Goal: Communication & Community: Participate in discussion

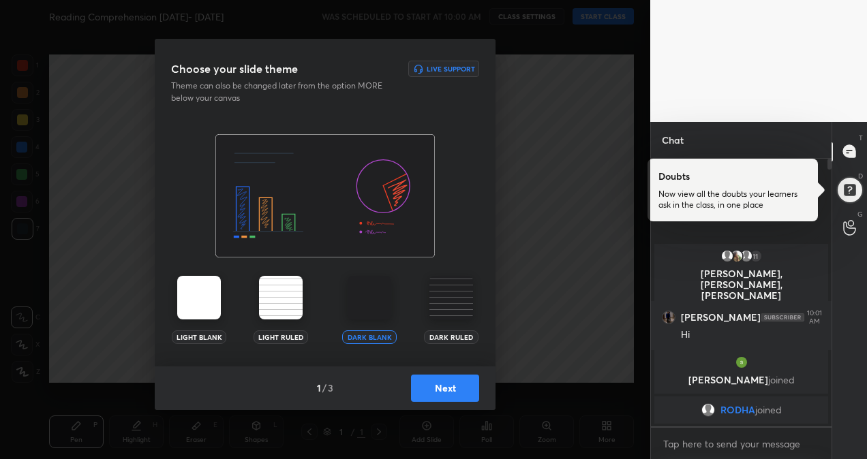
click at [203, 303] on img at bounding box center [199, 298] width 44 height 44
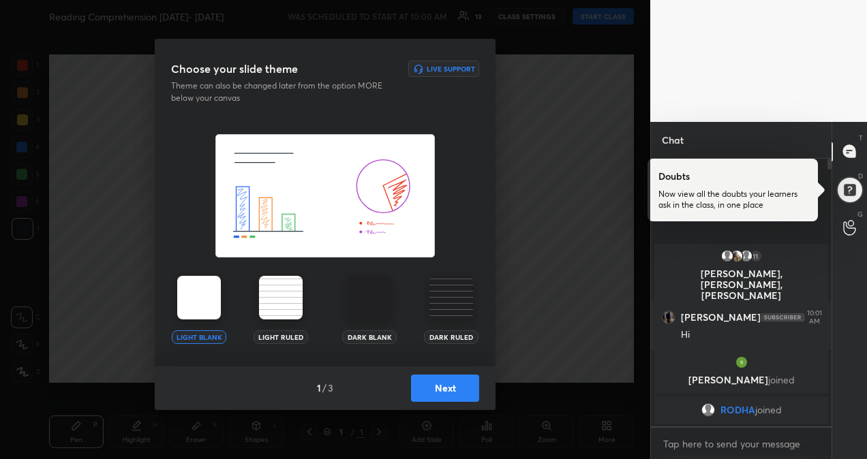
click at [468, 402] on div "1 / 3 Next" at bounding box center [325, 389] width 341 height 44
click at [460, 393] on button "Next" at bounding box center [445, 388] width 68 height 27
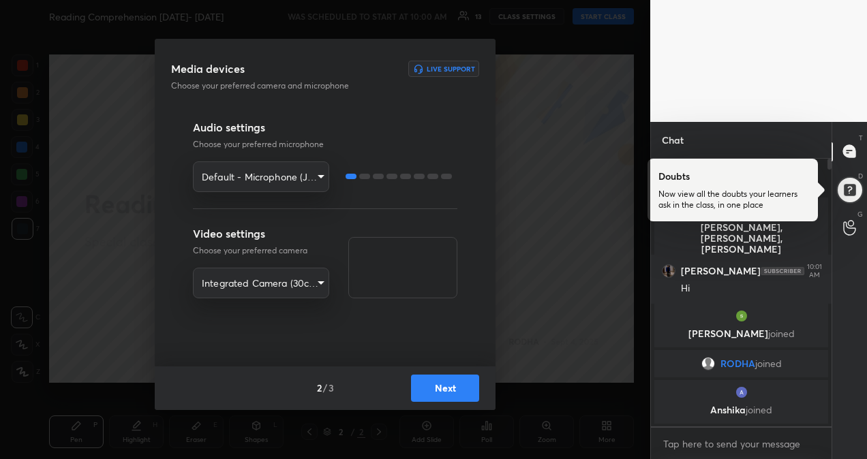
click at [450, 382] on button "Next" at bounding box center [445, 388] width 68 height 27
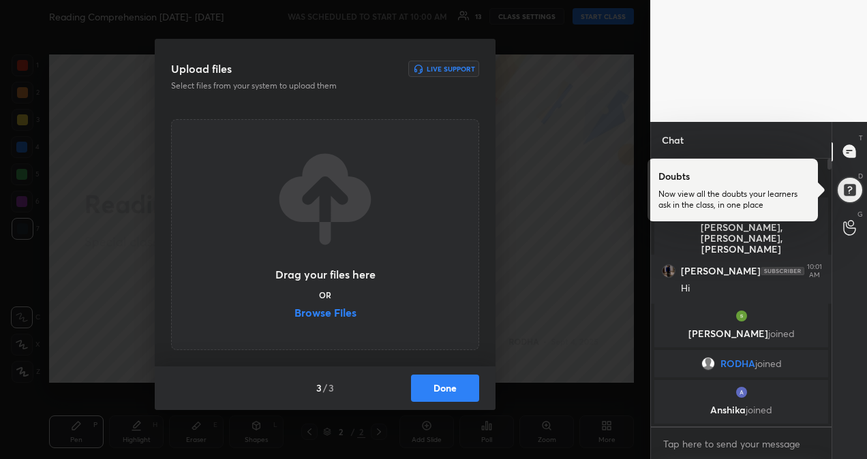
click at [346, 316] on label "Browse Files" at bounding box center [326, 314] width 62 height 14
click at [295, 316] on input "Browse Files" at bounding box center [295, 314] width 0 height 14
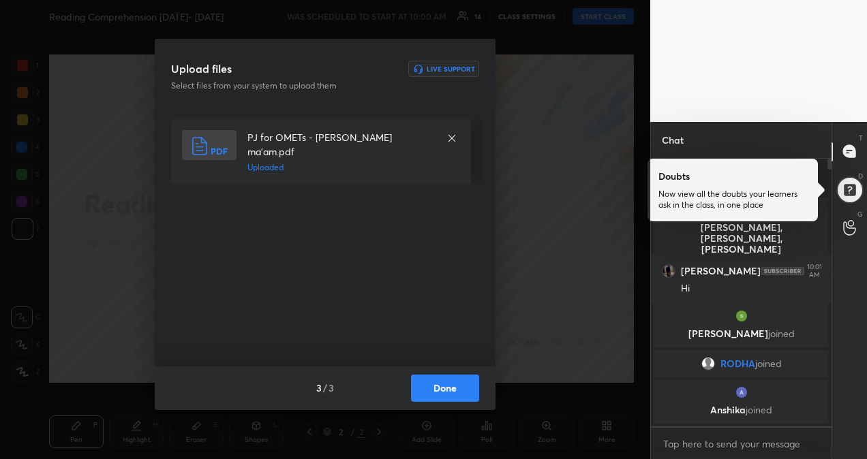
click at [442, 394] on button "Done" at bounding box center [445, 388] width 68 height 27
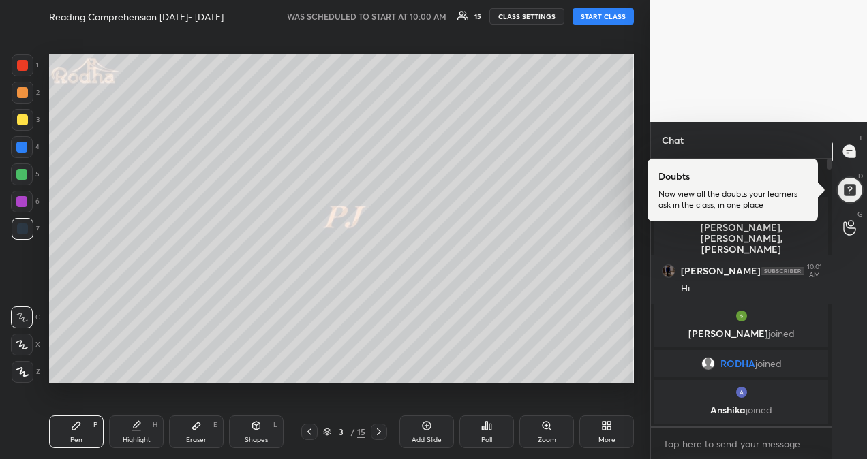
click at [586, 16] on button "START CLASS" at bounding box center [603, 16] width 61 height 16
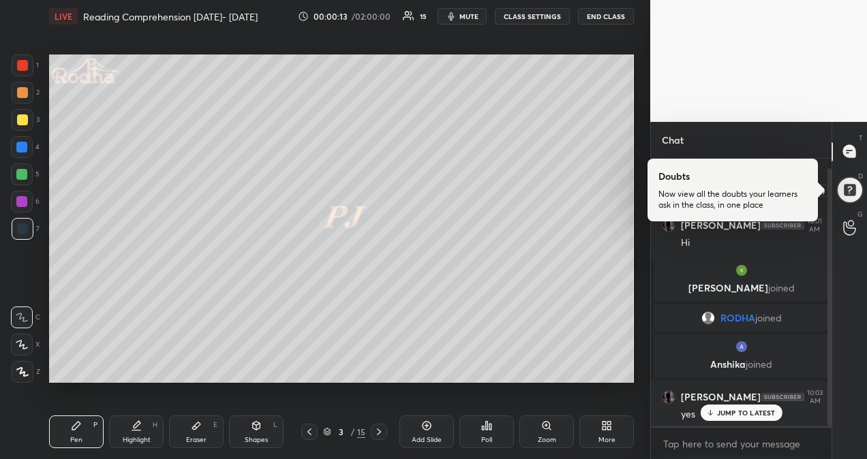
click at [845, 194] on div at bounding box center [850, 190] width 28 height 28
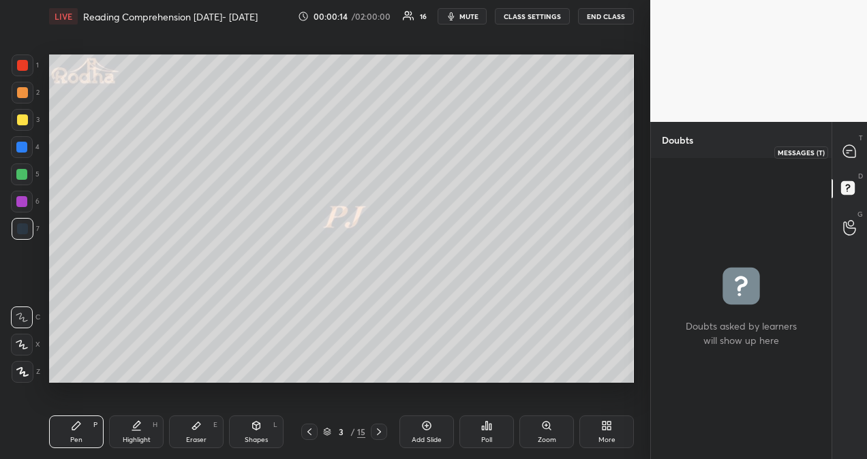
click at [849, 146] on icon at bounding box center [849, 151] width 12 height 12
type textarea "x"
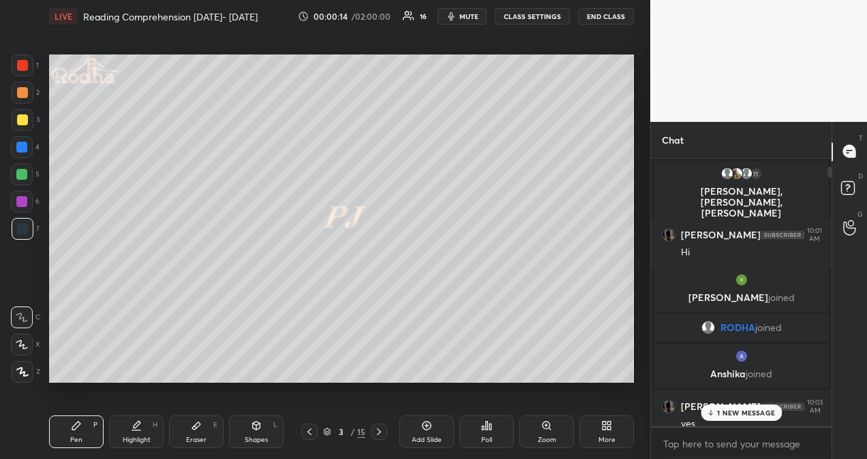
scroll to position [263, 177]
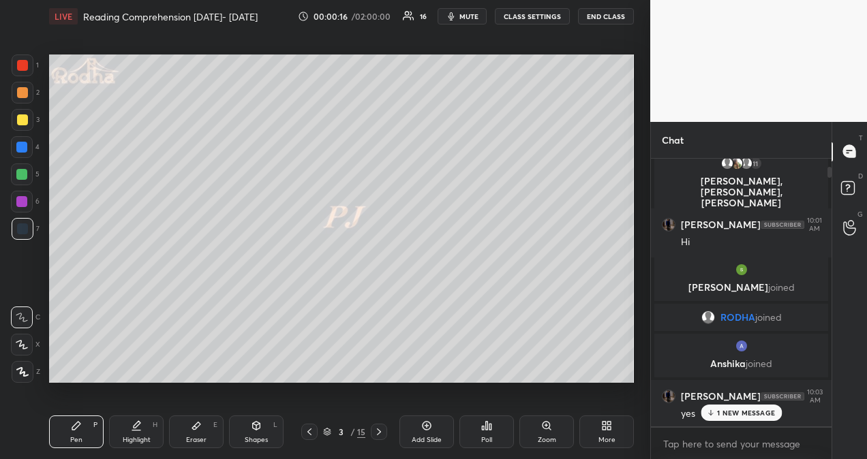
click at [740, 417] on div "1 NEW MESSAGE" at bounding box center [741, 413] width 81 height 16
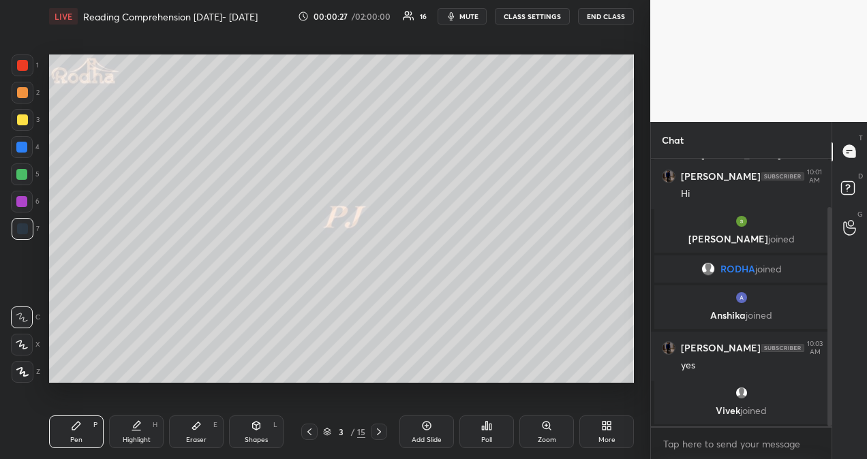
scroll to position [116, 0]
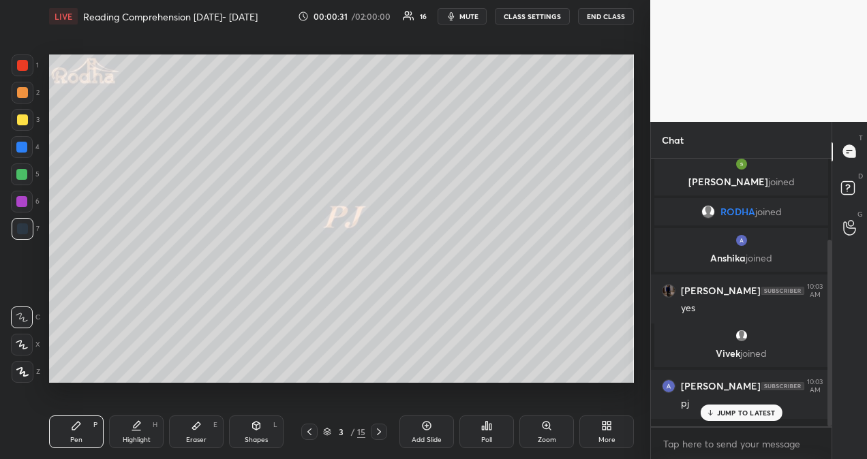
click at [723, 419] on div "JUMP TO LATEST" at bounding box center [741, 413] width 82 height 16
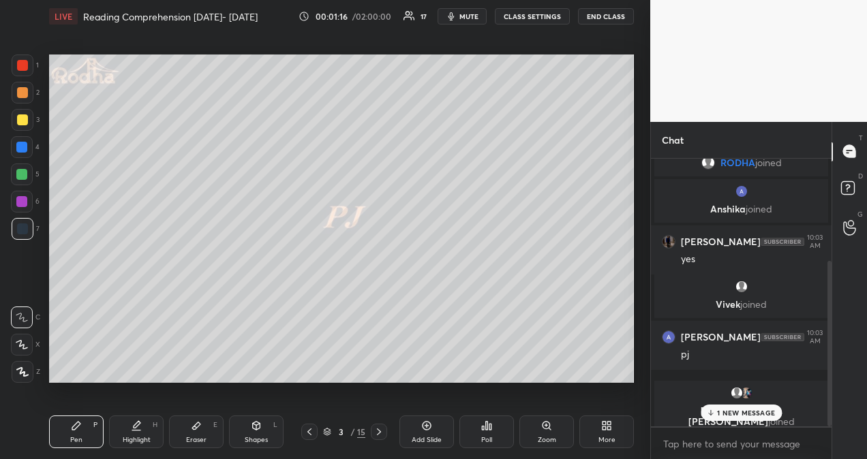
click at [742, 417] on p "1 NEW MESSAGE" at bounding box center [746, 413] width 58 height 8
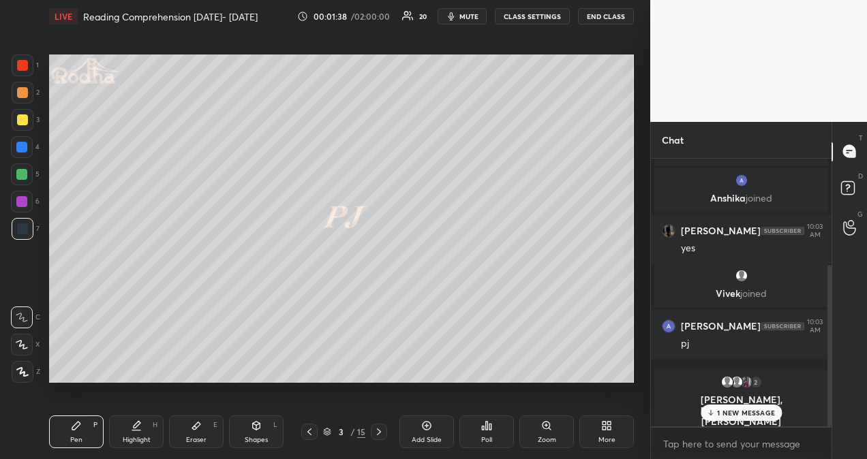
click at [747, 417] on div "1 NEW MESSAGE" at bounding box center [741, 413] width 81 height 16
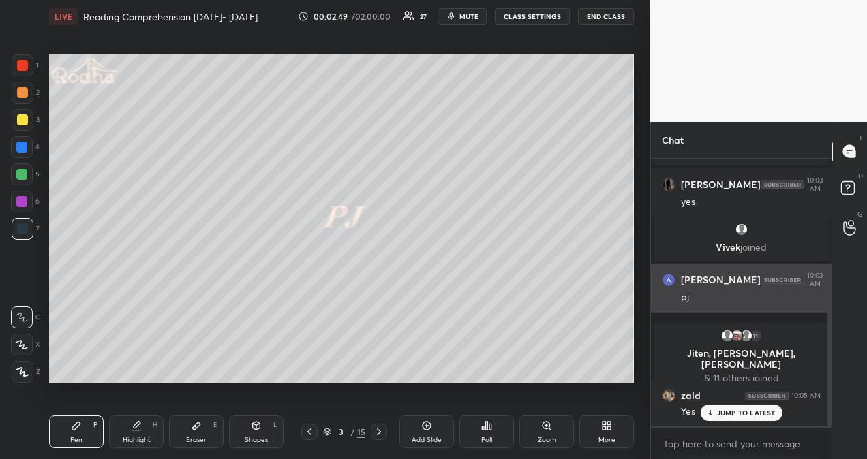
scroll to position [305, 0]
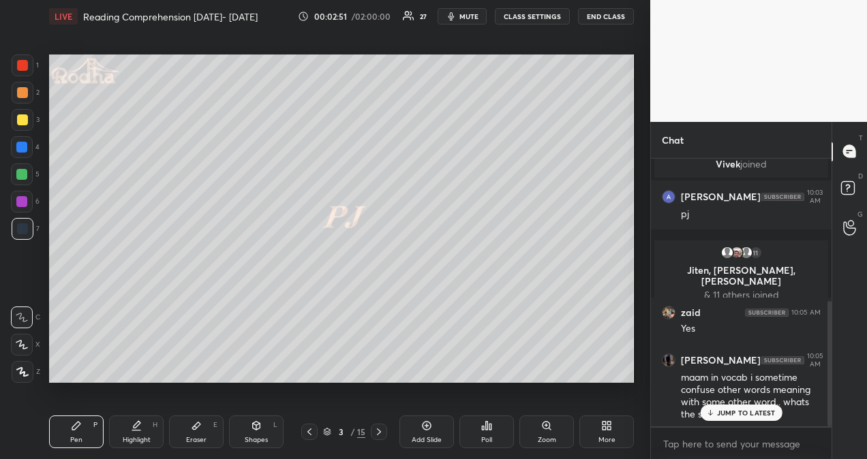
click at [736, 413] on p "JUMP TO LATEST" at bounding box center [746, 413] width 59 height 8
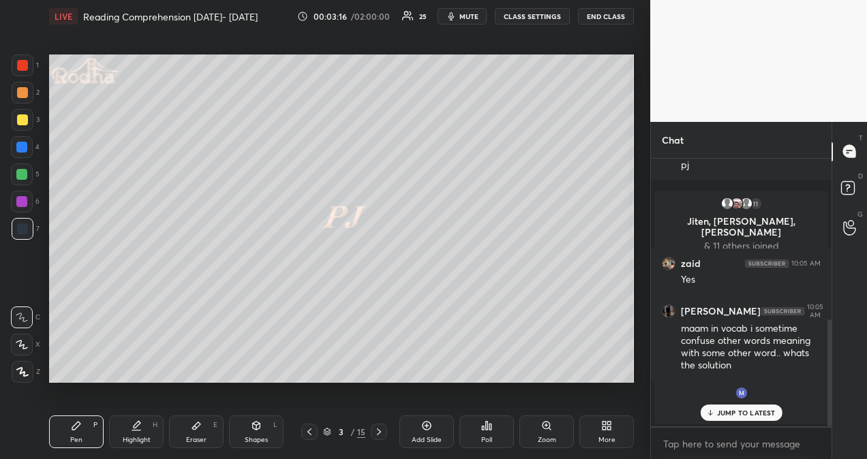
scroll to position [401, 0]
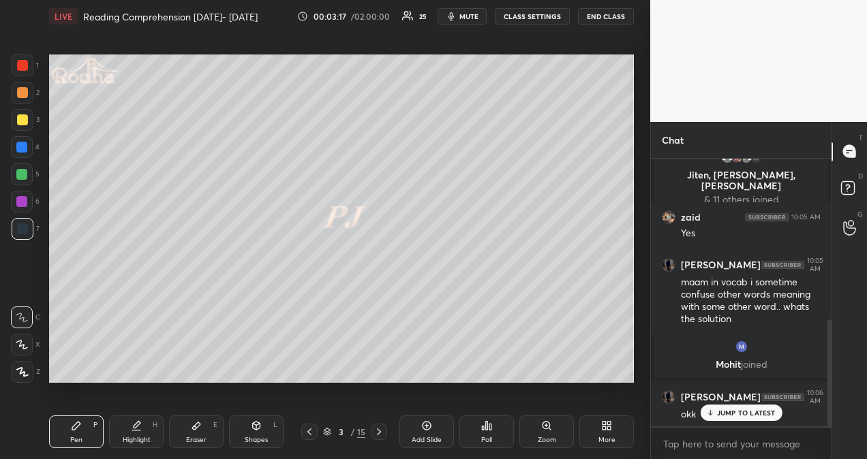
click at [760, 410] on p "JUMP TO LATEST" at bounding box center [746, 413] width 59 height 8
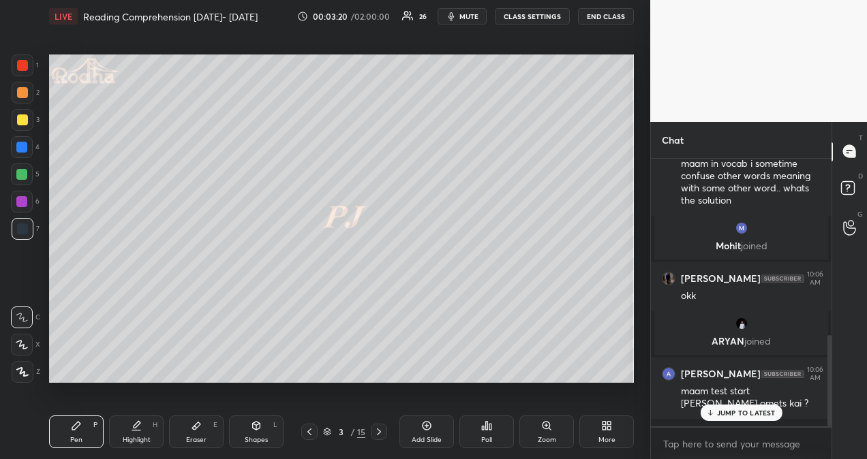
scroll to position [569, 0]
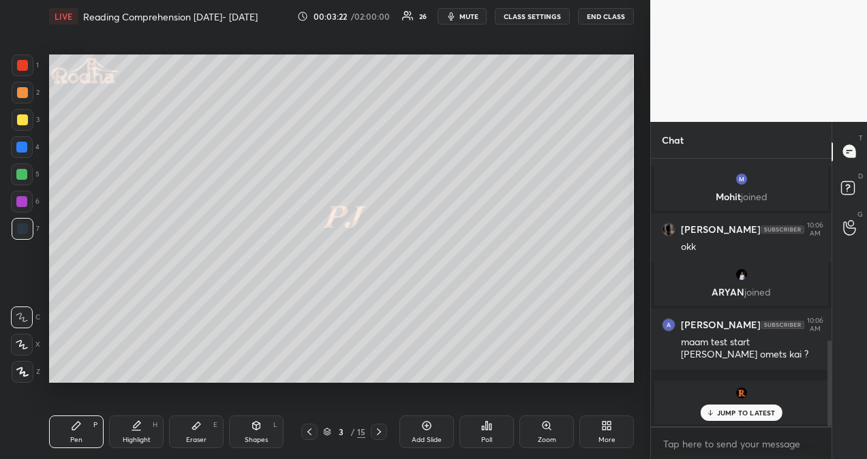
click at [725, 413] on p "JUMP TO LATEST" at bounding box center [746, 413] width 59 height 8
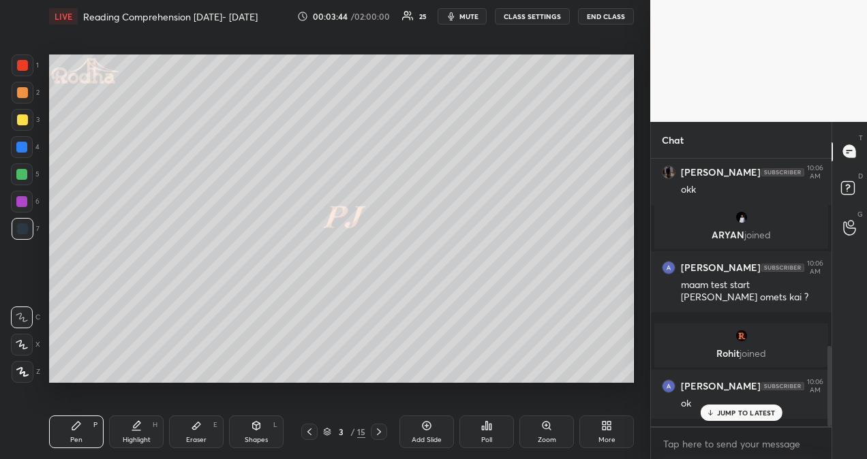
click at [739, 414] on p "JUMP TO LATEST" at bounding box center [746, 413] width 59 height 8
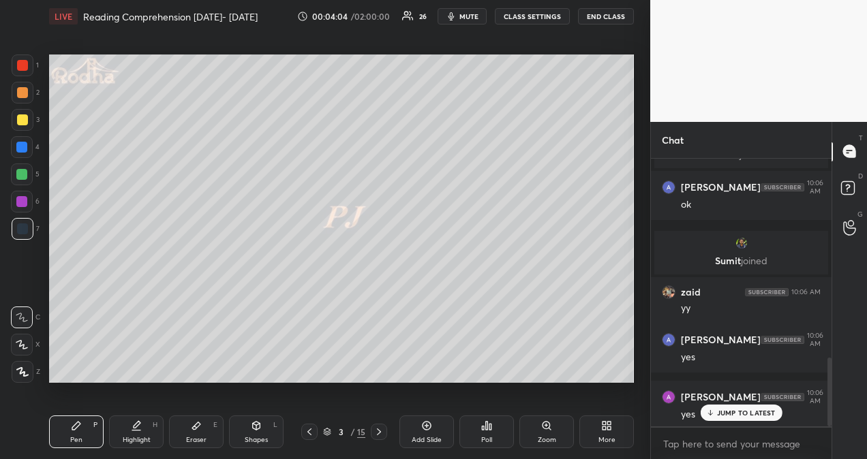
scroll to position [818, 0]
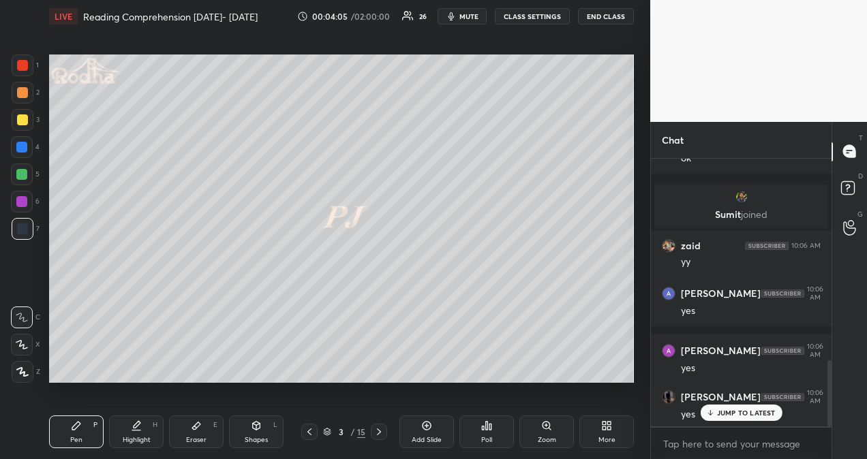
click at [385, 435] on div at bounding box center [379, 432] width 16 height 16
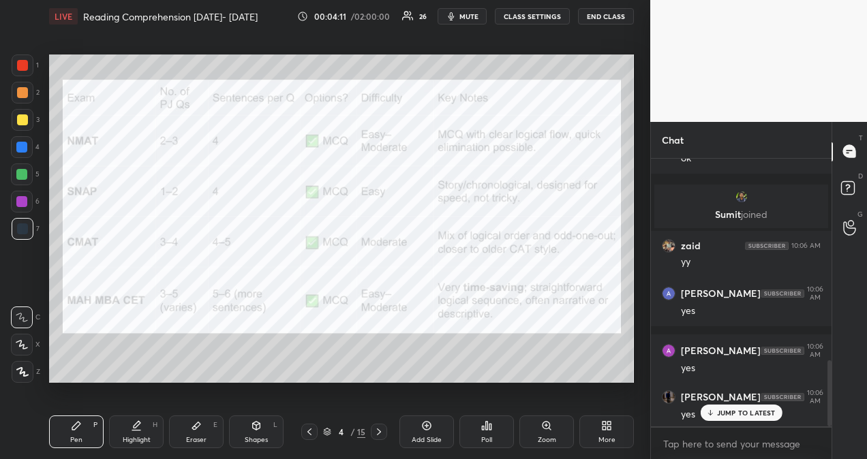
click at [21, 67] on div at bounding box center [22, 65] width 11 height 11
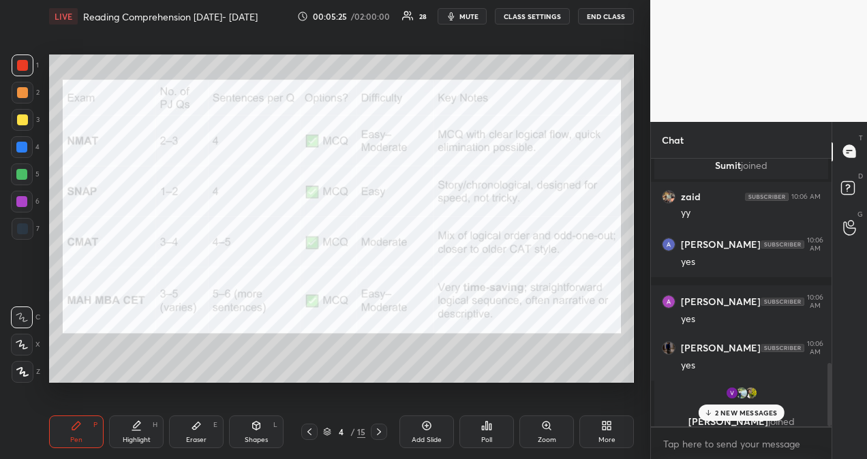
scroll to position [914, 0]
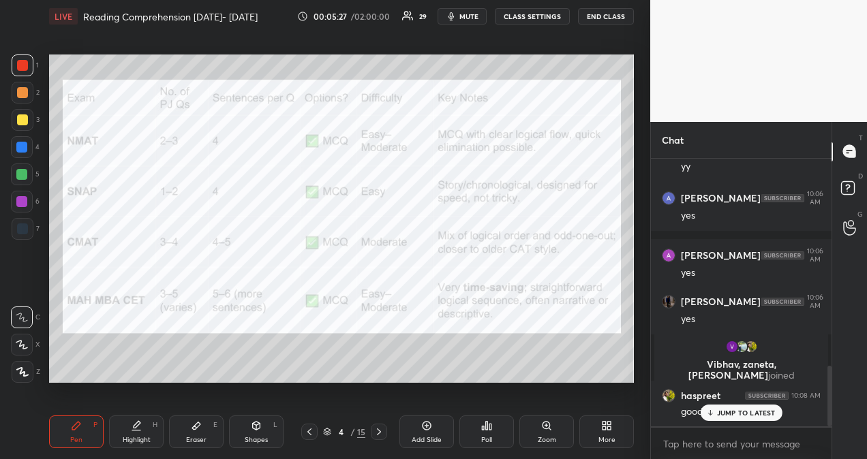
click at [743, 414] on p "JUMP TO LATEST" at bounding box center [746, 413] width 59 height 8
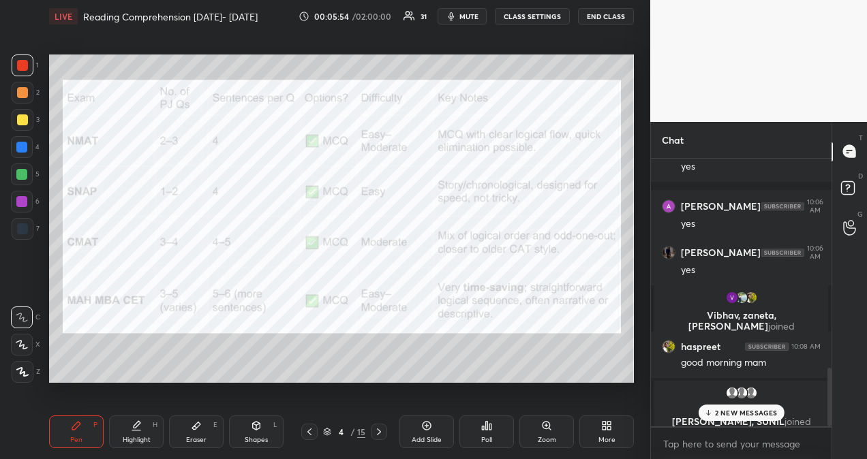
click at [744, 412] on p "2 NEW MESSAGES" at bounding box center [746, 413] width 63 height 8
click at [753, 410] on p "[PERSON_NAME], Durgesh, [PERSON_NAME] joined" at bounding box center [741, 417] width 157 height 22
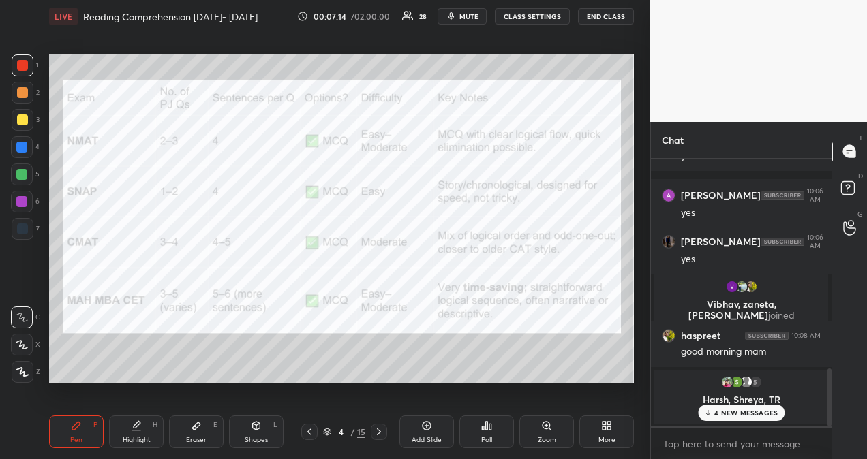
click at [750, 410] on p "4 NEW MESSAGES" at bounding box center [745, 413] width 63 height 8
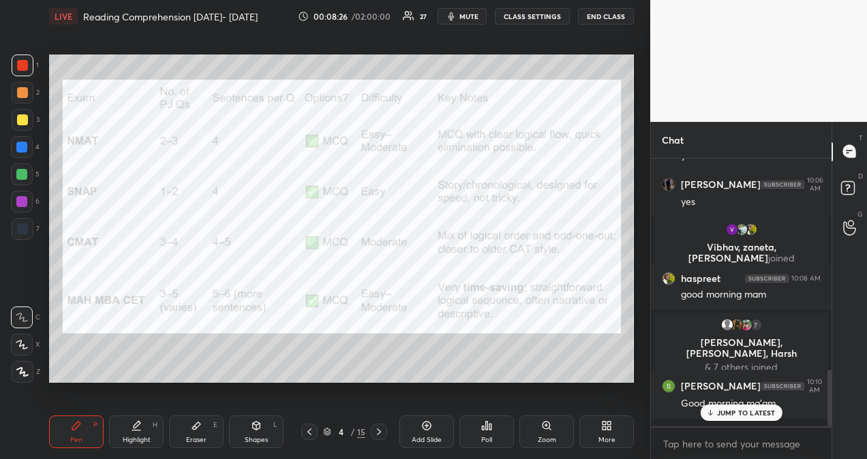
scroll to position [995, 0]
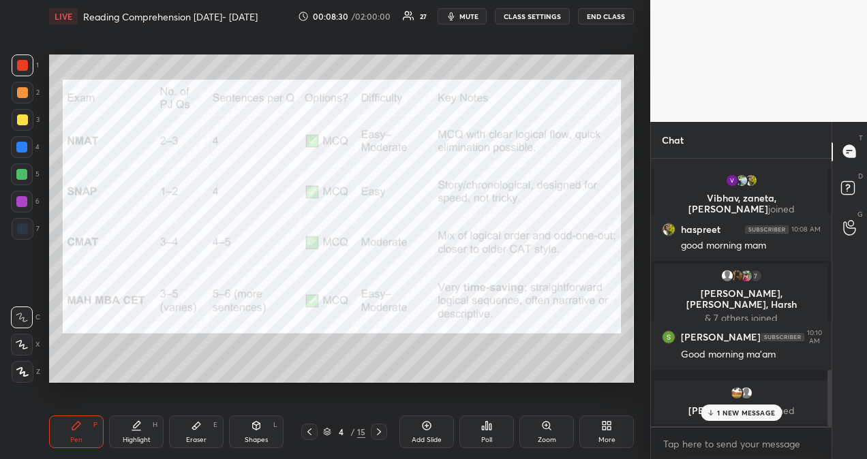
click at [750, 413] on p "1 NEW MESSAGE" at bounding box center [746, 413] width 58 height 8
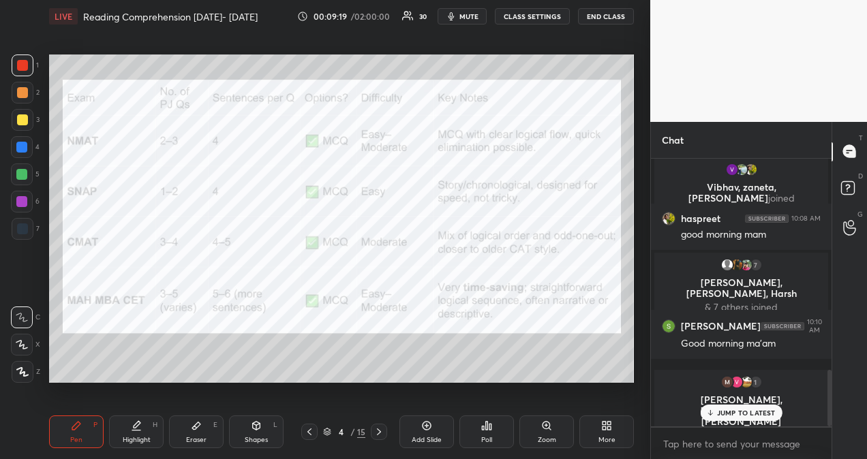
scroll to position [976, 0]
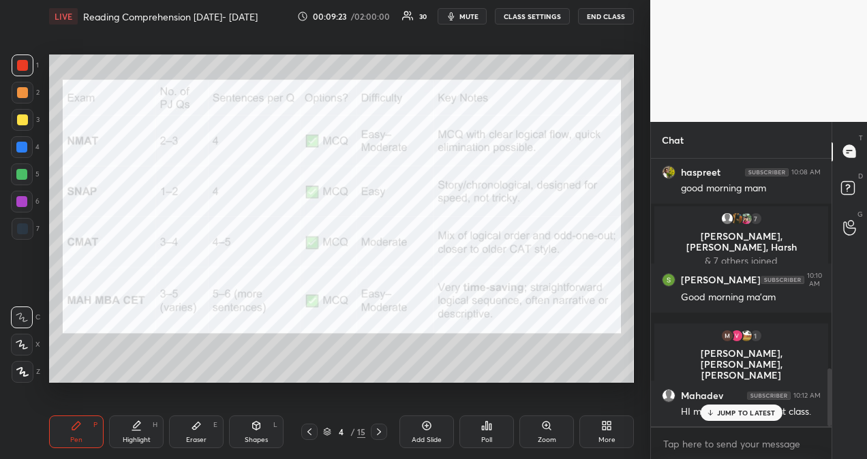
click at [762, 411] on p "JUMP TO LATEST" at bounding box center [746, 413] width 59 height 8
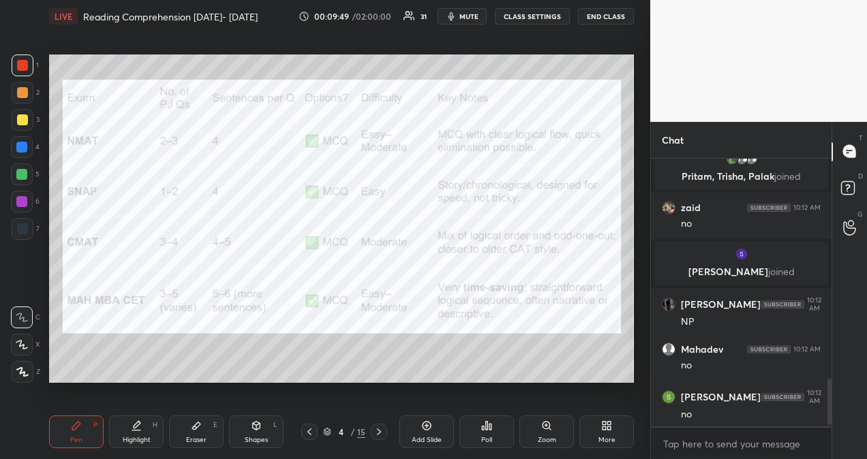
scroll to position [1290, 0]
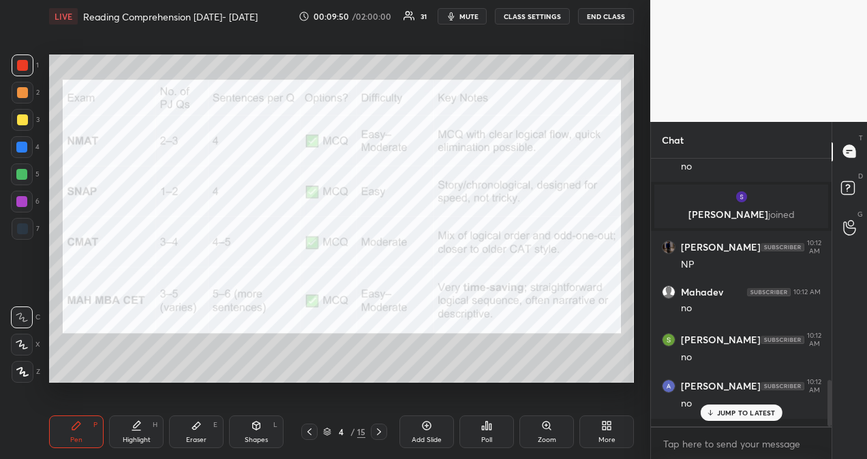
click at [424, 427] on icon at bounding box center [426, 426] width 11 height 11
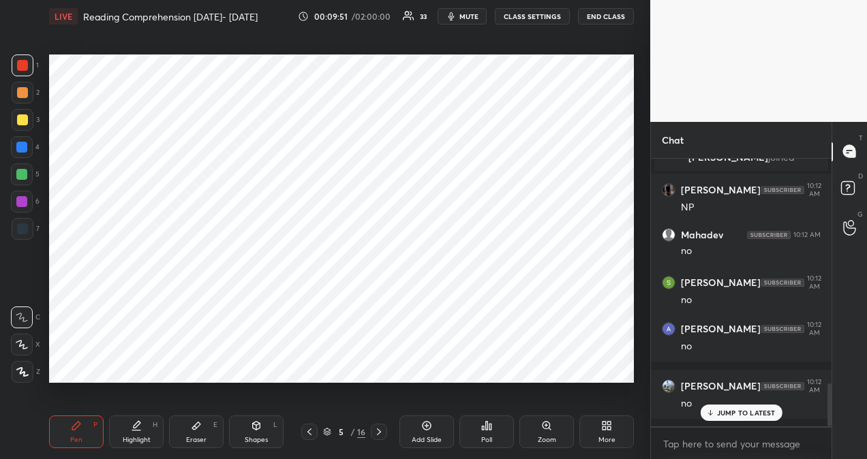
scroll to position [1396, 0]
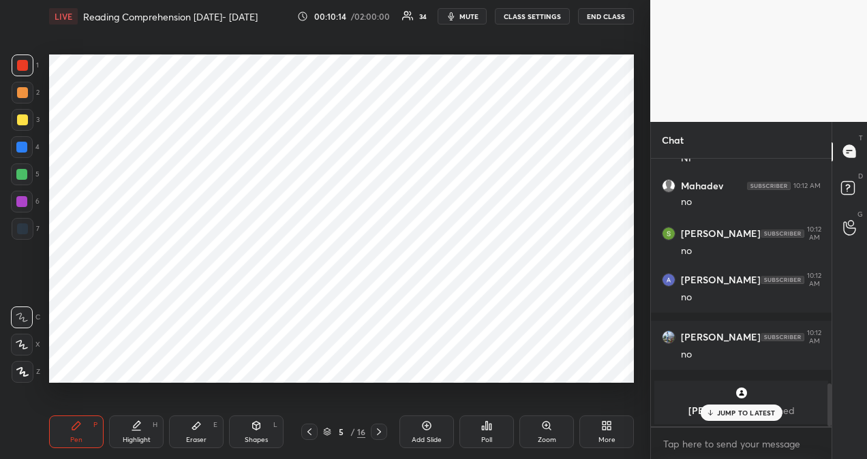
click at [759, 415] on p "JUMP TO LATEST" at bounding box center [746, 413] width 59 height 8
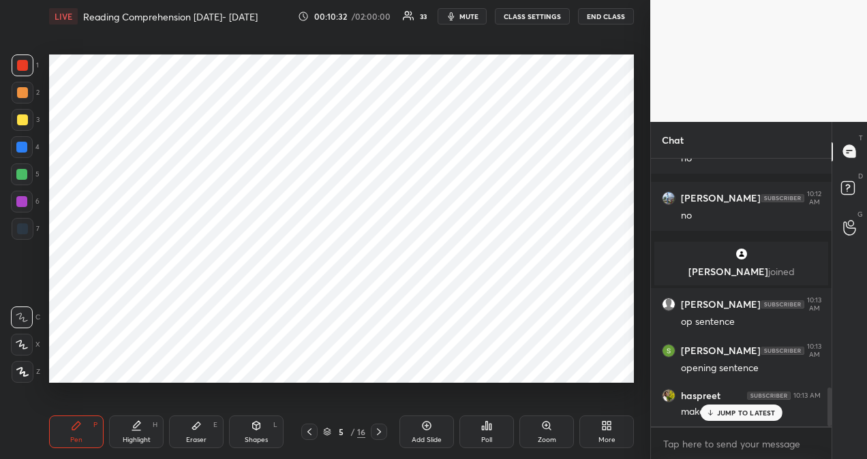
scroll to position [1582, 0]
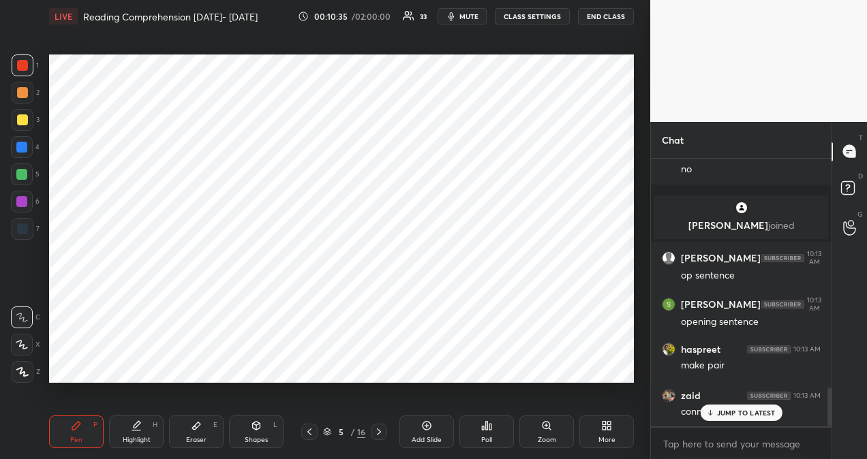
click at [22, 345] on icon at bounding box center [21, 345] width 11 height 8
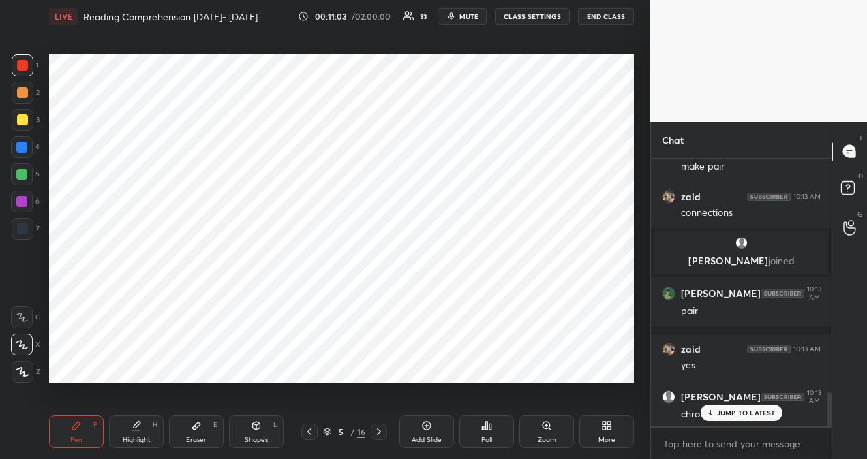
scroll to position [1827, 0]
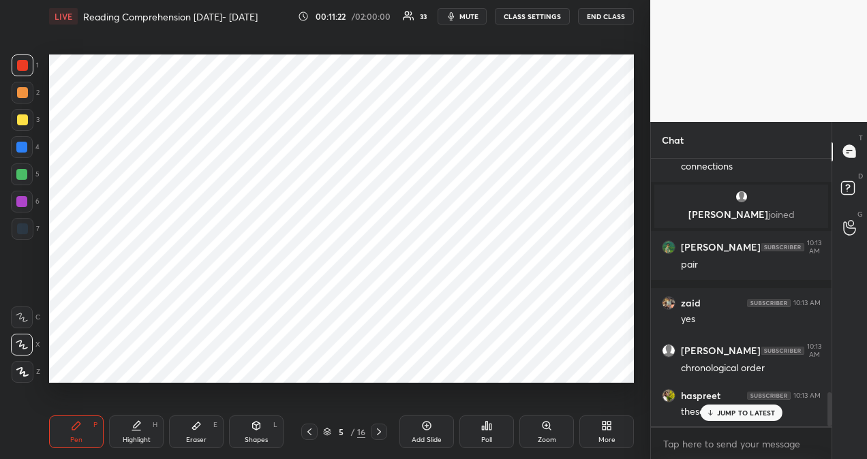
click at [743, 409] on p "JUMP TO LATEST" at bounding box center [746, 413] width 59 height 8
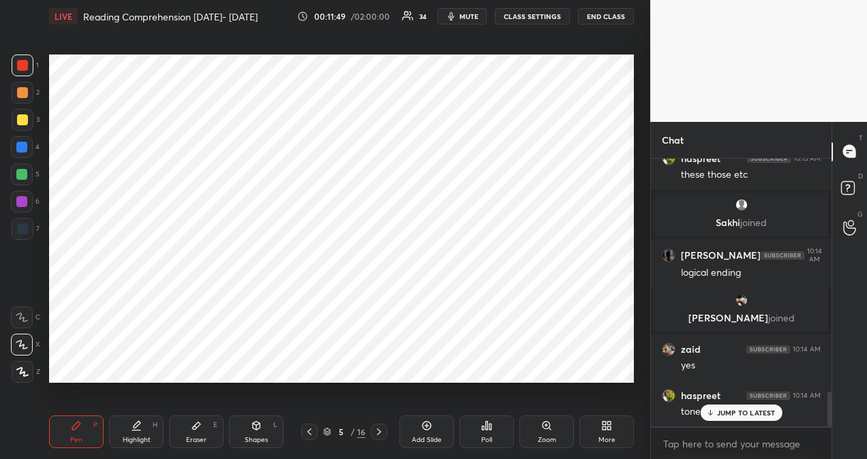
scroll to position [1862, 0]
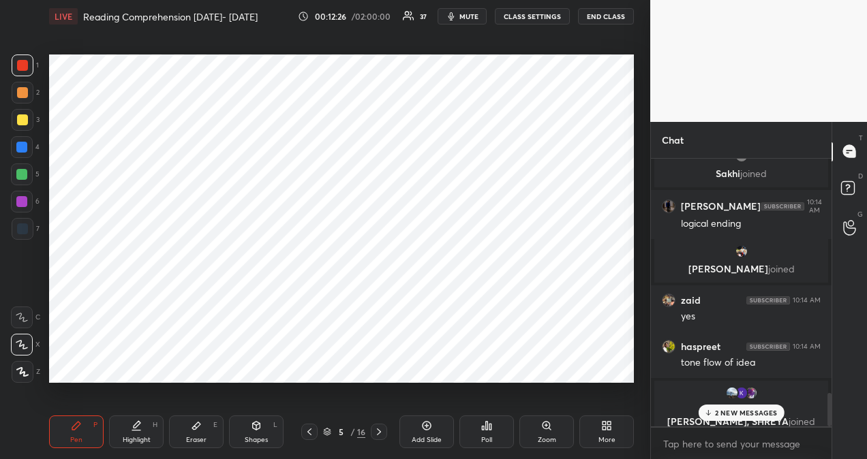
click at [766, 414] on p "2 NEW MESSAGES" at bounding box center [746, 413] width 63 height 8
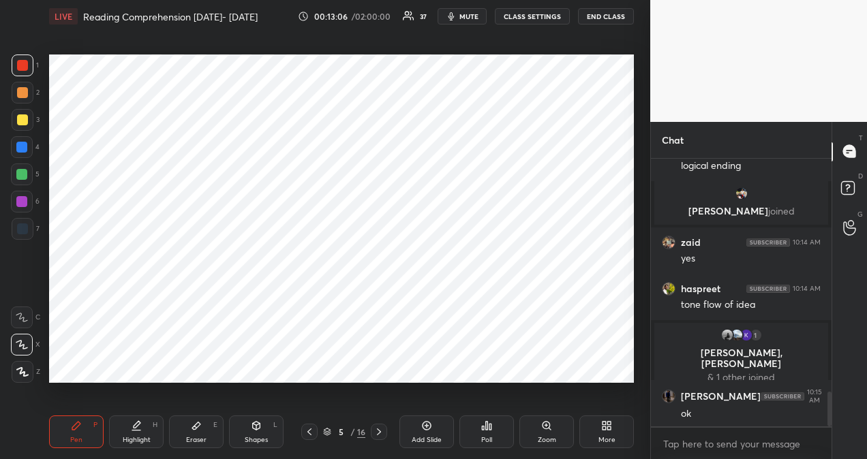
scroll to position [1782, 0]
click at [758, 413] on p "JUMP TO LATEST" at bounding box center [746, 413] width 59 height 8
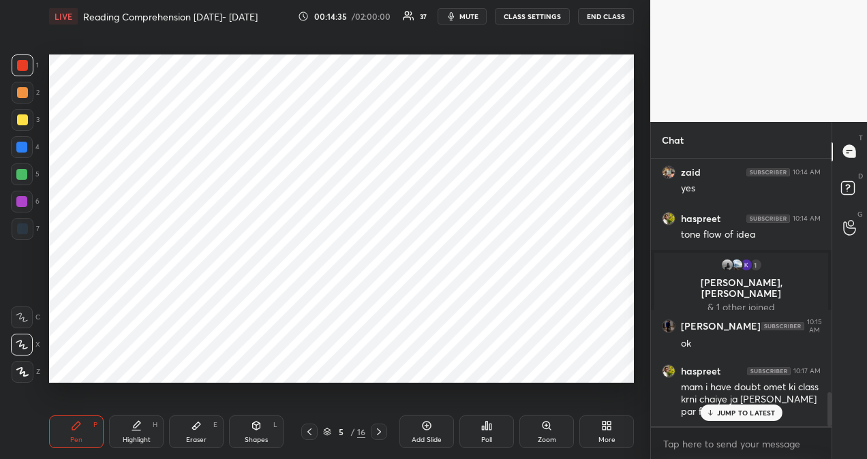
click at [753, 412] on p "JUMP TO LATEST" at bounding box center [746, 413] width 59 height 8
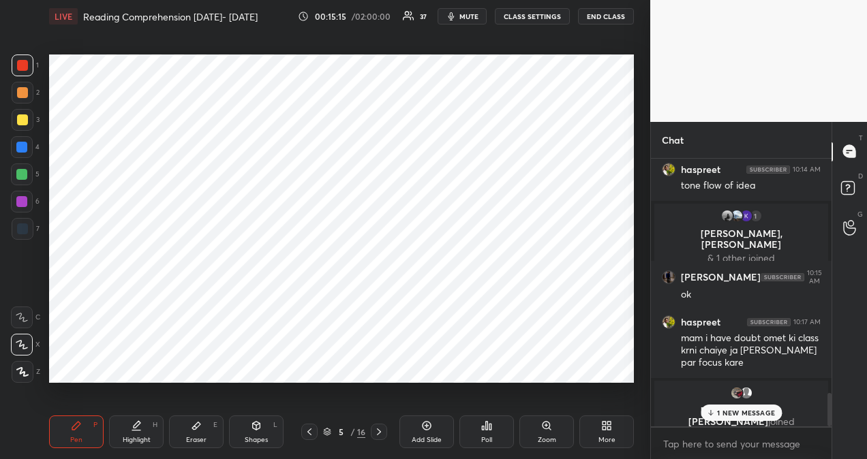
click at [748, 414] on p "1 NEW MESSAGE" at bounding box center [746, 413] width 58 height 8
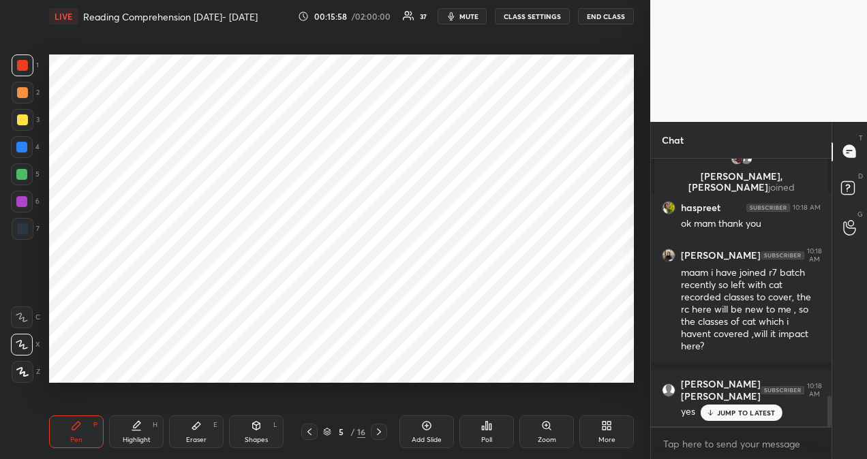
scroll to position [2131, 0]
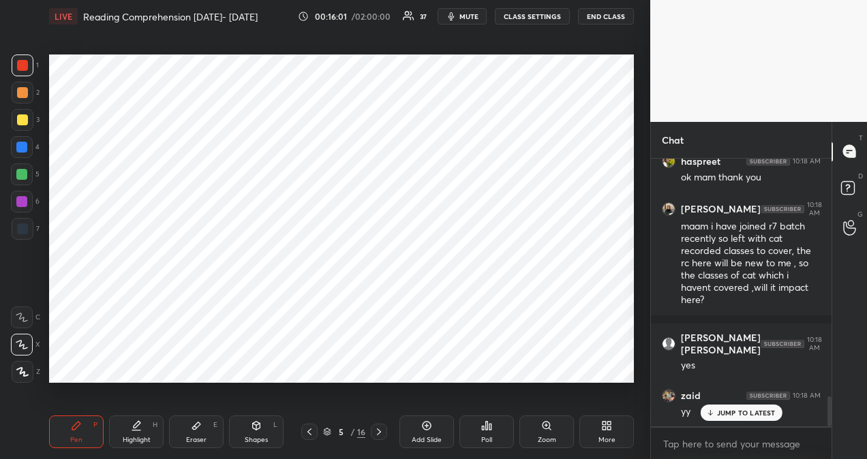
click at [761, 412] on p "JUMP TO LATEST" at bounding box center [746, 413] width 59 height 8
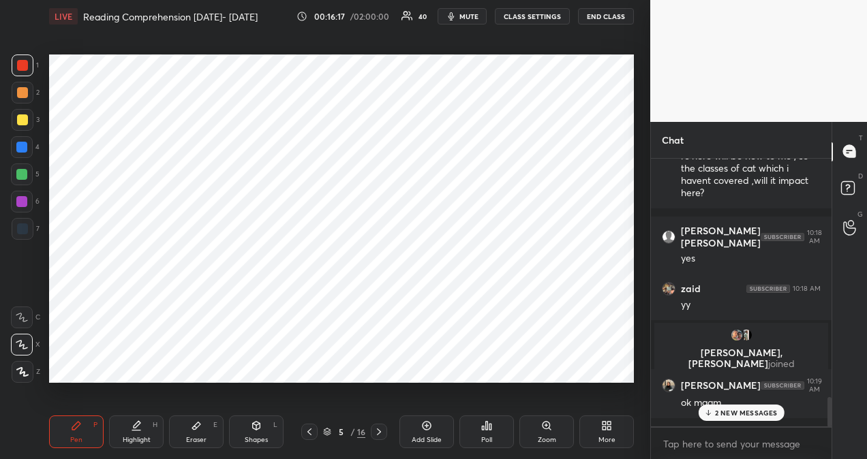
scroll to position [2150, 0]
click at [382, 430] on icon at bounding box center [379, 432] width 11 height 11
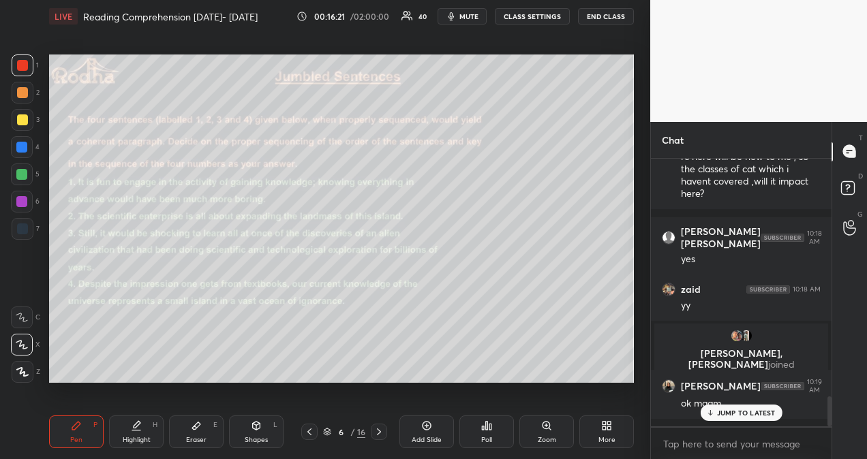
click at [480, 425] on div "Poll" at bounding box center [486, 432] width 55 height 33
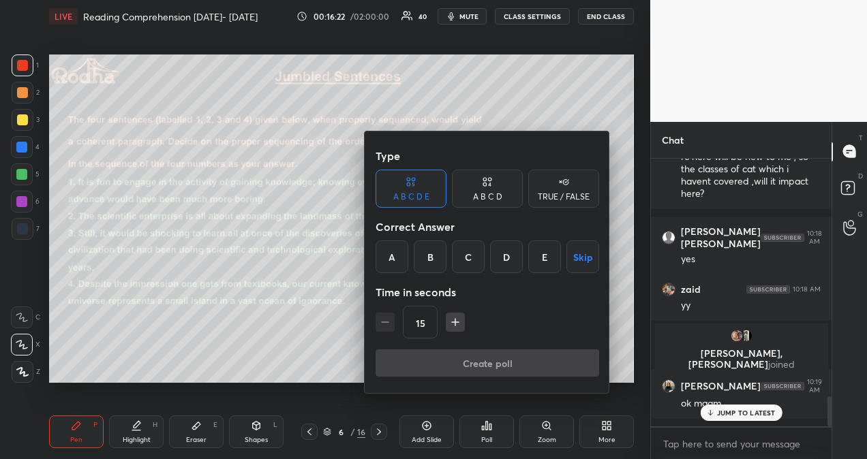
click at [454, 322] on icon "button" at bounding box center [455, 322] width 7 height 0
click at [455, 322] on icon "button" at bounding box center [455, 322] width 7 height 0
click at [454, 322] on icon "button" at bounding box center [455, 322] width 7 height 0
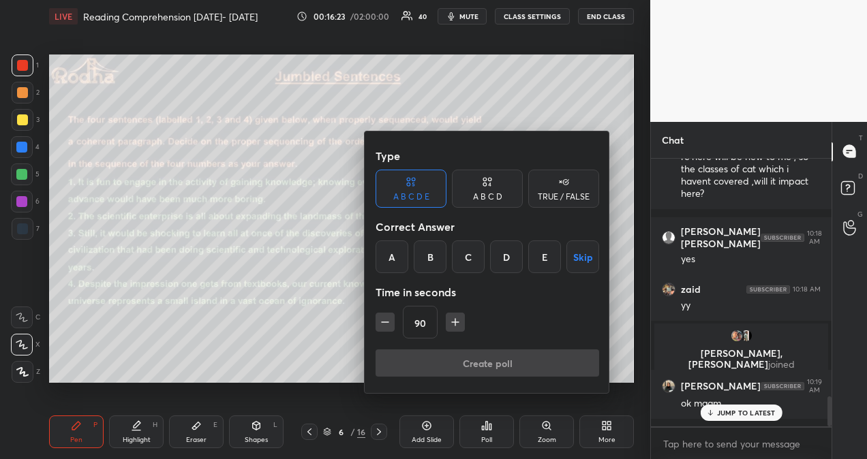
click at [455, 322] on icon "button" at bounding box center [455, 322] width 7 height 0
click at [456, 322] on icon "button" at bounding box center [462, 323] width 14 height 14
type input "120"
click at [390, 253] on div "A" at bounding box center [392, 257] width 33 height 33
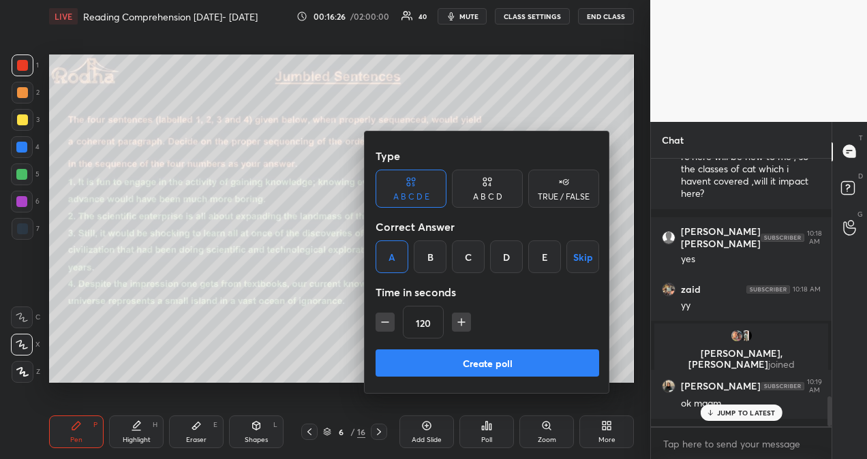
click at [478, 190] on div "A B C D" at bounding box center [487, 189] width 71 height 38
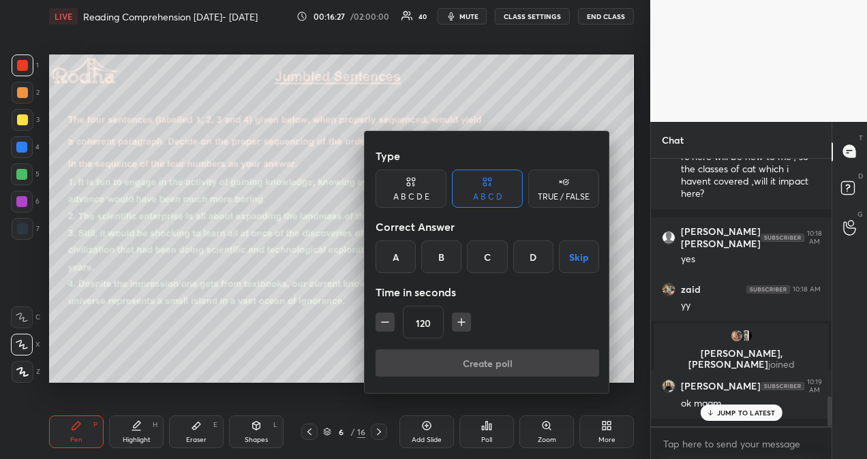
click at [391, 255] on div "A" at bounding box center [396, 257] width 40 height 33
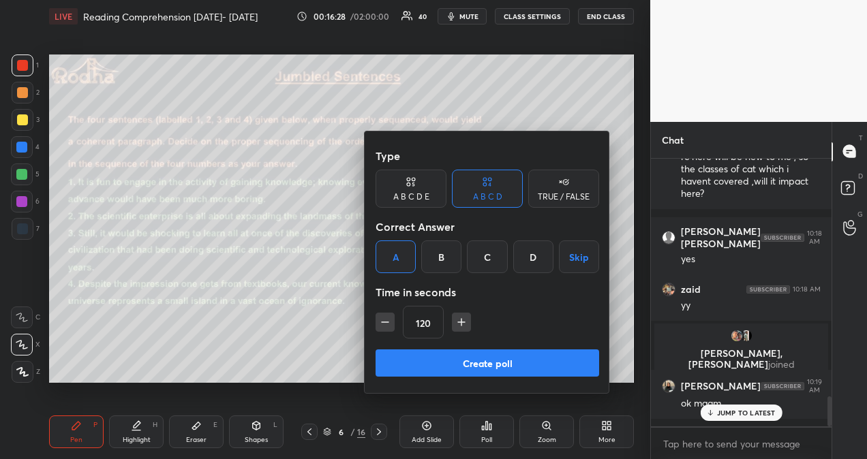
click at [462, 364] on button "Create poll" at bounding box center [488, 363] width 224 height 27
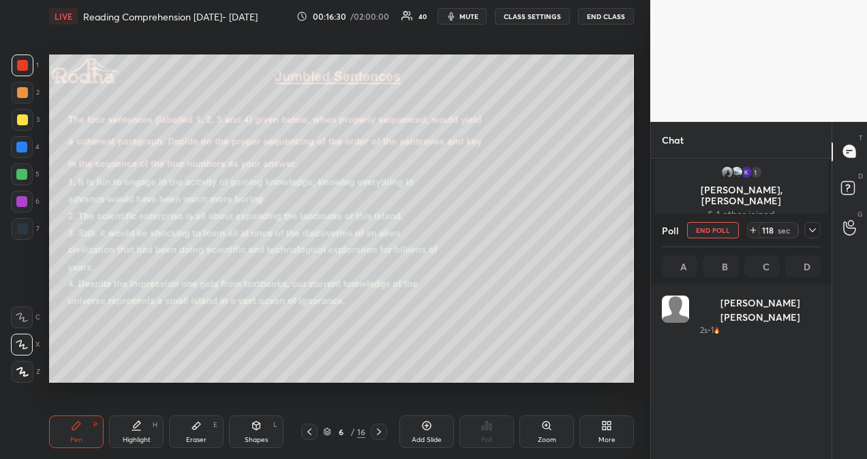
scroll to position [160, 155]
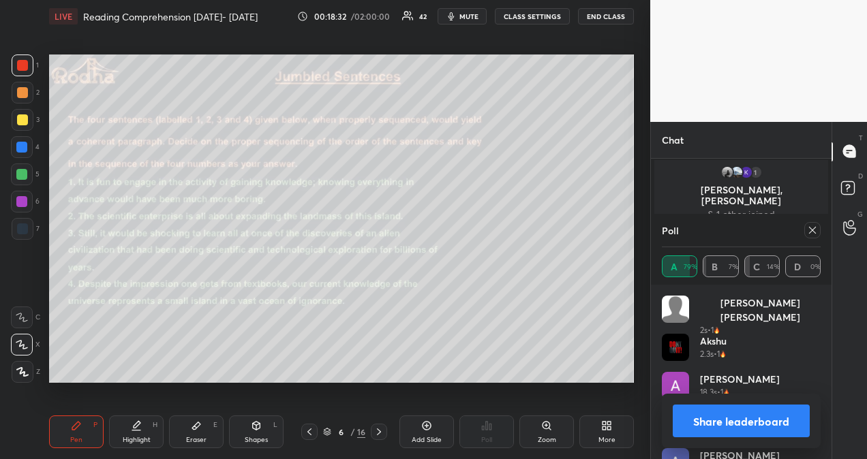
click at [813, 229] on icon at bounding box center [812, 230] width 11 height 11
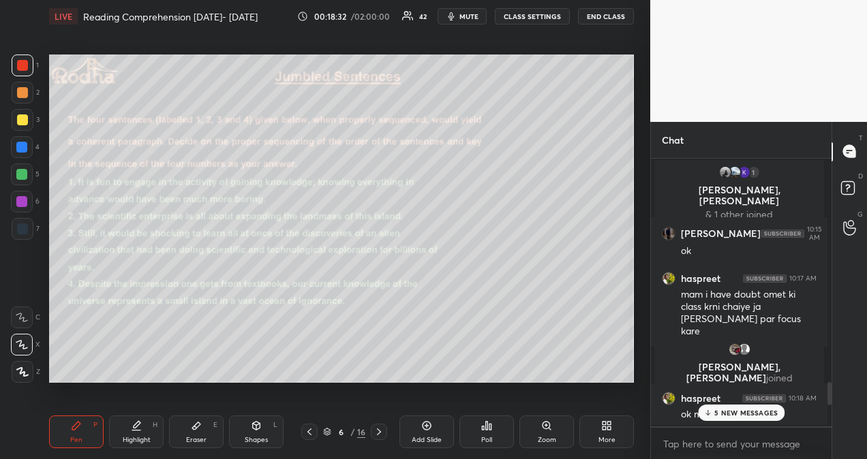
scroll to position [297, 177]
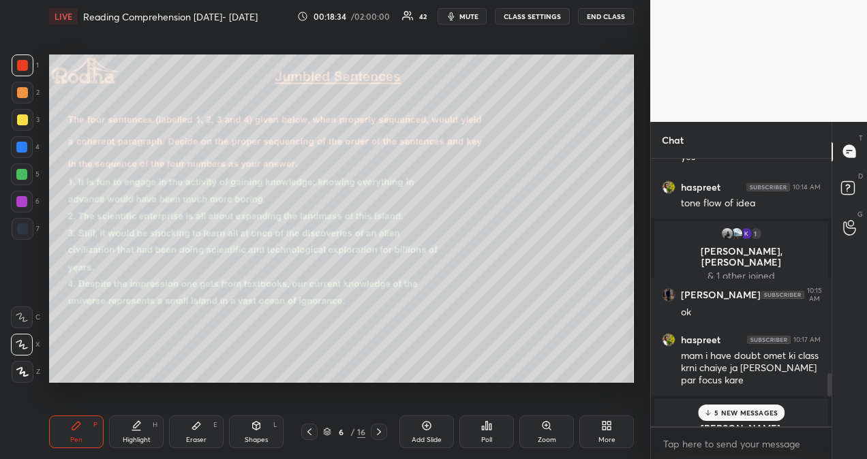
click at [466, 18] on span "mute" at bounding box center [468, 17] width 19 height 10
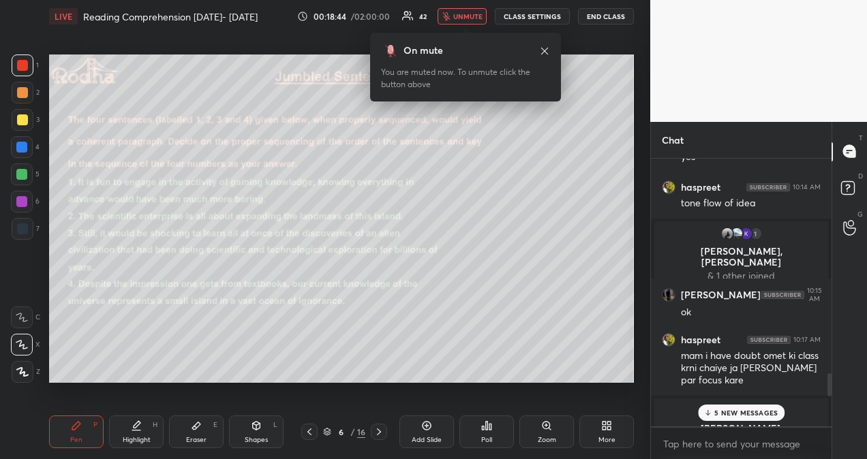
click at [749, 413] on p "5 NEW MESSAGES" at bounding box center [745, 413] width 63 height 8
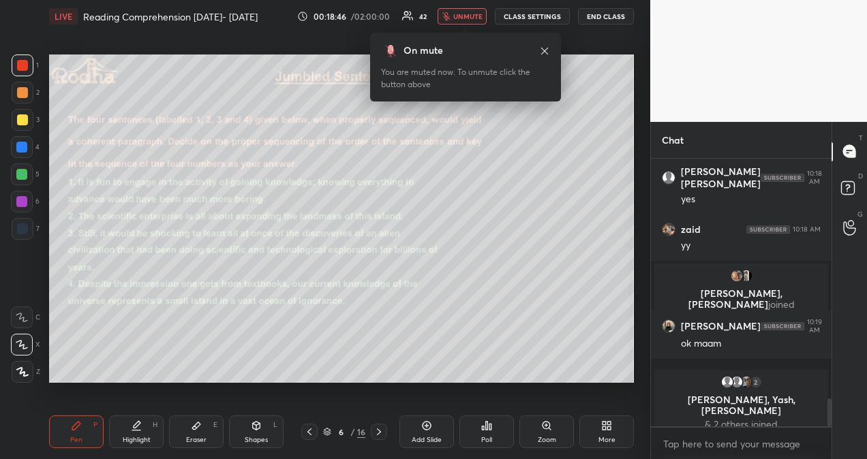
click at [545, 49] on icon at bounding box center [544, 51] width 11 height 11
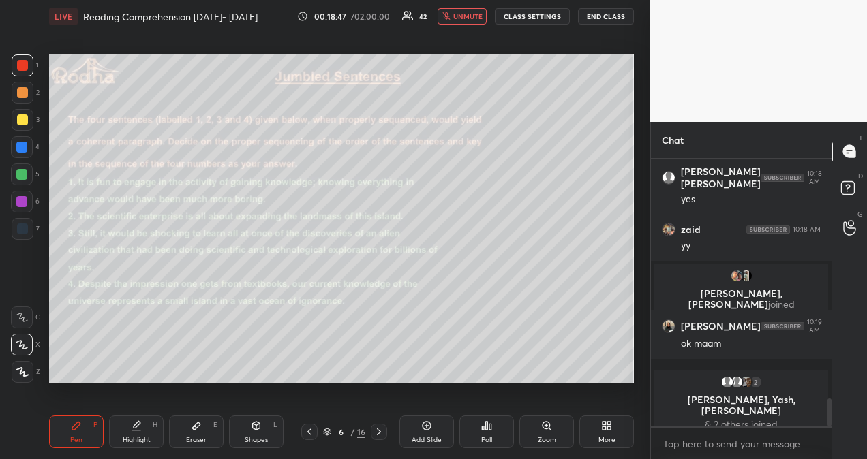
click at [479, 16] on span "unmute" at bounding box center [467, 17] width 29 height 10
click at [830, 414] on div at bounding box center [830, 413] width 4 height 28
drag, startPoint x: 830, startPoint y: 414, endPoint x: 832, endPoint y: 423, distance: 9.6
click at [832, 423] on div "Chat [PERSON_NAME] 10:18 AM maam i have joined r7 batch recently so left with c…" at bounding box center [758, 290] width 217 height 337
click at [754, 412] on p "JUMP TO LATEST" at bounding box center [746, 413] width 59 height 8
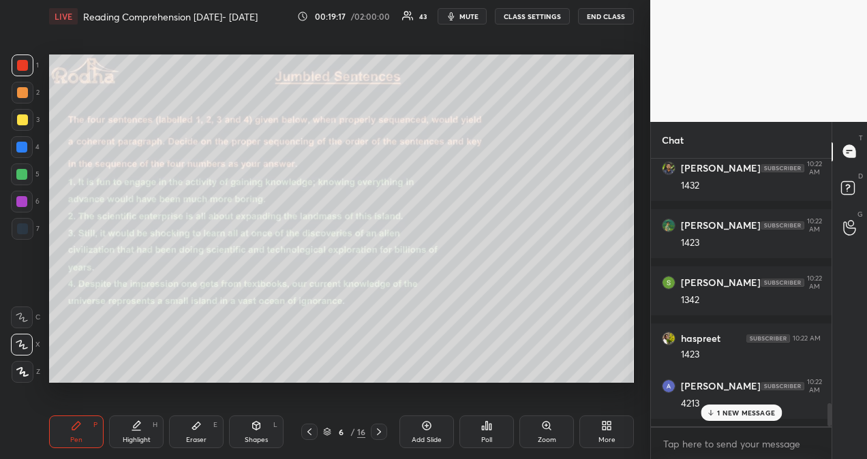
scroll to position [2874, 0]
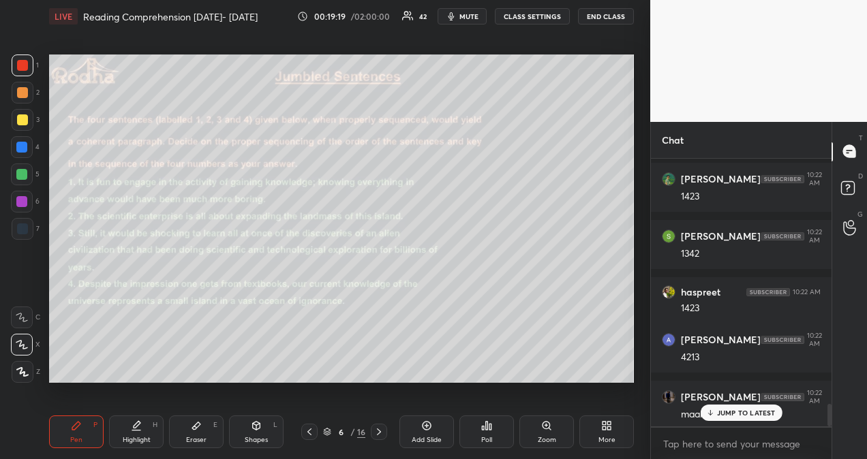
click at [754, 412] on p "JUMP TO LATEST" at bounding box center [746, 413] width 59 height 8
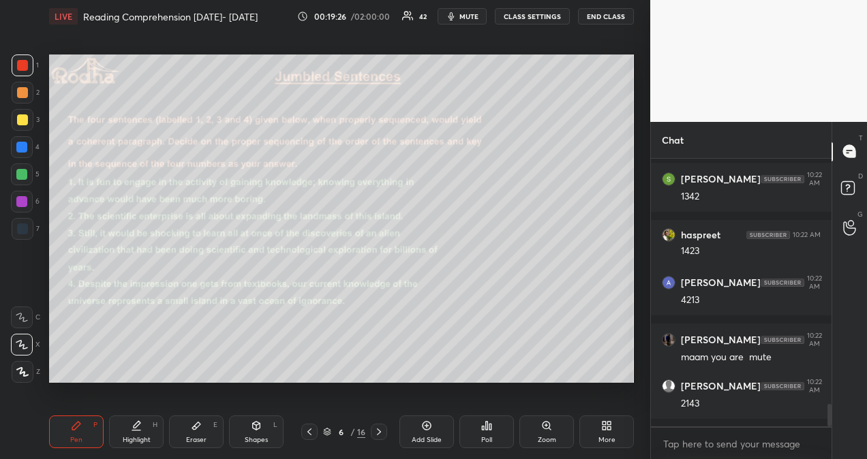
scroll to position [2981, 0]
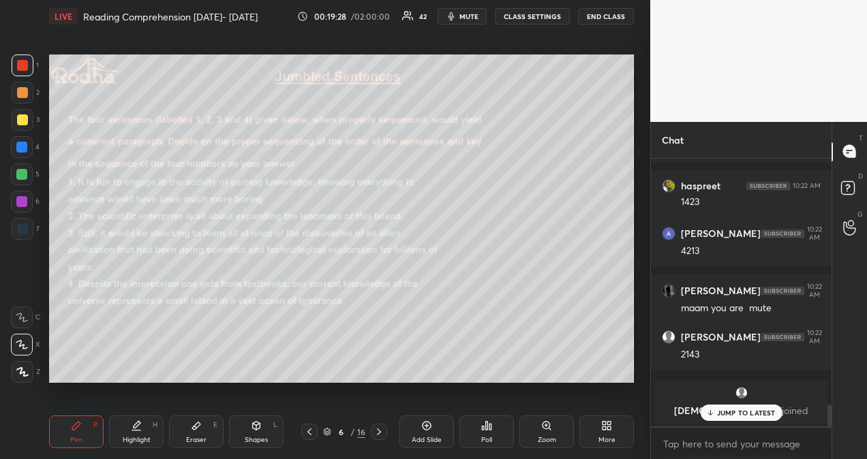
click at [757, 409] on p "JUMP TO LATEST" at bounding box center [746, 413] width 59 height 8
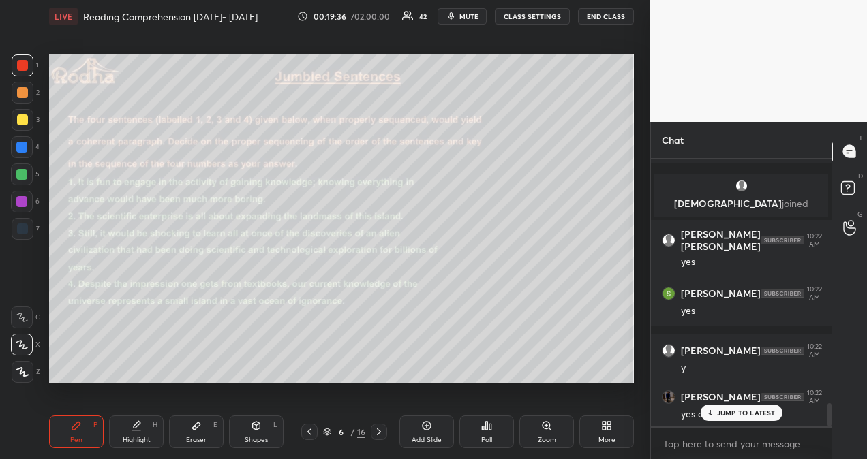
scroll to position [2836, 0]
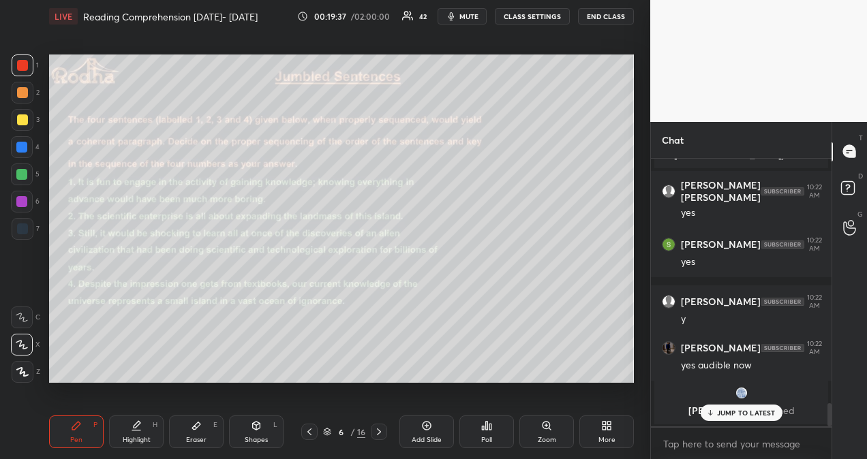
click at [753, 419] on div "JUMP TO LATEST" at bounding box center [741, 413] width 82 height 16
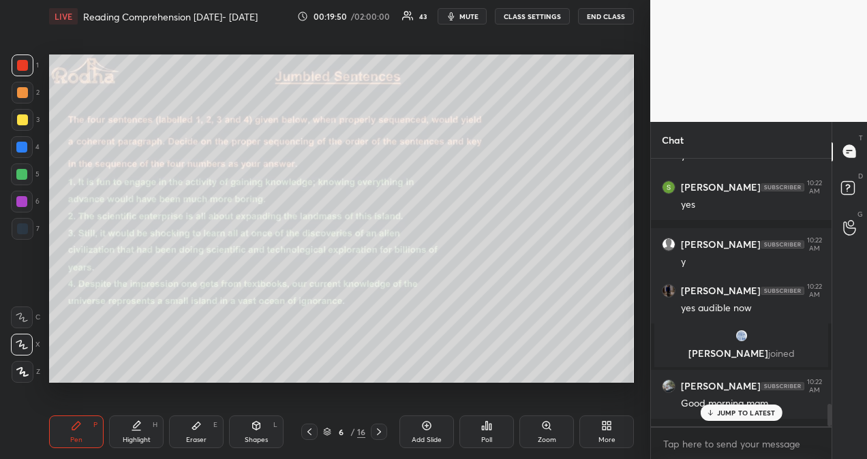
click at [751, 412] on p "JUMP TO LATEST" at bounding box center [746, 413] width 59 height 8
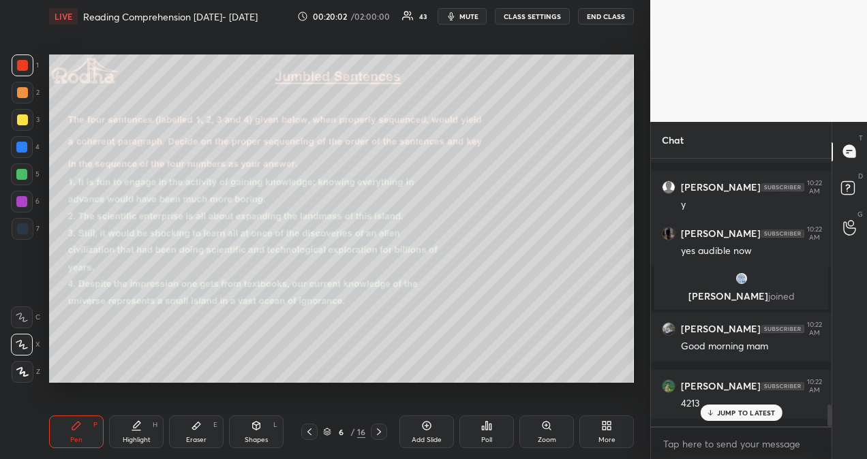
scroll to position [3000, 0]
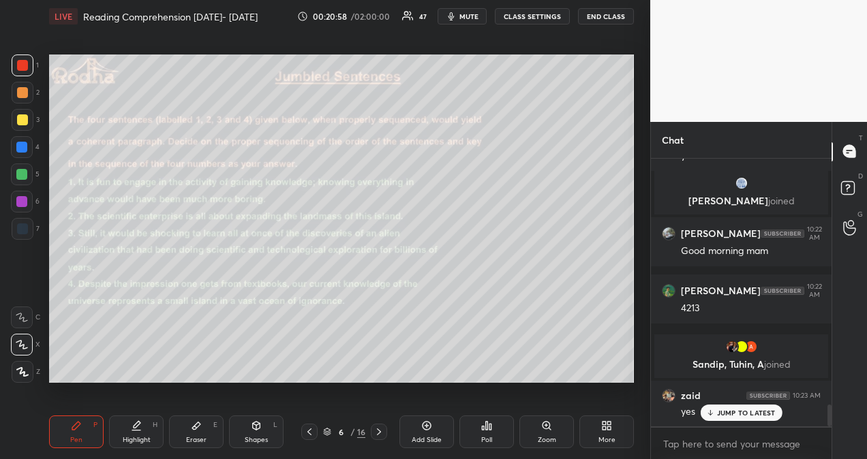
click at [716, 414] on div "JUMP TO LATEST" at bounding box center [741, 413] width 82 height 16
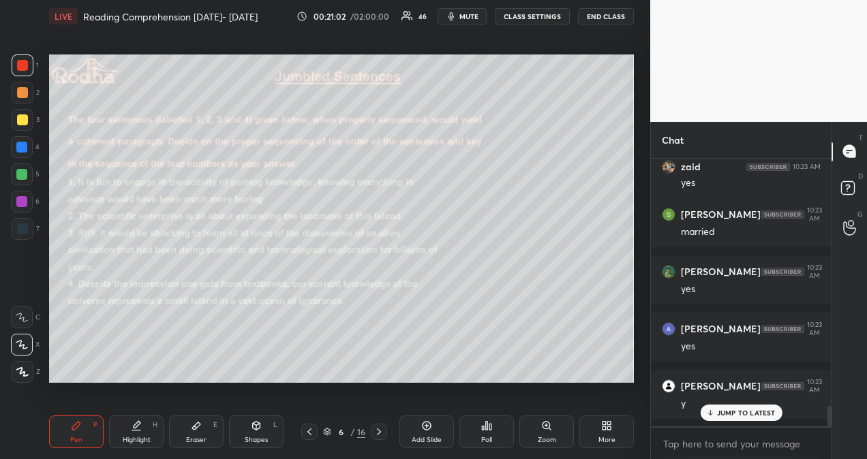
scroll to position [3332, 0]
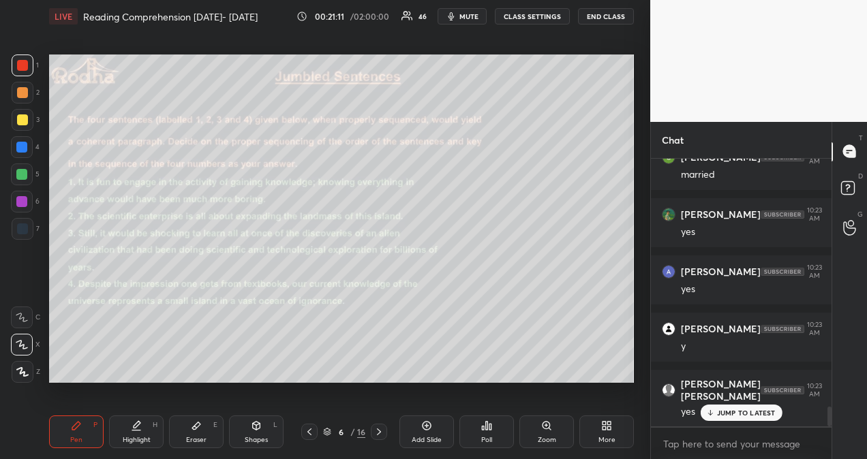
click at [748, 413] on p "JUMP TO LATEST" at bounding box center [746, 413] width 59 height 8
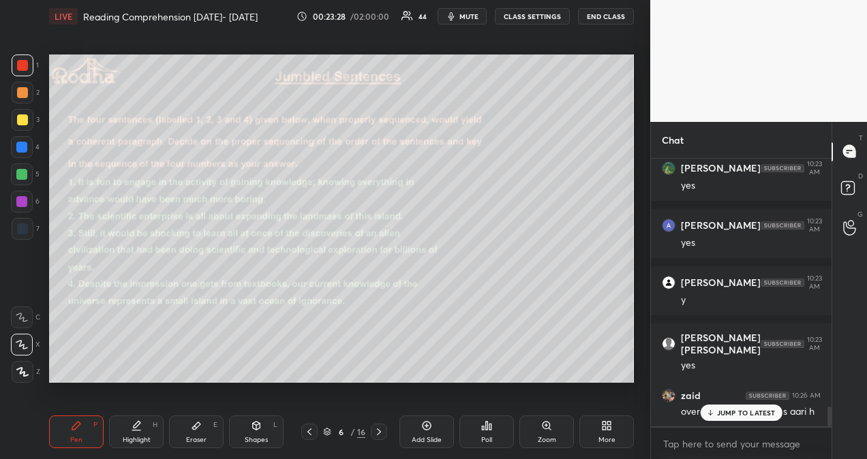
click at [728, 408] on div "JUMP TO LATEST" at bounding box center [741, 413] width 82 height 16
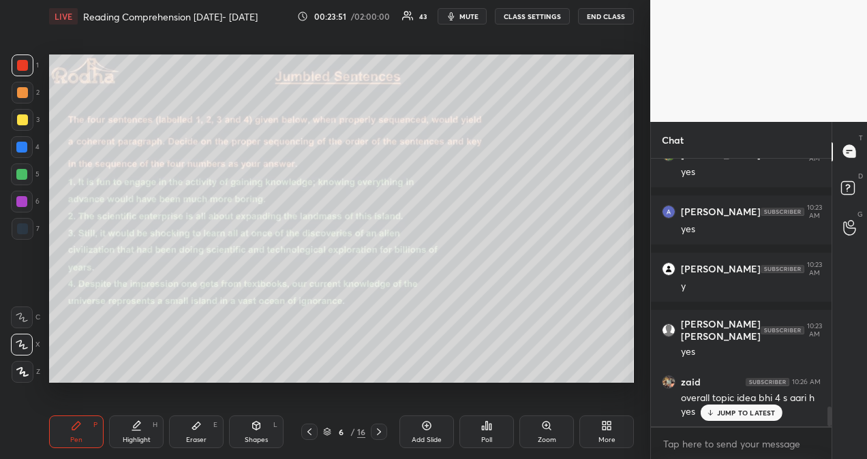
click at [765, 413] on p "JUMP TO LATEST" at bounding box center [746, 413] width 59 height 8
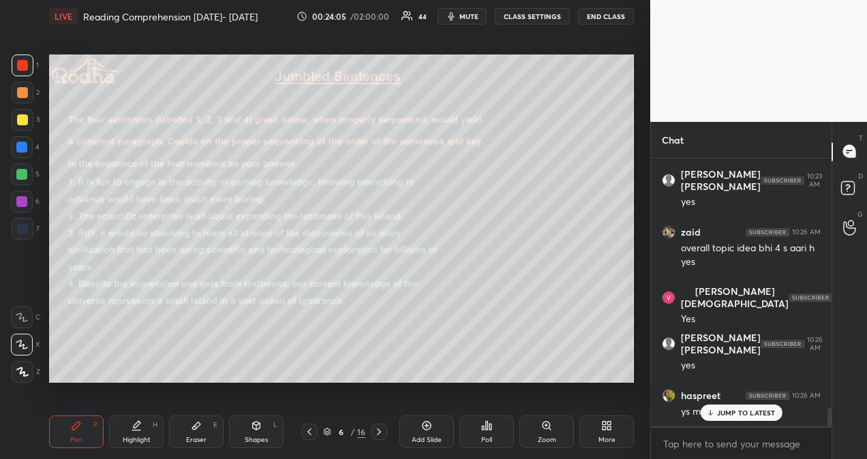
scroll to position [3613, 0]
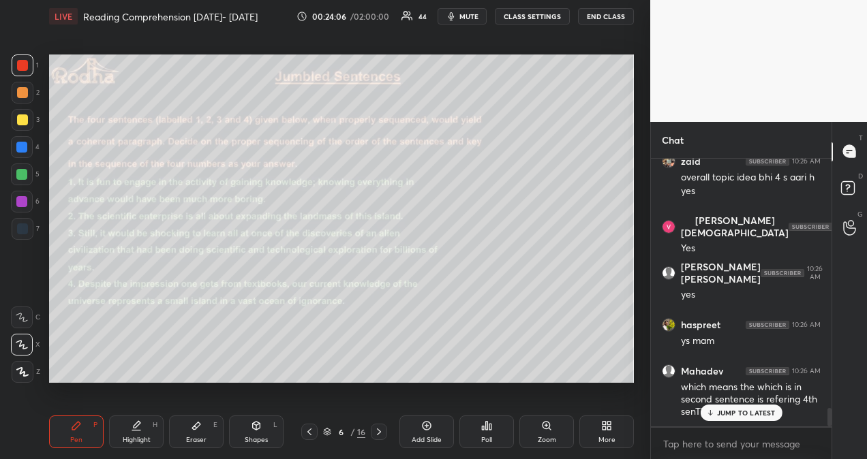
click at [742, 413] on p "JUMP TO LATEST" at bounding box center [746, 413] width 59 height 8
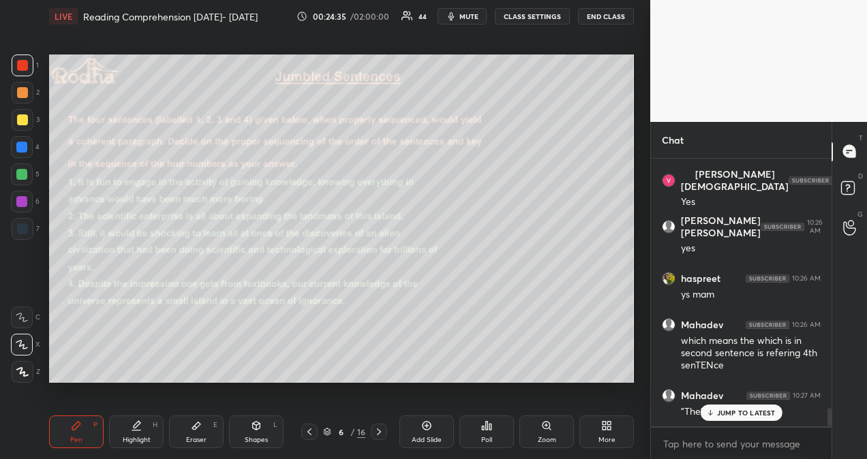
click at [742, 408] on div "JUMP TO LATEST" at bounding box center [741, 413] width 82 height 16
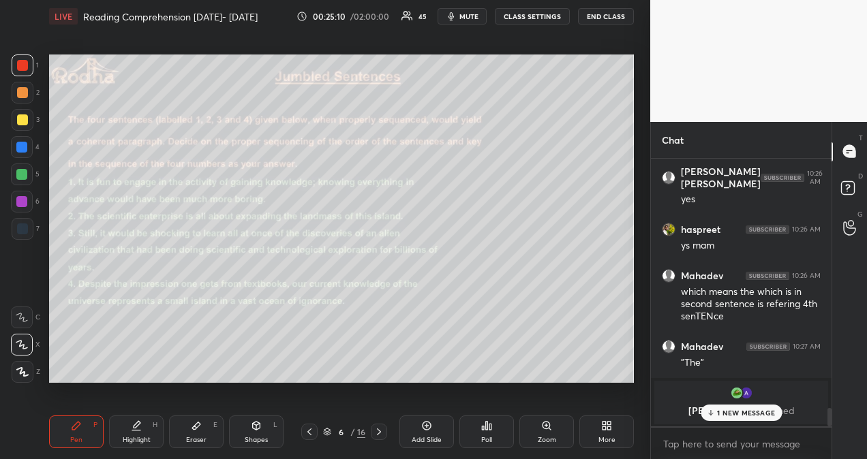
click at [759, 413] on p "1 NEW MESSAGE" at bounding box center [746, 413] width 58 height 8
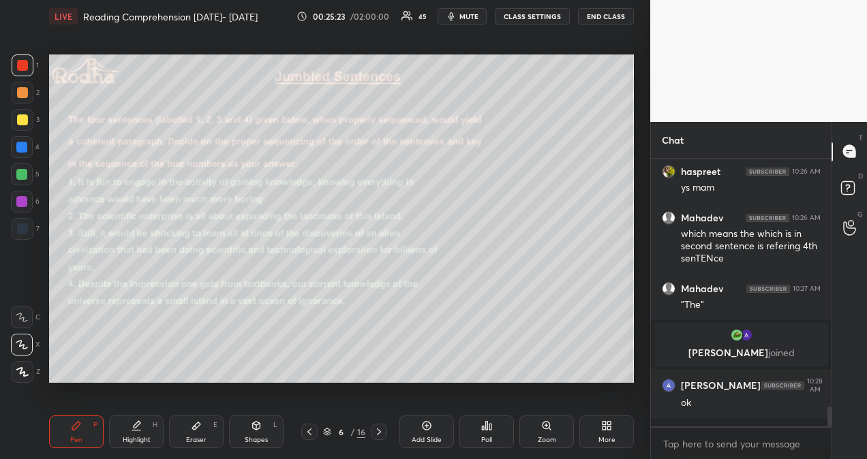
scroll to position [3365, 0]
click at [379, 434] on icon at bounding box center [379, 432] width 4 height 7
click at [485, 430] on icon at bounding box center [486, 426] width 11 height 11
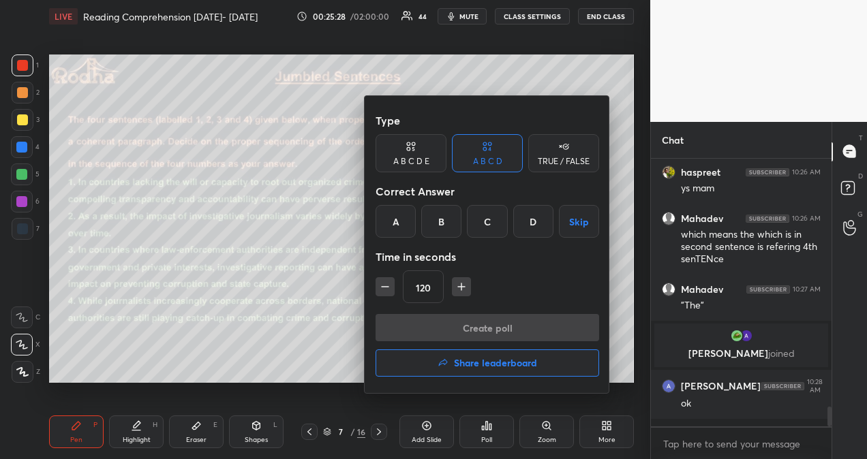
click at [397, 224] on div "A" at bounding box center [396, 221] width 40 height 33
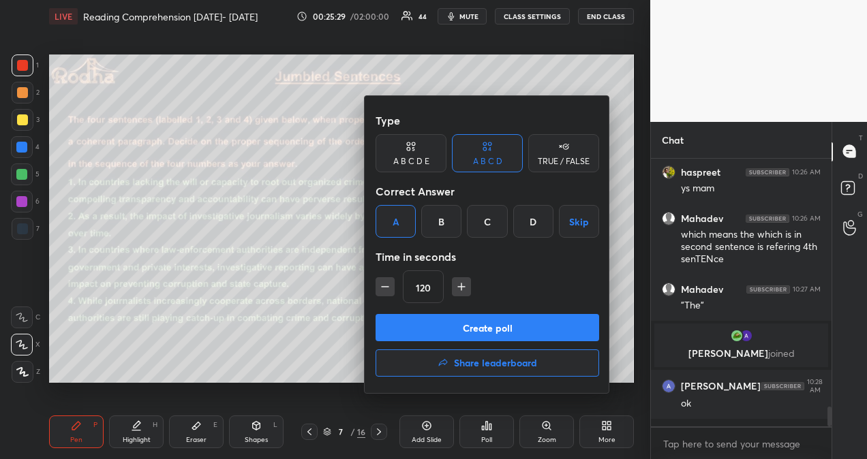
click at [470, 329] on button "Create poll" at bounding box center [488, 327] width 224 height 27
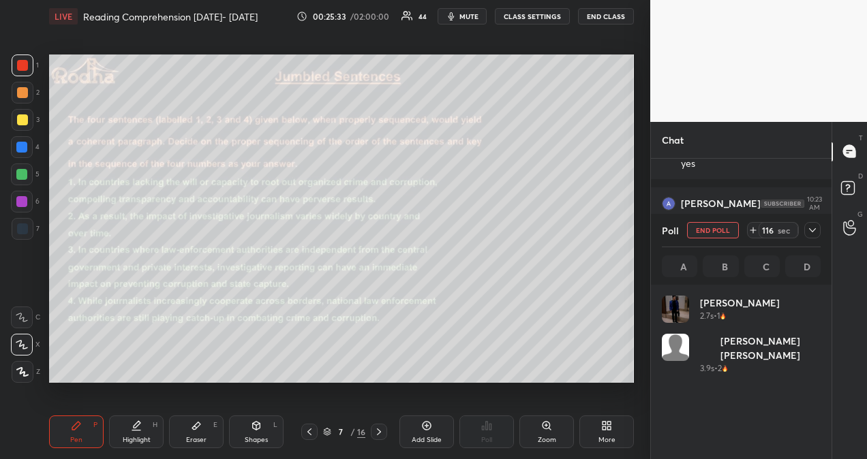
scroll to position [160, 155]
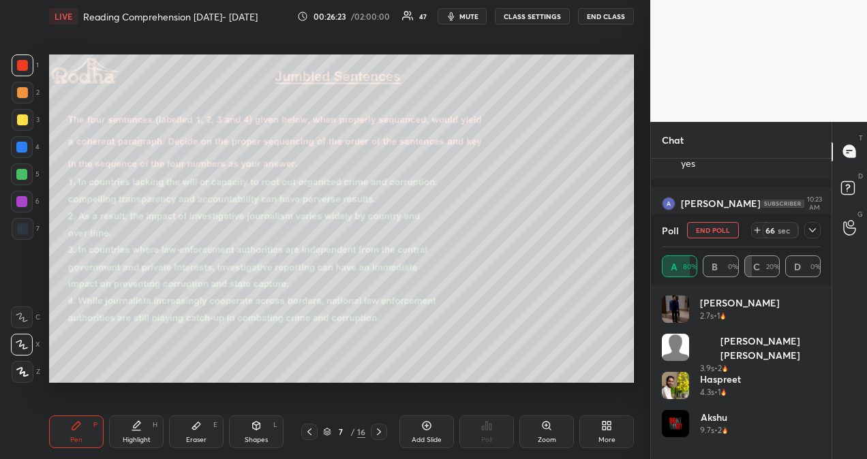
click at [818, 232] on div at bounding box center [812, 230] width 16 height 16
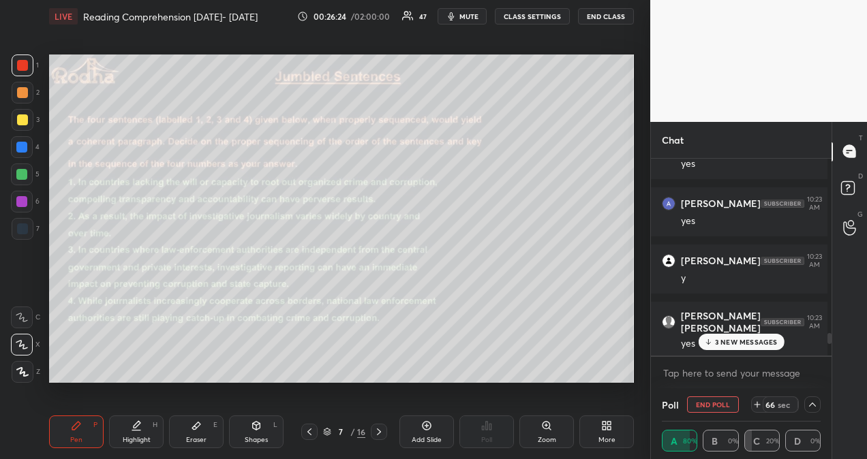
scroll to position [5, 0]
click at [750, 343] on p "3 NEW MESSAGES" at bounding box center [746, 342] width 63 height 8
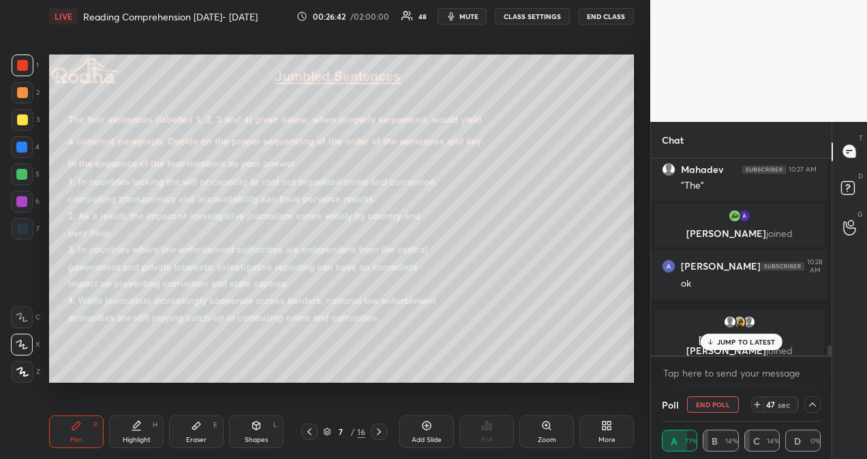
scroll to position [3640, 0]
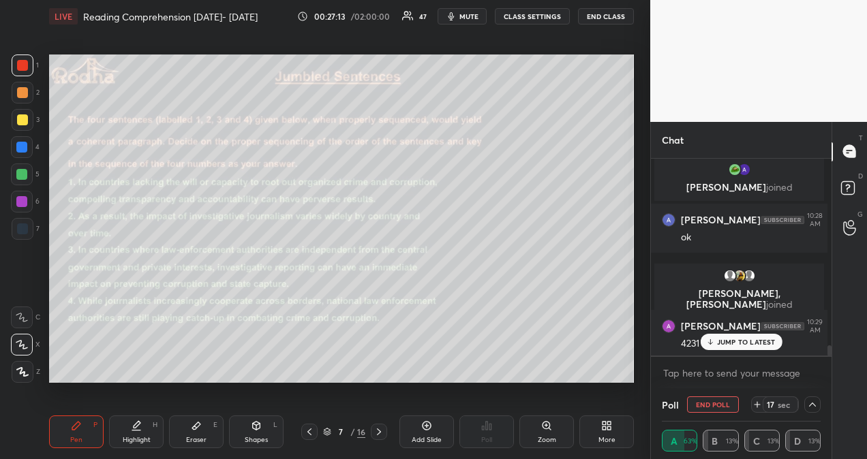
click at [721, 344] on p "JUMP TO LATEST" at bounding box center [746, 342] width 59 height 8
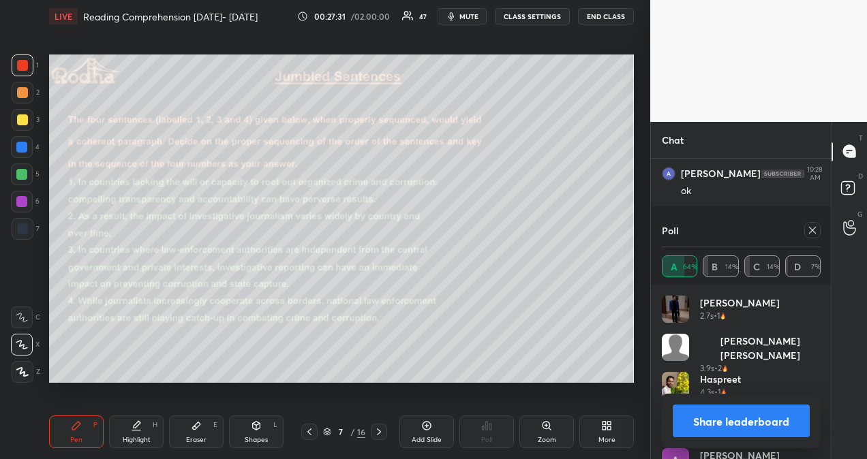
scroll to position [3732, 0]
click at [815, 235] on icon at bounding box center [812, 230] width 11 height 11
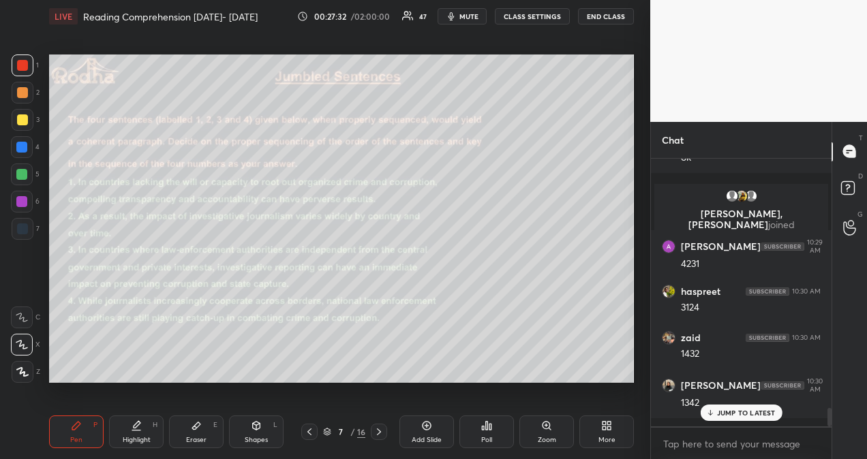
scroll to position [5, 4]
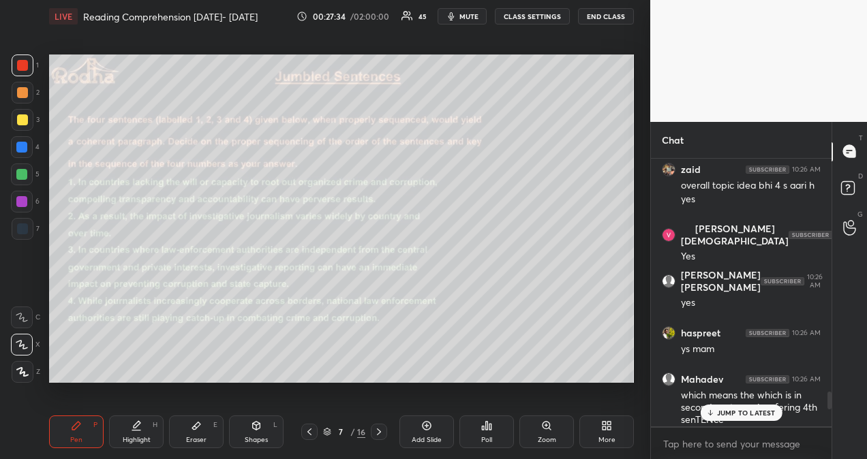
click at [739, 412] on p "JUMP TO LATEST" at bounding box center [746, 413] width 59 height 8
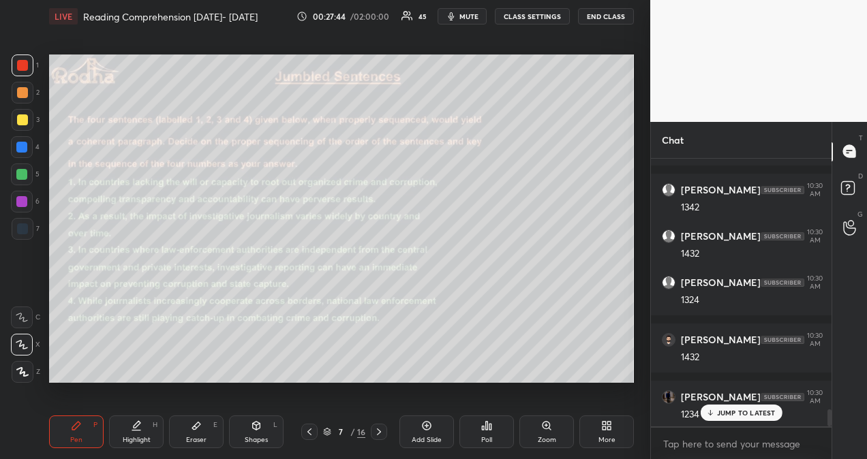
scroll to position [3959, 0]
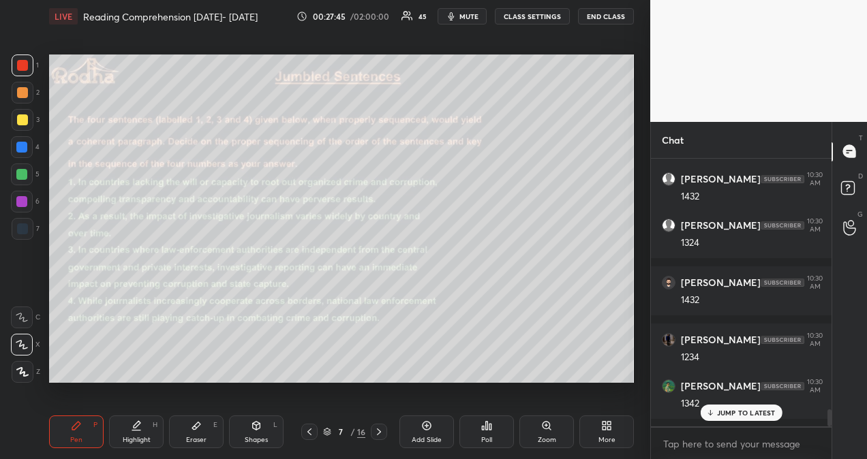
click at [749, 413] on p "JUMP TO LATEST" at bounding box center [746, 413] width 59 height 8
click at [754, 414] on p "3 NEW MESSAGES" at bounding box center [746, 413] width 63 height 8
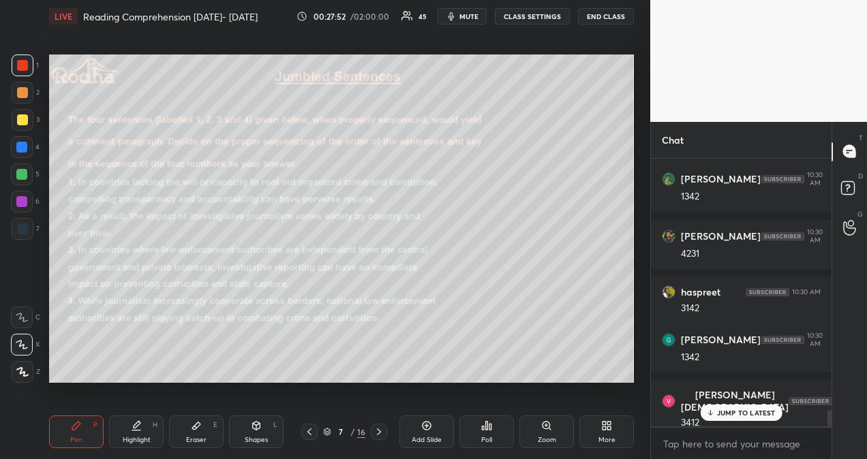
click at [753, 412] on p "JUMP TO LATEST" at bounding box center [746, 413] width 59 height 8
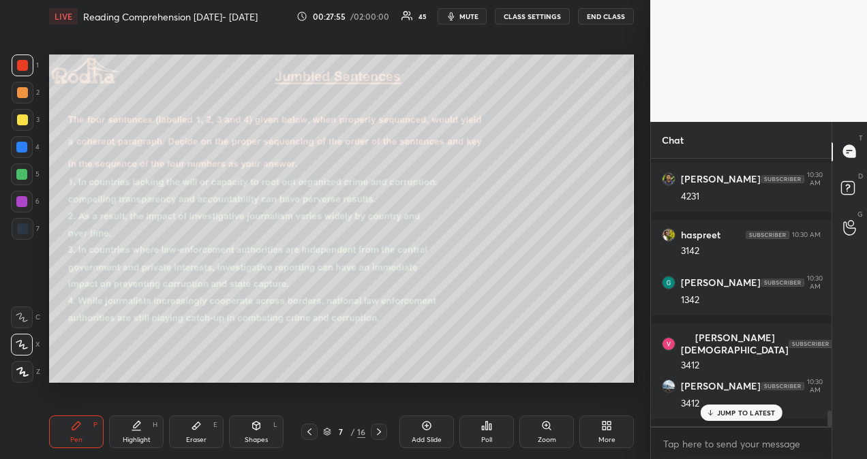
click at [755, 417] on p "JUMP TO LATEST" at bounding box center [746, 413] width 59 height 8
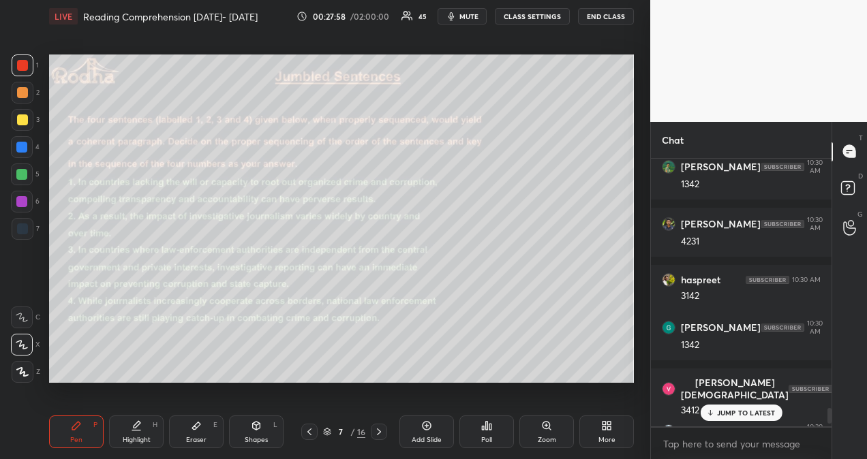
click at [756, 410] on p "JUMP TO LATEST" at bounding box center [746, 413] width 59 height 8
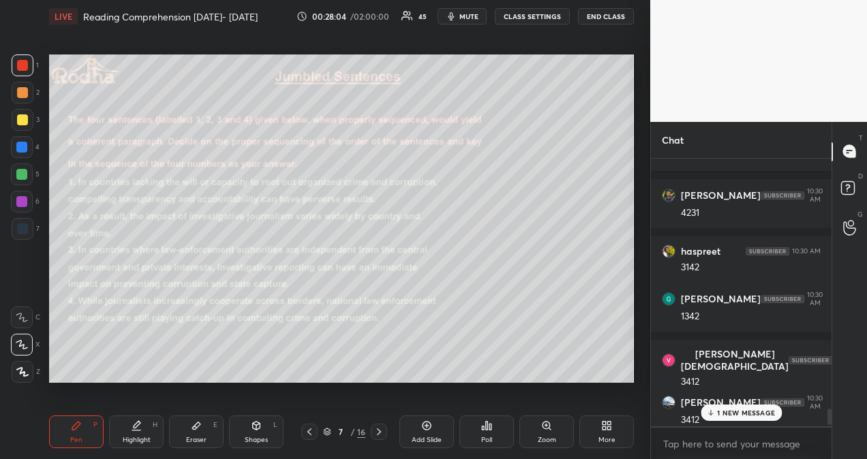
scroll to position [4281, 0]
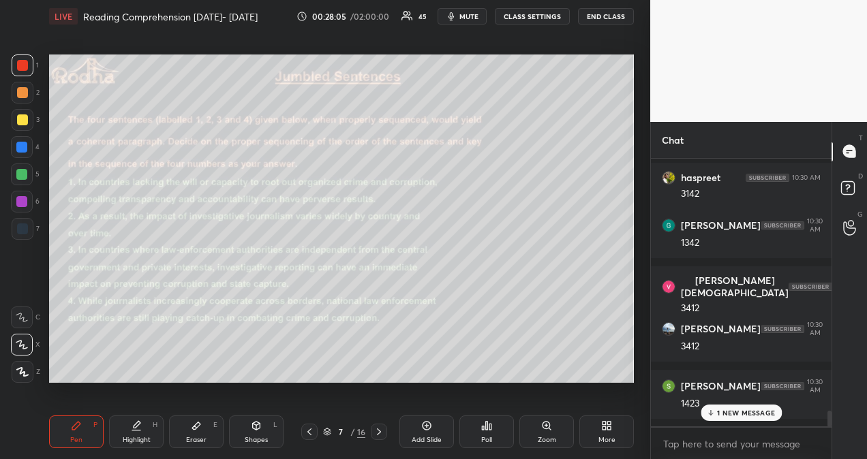
click at [757, 415] on p "1 NEW MESSAGE" at bounding box center [746, 413] width 58 height 8
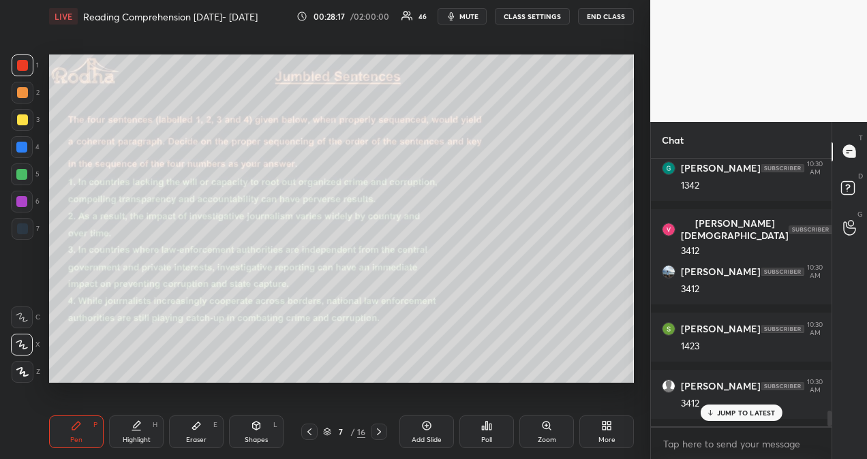
click at [753, 413] on p "JUMP TO LATEST" at bounding box center [746, 413] width 59 height 8
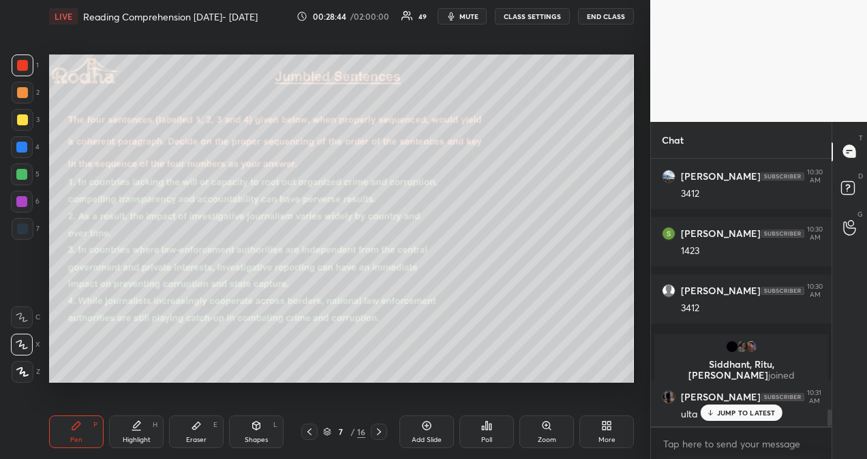
scroll to position [4075, 0]
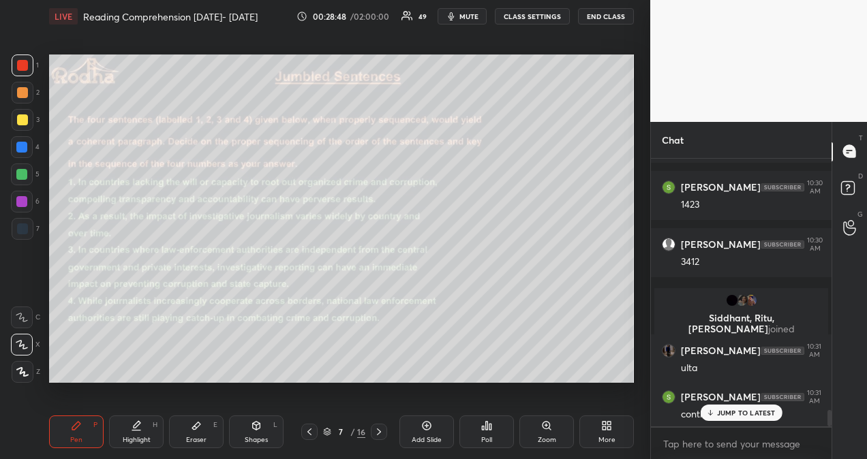
click at [739, 413] on p "JUMP TO LATEST" at bounding box center [746, 413] width 59 height 8
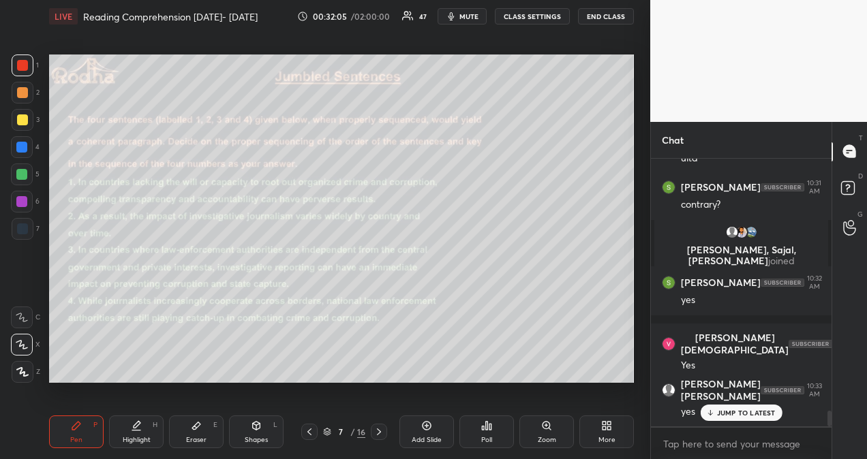
scroll to position [4287, 0]
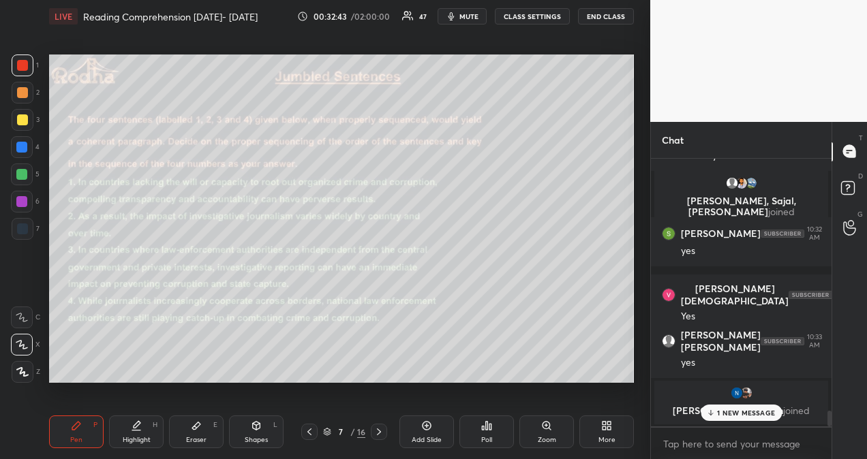
click at [754, 413] on p "1 NEW MESSAGE" at bounding box center [746, 413] width 58 height 8
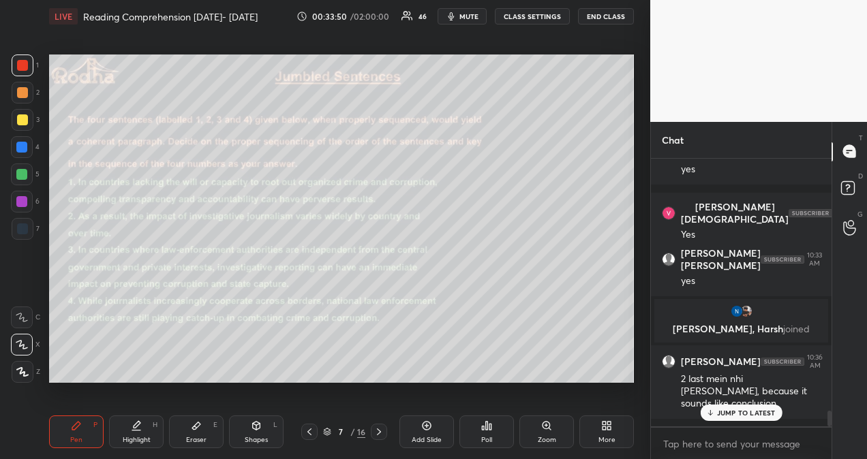
click at [762, 417] on p "JUMP TO LATEST" at bounding box center [746, 413] width 59 height 8
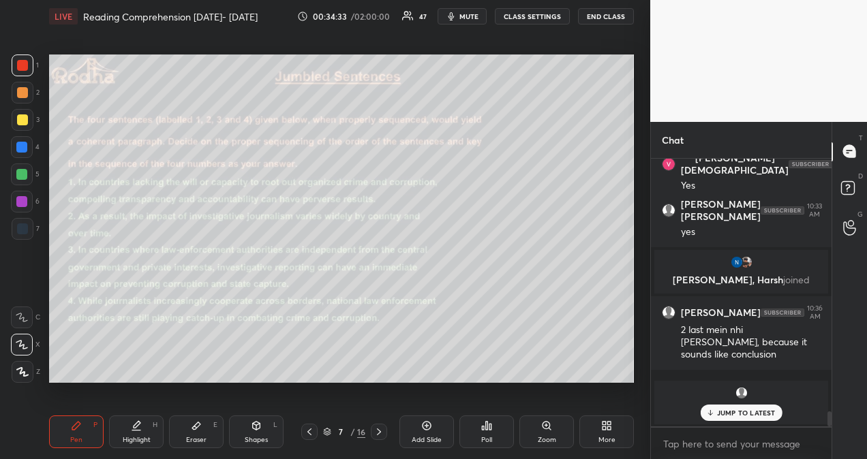
scroll to position [4345, 0]
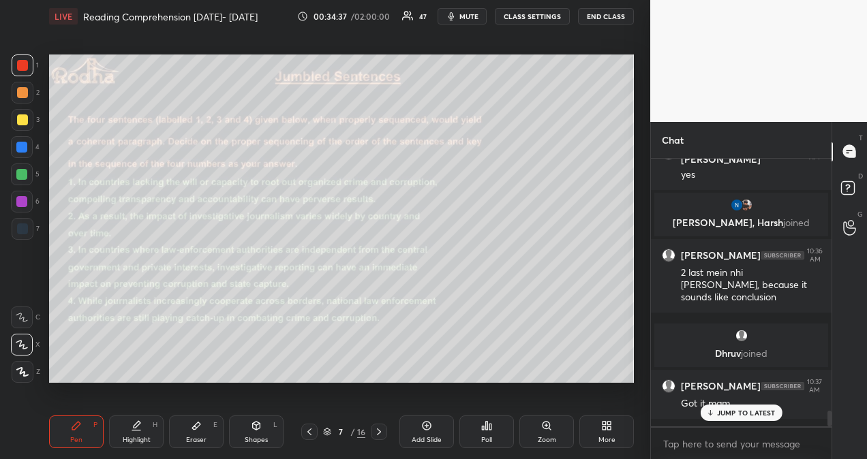
click at [754, 412] on p "JUMP TO LATEST" at bounding box center [746, 413] width 59 height 8
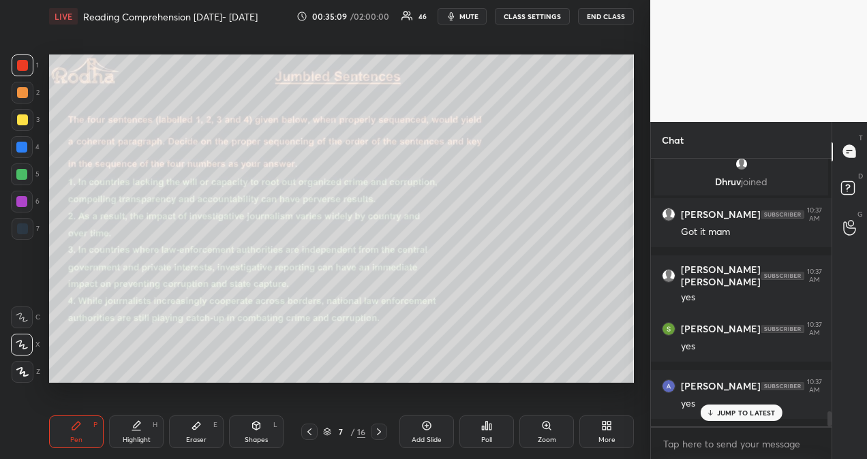
scroll to position [4574, 0]
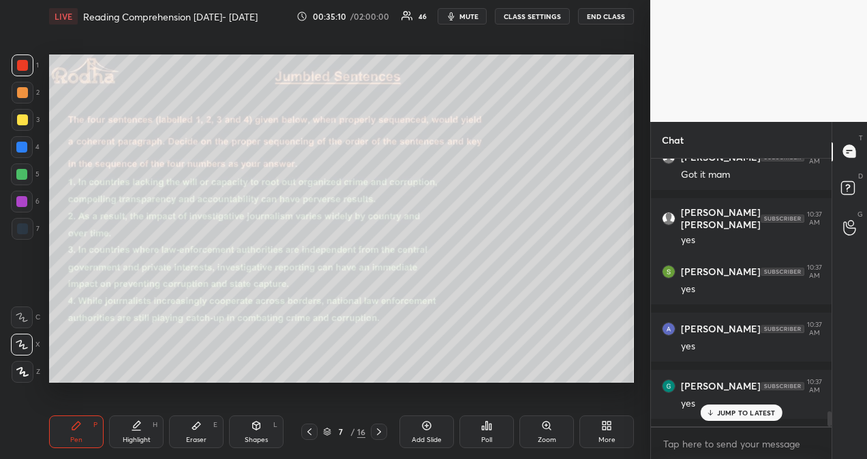
click at [379, 437] on icon at bounding box center [379, 432] width 11 height 11
click at [487, 434] on div "Poll" at bounding box center [486, 432] width 55 height 33
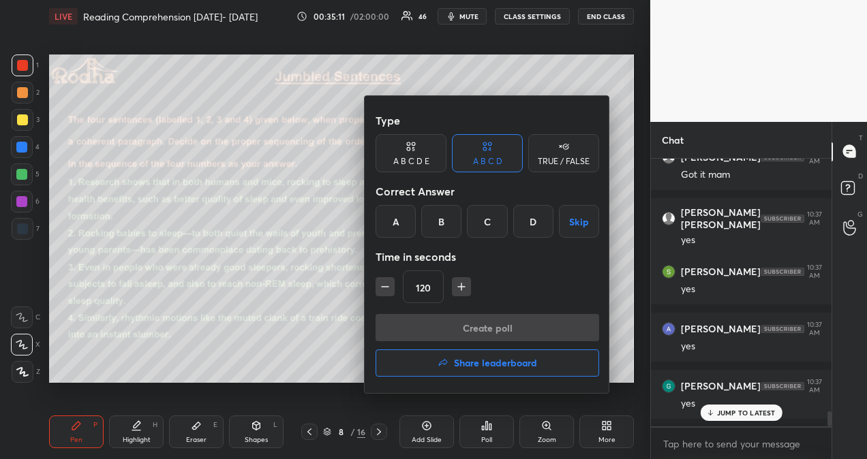
click at [393, 224] on div "A" at bounding box center [396, 221] width 40 height 33
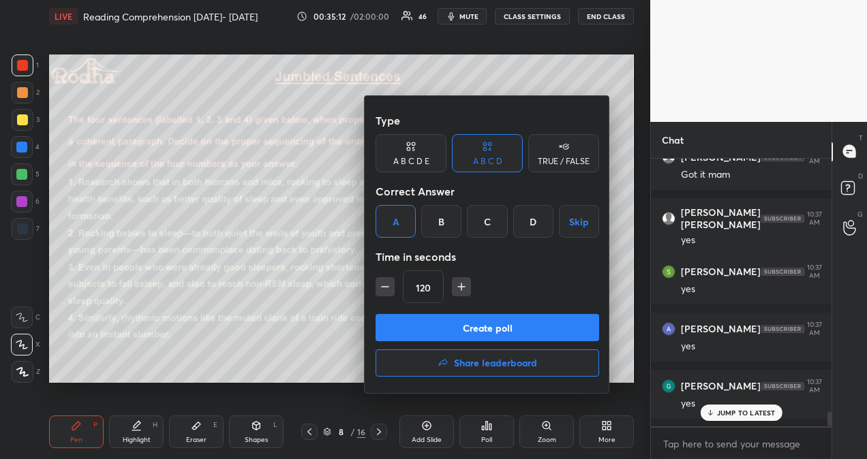
click at [451, 330] on button "Create poll" at bounding box center [488, 327] width 224 height 27
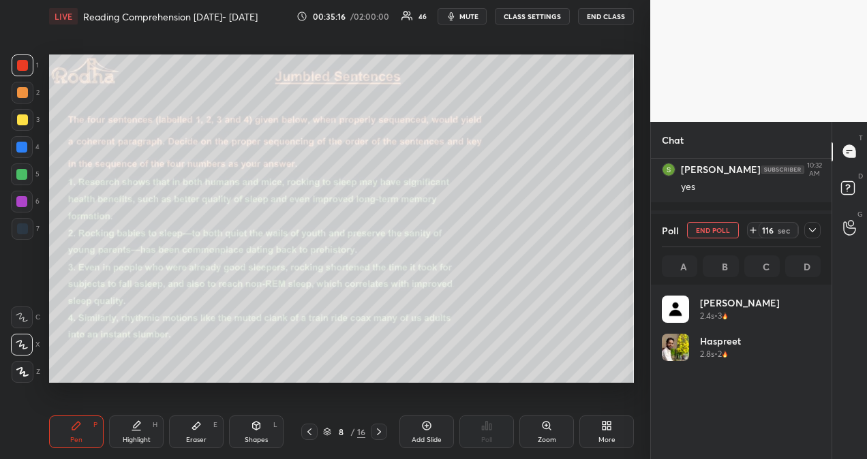
scroll to position [160, 155]
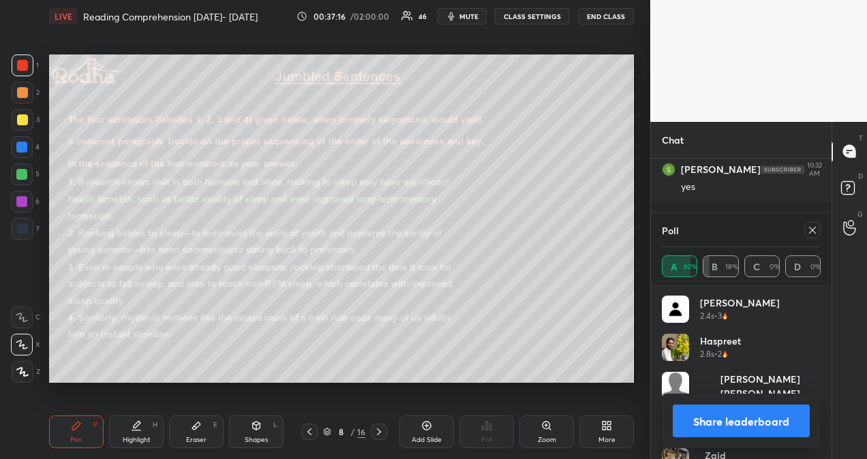
click at [818, 228] on div at bounding box center [812, 230] width 16 height 16
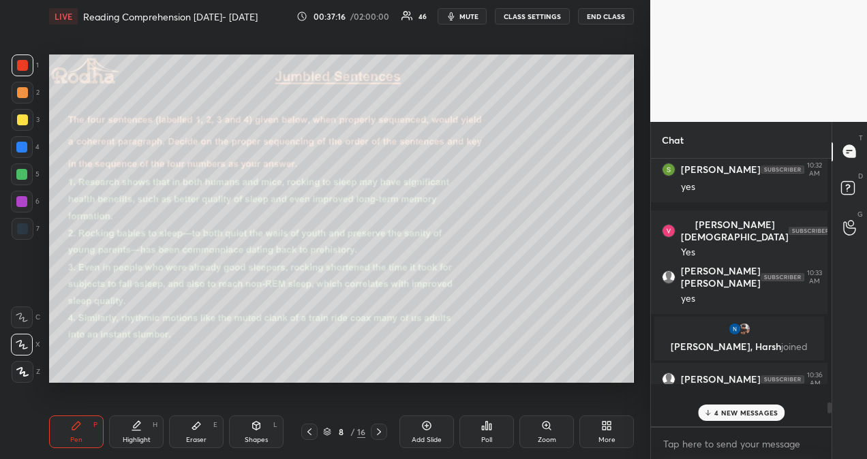
scroll to position [297, 177]
click at [742, 412] on p "4 NEW MESSAGES" at bounding box center [745, 413] width 63 height 8
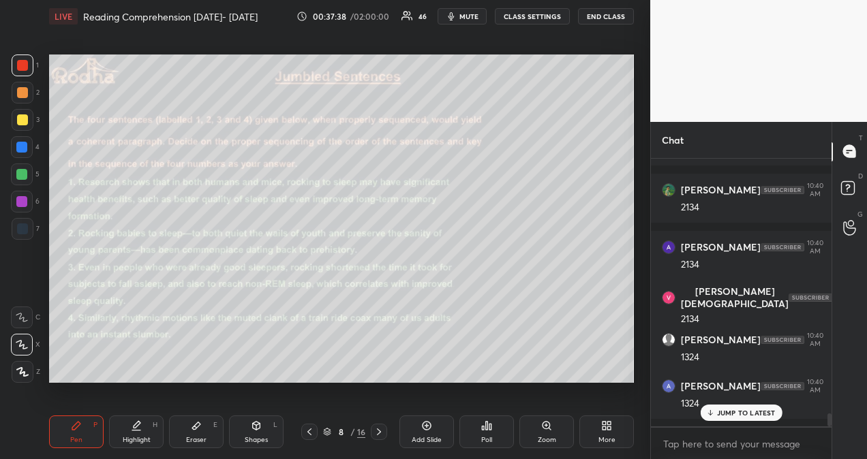
scroll to position [5202, 0]
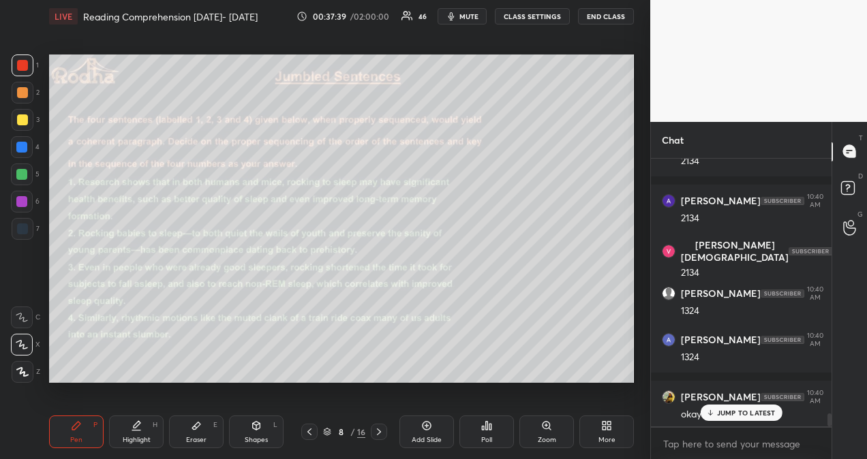
click at [743, 416] on p "JUMP TO LATEST" at bounding box center [746, 413] width 59 height 8
click at [754, 413] on p "JUMP TO LATEST" at bounding box center [746, 413] width 59 height 8
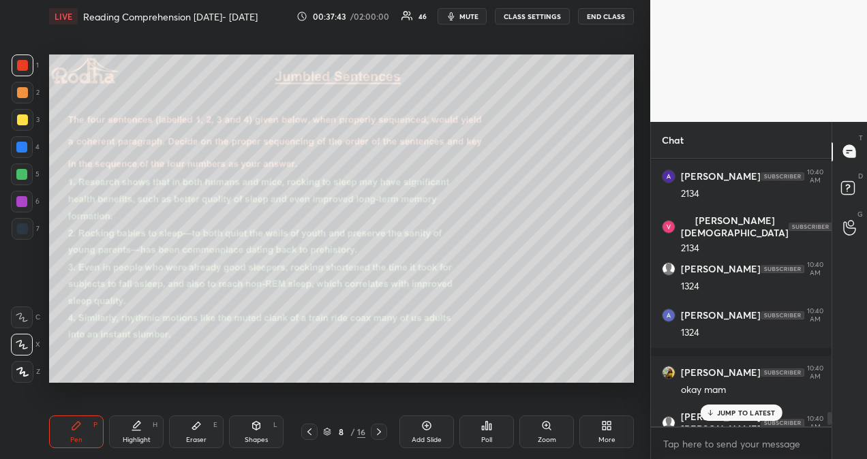
scroll to position [5259, 0]
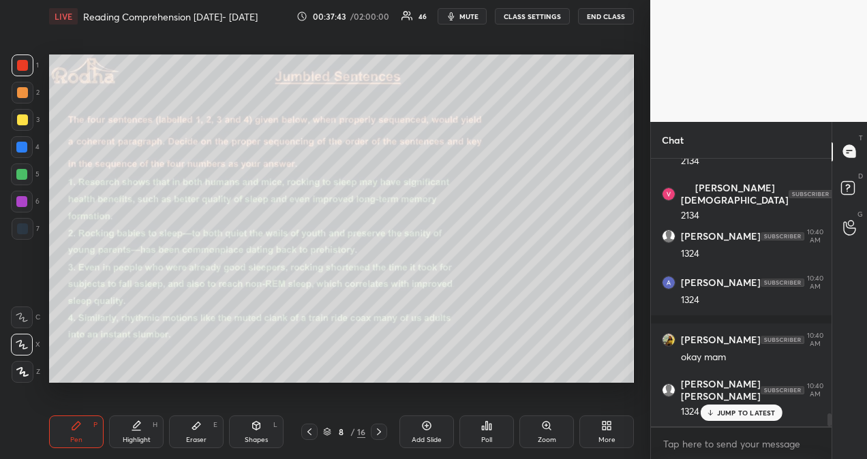
click at [754, 417] on p "JUMP TO LATEST" at bounding box center [746, 413] width 59 height 8
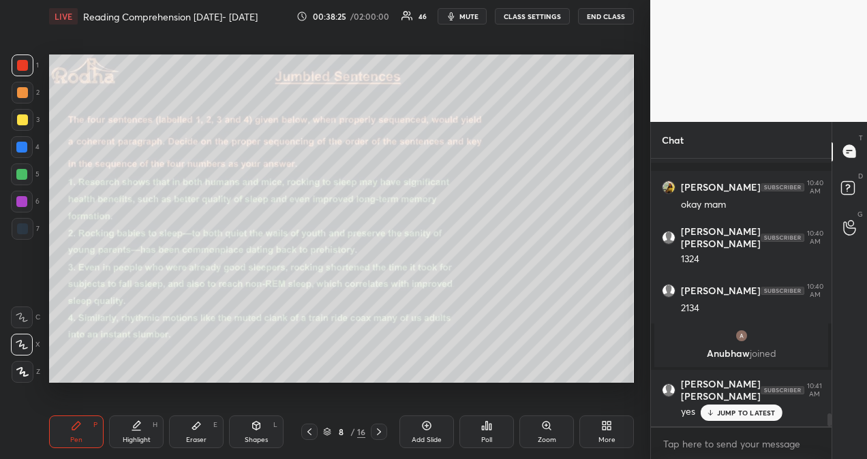
scroll to position [5461, 0]
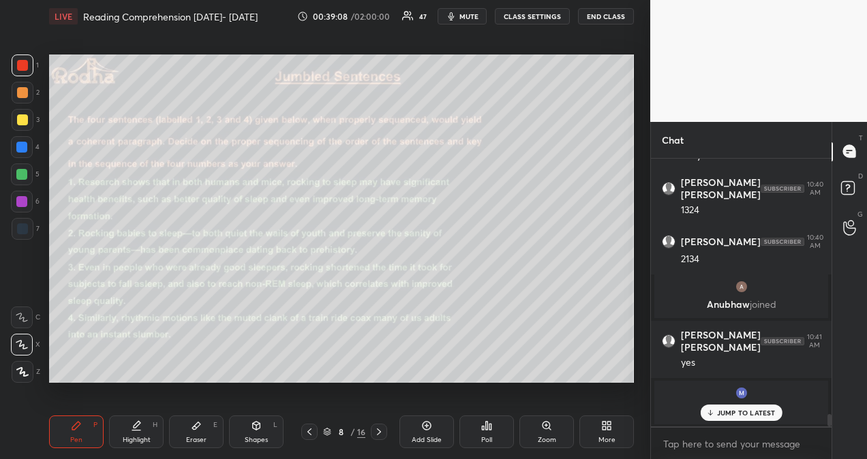
click at [198, 425] on icon at bounding box center [196, 426] width 8 height 7
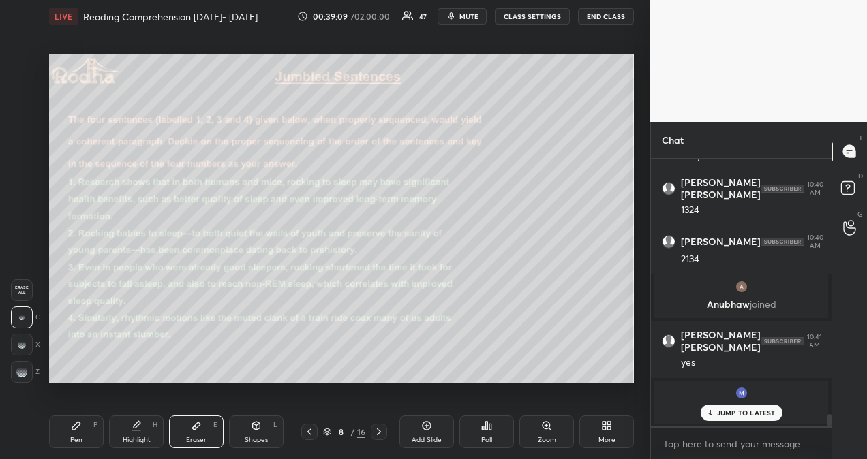
click at [26, 369] on rect at bounding box center [26, 368] width 1 height 1
click at [82, 431] on div "Pen P" at bounding box center [76, 432] width 55 height 33
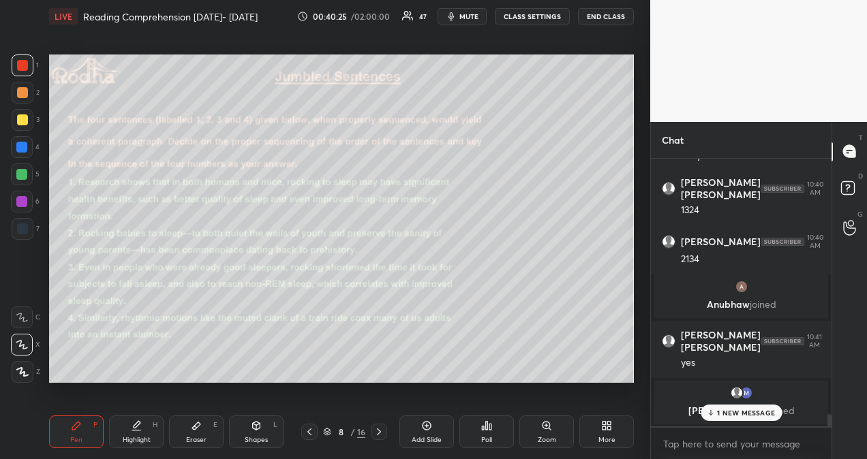
click at [767, 416] on p "1 NEW MESSAGE" at bounding box center [746, 413] width 58 height 8
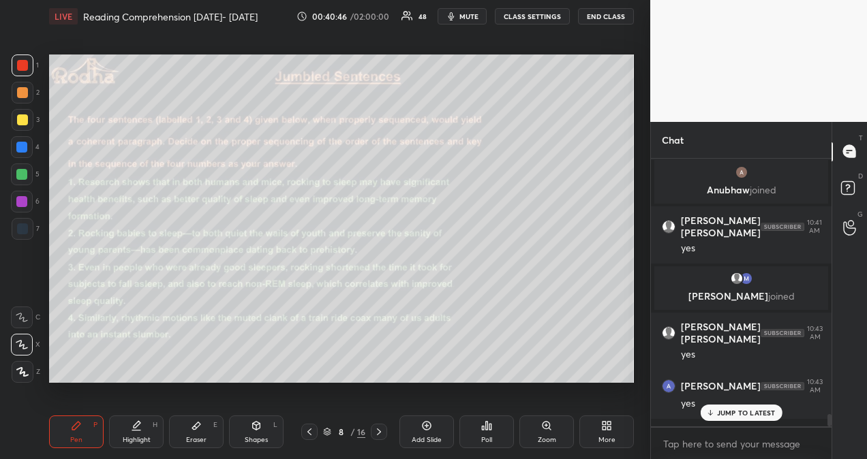
scroll to position [5624, 0]
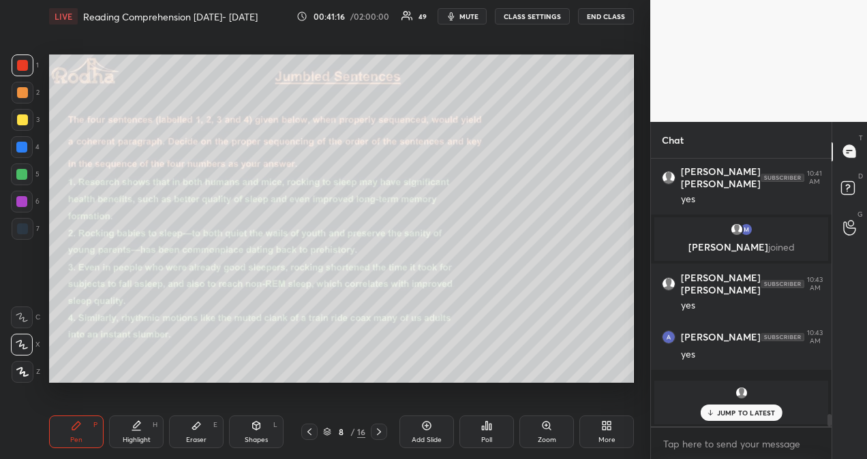
click at [710, 412] on icon at bounding box center [710, 413] width 9 height 8
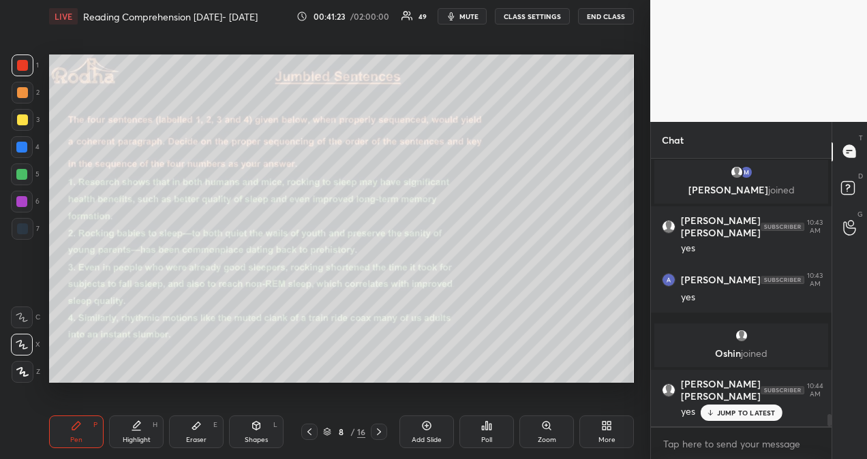
scroll to position [5765, 0]
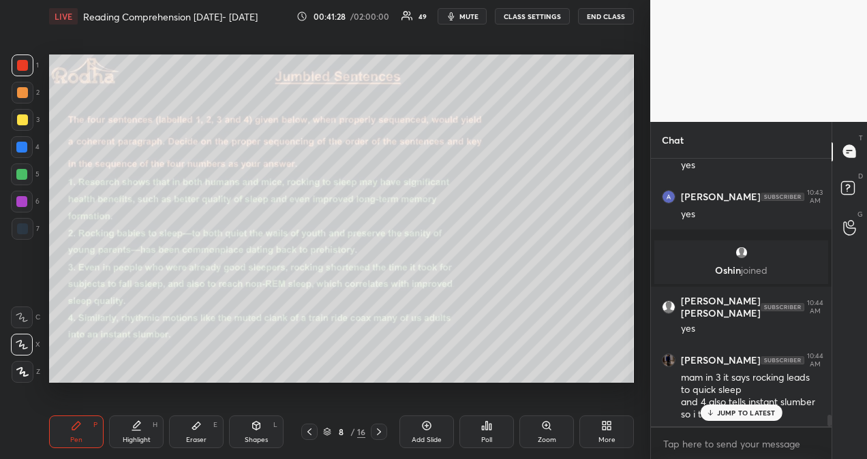
click at [764, 413] on p "JUMP TO LATEST" at bounding box center [746, 413] width 59 height 8
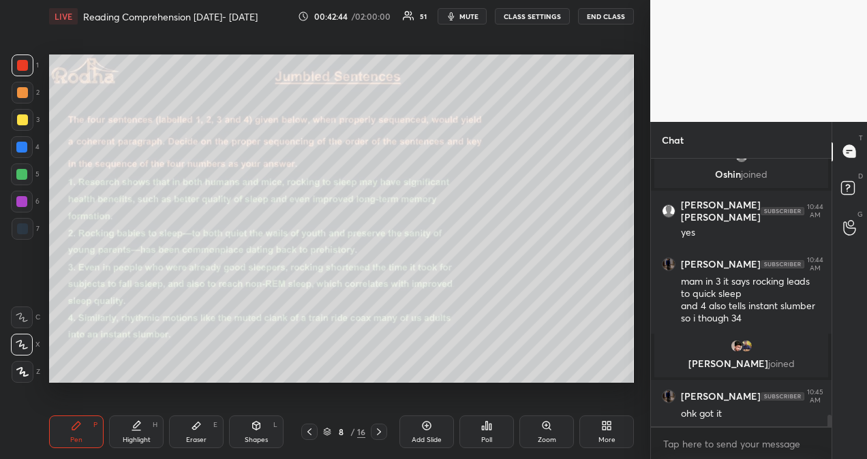
scroll to position [5290, 0]
click at [742, 412] on p "JUMP TO LATEST" at bounding box center [746, 413] width 59 height 8
click at [382, 434] on icon at bounding box center [379, 432] width 11 height 11
click at [480, 434] on div "Poll" at bounding box center [486, 432] width 55 height 33
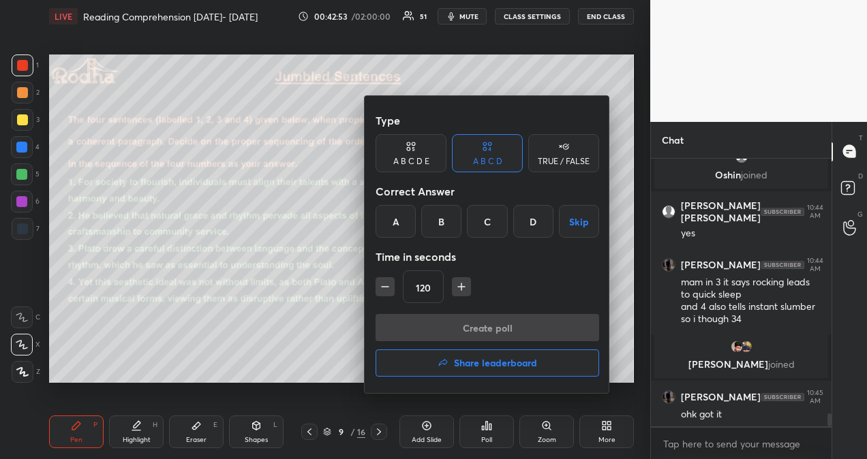
click at [393, 220] on div "A" at bounding box center [396, 221] width 40 height 33
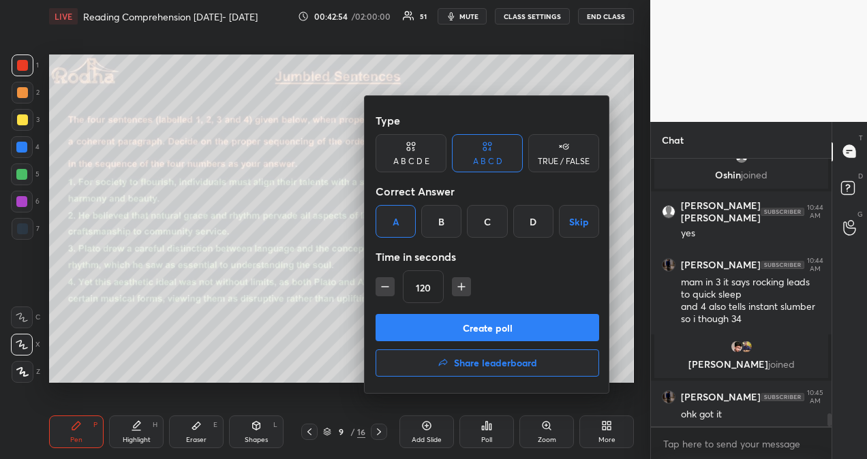
click at [479, 327] on button "Create poll" at bounding box center [488, 327] width 224 height 27
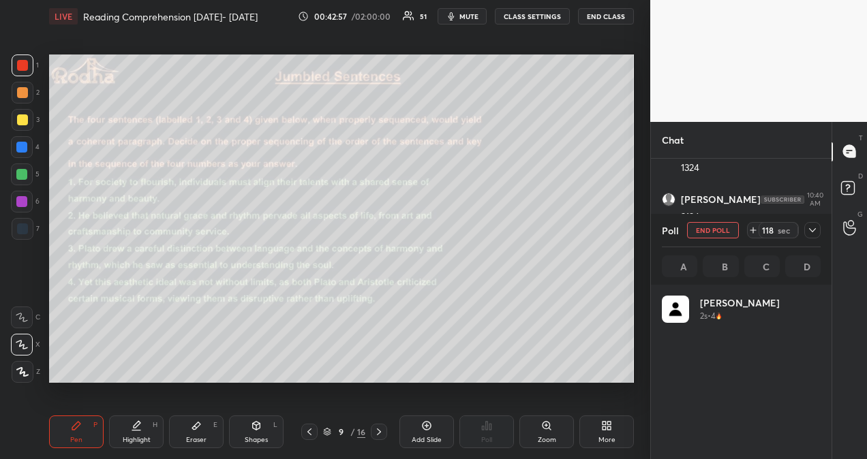
scroll to position [160, 155]
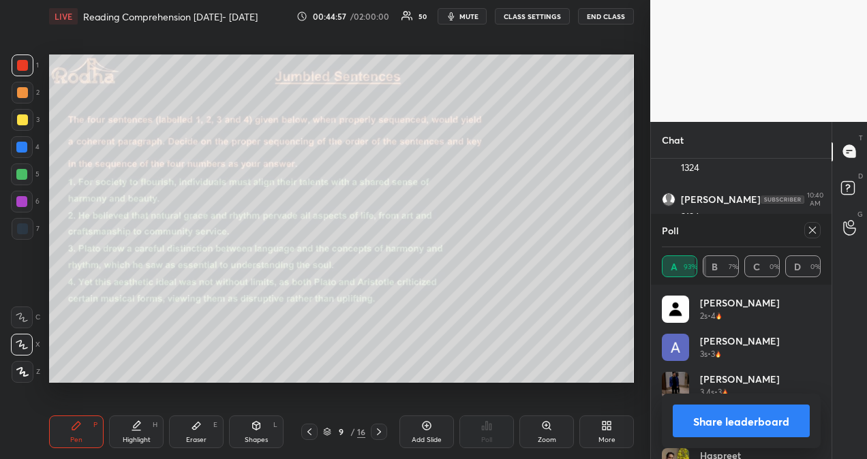
click at [812, 230] on icon at bounding box center [812, 230] width 7 height 7
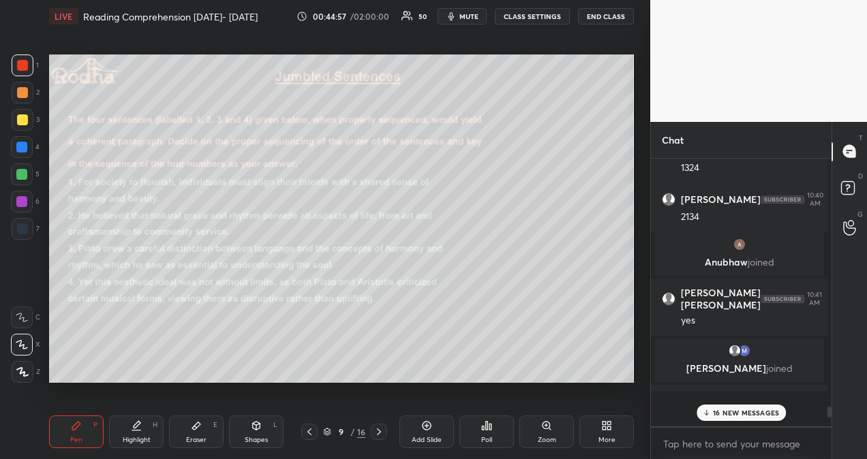
scroll to position [260, 172]
click at [740, 414] on p "16 NEW MESSAGES" at bounding box center [746, 413] width 66 height 8
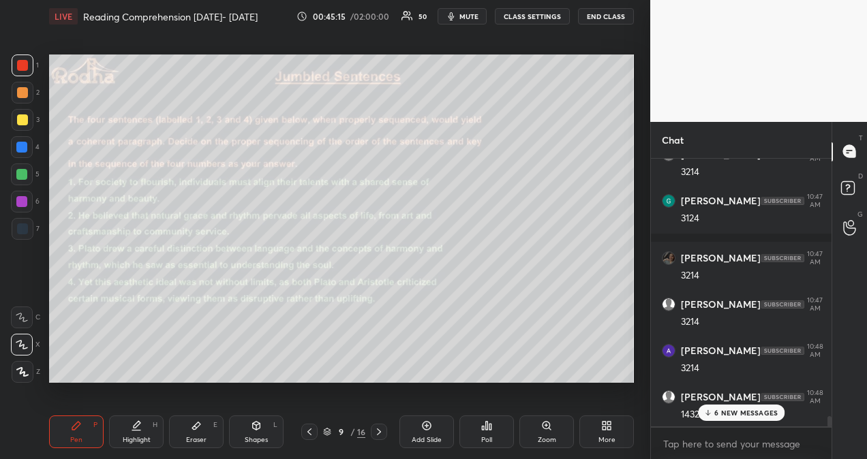
scroll to position [6595, 0]
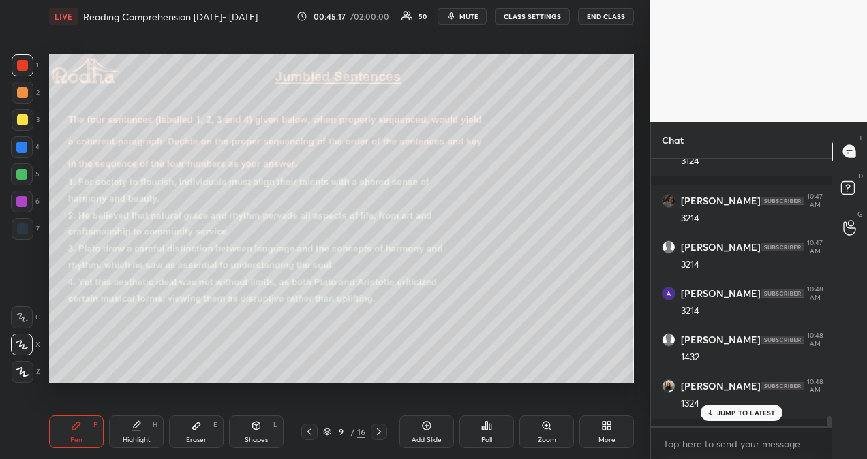
click at [749, 408] on div "JUMP TO LATEST" at bounding box center [741, 413] width 82 height 16
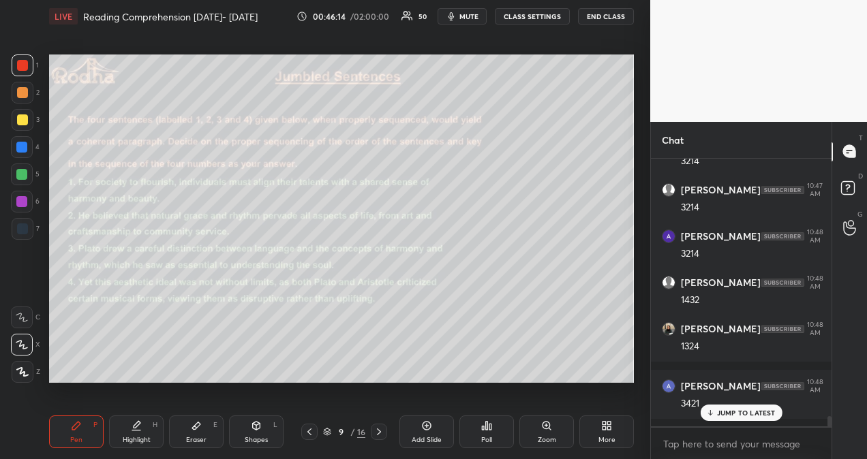
scroll to position [6710, 0]
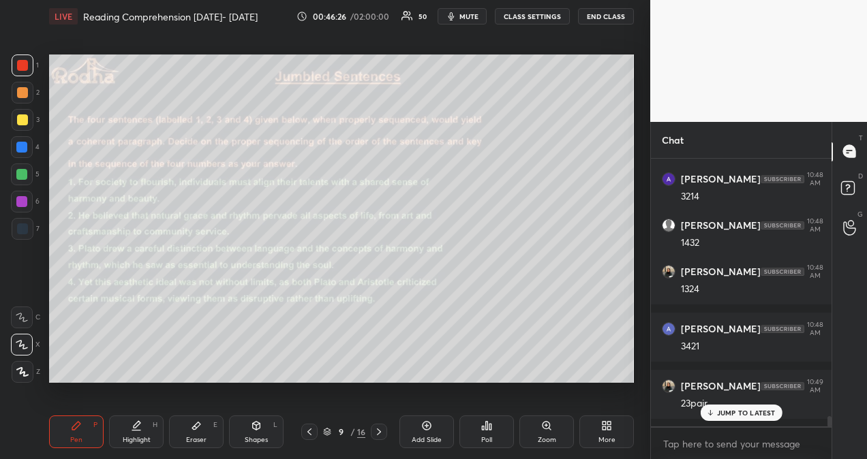
click at [723, 412] on p "JUMP TO LATEST" at bounding box center [746, 413] width 59 height 8
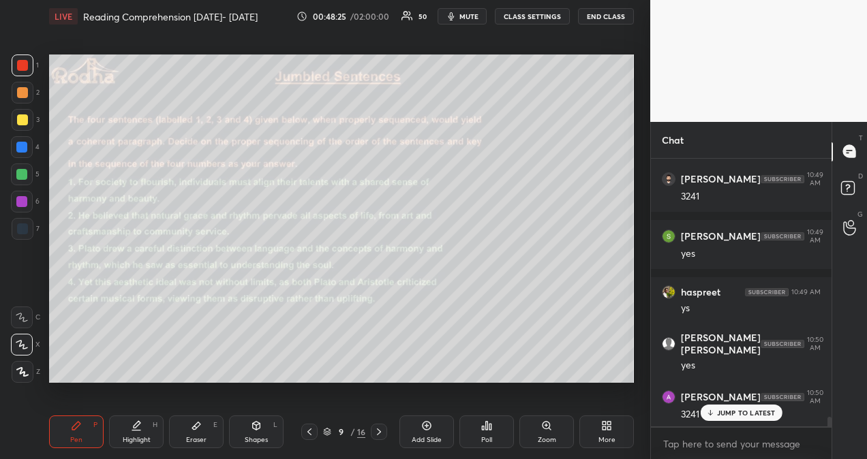
scroll to position [7089, 0]
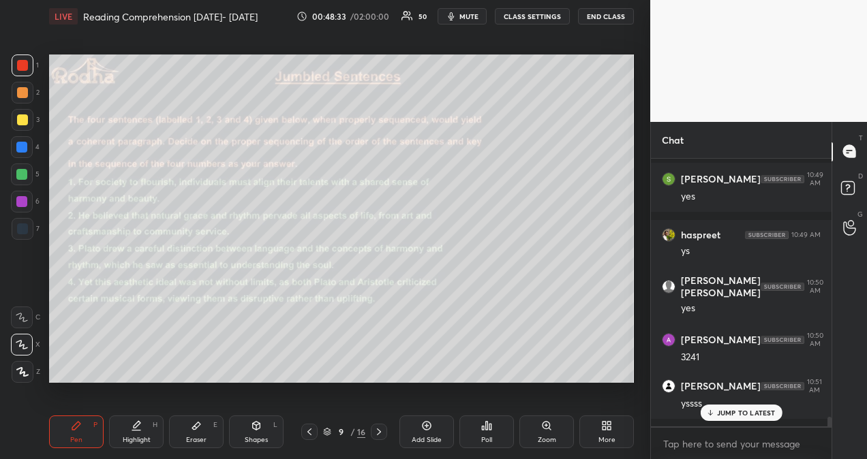
click at [738, 412] on p "JUMP TO LATEST" at bounding box center [746, 413] width 59 height 8
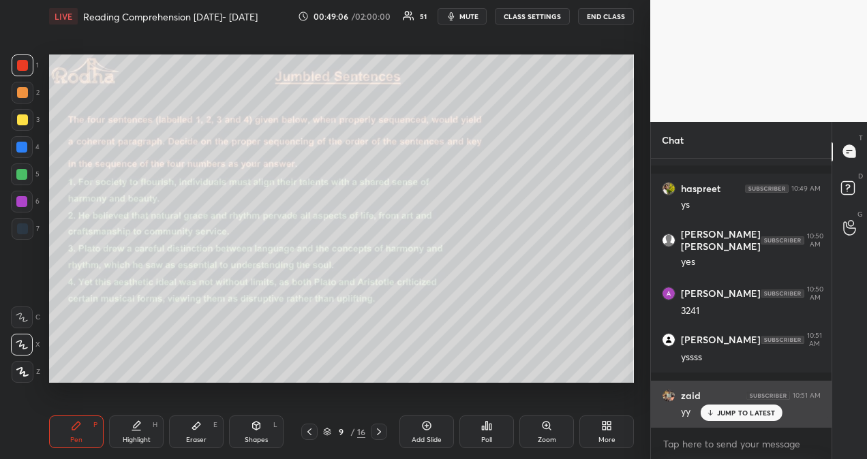
click at [729, 410] on p "JUMP TO LATEST" at bounding box center [746, 413] width 59 height 8
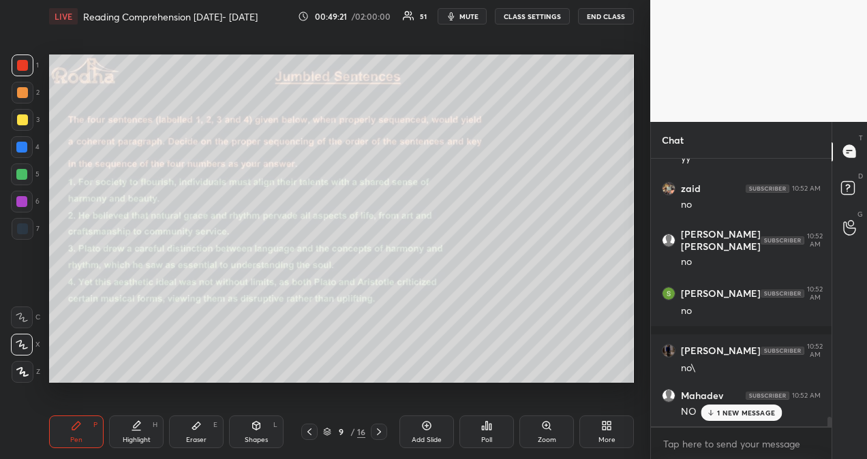
scroll to position [7435, 0]
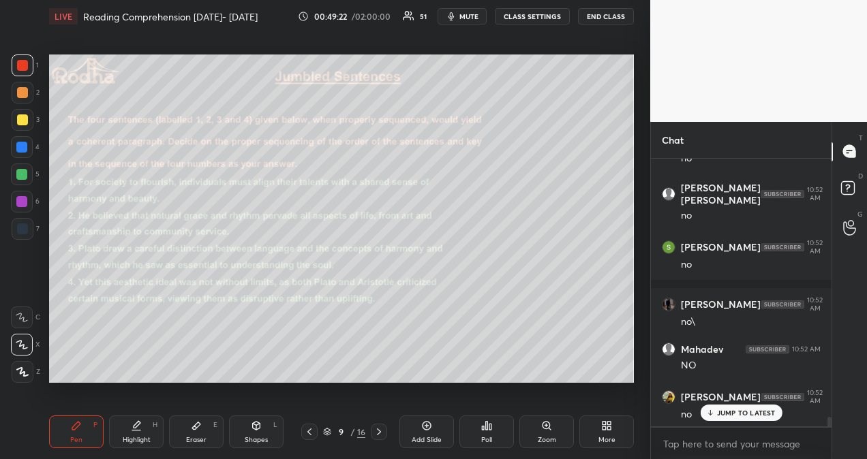
click at [383, 433] on icon at bounding box center [379, 432] width 11 height 11
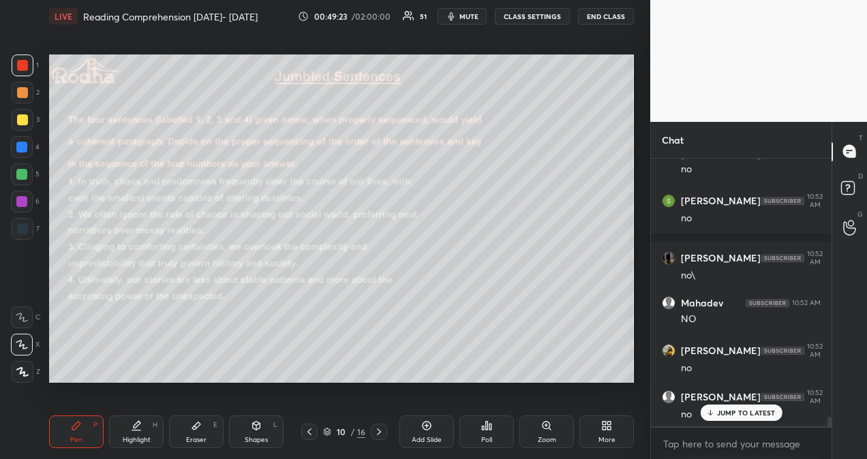
click at [439, 437] on div "Add Slide" at bounding box center [427, 440] width 30 height 7
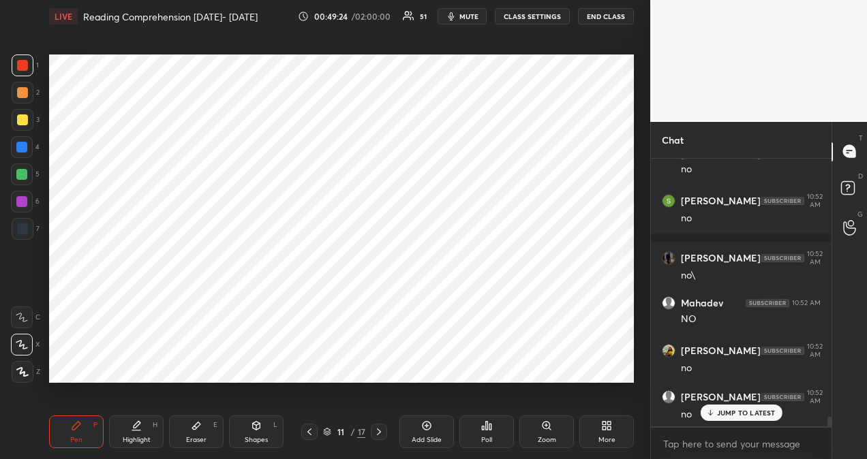
scroll to position [7528, 0]
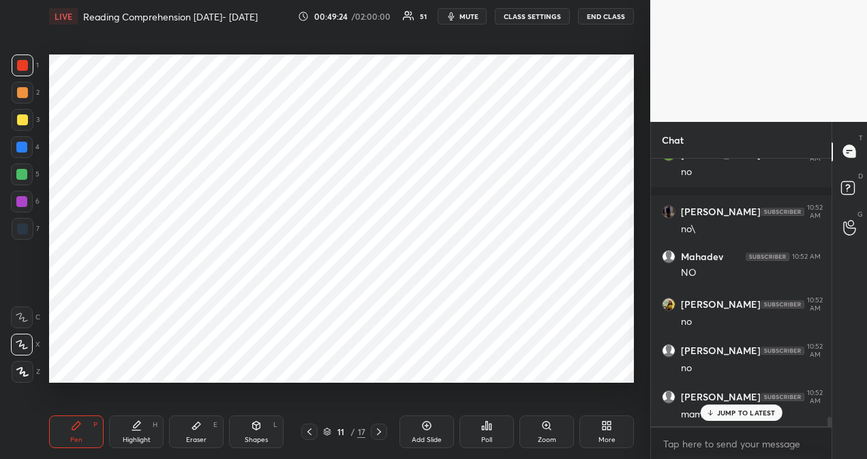
click at [310, 432] on icon at bounding box center [309, 432] width 11 height 11
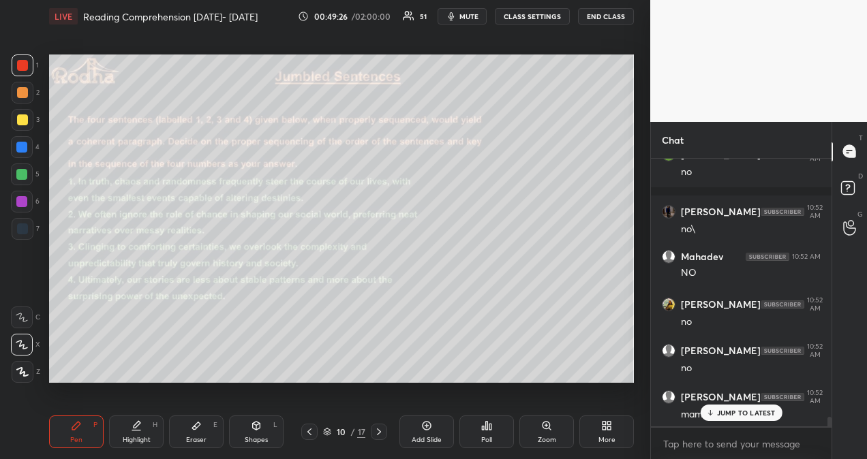
click at [743, 413] on p "JUMP TO LATEST" at bounding box center [746, 413] width 59 height 8
click at [312, 430] on icon at bounding box center [309, 432] width 11 height 11
click at [380, 433] on icon at bounding box center [379, 432] width 11 height 11
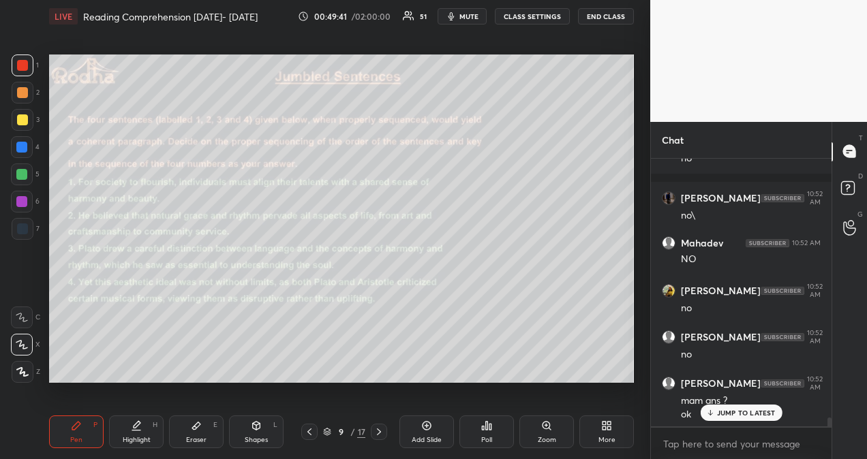
click at [380, 432] on icon at bounding box center [379, 432] width 11 height 11
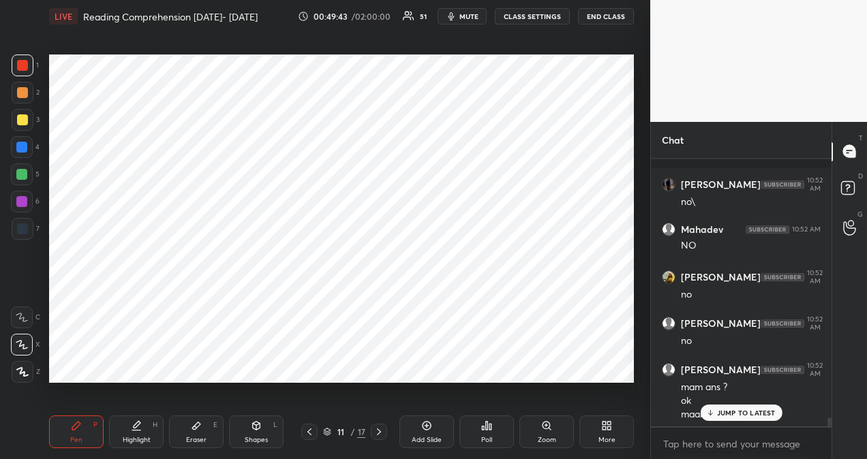
click at [308, 436] on icon at bounding box center [309, 432] width 11 height 11
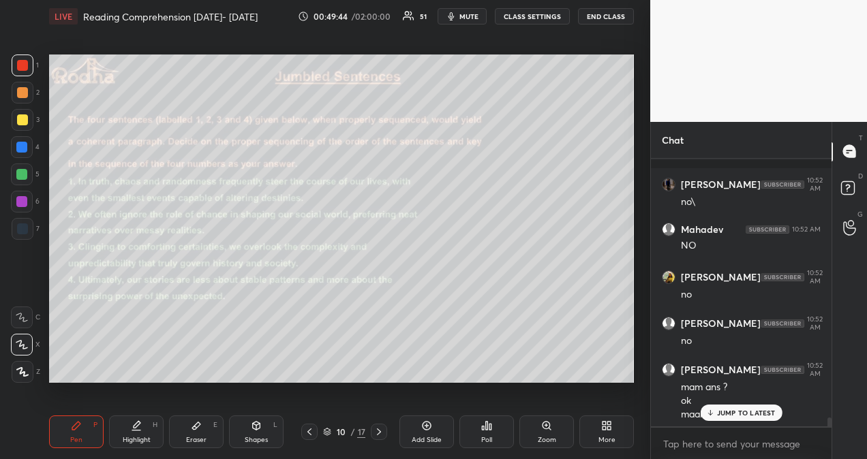
click at [490, 434] on div "Poll" at bounding box center [486, 432] width 55 height 33
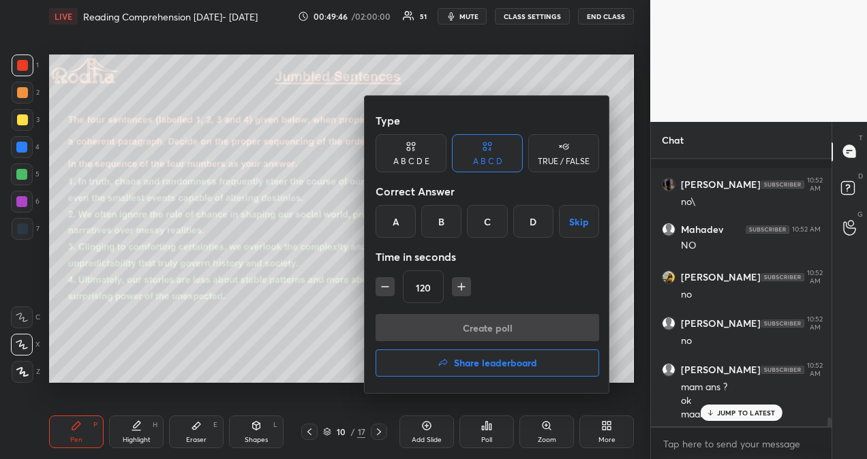
click at [395, 225] on div "A" at bounding box center [396, 221] width 40 height 33
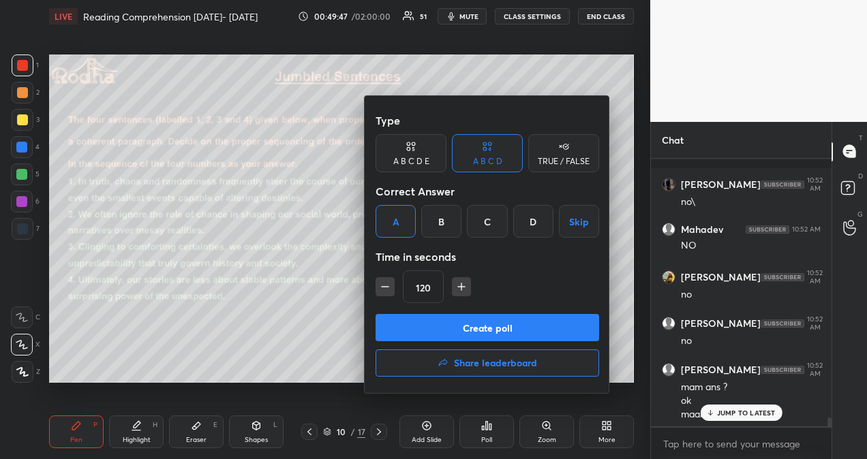
click at [434, 327] on button "Create poll" at bounding box center [488, 327] width 224 height 27
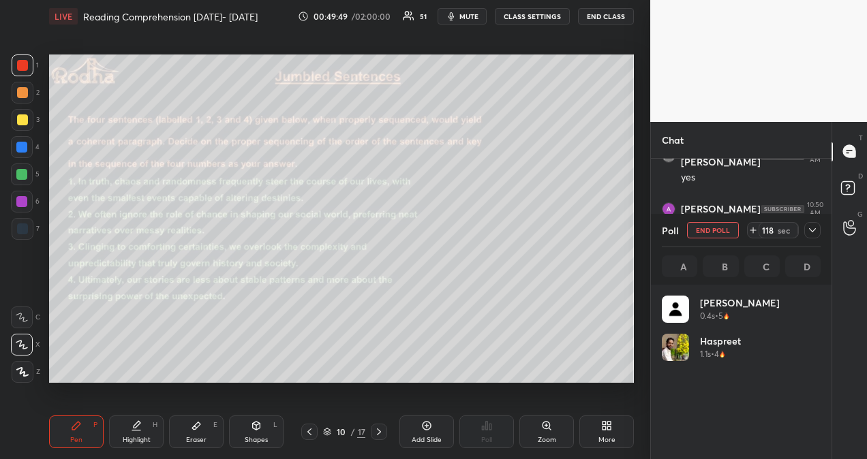
scroll to position [160, 155]
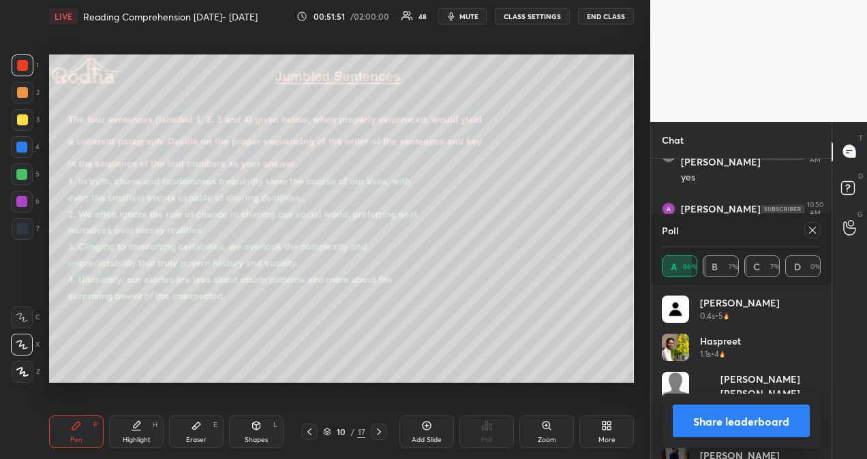
click at [809, 228] on icon at bounding box center [812, 230] width 11 height 11
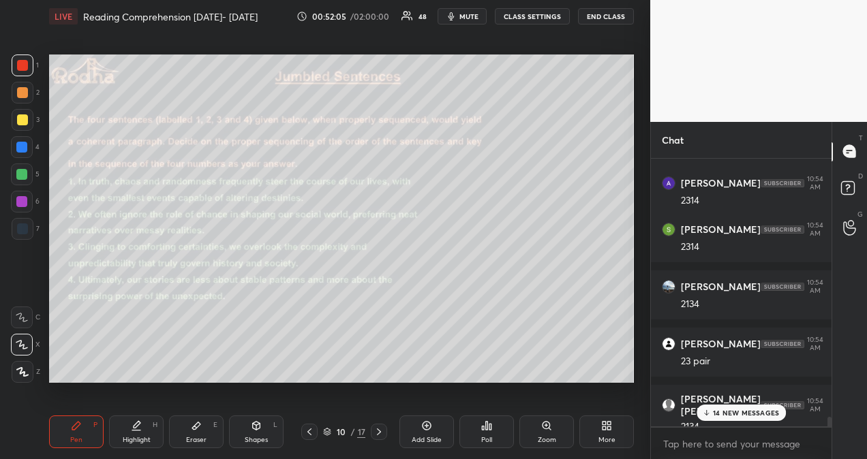
scroll to position [7521, 0]
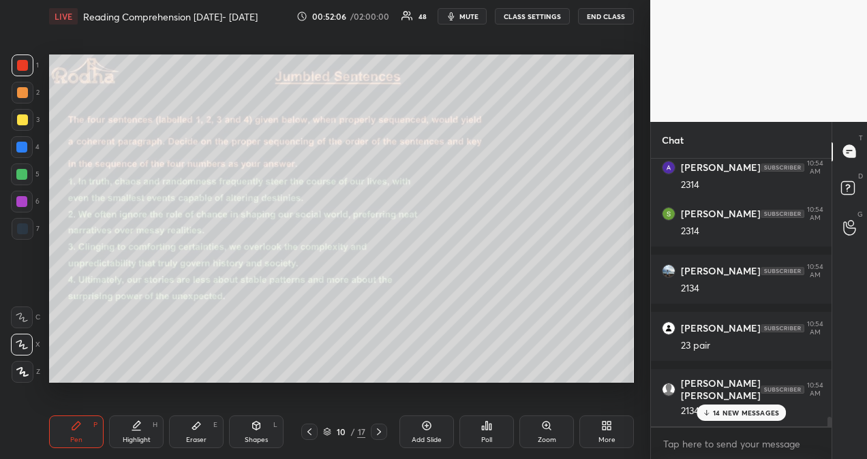
click at [754, 417] on p "14 NEW MESSAGES" at bounding box center [746, 413] width 66 height 8
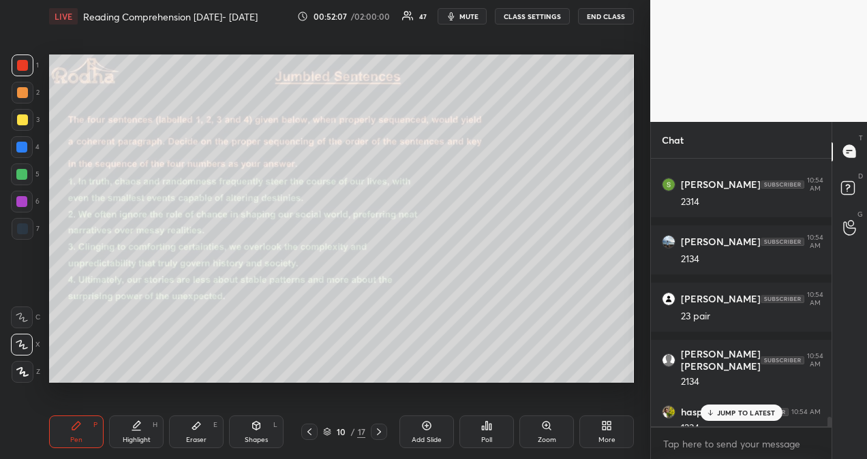
scroll to position [7567, 0]
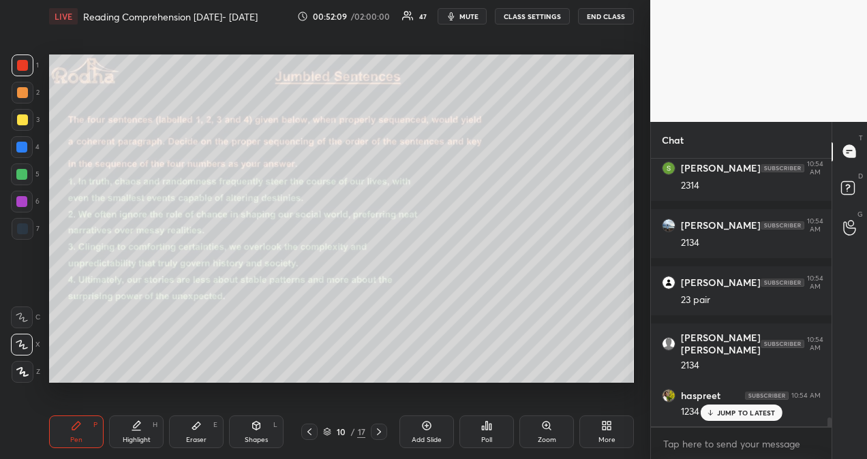
click at [756, 416] on p "JUMP TO LATEST" at bounding box center [746, 413] width 59 height 8
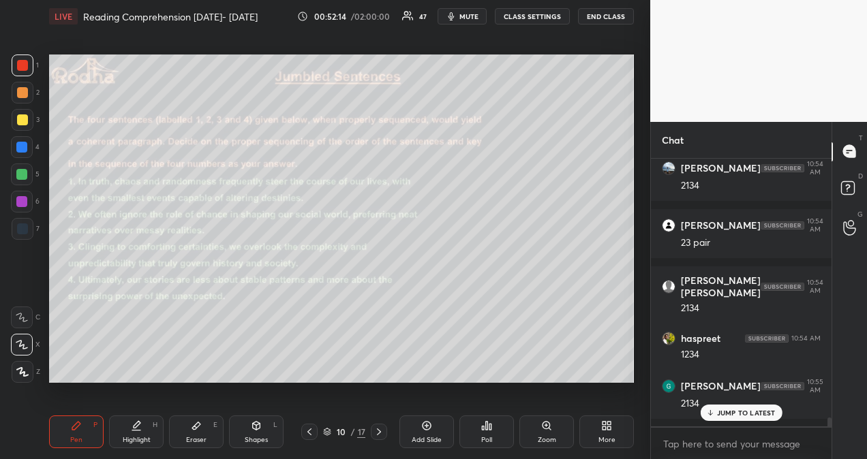
click at [759, 415] on p "JUMP TO LATEST" at bounding box center [746, 413] width 59 height 8
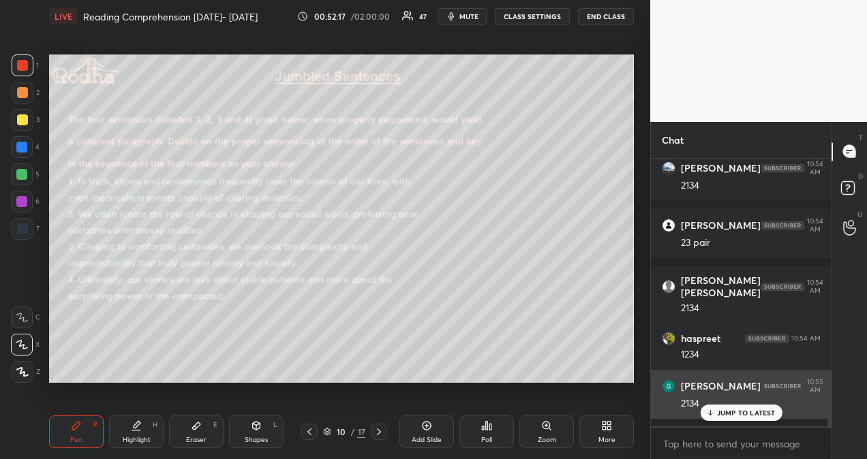
click at [758, 419] on div "[PERSON_NAME] 10:55 AM 2134" at bounding box center [741, 394] width 181 height 49
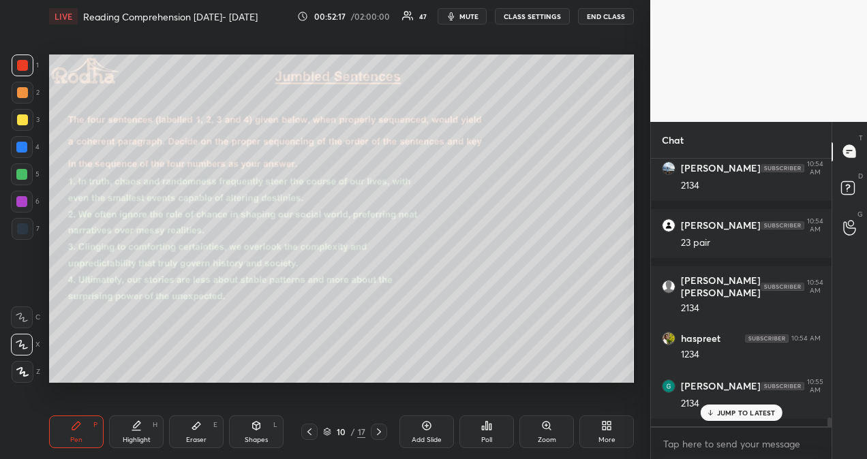
click at [759, 413] on p "JUMP TO LATEST" at bounding box center [746, 413] width 59 height 8
click at [755, 412] on p "JUMP TO LATEST" at bounding box center [746, 413] width 59 height 8
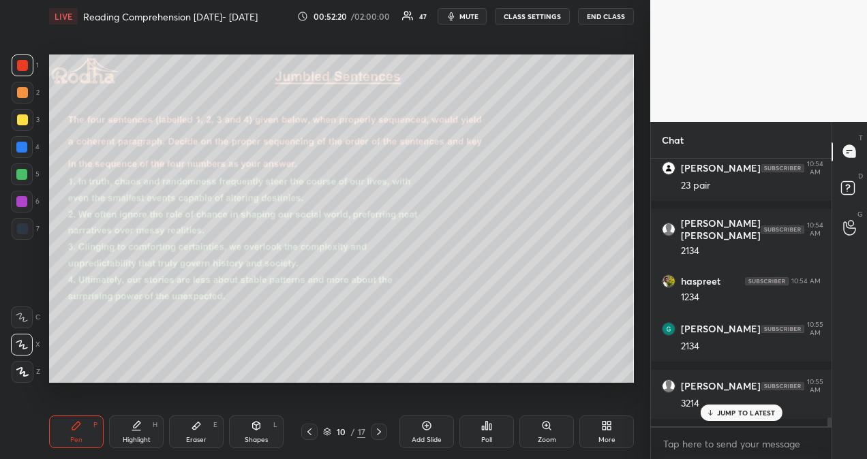
click at [757, 413] on p "JUMP TO LATEST" at bounding box center [746, 413] width 59 height 8
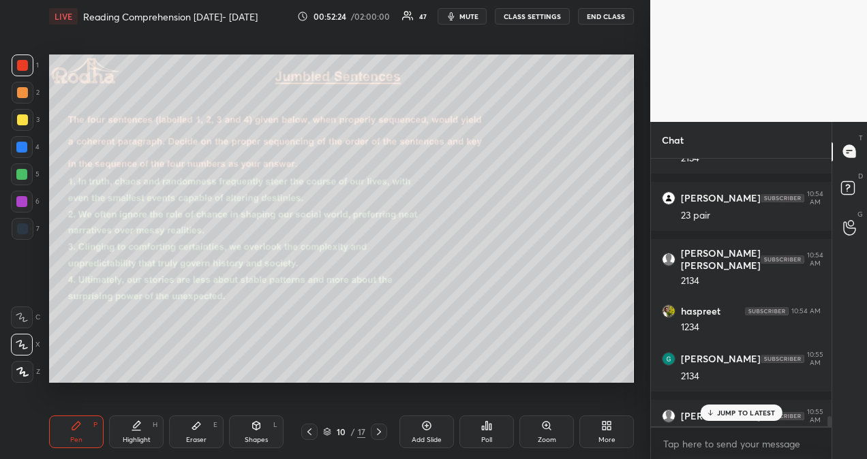
click at [761, 413] on p "JUMP TO LATEST" at bounding box center [746, 413] width 59 height 8
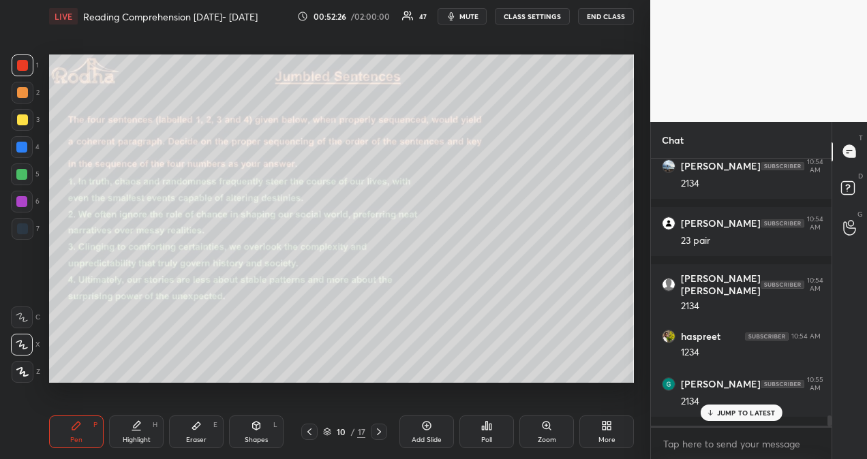
click at [759, 413] on p "JUMP TO LATEST" at bounding box center [746, 413] width 59 height 8
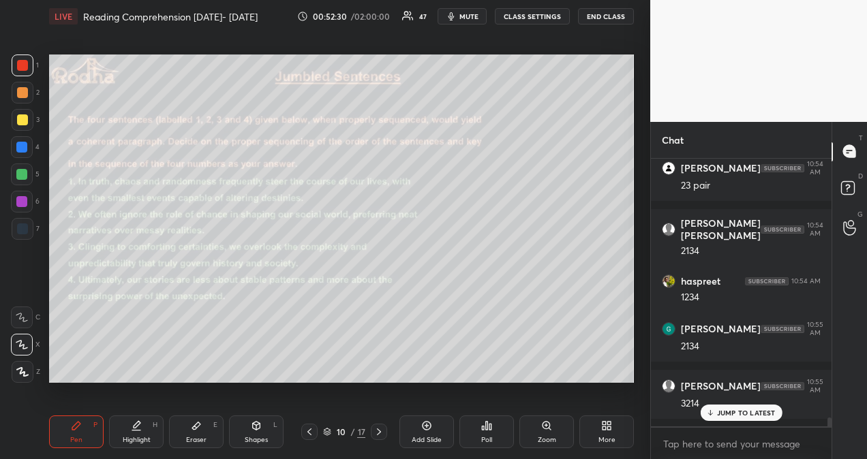
scroll to position [7739, 0]
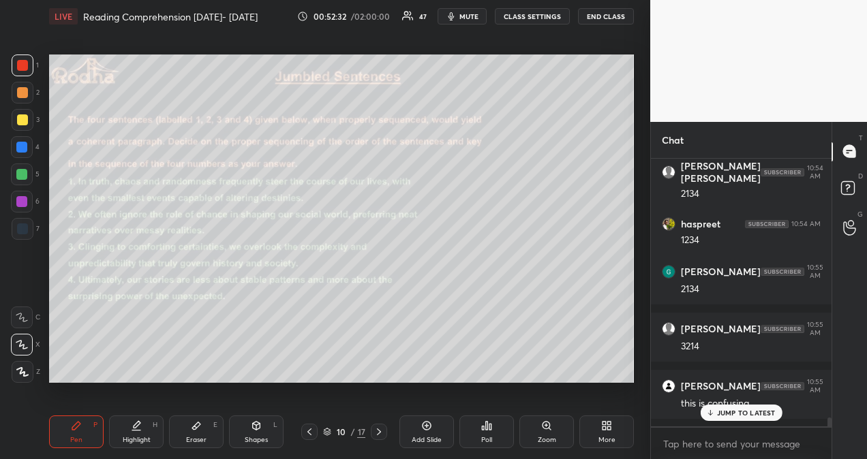
click at [755, 413] on p "JUMP TO LATEST" at bounding box center [746, 413] width 59 height 8
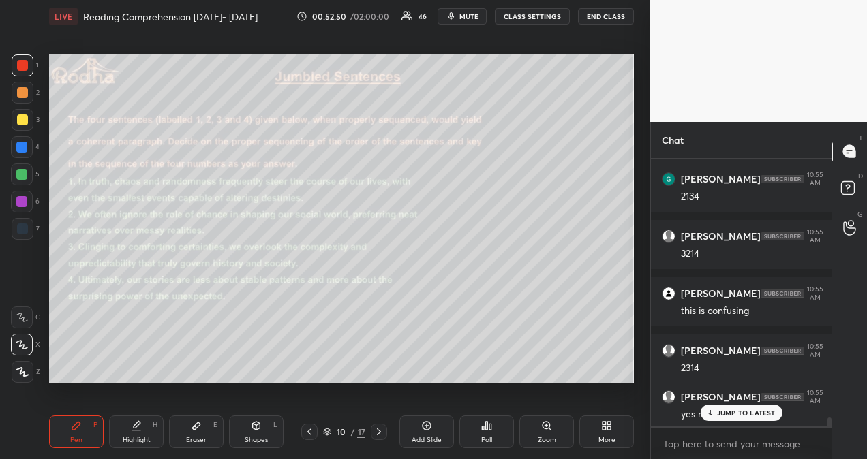
scroll to position [7889, 0]
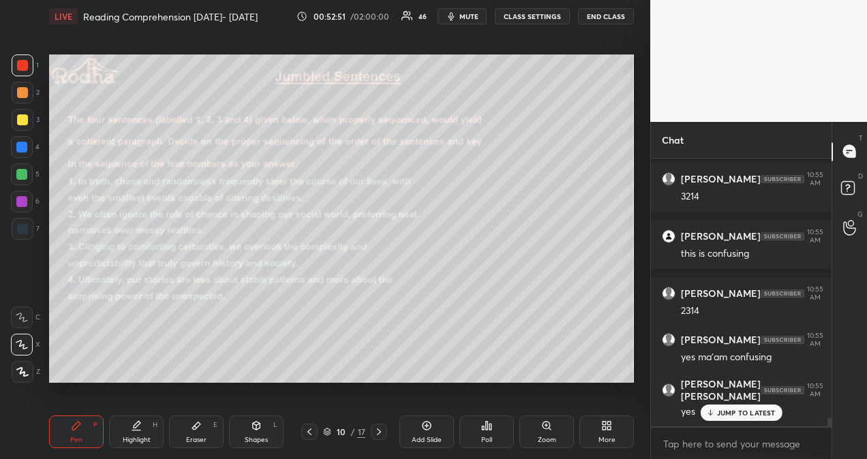
click at [741, 412] on p "JUMP TO LATEST" at bounding box center [746, 413] width 59 height 8
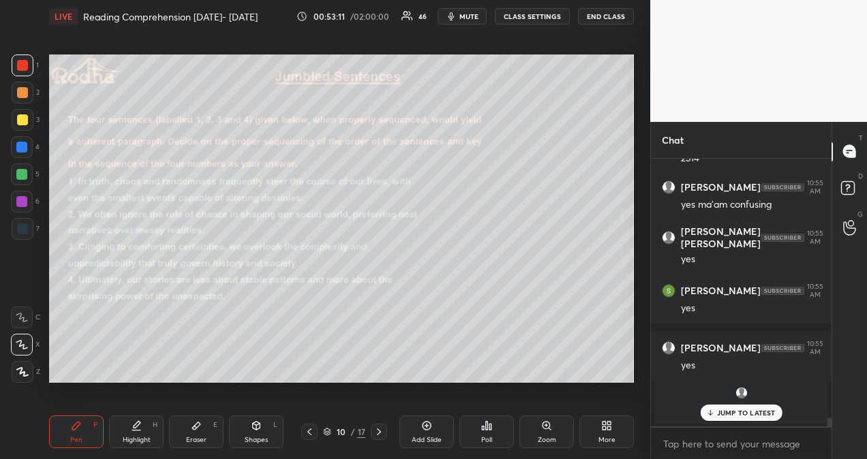
scroll to position [8099, 0]
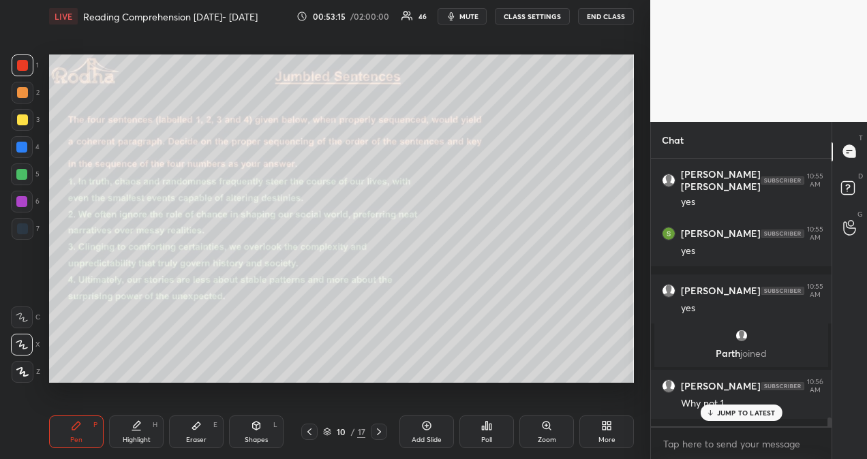
click at [753, 413] on p "JUMP TO LATEST" at bounding box center [746, 413] width 59 height 8
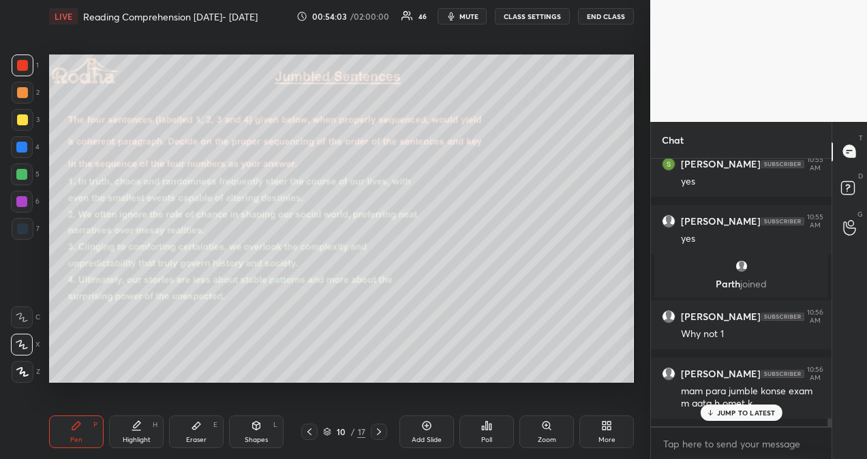
scroll to position [8226, 0]
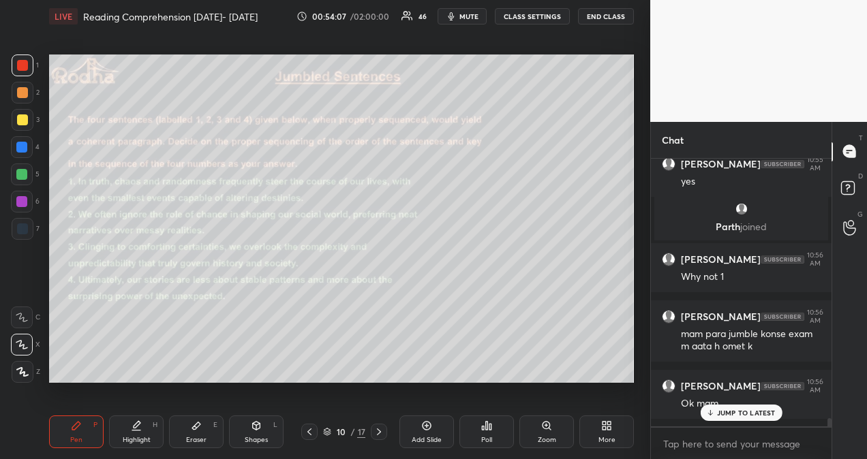
click at [753, 416] on p "JUMP TO LATEST" at bounding box center [746, 413] width 59 height 8
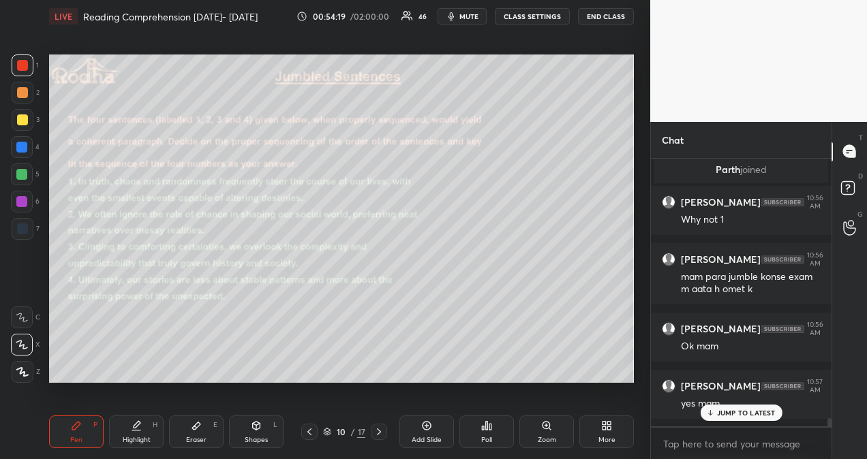
click at [755, 417] on p "JUMP TO LATEST" at bounding box center [746, 413] width 59 height 8
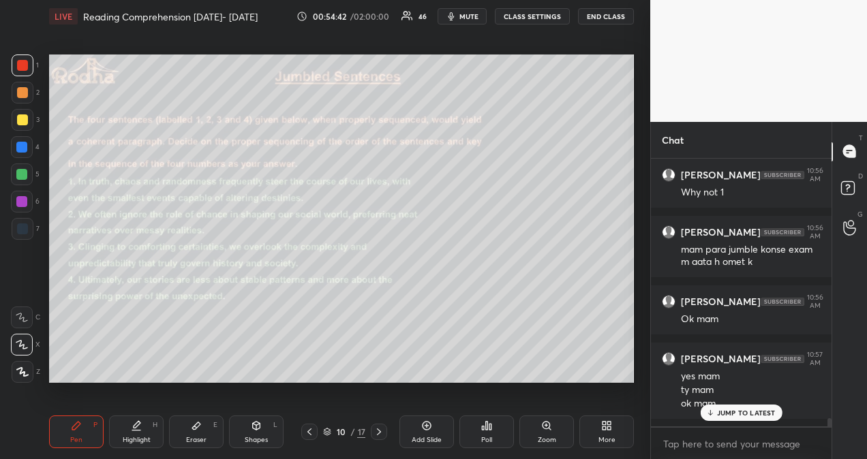
scroll to position [8381, 0]
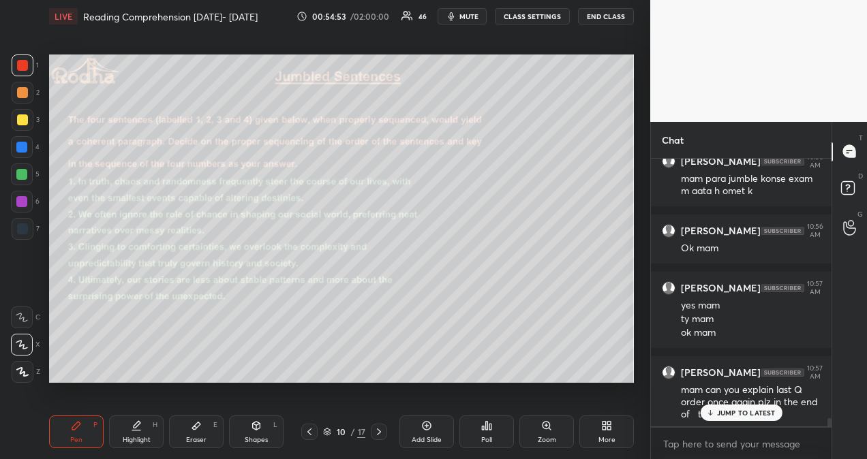
click at [745, 417] on p "JUMP TO LATEST" at bounding box center [746, 413] width 59 height 8
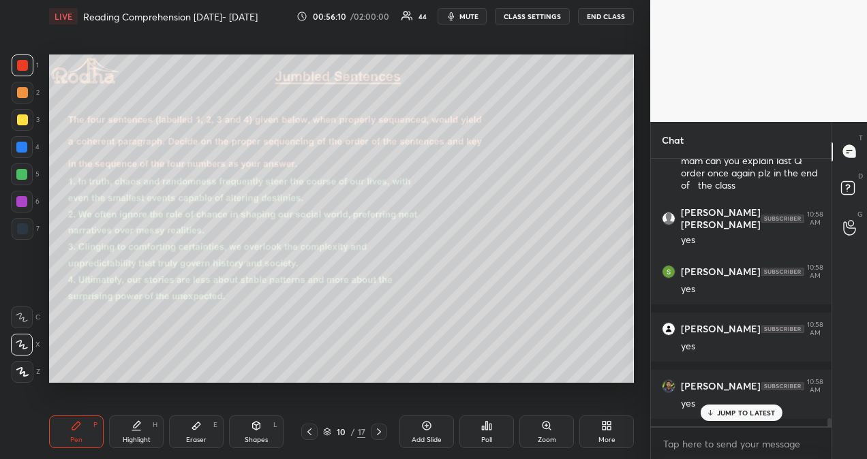
scroll to position [8657, 0]
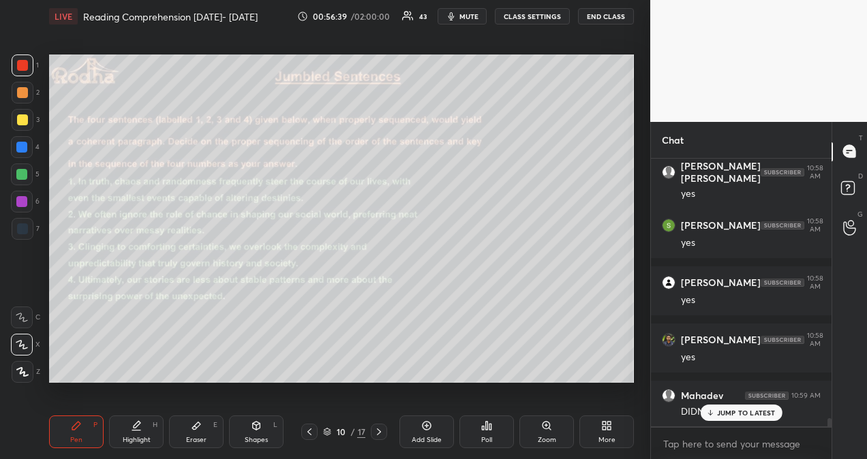
click at [737, 411] on p "JUMP TO LATEST" at bounding box center [746, 413] width 59 height 8
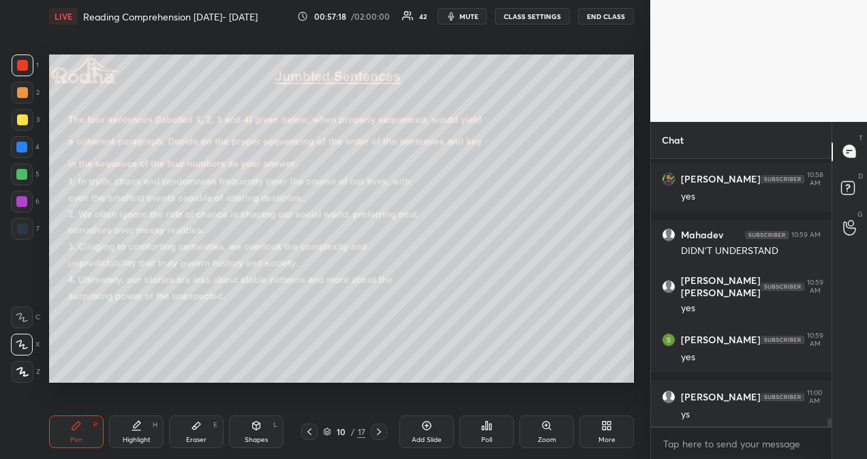
scroll to position [8875, 0]
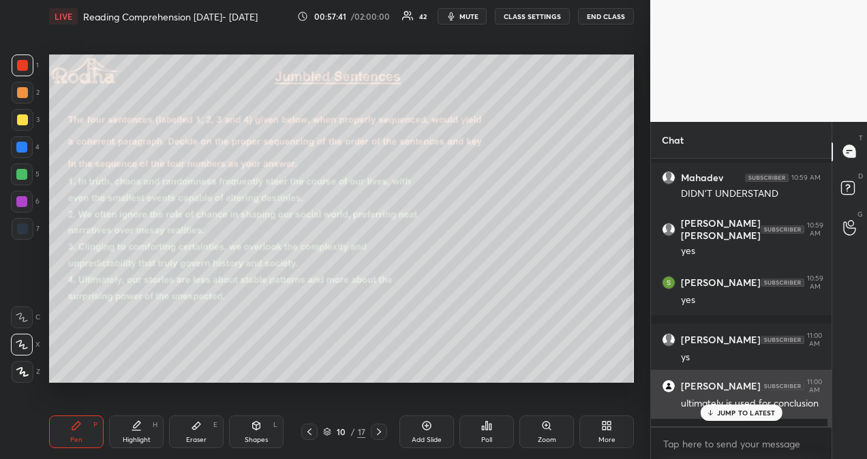
click at [744, 419] on div "[PERSON_NAME] 11:00 AM ultimately is used for conclusion" at bounding box center [741, 394] width 181 height 49
click at [753, 416] on p "JUMP TO LATEST" at bounding box center [746, 413] width 59 height 8
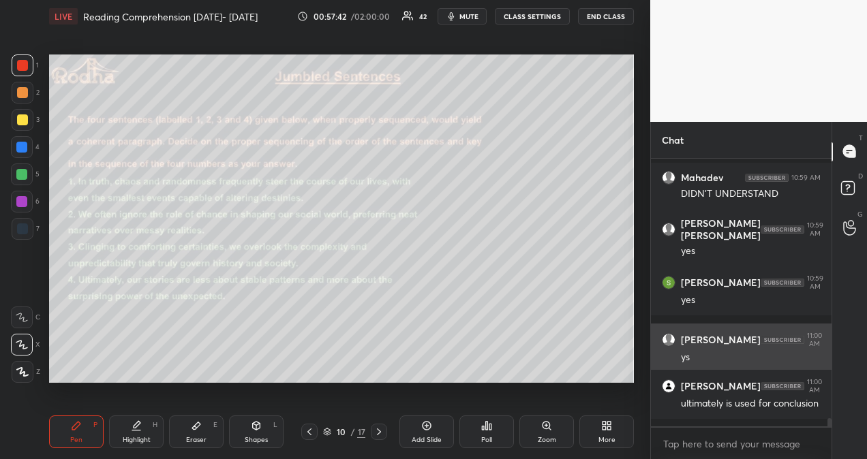
click at [783, 327] on div "[PERSON_NAME] 11:00 AM ys" at bounding box center [741, 348] width 181 height 49
click at [785, 402] on div "ultimately is used for conclusion" at bounding box center [751, 403] width 140 height 16
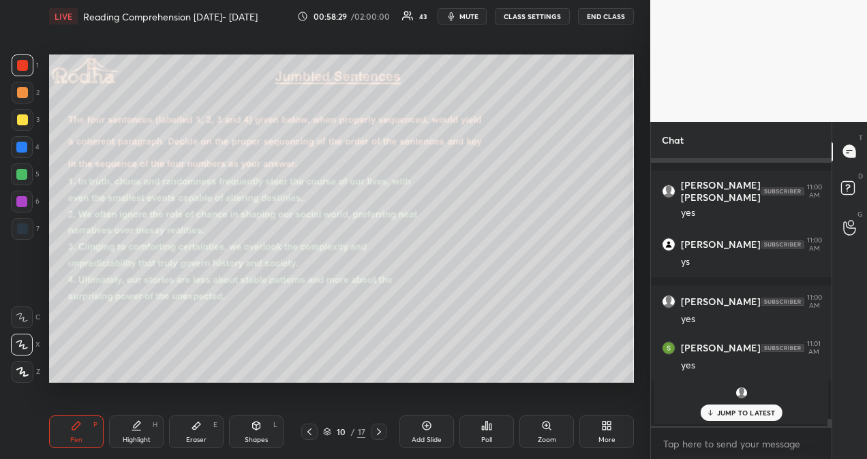
scroll to position [9188, 0]
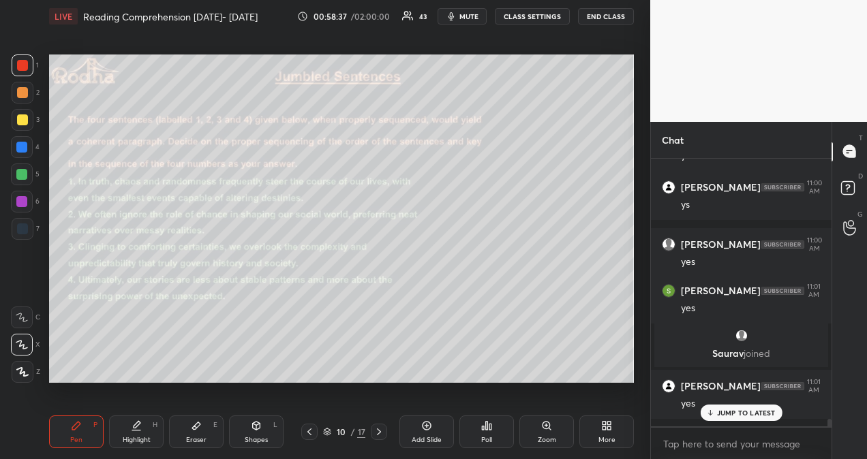
click at [740, 414] on p "JUMP TO LATEST" at bounding box center [746, 413] width 59 height 8
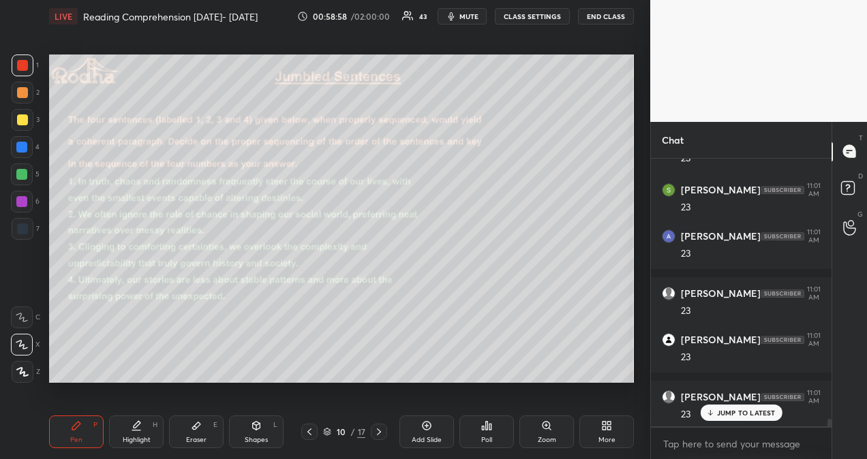
scroll to position [9546, 0]
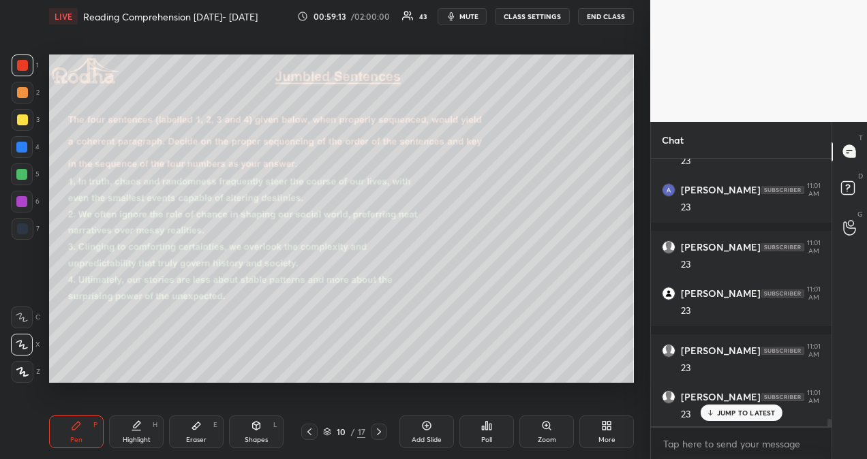
click at [738, 413] on p "JUMP TO LATEST" at bounding box center [746, 413] width 59 height 8
click at [474, 17] on span "mute" at bounding box center [468, 17] width 19 height 10
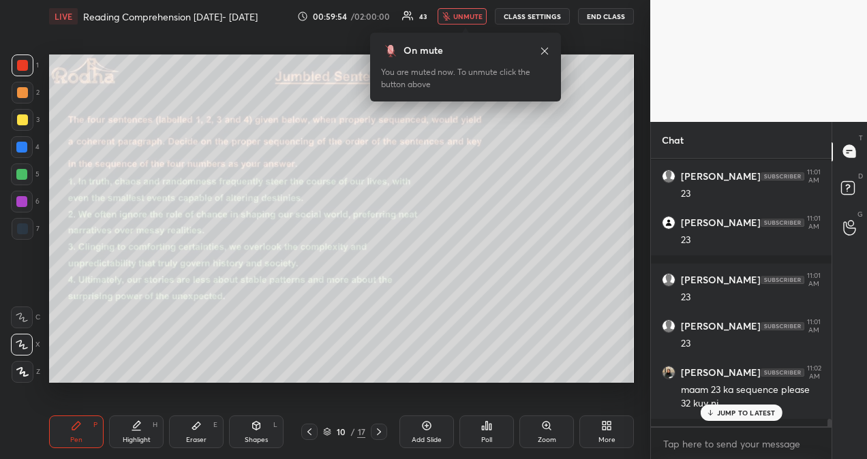
scroll to position [4, 4]
click at [474, 17] on span "unmute" at bounding box center [467, 17] width 29 height 10
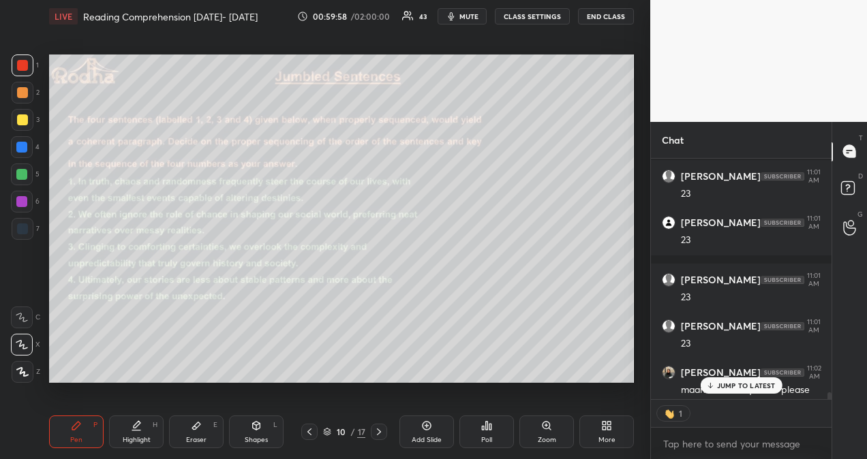
click at [740, 387] on p "JUMP TO LATEST" at bounding box center [746, 386] width 59 height 8
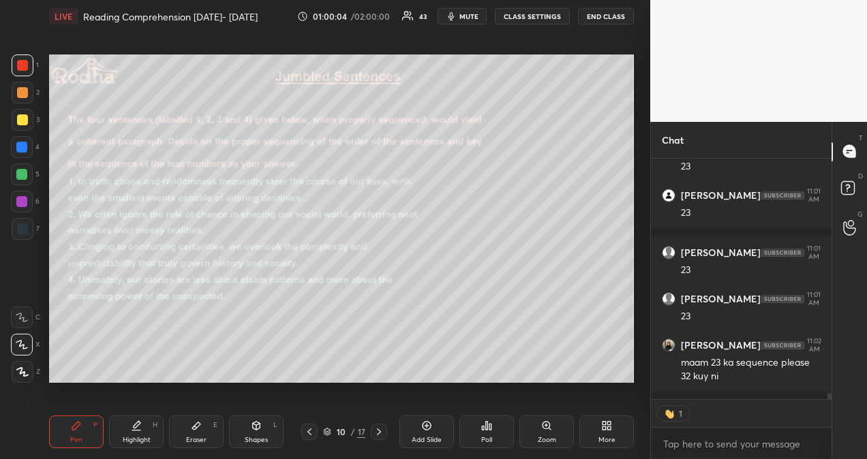
type textarea "x"
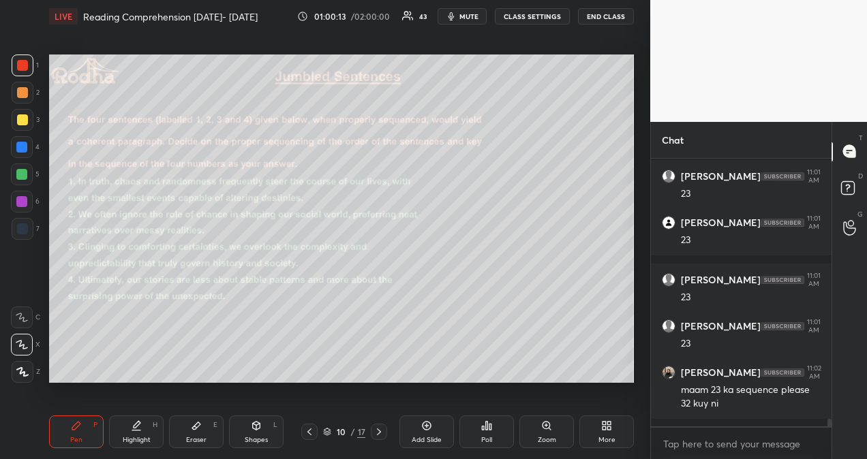
scroll to position [9687, 0]
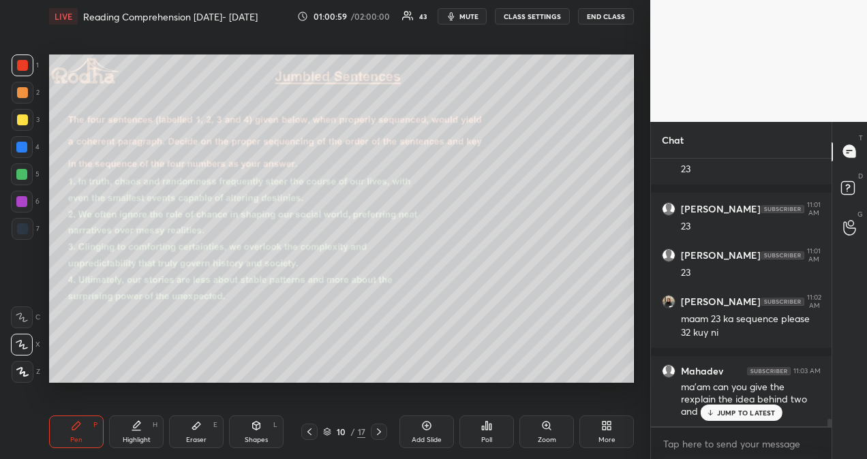
click at [758, 414] on p "JUMP TO LATEST" at bounding box center [746, 413] width 59 height 8
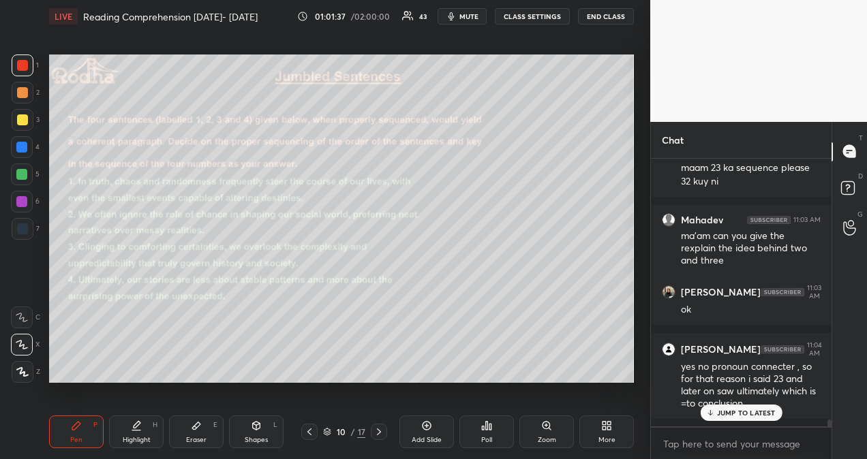
scroll to position [9885, 0]
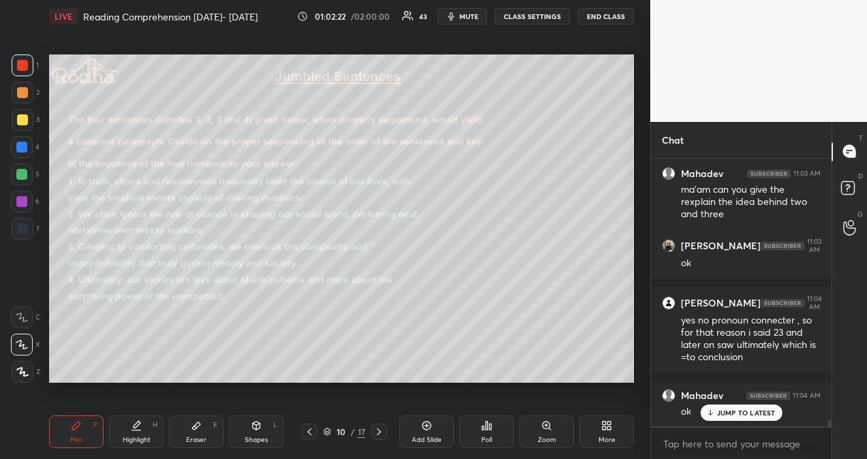
click at [727, 415] on p "JUMP TO LATEST" at bounding box center [746, 413] width 59 height 8
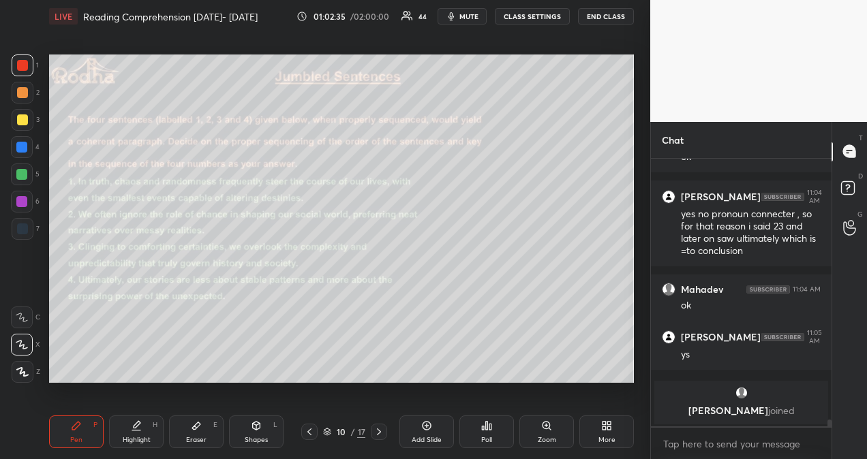
scroll to position [10049, 0]
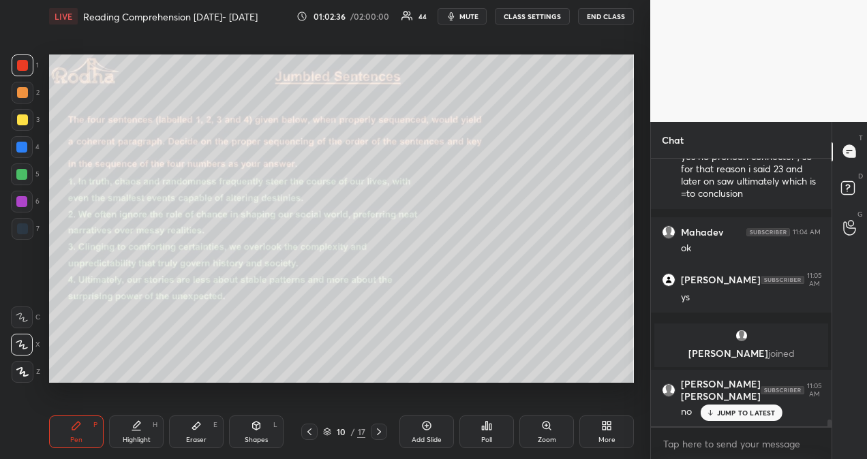
click at [378, 433] on icon at bounding box center [379, 432] width 11 height 11
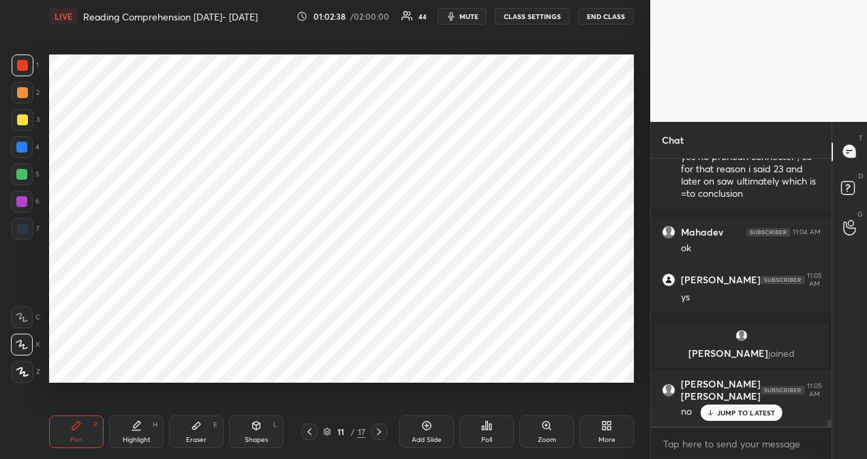
click at [377, 433] on icon at bounding box center [379, 432] width 11 height 11
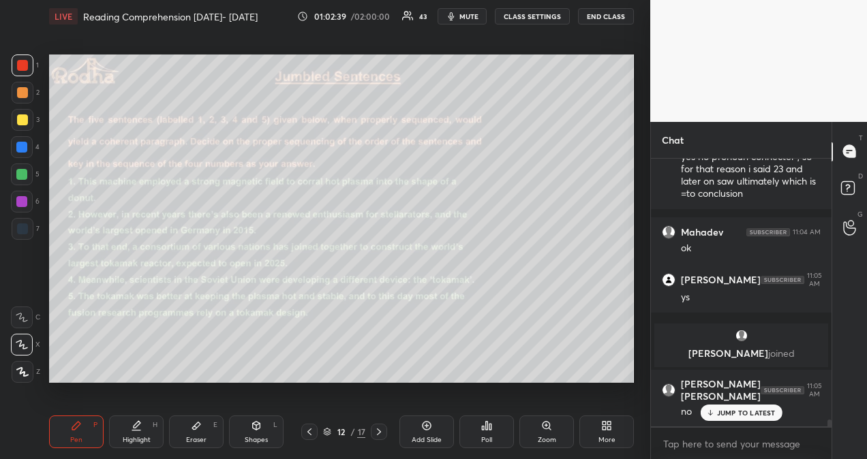
click at [484, 432] on div "Poll" at bounding box center [486, 432] width 55 height 33
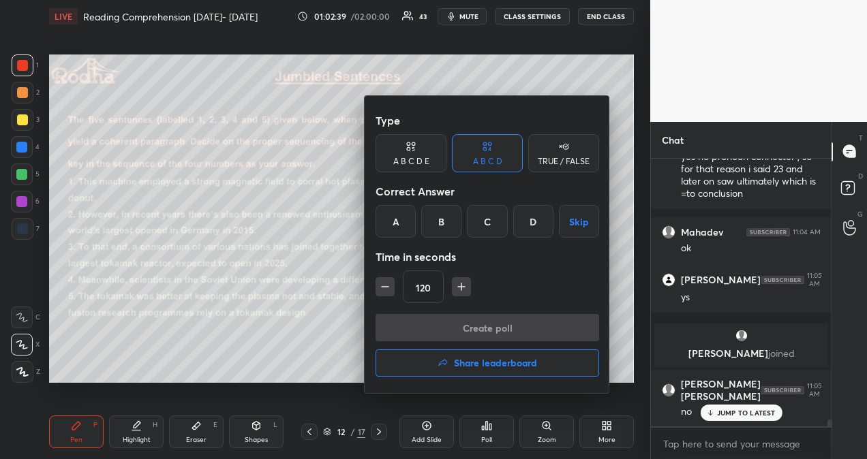
scroll to position [10132, 0]
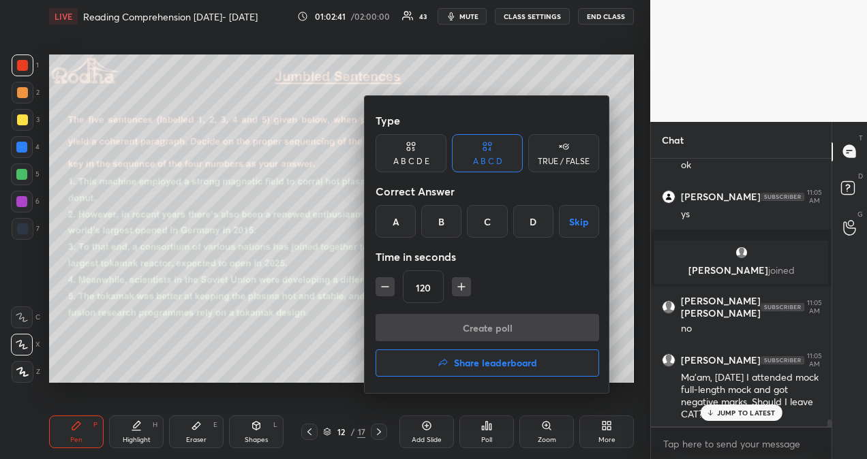
click at [395, 226] on div "A" at bounding box center [396, 221] width 40 height 33
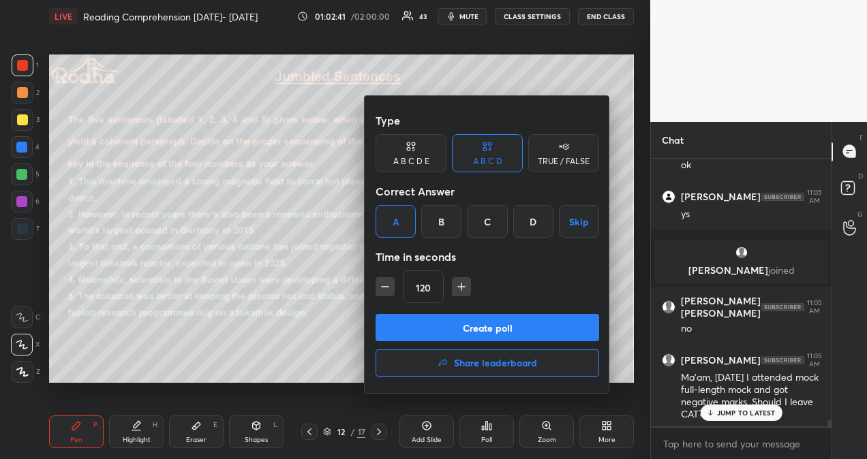
scroll to position [10181, 0]
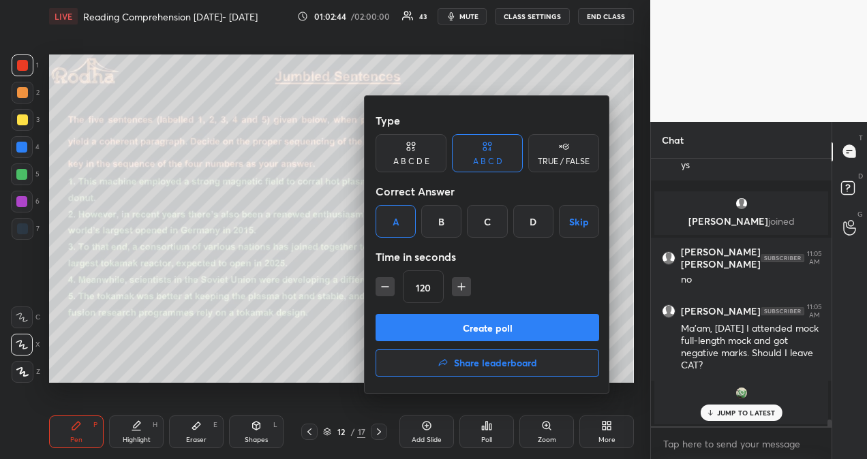
click at [464, 286] on icon "button" at bounding box center [462, 287] width 14 height 14
type input "150"
click at [487, 326] on button "Create poll" at bounding box center [488, 327] width 224 height 27
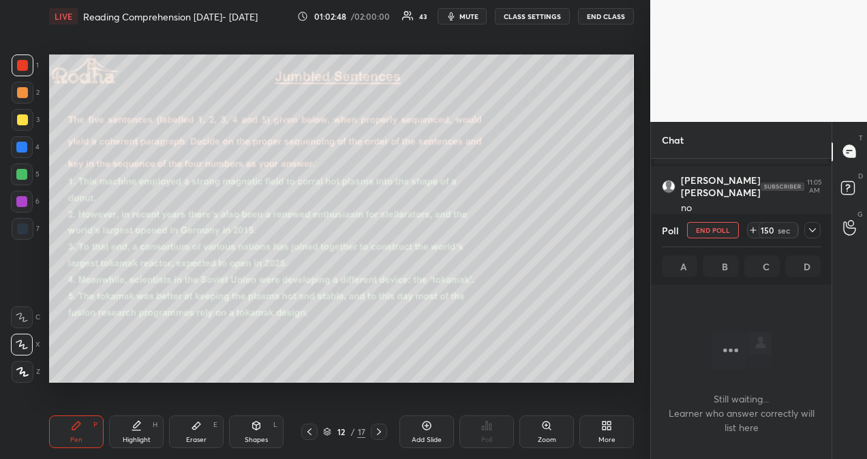
scroll to position [8528, 0]
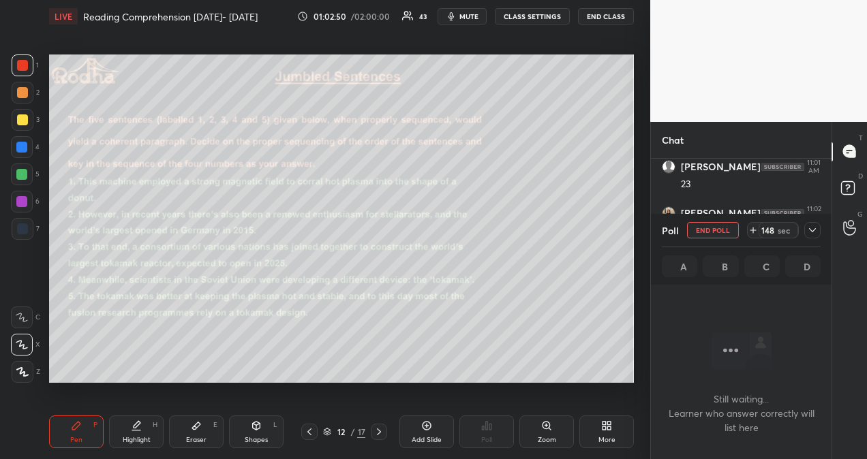
click at [812, 233] on icon at bounding box center [812, 230] width 11 height 11
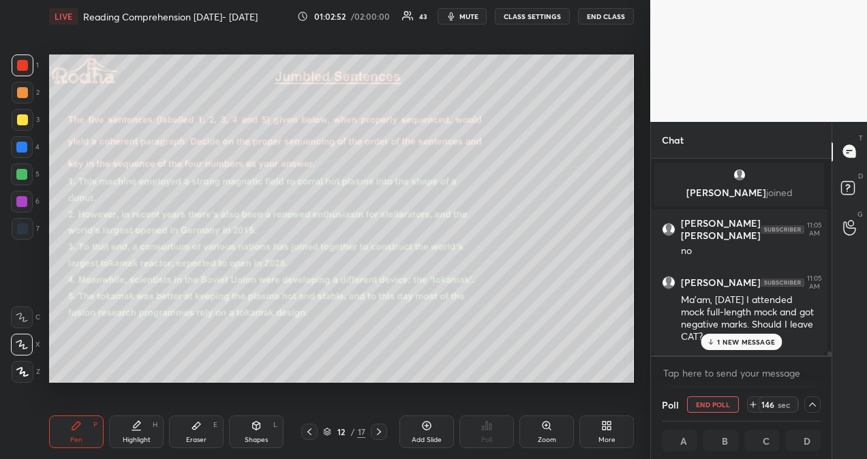
scroll to position [9083, 0]
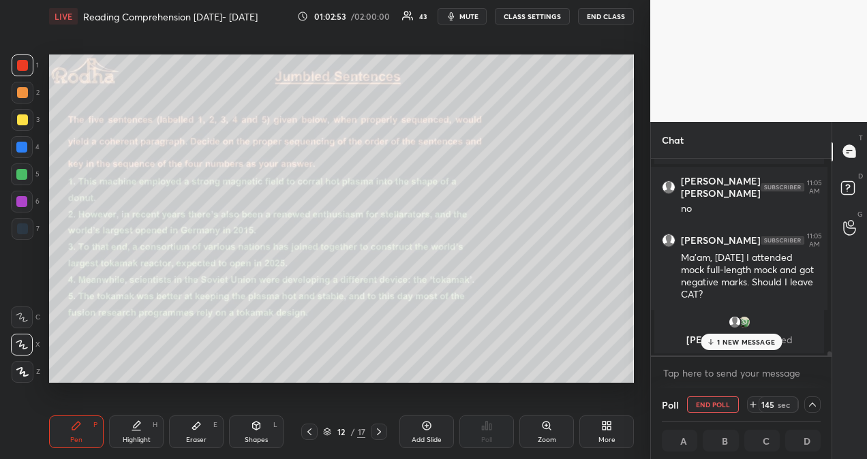
click at [757, 346] on p "1 NEW MESSAGE" at bounding box center [746, 342] width 58 height 8
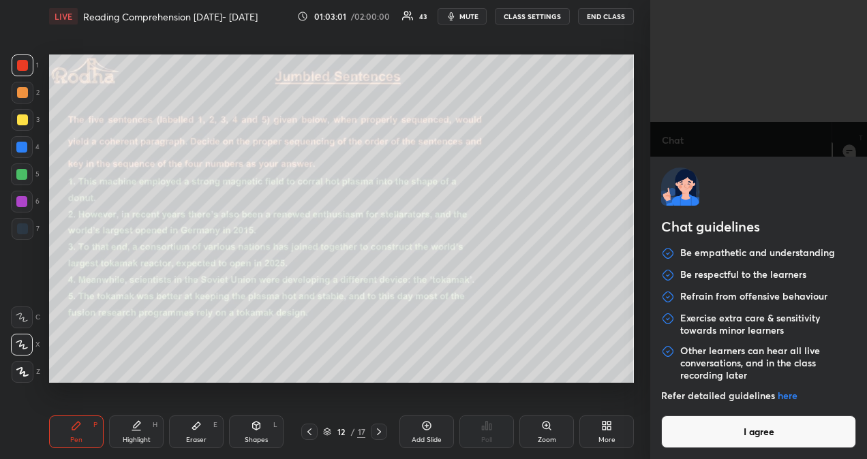
click at [690, 372] on body "1 2 3 4 5 6 7 R O A L C X Z Erase all C X Z LIVE Reading Comprehension [DATE]- …" at bounding box center [433, 229] width 867 height 459
click at [735, 438] on button "I agree" at bounding box center [758, 432] width 195 height 33
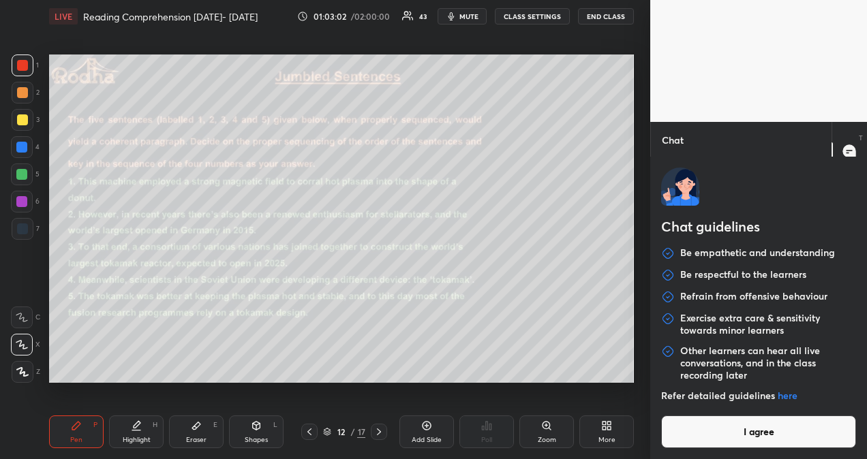
type textarea "x"
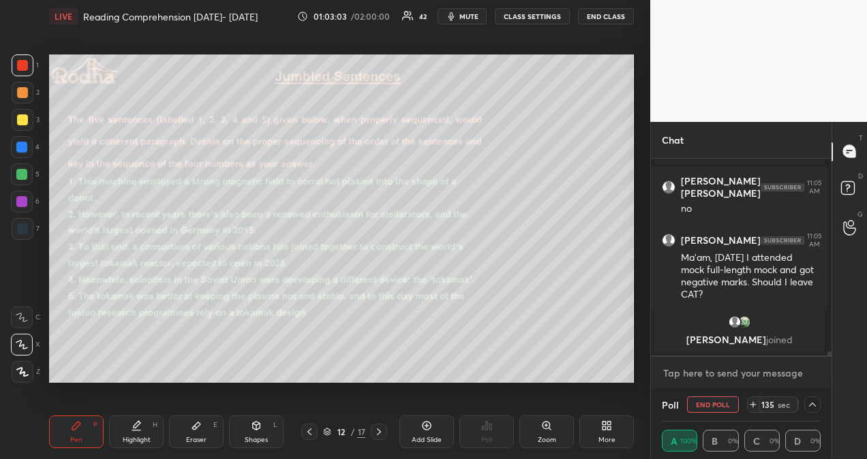
type textarea "n"
type textarea "x"
type textarea "no"
type textarea "x"
type textarea "no"
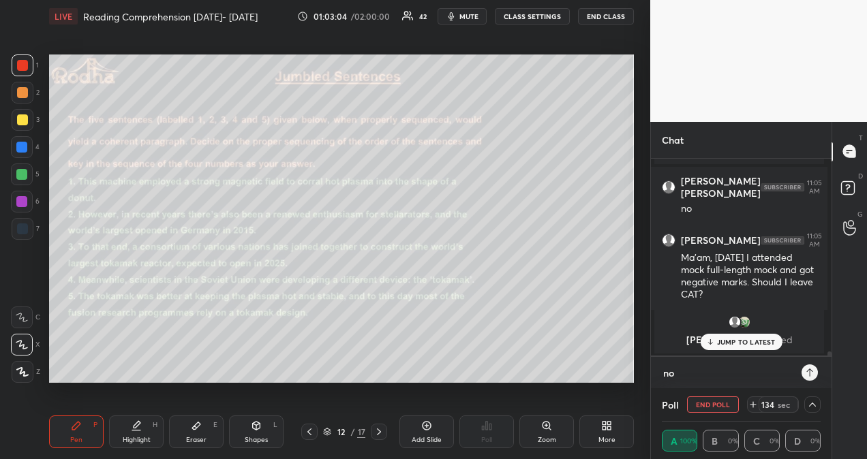
type textarea "x"
type textarea "no t"
type textarea "x"
type textarea "no tr"
type textarea "x"
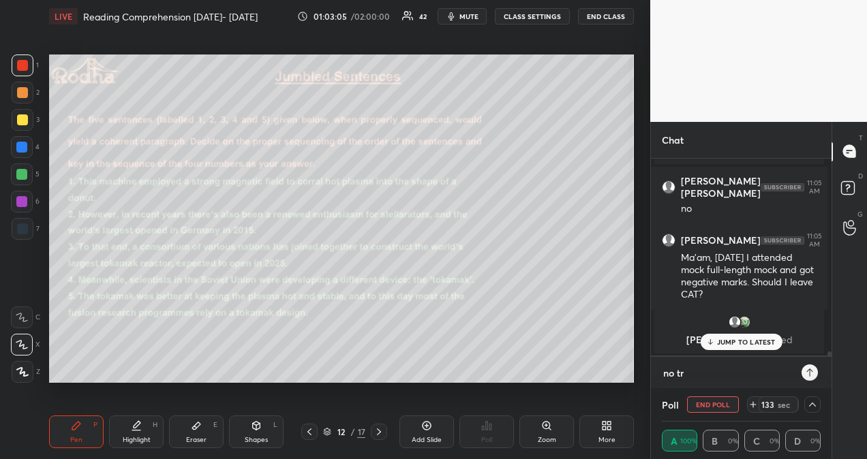
type textarea "no tri"
type textarea "x"
type textarea "no tris"
type textarea "x"
type textarea "no [PERSON_NAME]"
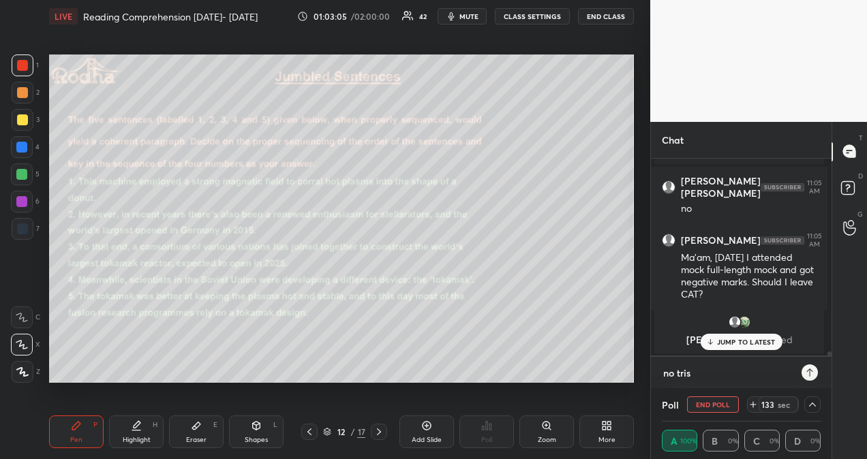
type textarea "x"
type textarea "no [PERSON_NAME]"
type textarea "x"
type textarea "no [PERSON_NAME]."
type textarea "x"
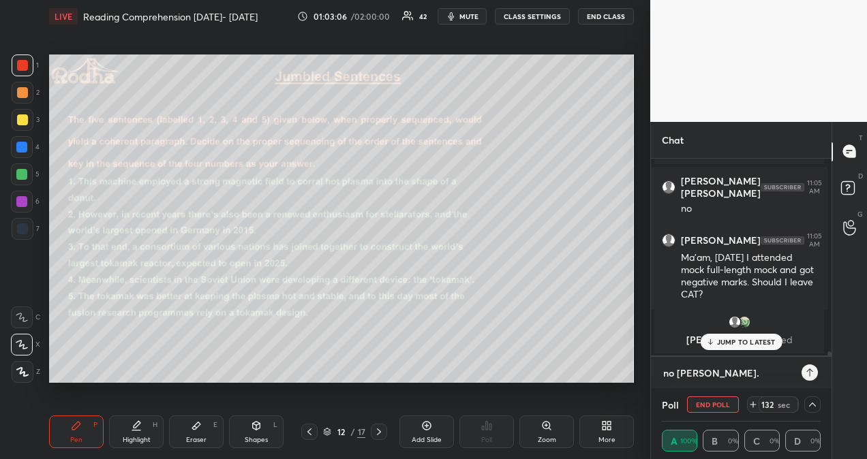
type textarea "no [PERSON_NAME].."
type textarea "x"
type textarea "no [PERSON_NAME]..."
type textarea "x"
type textarea "no [PERSON_NAME]...."
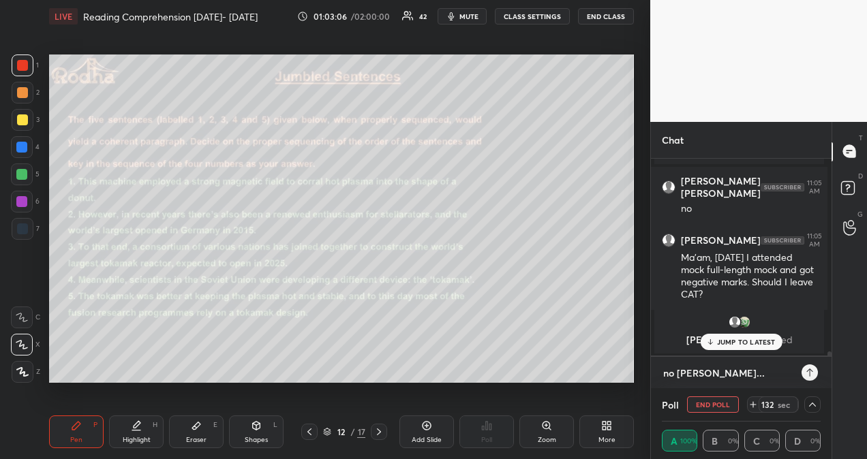
type textarea "x"
type textarea "no [PERSON_NAME]....d"
type textarea "x"
type textarea "no [PERSON_NAME]....do"
type textarea "x"
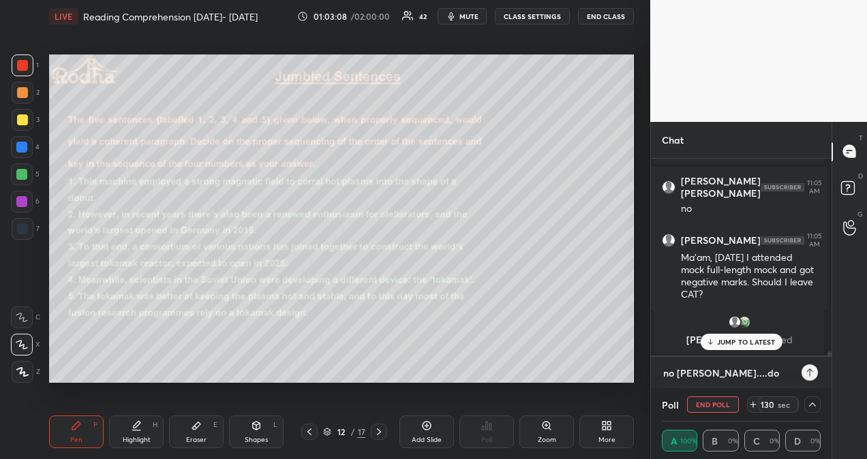
type textarea "no [PERSON_NAME]....don"
type textarea "x"
type textarea "no [PERSON_NAME]....dont"
type textarea "x"
type textarea "no [PERSON_NAME]....dont"
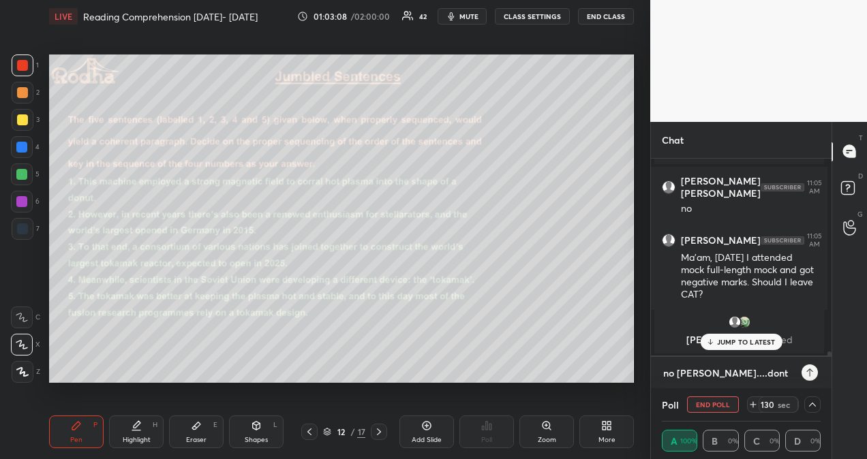
type textarea "x"
type textarea "no [PERSON_NAME]....dont l"
type textarea "x"
type textarea "no [PERSON_NAME]....dont le"
type textarea "x"
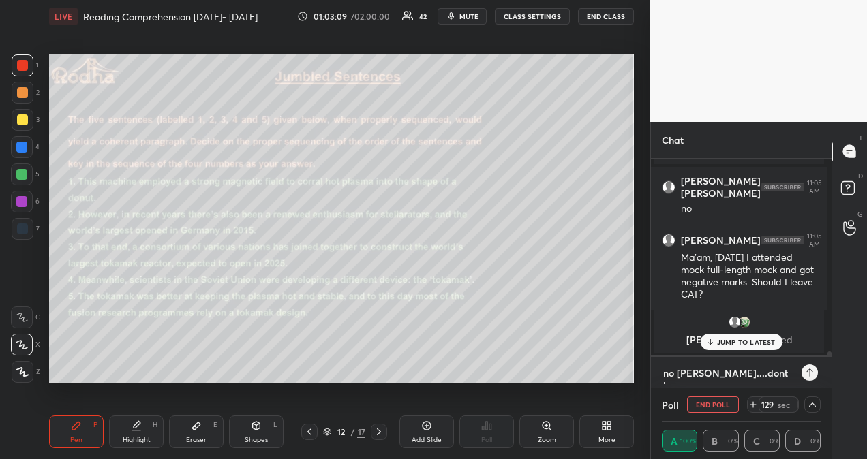
type textarea "no [PERSON_NAME]....dont lea"
type textarea "x"
type textarea "no [PERSON_NAME]....dont leav"
type textarea "x"
type textarea "no [PERSON_NAME]....dont leave"
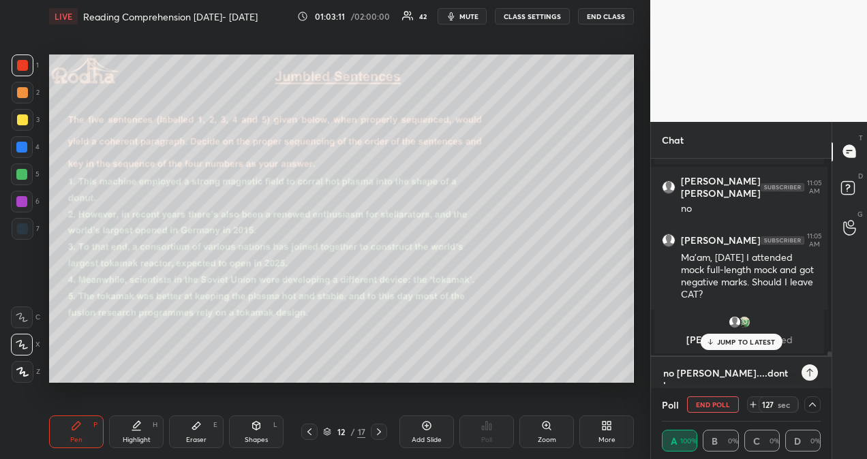
type textarea "x"
type textarea "no [PERSON_NAME]....dont leave."
type textarea "x"
type textarea "no [PERSON_NAME]....dont leave.."
type textarea "x"
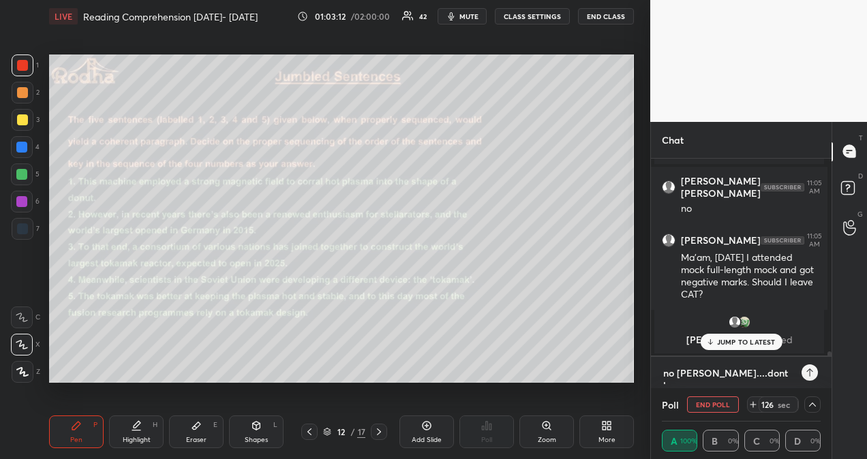
type textarea "no [PERSON_NAME]....dont leave..."
type textarea "x"
type textarea "no [PERSON_NAME]....dont leave...p"
type textarea "x"
type textarea "no [PERSON_NAME]....dont leave...pl"
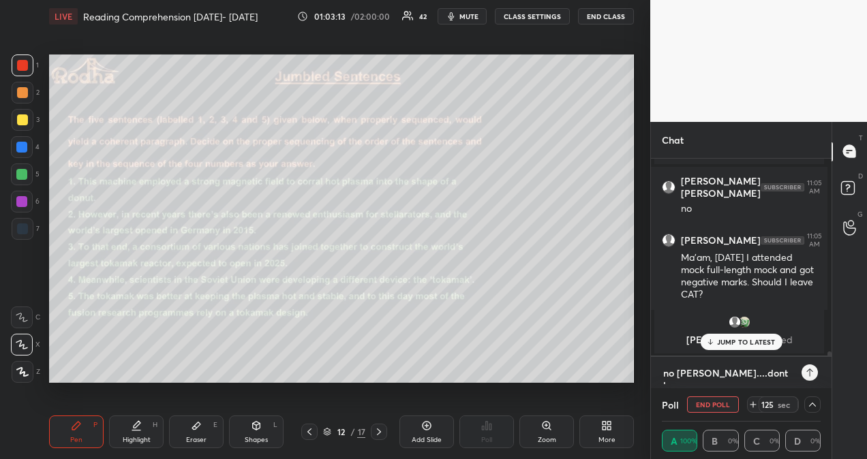
type textarea "x"
type textarea "no [PERSON_NAME]....dont leave...pls"
type textarea "x"
type textarea "no [PERSON_NAME]....dont leave...pls"
type textarea "x"
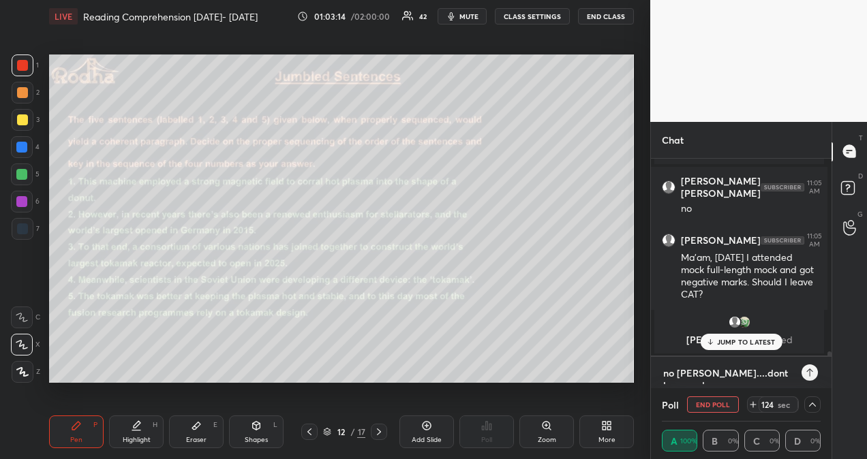
type textarea "no [PERSON_NAME]....dont leave...pls d"
type textarea "x"
type textarea "no [PERSON_NAME]....dont leave...pls do"
type textarea "x"
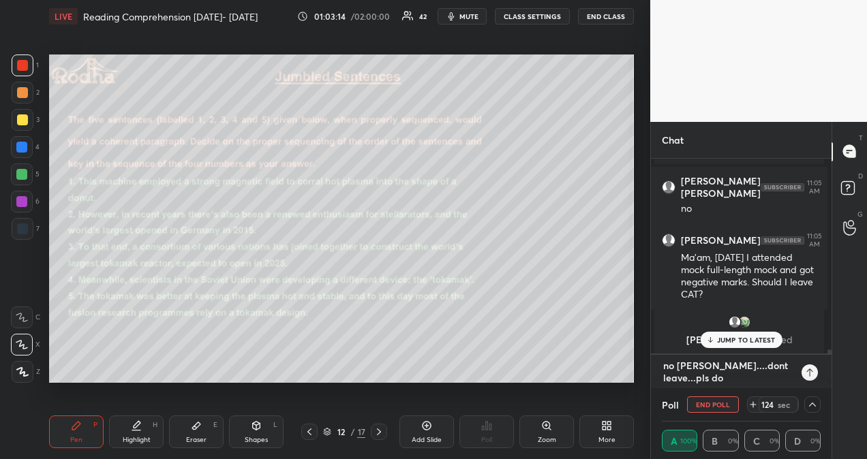
type textarea "no [PERSON_NAME]....dont leave...pls do"
type textarea "x"
type textarea "no [PERSON_NAME]....dont leave...pls do a"
type textarea "x"
type textarea "no [PERSON_NAME]....dont leave...pls do an"
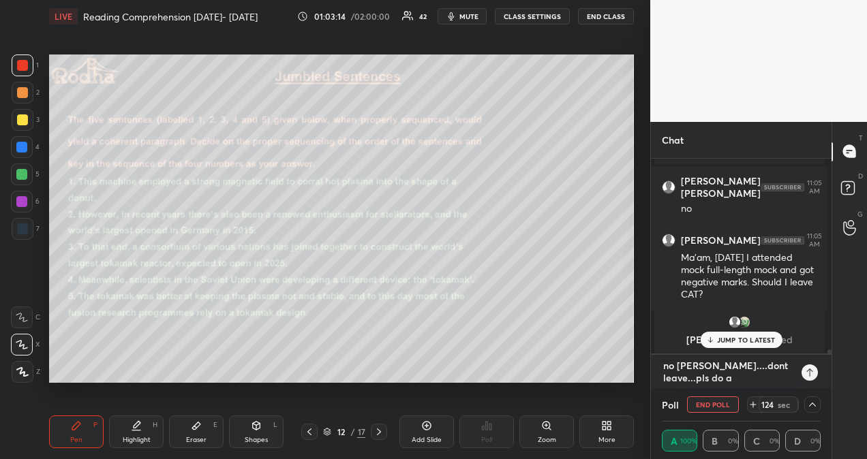
type textarea "x"
type textarea "no [PERSON_NAME]....dont leave...pls do [PERSON_NAME]"
type textarea "x"
type textarea "no [PERSON_NAME]....dont leave...pls do anal"
type textarea "x"
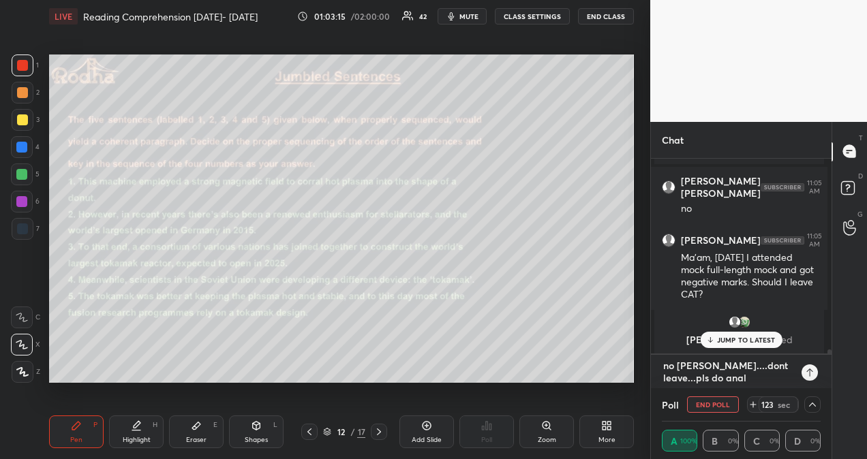
type textarea "no [PERSON_NAME]....dont leave...pls do analy"
type textarea "x"
type textarea "no [PERSON_NAME]....dont leave...pls do analys"
type textarea "x"
type textarea "no [PERSON_NAME]....dont leave...pls do analysi"
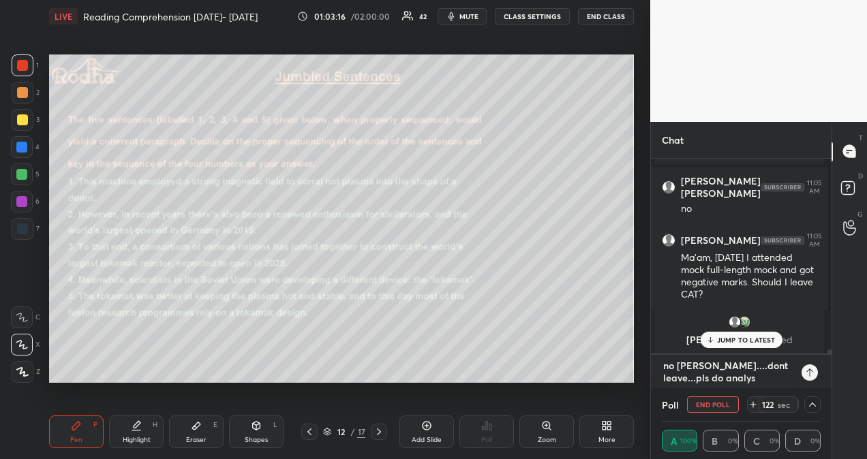
type textarea "x"
type textarea "no [PERSON_NAME]....dont leave...pls do analysis"
type textarea "x"
type textarea "no [PERSON_NAME]....dont leave...pls do analysis."
type textarea "x"
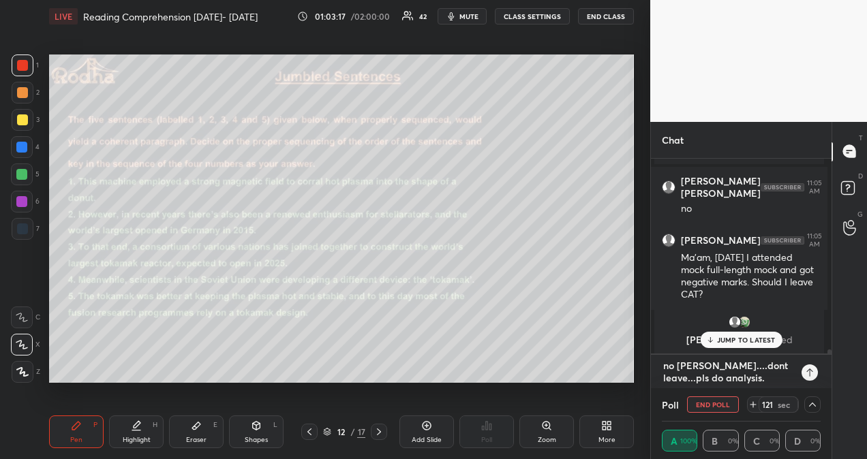
type textarea "no [PERSON_NAME]....dont leave...pls do analysis.."
type textarea "x"
type textarea "no [PERSON_NAME]....dont leave...pls do analysis..."
type textarea "x"
type textarea "no [PERSON_NAME]....dont leave...pls do analysis...g"
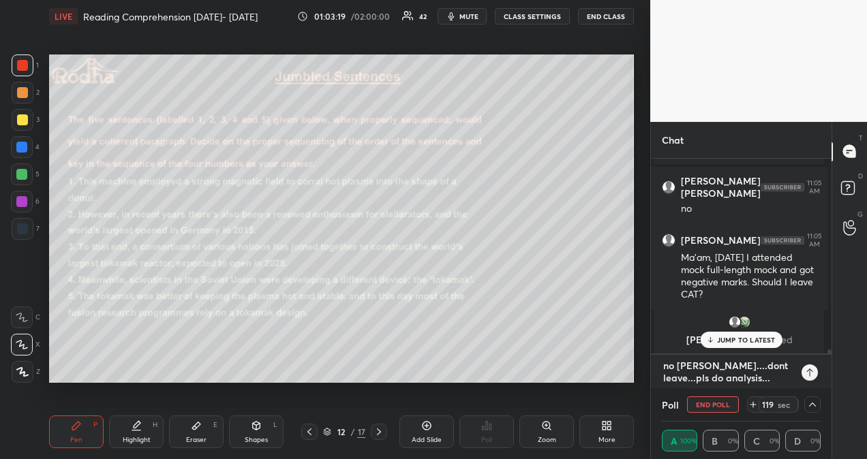
type textarea "x"
type textarea "no [PERSON_NAME]....dont leave...pls do analysis...ge"
type textarea "x"
type textarea "no [PERSON_NAME]....dont leave...pls do analysis...get"
type textarea "x"
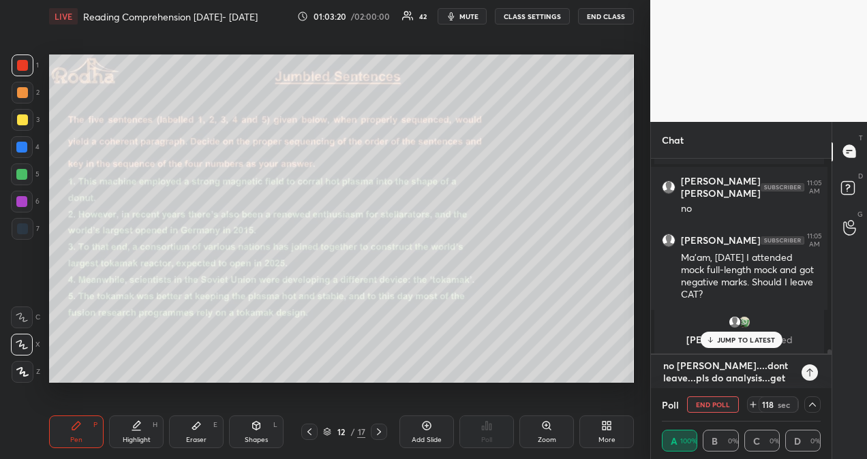
type textarea "no [PERSON_NAME]....dont leave...pls do analysis...get"
type textarea "x"
type textarea "no [PERSON_NAME]....dont leave...pls do analysis...get i"
type textarea "x"
type textarea "no [PERSON_NAME]....dont leave...pls do analysis...get in"
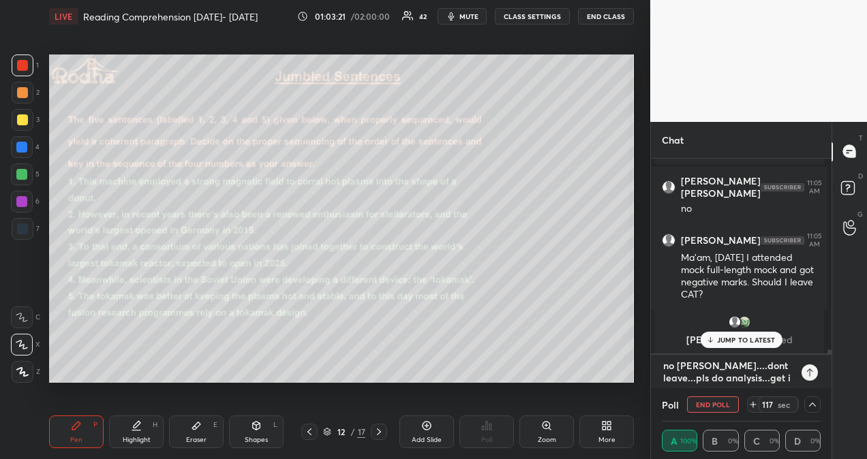
type textarea "x"
type textarea "no [PERSON_NAME]....dont leave...pls do analysis...get in"
type textarea "x"
type textarea "no [PERSON_NAME]....dont leave...pls do analysis...get in c"
type textarea "x"
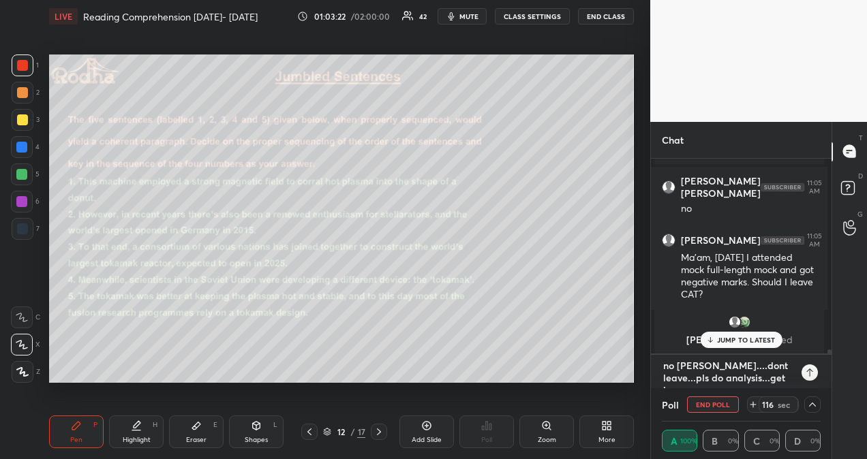
type textarea "no [PERSON_NAME]....dont leave...pls do analysis...get in co"
type textarea "x"
type textarea "no [PERSON_NAME]....dont leave...pls do analysis...get in con"
type textarea "x"
type textarea "no [PERSON_NAME]....dont leave...pls do analysis...get in cont"
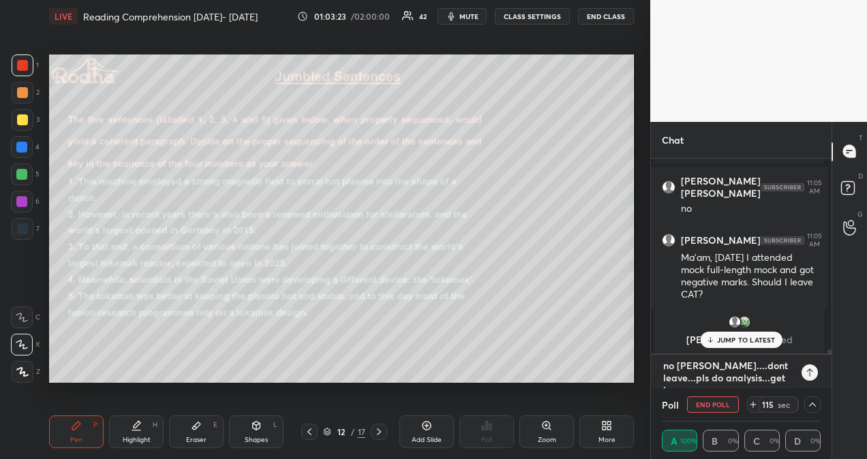
type textarea "x"
type textarea "no [PERSON_NAME]....dont leave...pls do analysis...get in conta"
type textarea "x"
type textarea "no [PERSON_NAME]....dont leave...pls do analysis...get in contac"
type textarea "x"
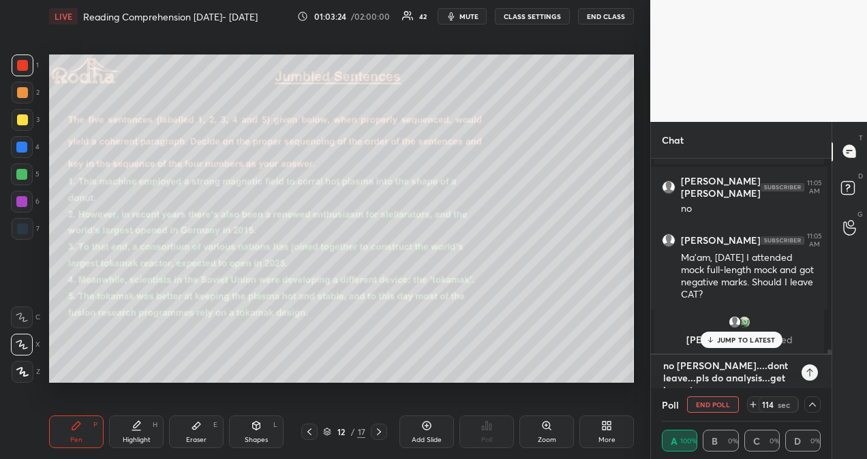
type textarea "no [PERSON_NAME]....dont leave...pls do analysis...get in contact"
type textarea "x"
type textarea "no [PERSON_NAME]....dont leave...pls do analysis...get in contact"
type textarea "x"
type textarea "no [PERSON_NAME]....dont leave...pls do analysis...get in contact w"
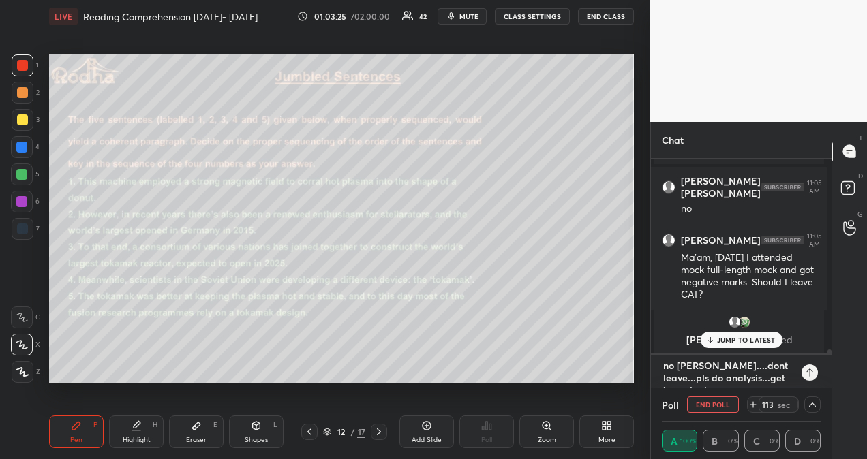
type textarea "x"
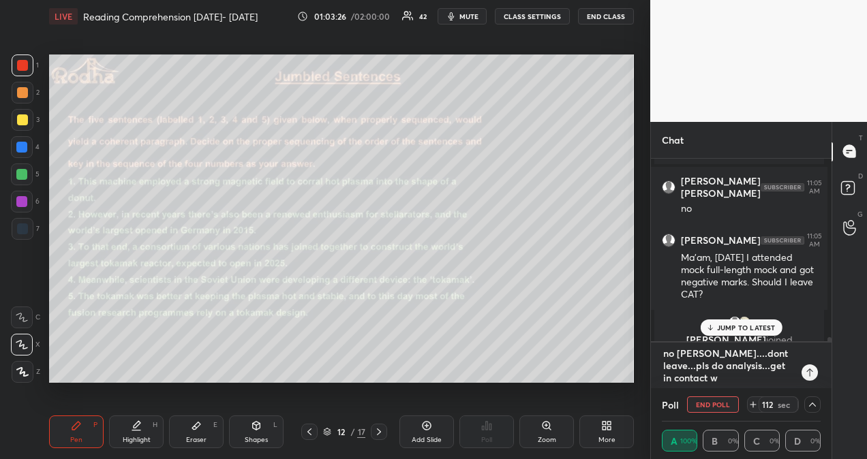
type textarea "no [PERSON_NAME]....dont leave...pls do analysis...get in contact wi"
type textarea "x"
type textarea "no [PERSON_NAME]....dont leave...pls do analysis...get in contact wit"
type textarea "x"
type textarea "no [PERSON_NAME]....dont leave...pls do analysis...get in contact with"
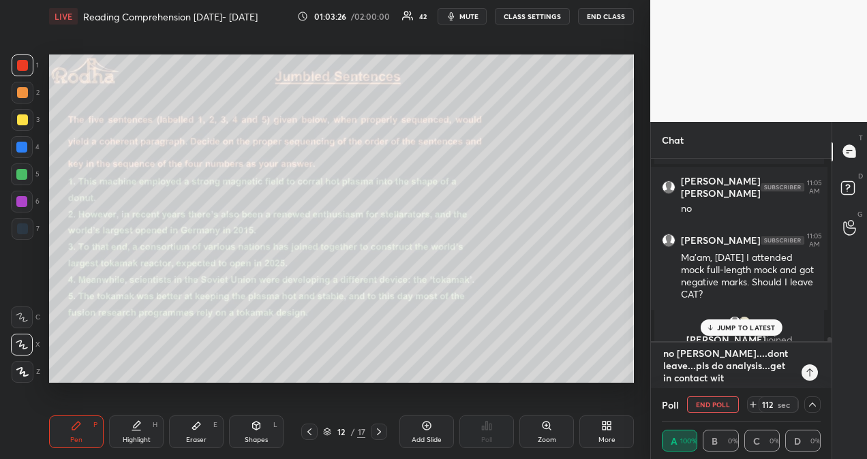
type textarea "x"
type textarea "no [PERSON_NAME]....dont leave...pls do analysis...get in contact with"
type textarea "x"
type textarea "no [PERSON_NAME]....dont leave...pls do analysis...get in contact with y"
type textarea "x"
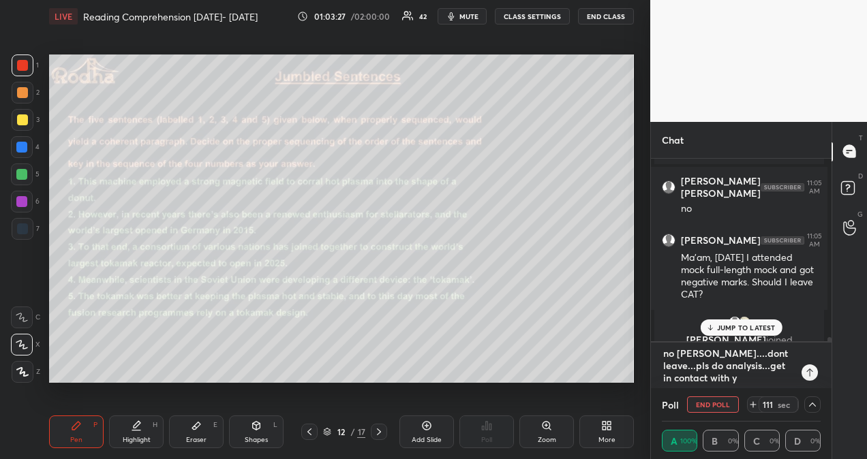
type textarea "no [PERSON_NAME]....dont leave...pls do analysis...get in contact with yo"
type textarea "x"
type textarea "no [PERSON_NAME]....dont leave...pls do analysis...get in contact with you"
type textarea "x"
type textarea "no [PERSON_NAME]....dont leave...pls do analysis...get in contact with your"
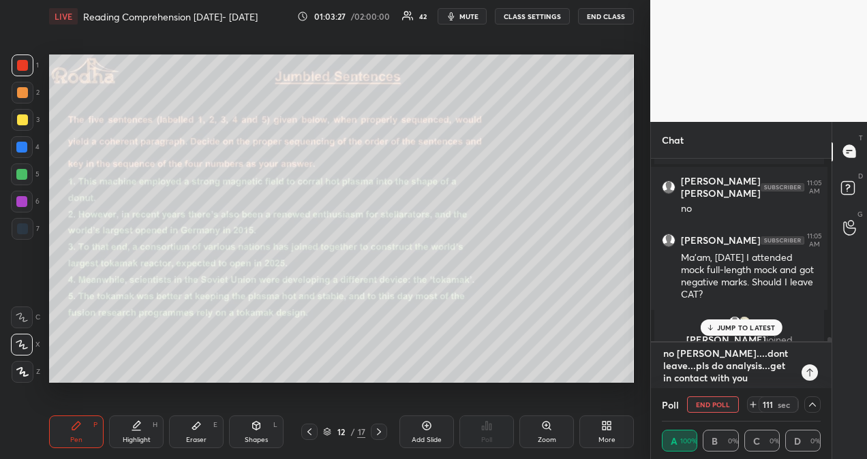
type textarea "x"
type textarea "no [PERSON_NAME]....dont leave...pls do analysis...get in contact with your"
type textarea "x"
type textarea "no [PERSON_NAME]....dont leave...pls do analysis...get in contact with your m"
type textarea "x"
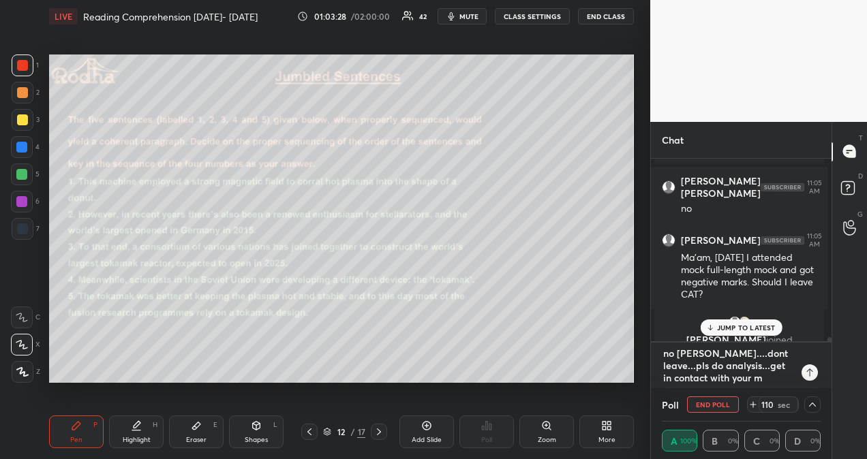
type textarea "no [PERSON_NAME]....dont leave...pls do analysis...get in contact with your me"
type textarea "x"
type textarea "no [PERSON_NAME]....dont leave...pls do analysis...get in contact with your men"
type textarea "x"
type textarea "no [PERSON_NAME]....dont leave...pls do analysis...get in contact with your ment"
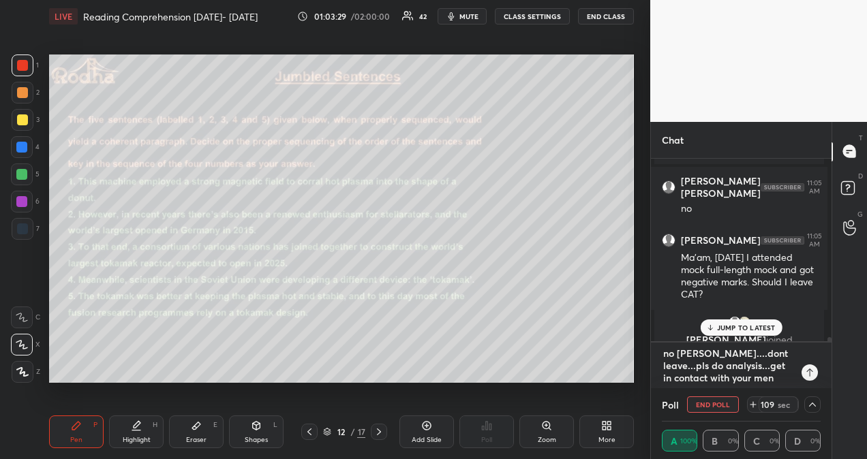
type textarea "x"
type textarea "no [PERSON_NAME]....dont leave...pls do analysis...get in contact with your [PE…"
type textarea "x"
type textarea "no [PERSON_NAME]....dont leave...pls do analysis...get in contact with your men…"
type textarea "x"
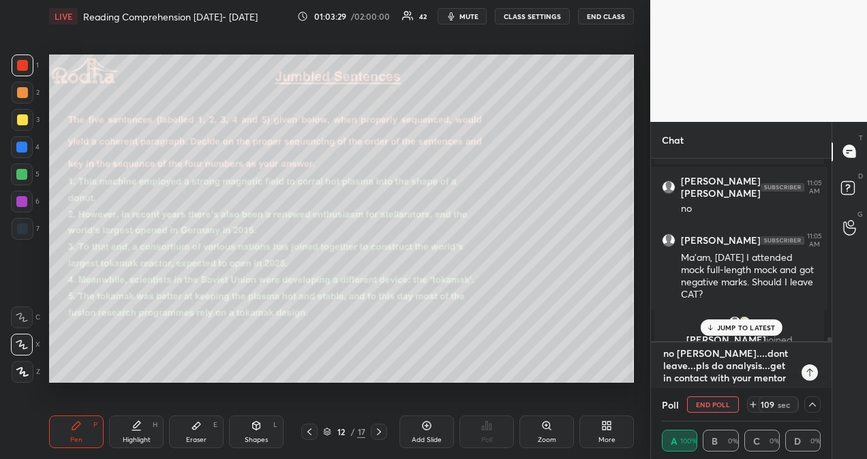
type textarea "no [PERSON_NAME]....dont leave...pls do analysis...get in contact with your men…"
type textarea "x"
type textarea "no [PERSON_NAME]....dont leave...pls do analysis...get in contact with your men…"
type textarea "x"
type textarea "no [PERSON_NAME]....dont leave...pls do analysis...get in contact with your men…"
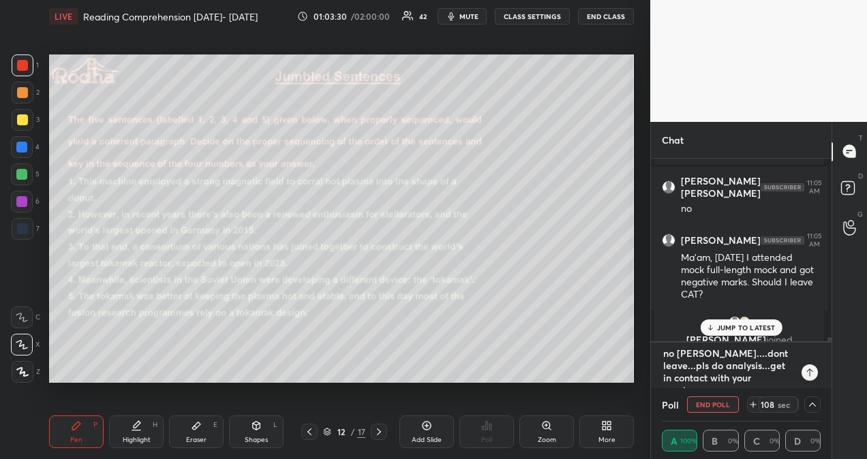
type textarea "x"
type textarea "no [PERSON_NAME]....dont leave...pls do analysis...get in contact with your men…"
type textarea "x"
type textarea "no [PERSON_NAME]....dont leave...pls do analysis...get in contact with your men…"
click at [804, 372] on icon at bounding box center [809, 372] width 11 height 11
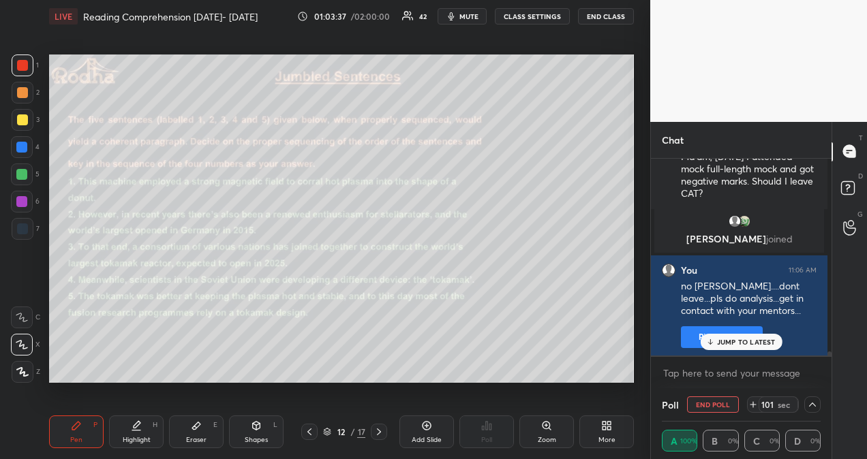
click at [771, 342] on p "JUMP TO LATEST" at bounding box center [746, 342] width 59 height 8
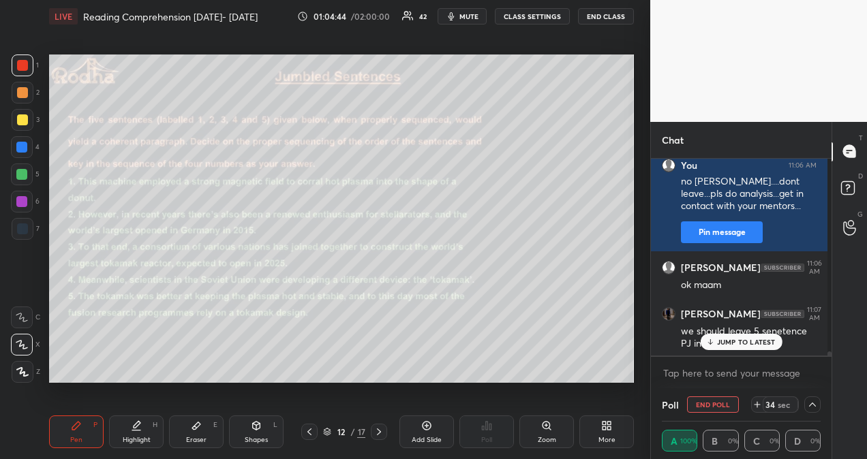
scroll to position [9338, 0]
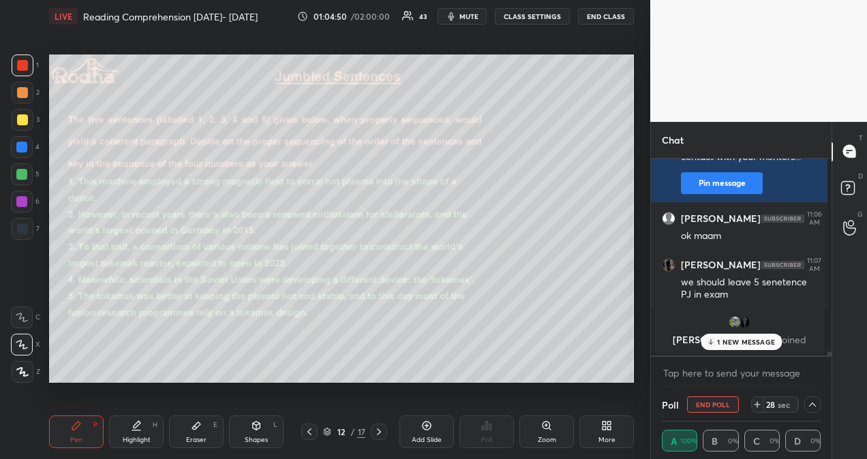
click at [755, 342] on p "1 NEW MESSAGE" at bounding box center [746, 342] width 58 height 8
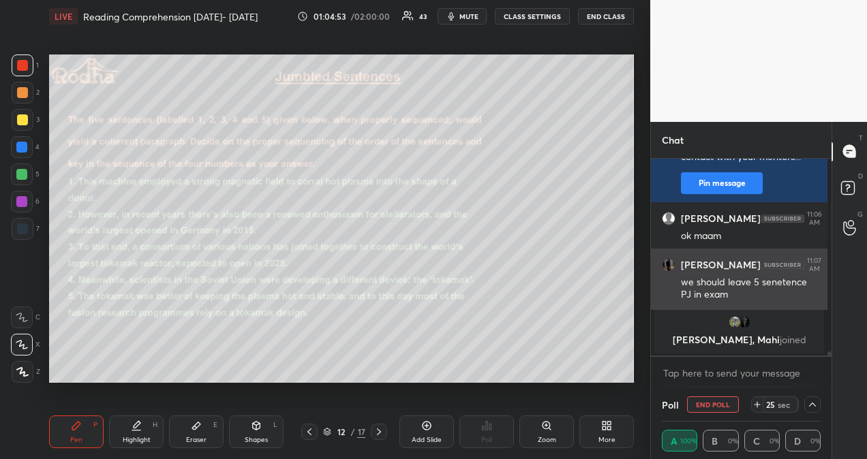
scroll to position [9385, 0]
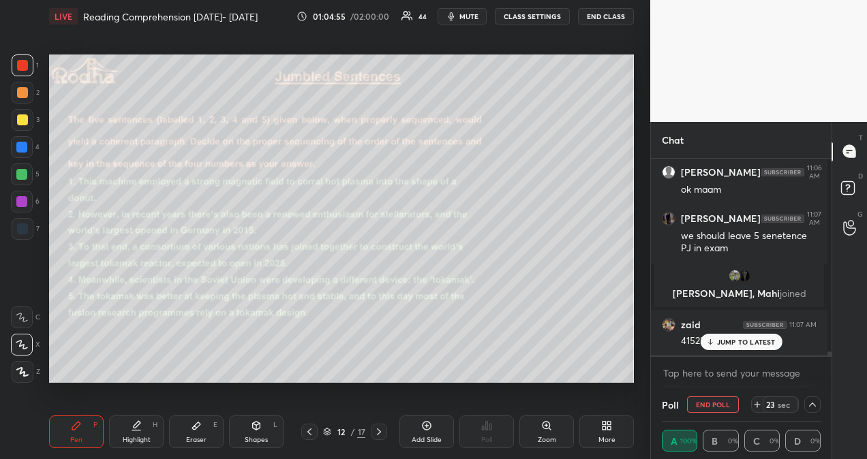
click at [722, 348] on div "JUMP TO LATEST" at bounding box center [741, 342] width 82 height 16
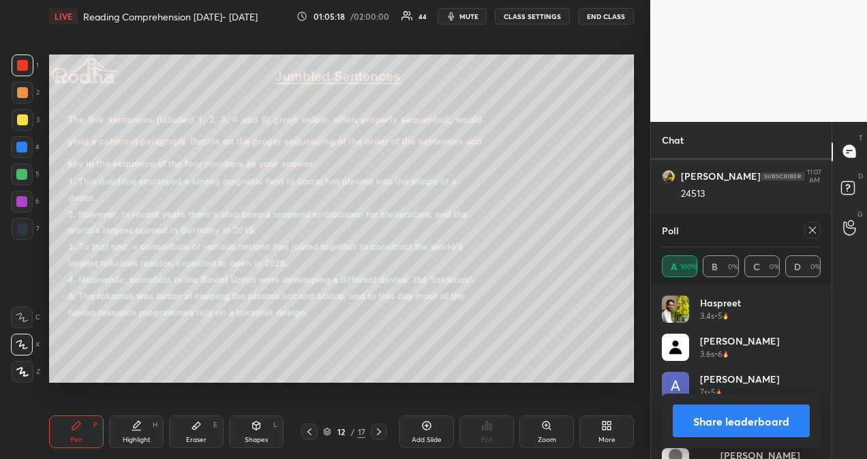
scroll to position [8835, 0]
click at [817, 231] on icon at bounding box center [812, 230] width 11 height 11
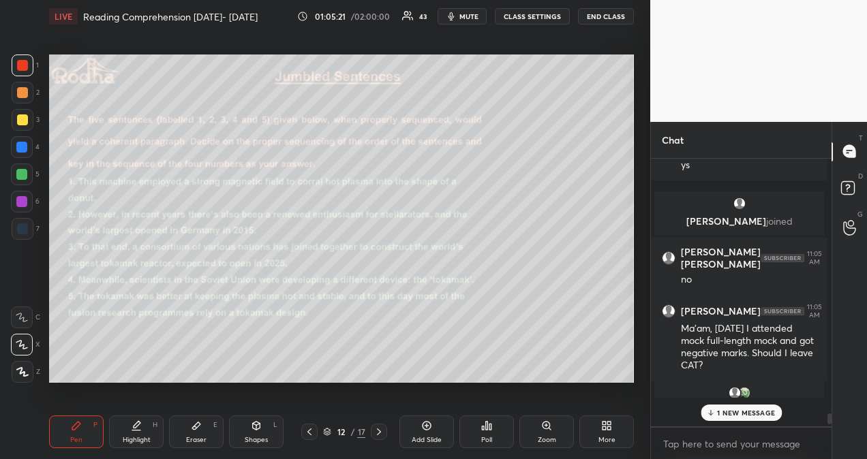
scroll to position [252, 172]
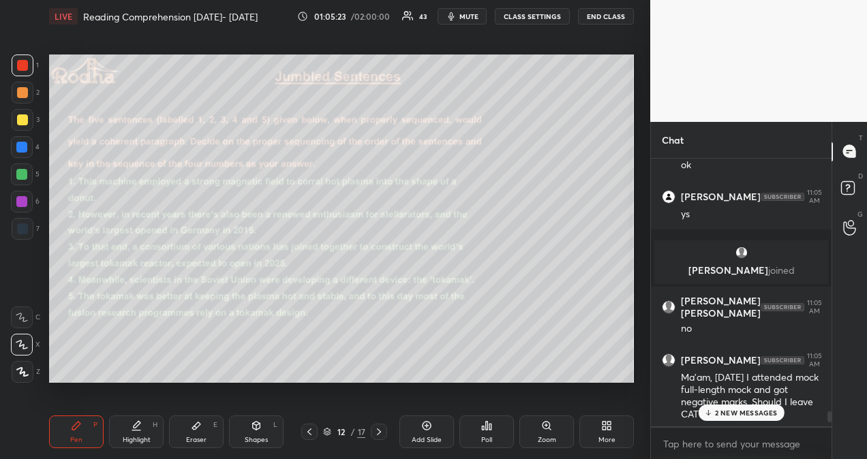
click at [754, 409] on p "2 NEW MESSAGES" at bounding box center [746, 413] width 63 height 8
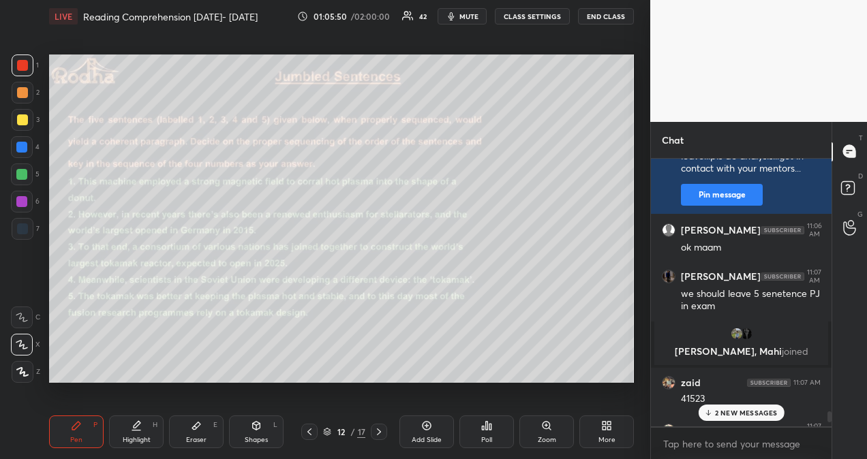
click at [750, 412] on p "2 NEW MESSAGES" at bounding box center [746, 413] width 63 height 8
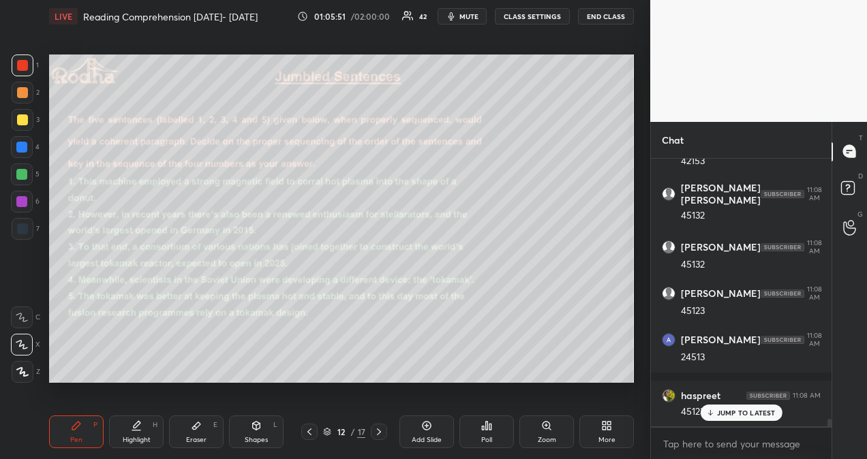
click at [753, 412] on p "JUMP TO LATEST" at bounding box center [746, 413] width 59 height 8
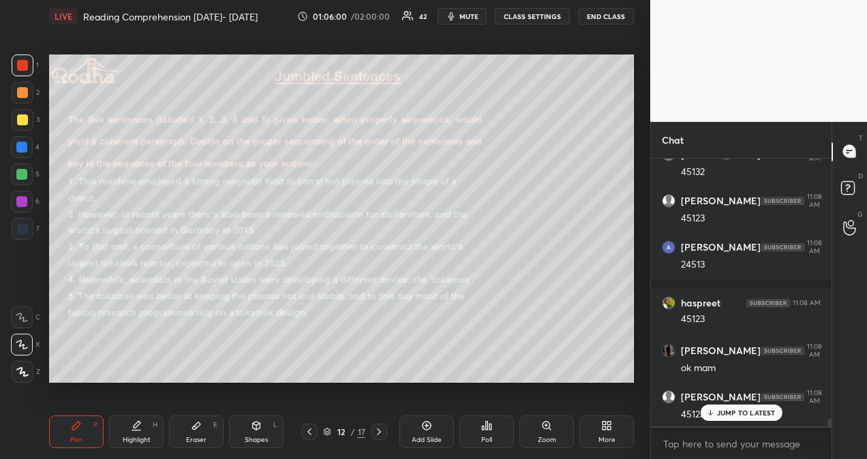
click at [734, 414] on p "JUMP TO LATEST" at bounding box center [746, 413] width 59 height 8
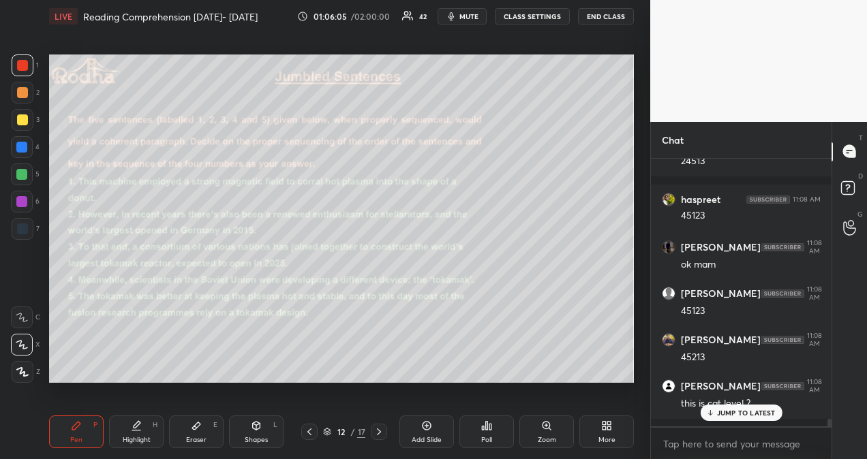
drag, startPoint x: 830, startPoint y: 151, endPoint x: 828, endPoint y: 166, distance: 15.1
click at [828, 166] on div "Chat [PERSON_NAME] 11:06 AM ok maam [PERSON_NAME] 11:07 AM we should leave 5 se…" at bounding box center [740, 290] width 181 height 337
click at [719, 413] on p "JUMP TO LATEST" at bounding box center [746, 413] width 59 height 8
click at [719, 414] on p "JUMP TO LATEST" at bounding box center [746, 413] width 59 height 8
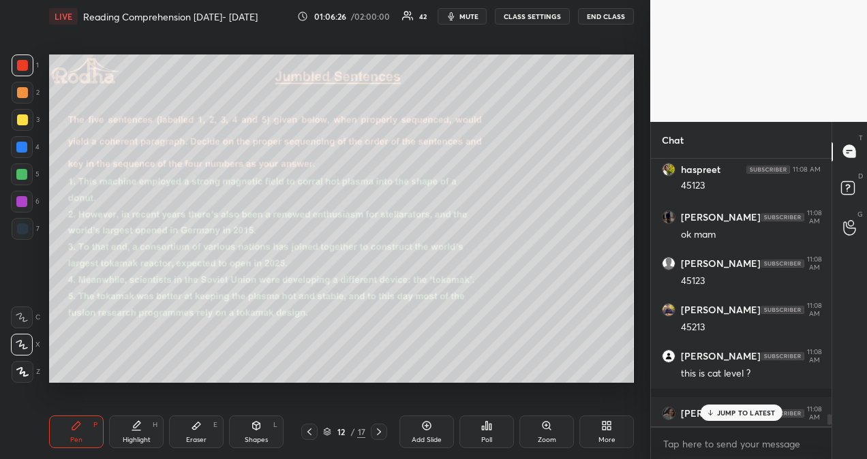
scroll to position [9749, 0]
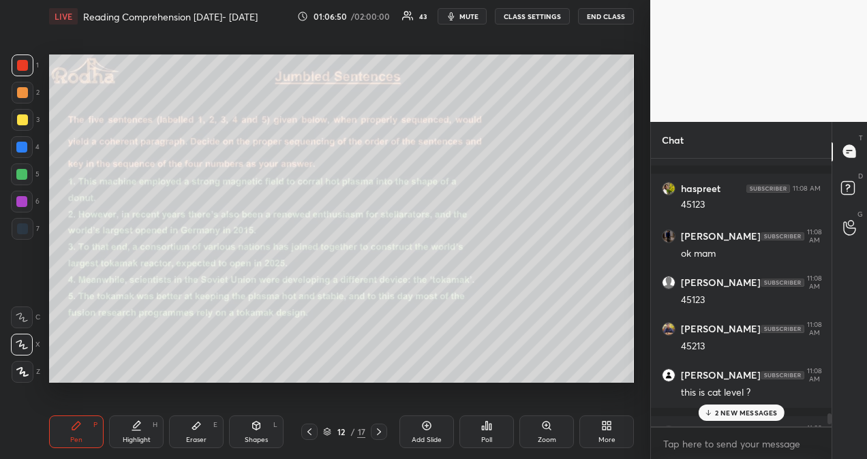
click at [762, 413] on p "2 NEW MESSAGES" at bounding box center [746, 413] width 63 height 8
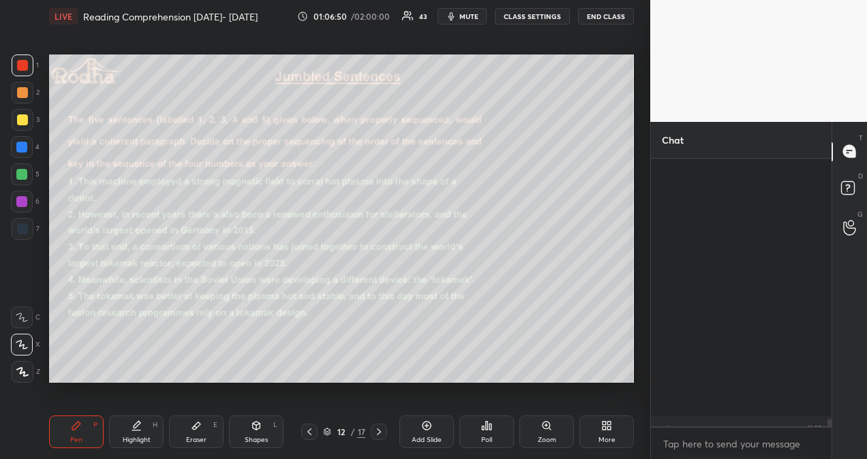
scroll to position [10076, 0]
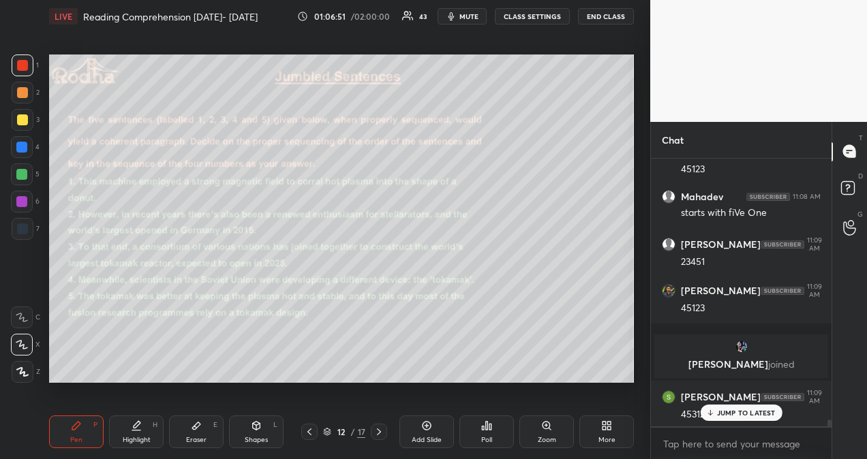
click at [751, 414] on p "JUMP TO LATEST" at bounding box center [746, 413] width 59 height 8
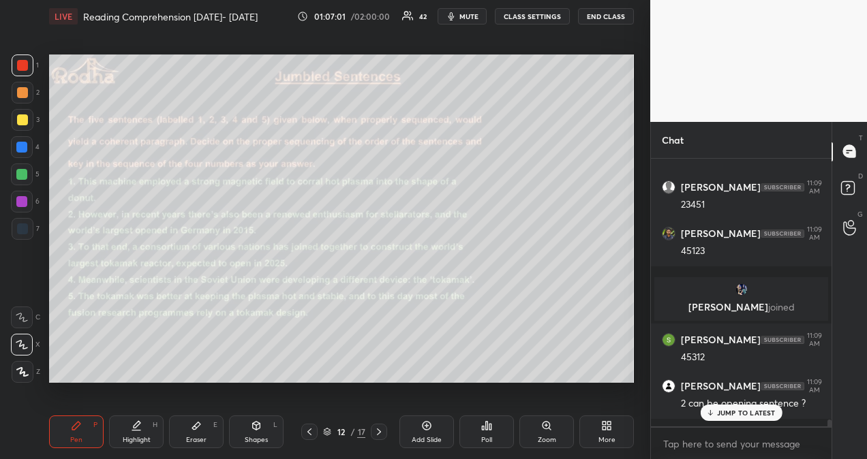
click at [743, 413] on p "JUMP TO LATEST" at bounding box center [746, 413] width 59 height 8
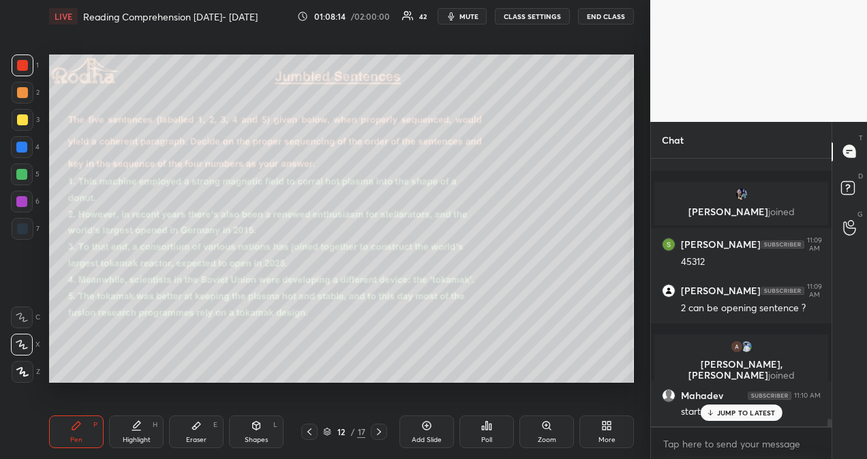
scroll to position [9693, 0]
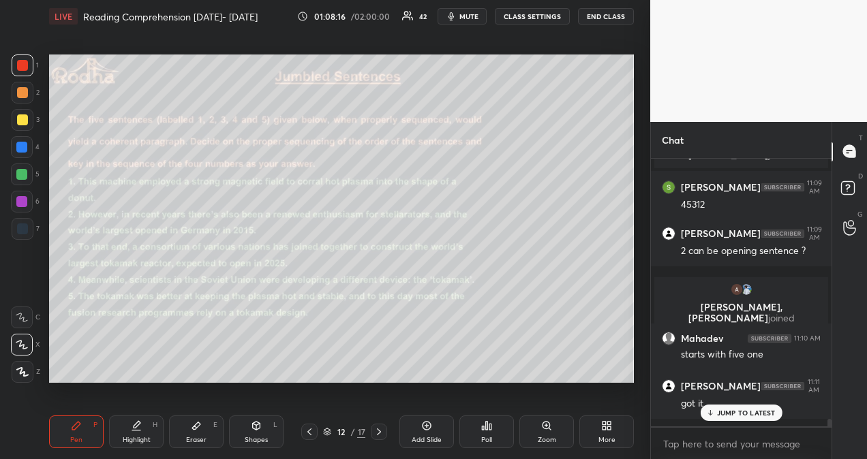
click at [749, 414] on p "JUMP TO LATEST" at bounding box center [746, 413] width 59 height 8
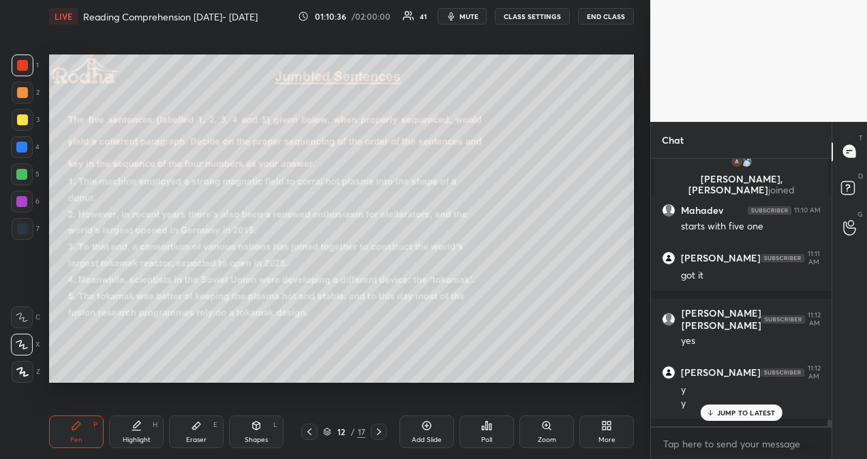
scroll to position [9870, 0]
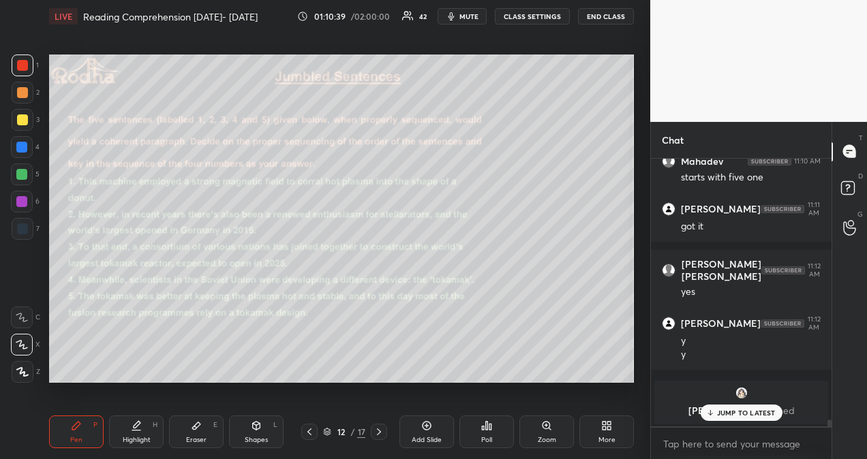
click at [748, 412] on p "JUMP TO LATEST" at bounding box center [746, 413] width 59 height 8
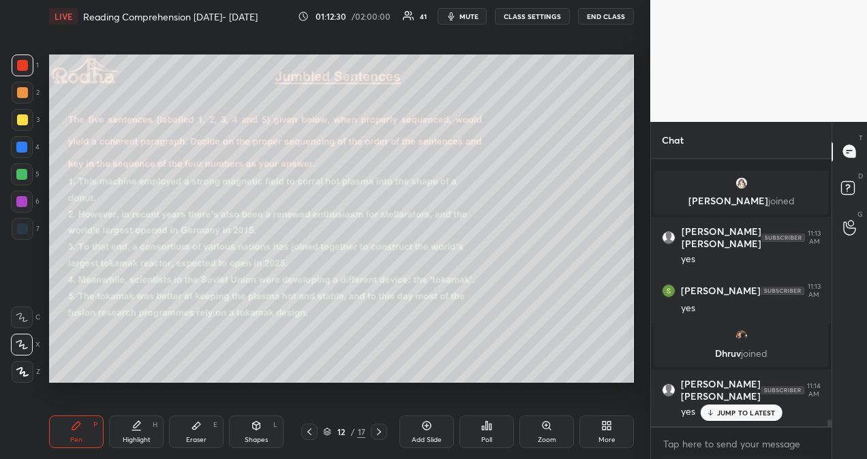
scroll to position [10137, 0]
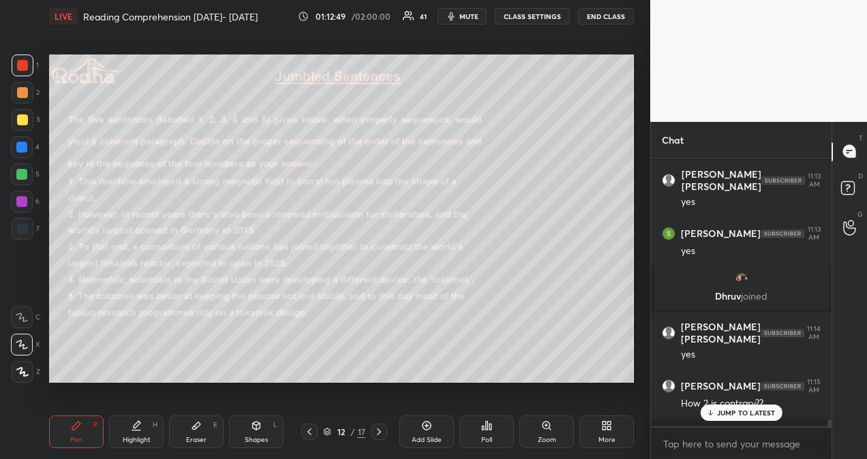
click at [750, 413] on p "JUMP TO LATEST" at bounding box center [746, 413] width 59 height 8
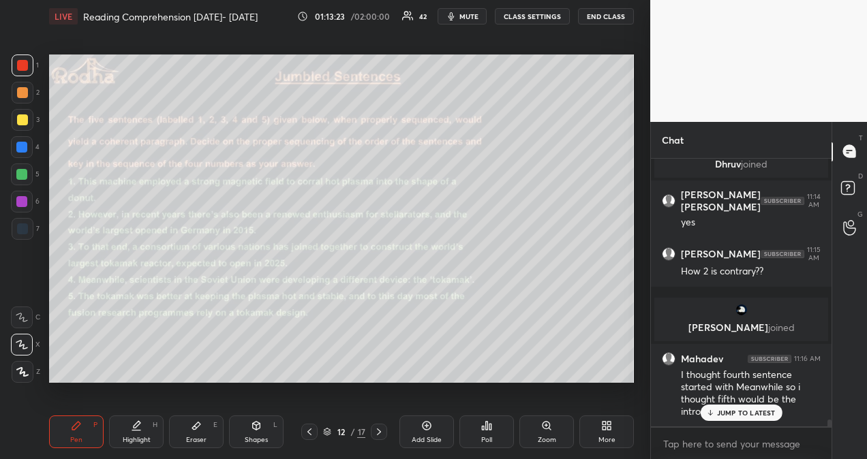
scroll to position [10171, 0]
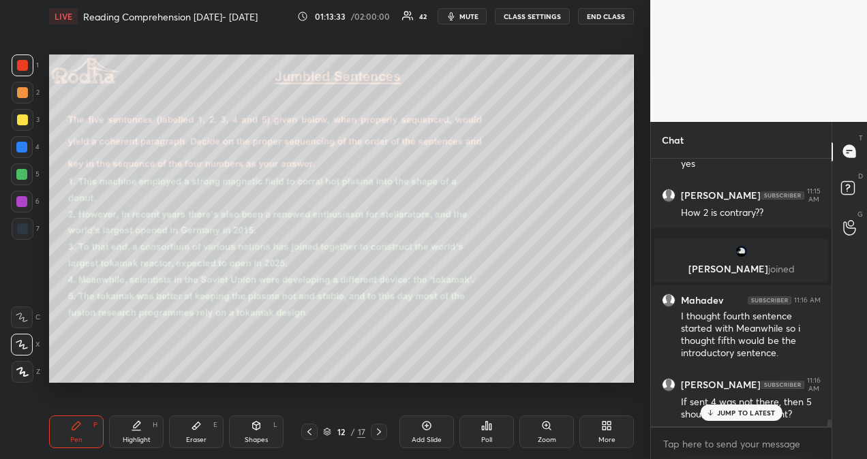
click at [761, 410] on p "JUMP TO LATEST" at bounding box center [746, 413] width 59 height 8
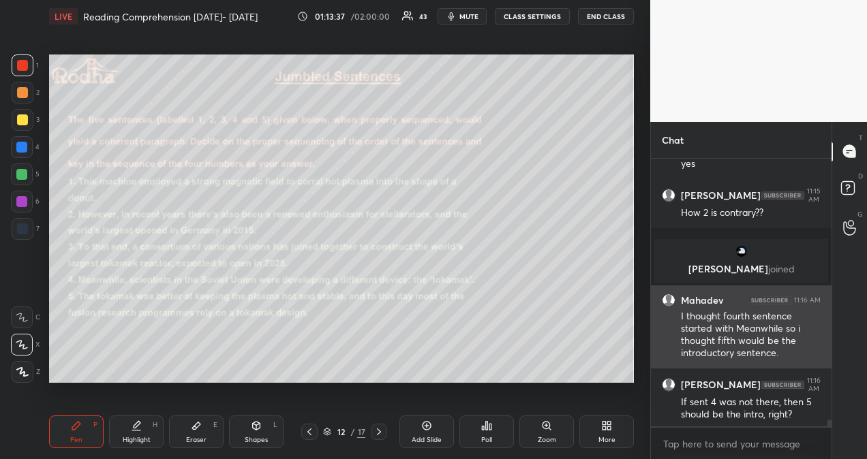
scroll to position [10218, 0]
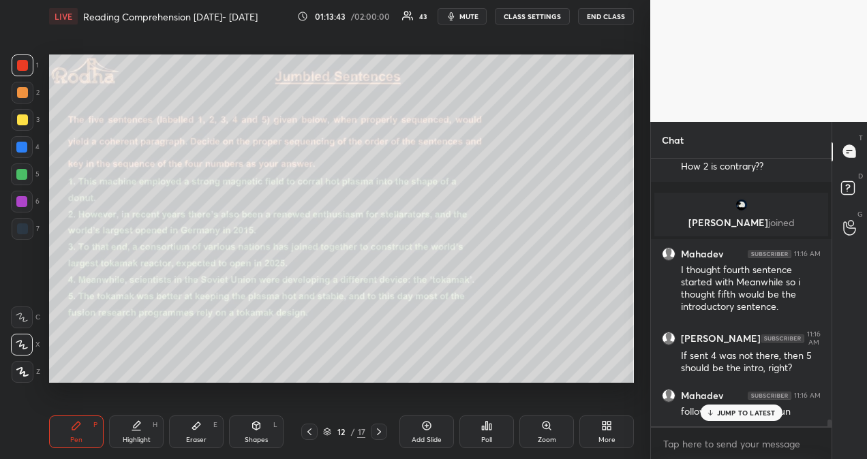
click at [744, 410] on p "JUMP TO LATEST" at bounding box center [746, 413] width 59 height 8
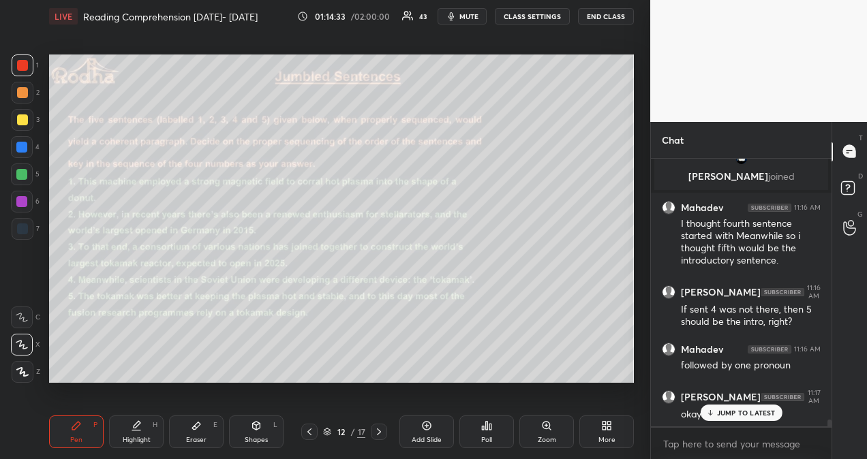
click at [754, 409] on p "JUMP TO LATEST" at bounding box center [746, 413] width 59 height 8
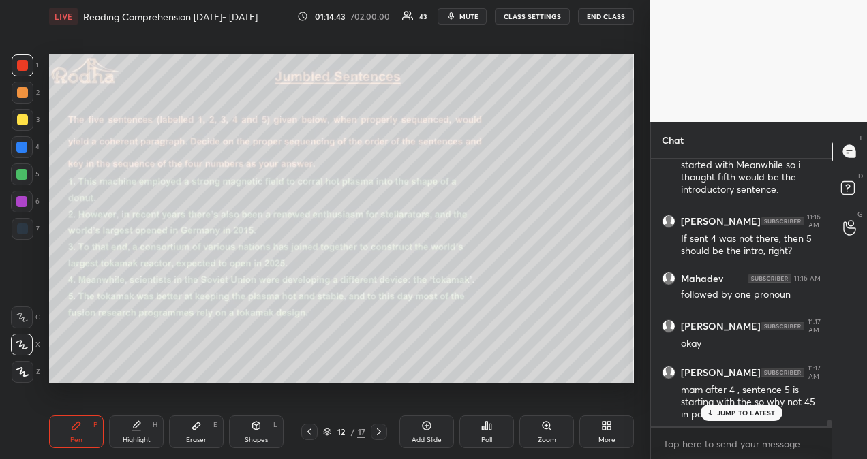
click at [744, 416] on p "JUMP TO LATEST" at bounding box center [746, 413] width 59 height 8
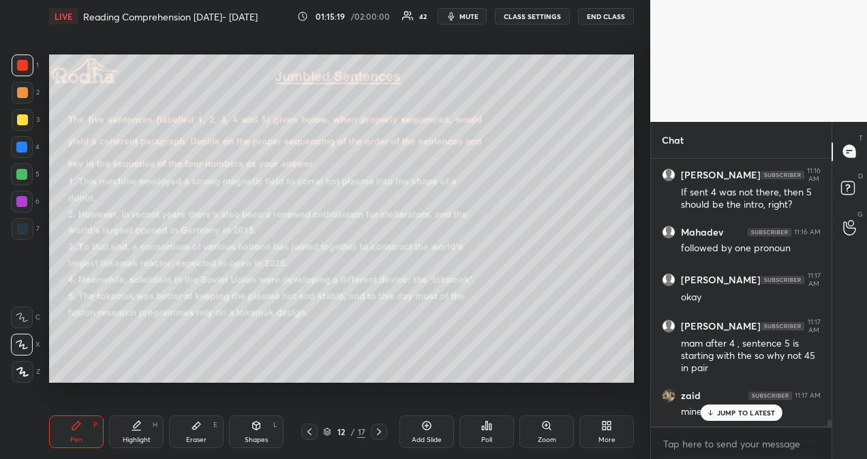
click at [431, 434] on div "Add Slide" at bounding box center [426, 432] width 55 height 33
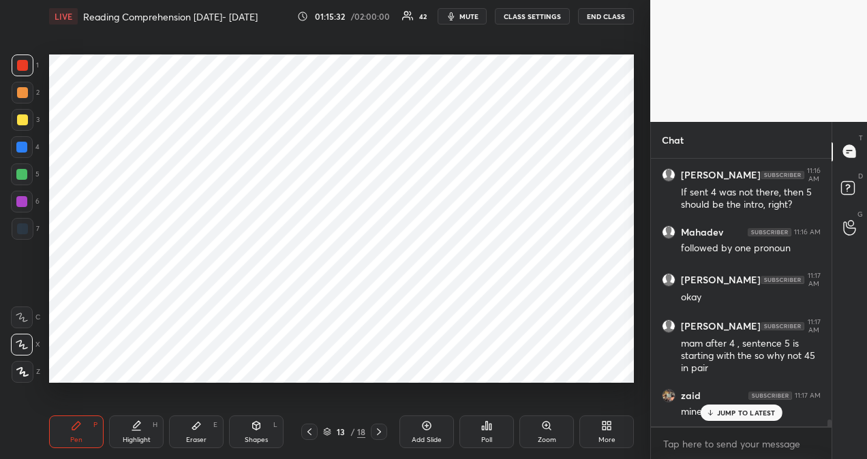
click at [310, 434] on icon at bounding box center [309, 432] width 4 height 7
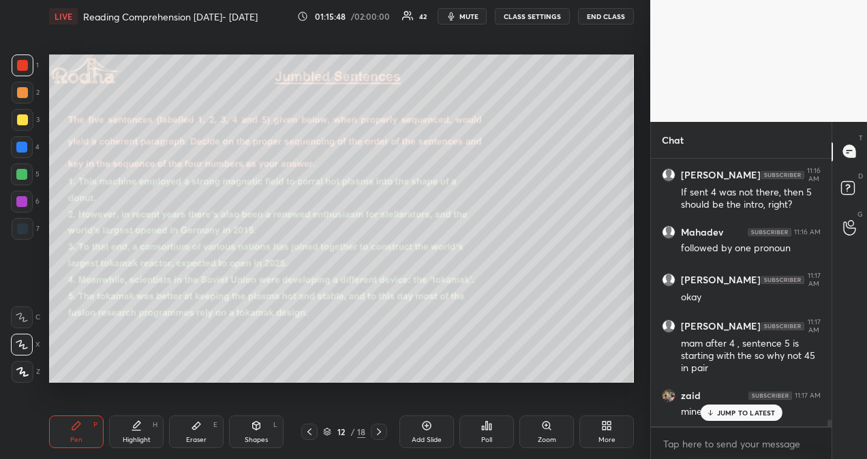
click at [757, 417] on p "JUMP TO LATEST" at bounding box center [746, 413] width 59 height 8
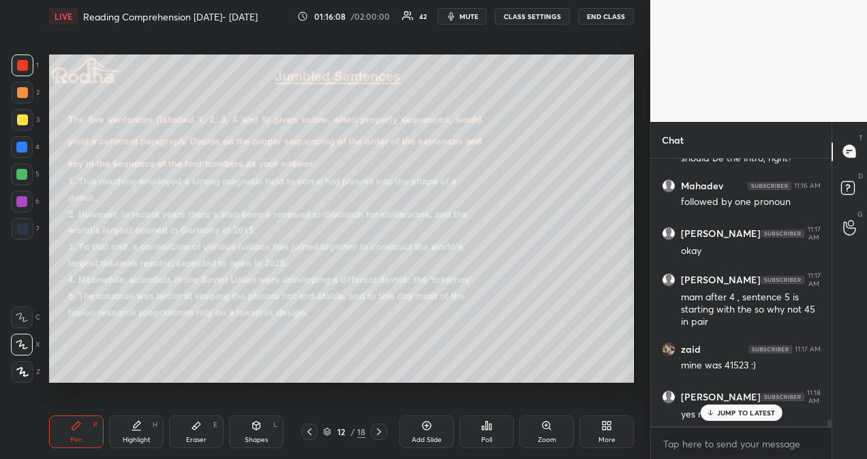
click at [742, 417] on p "JUMP TO LATEST" at bounding box center [746, 413] width 59 height 8
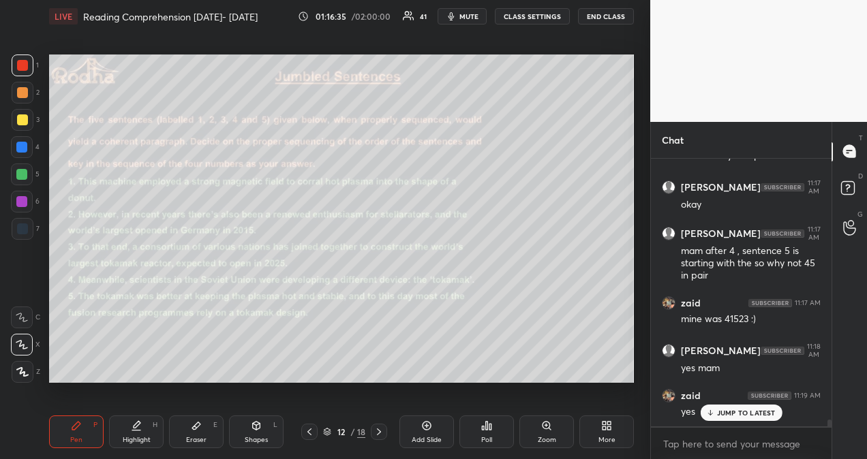
click at [744, 412] on p "JUMP TO LATEST" at bounding box center [746, 413] width 59 height 8
click at [380, 433] on icon at bounding box center [379, 432] width 11 height 11
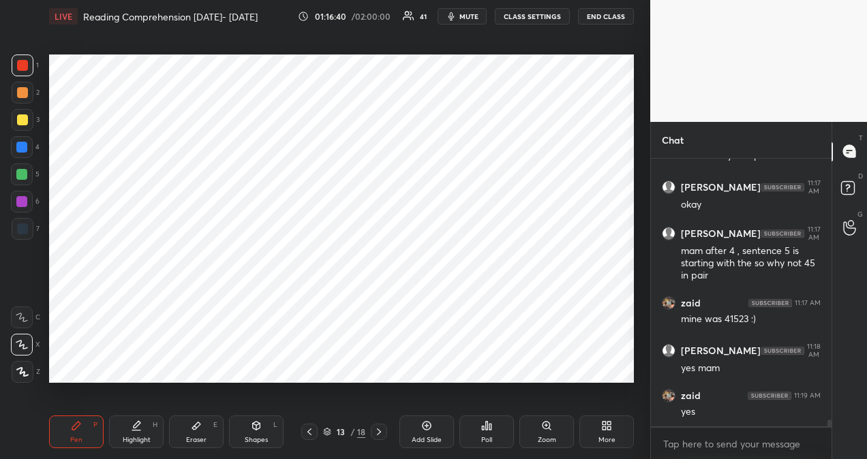
click at [382, 434] on icon at bounding box center [379, 432] width 11 height 11
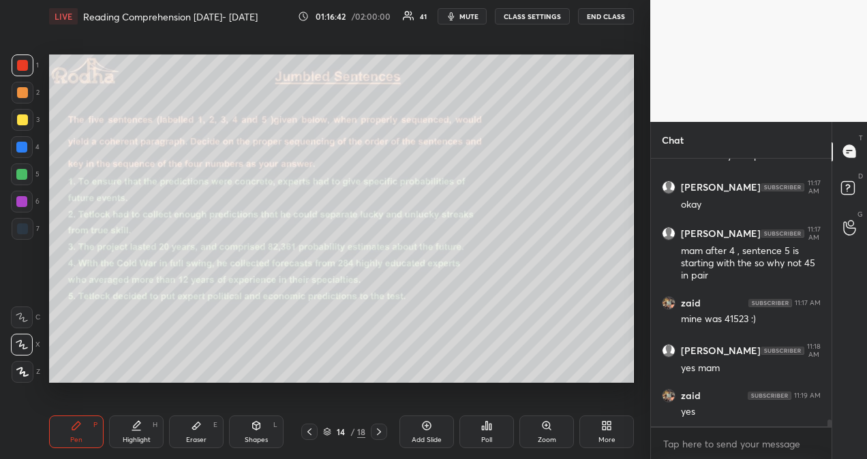
click at [489, 428] on icon at bounding box center [486, 426] width 11 height 11
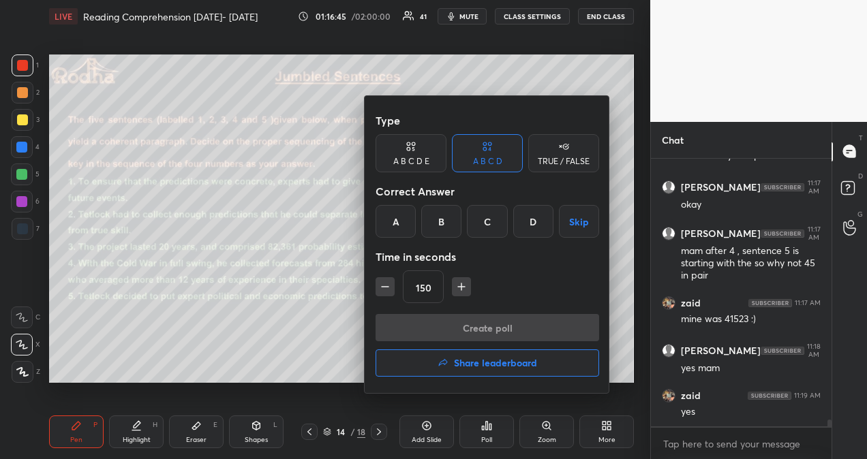
click at [398, 223] on div "A" at bounding box center [396, 221] width 40 height 33
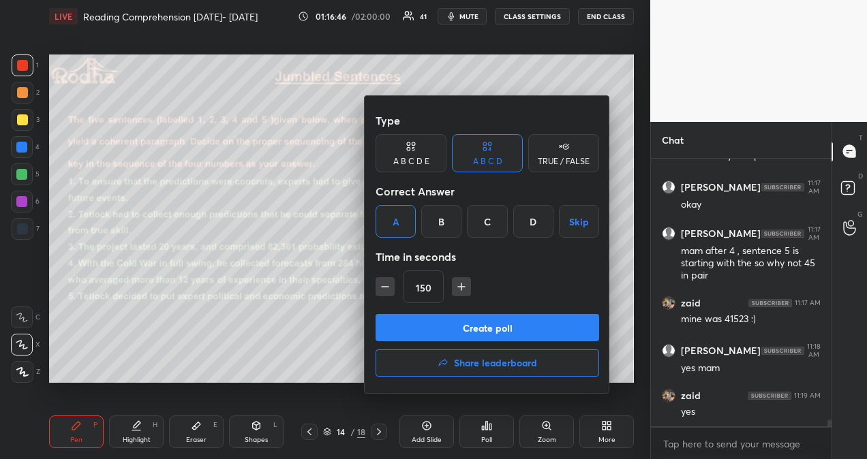
click at [476, 325] on button "Create poll" at bounding box center [488, 327] width 224 height 27
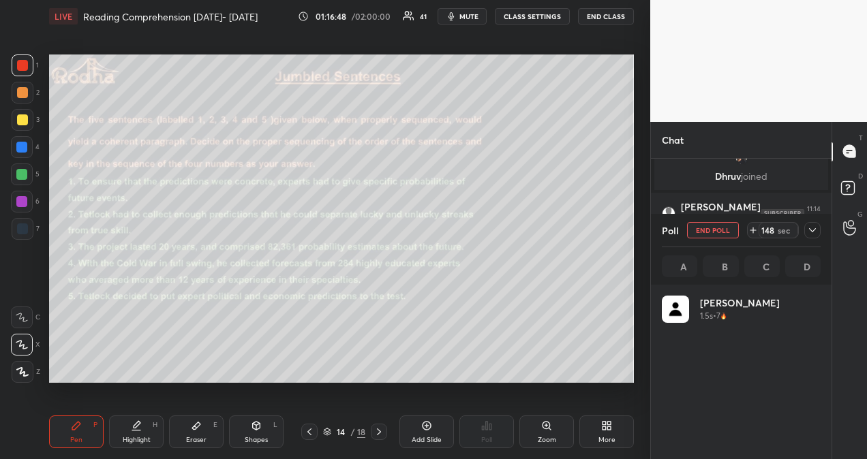
scroll to position [160, 155]
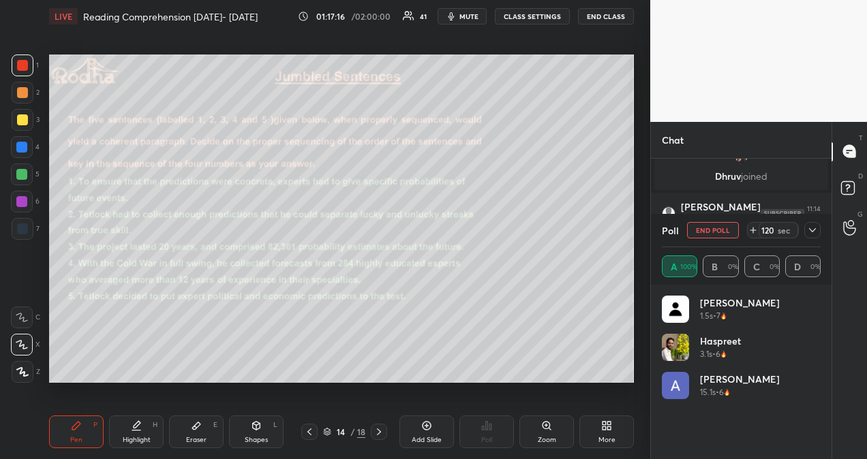
click at [466, 17] on span "mute" at bounding box center [468, 17] width 19 height 10
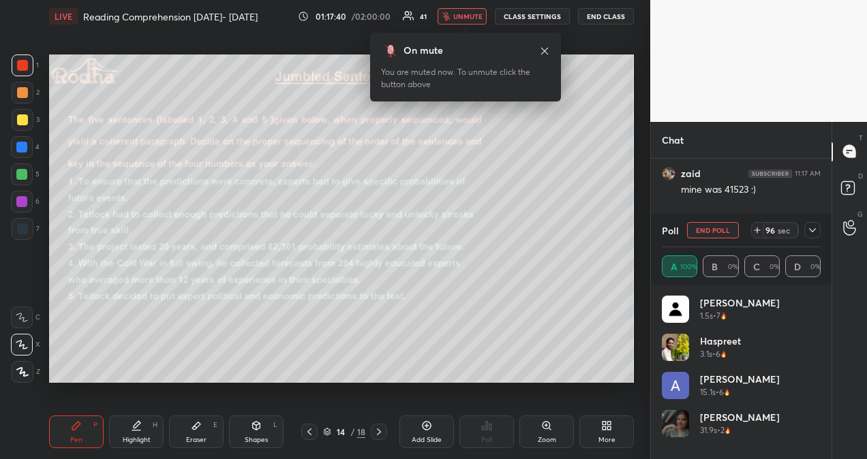
click at [466, 17] on span "unmute" at bounding box center [467, 17] width 29 height 10
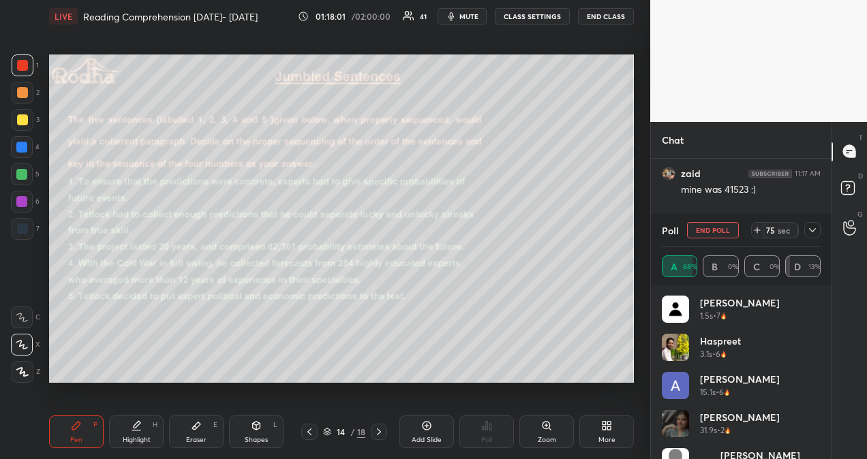
scroll to position [10612, 0]
click at [813, 229] on icon at bounding box center [812, 230] width 11 height 11
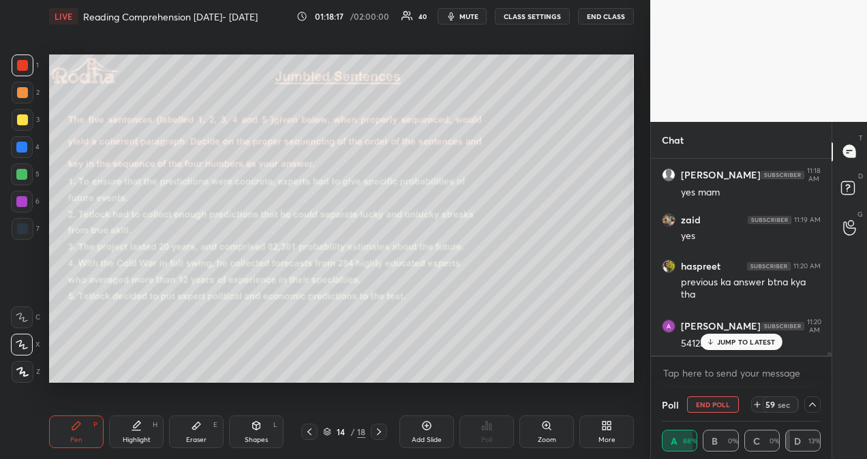
scroll to position [1, 4]
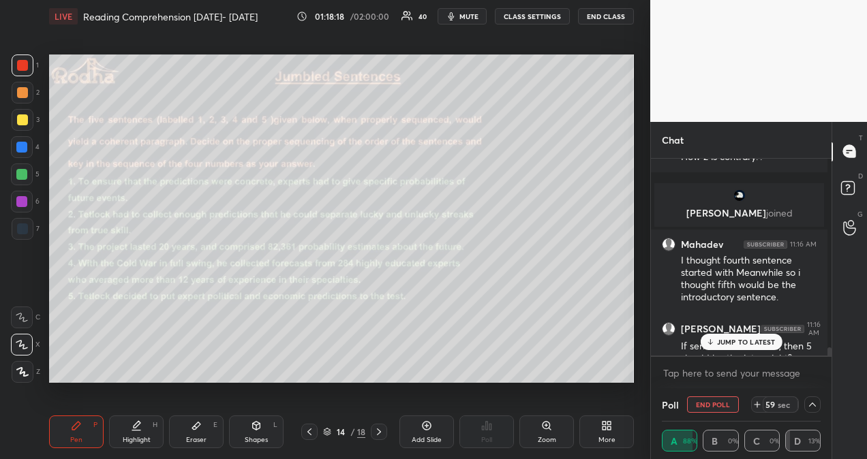
click at [759, 338] on p "JUMP TO LATEST" at bounding box center [746, 342] width 59 height 8
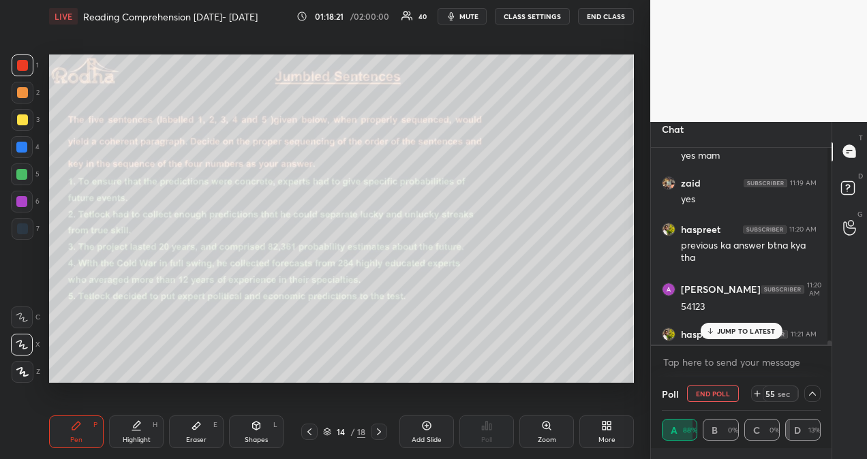
scroll to position [10680, 0]
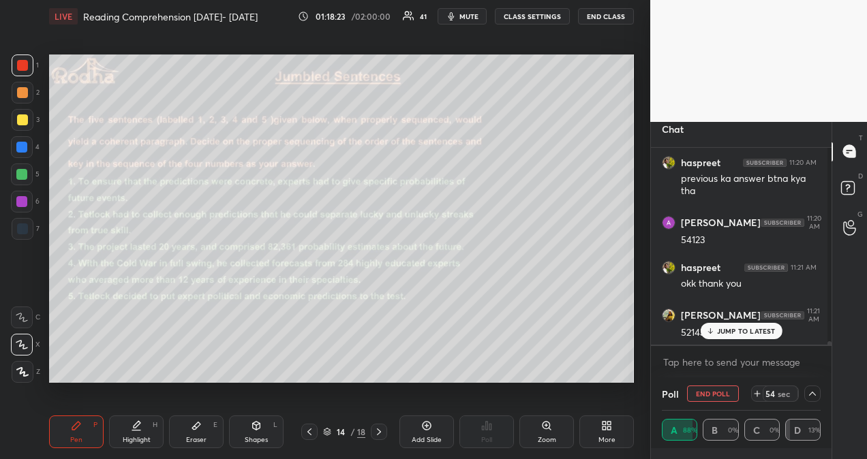
click at [754, 334] on p "JUMP TO LATEST" at bounding box center [746, 331] width 59 height 8
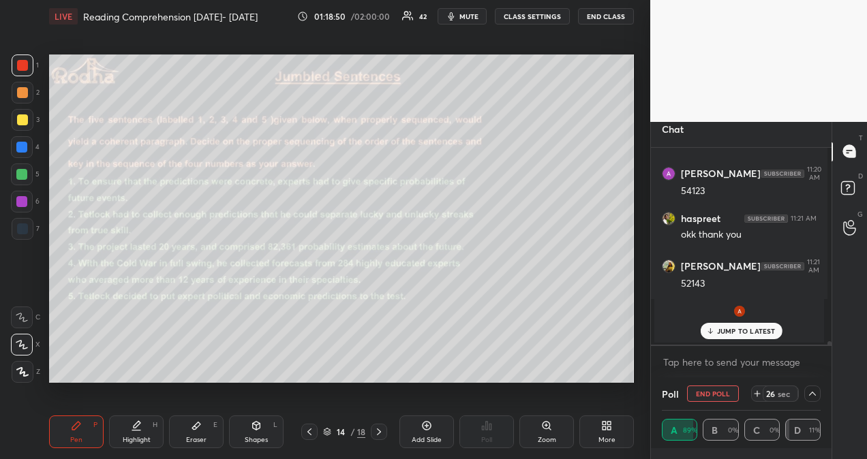
click at [745, 333] on p "JUMP TO LATEST" at bounding box center [746, 331] width 59 height 8
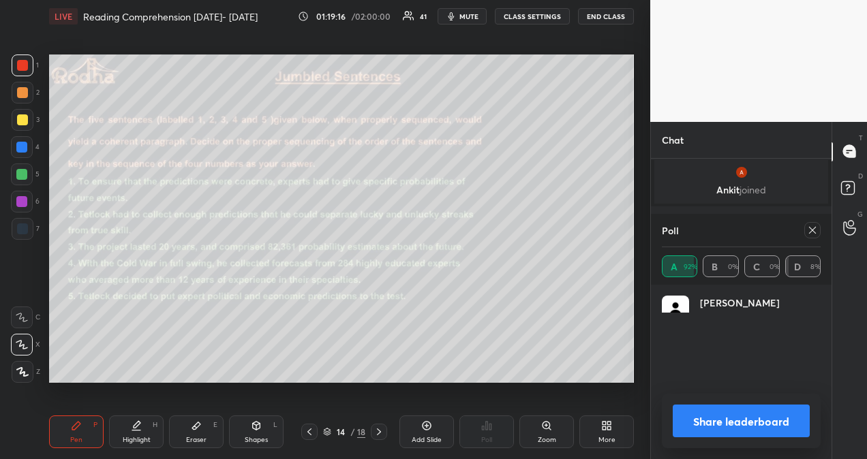
scroll to position [158, 155]
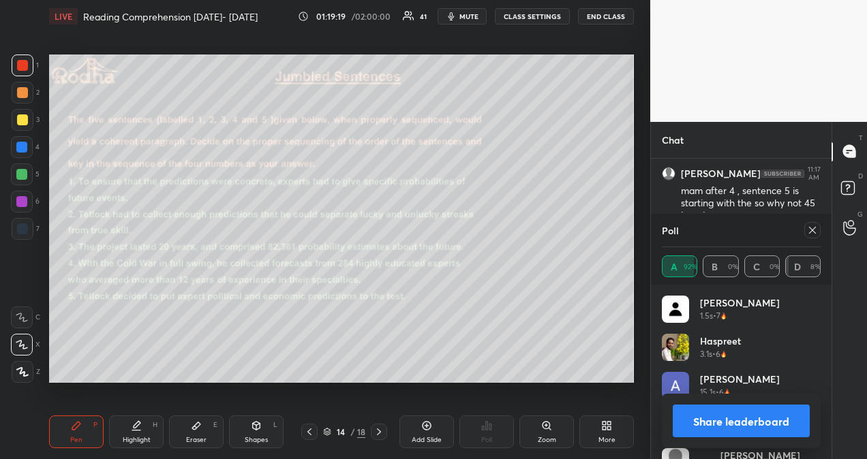
click at [811, 225] on icon at bounding box center [812, 230] width 11 height 11
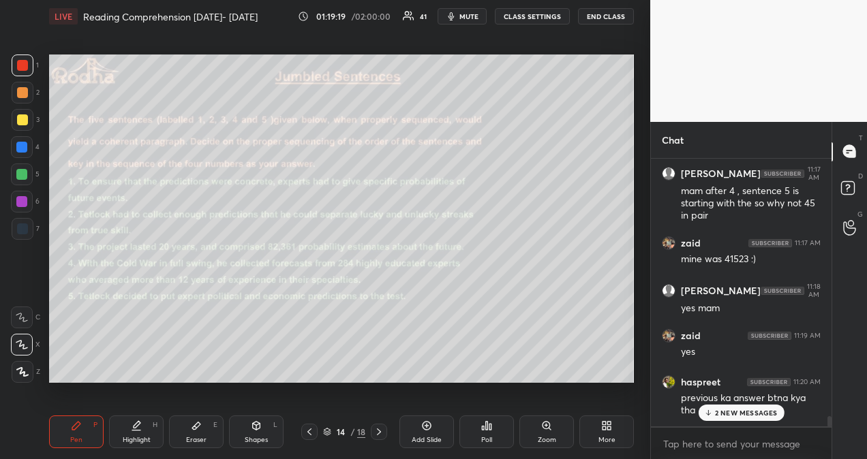
scroll to position [297, 177]
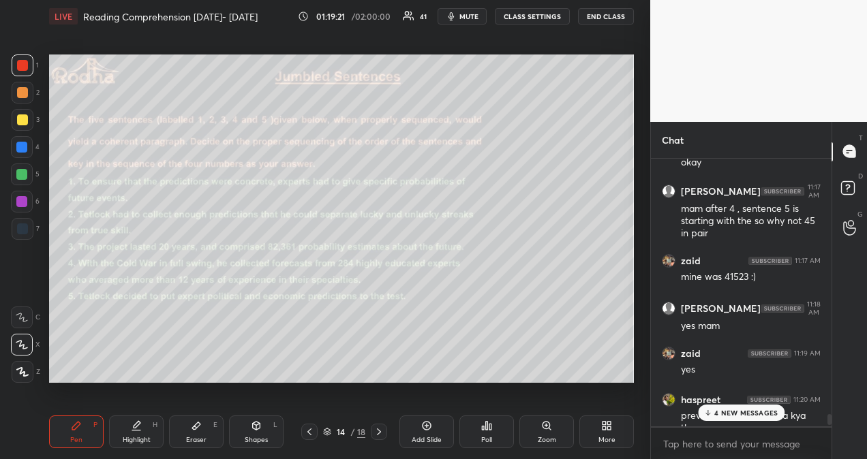
click at [731, 416] on p "4 NEW MESSAGES" at bounding box center [745, 413] width 63 height 8
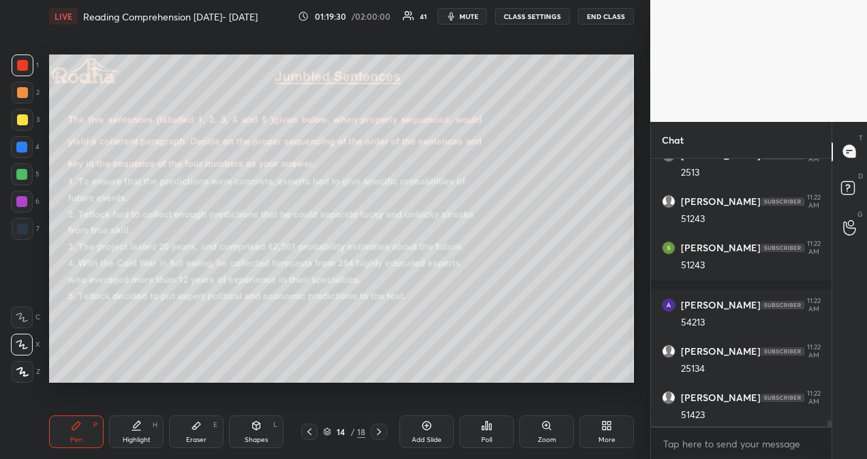
scroll to position [11079, 0]
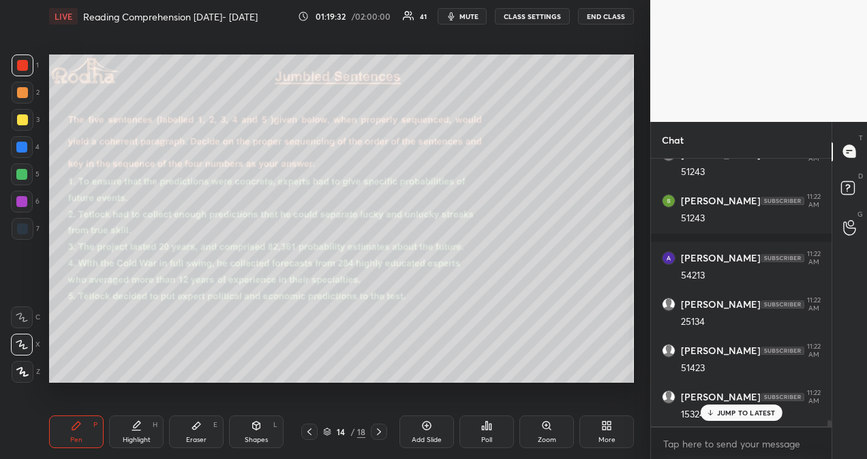
click at [758, 416] on p "JUMP TO LATEST" at bounding box center [746, 413] width 59 height 8
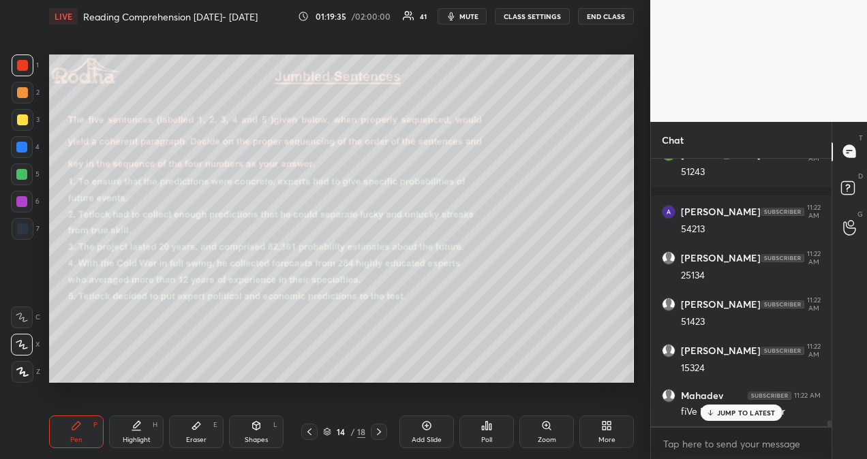
click at [761, 412] on p "JUMP TO LATEST" at bounding box center [746, 413] width 59 height 8
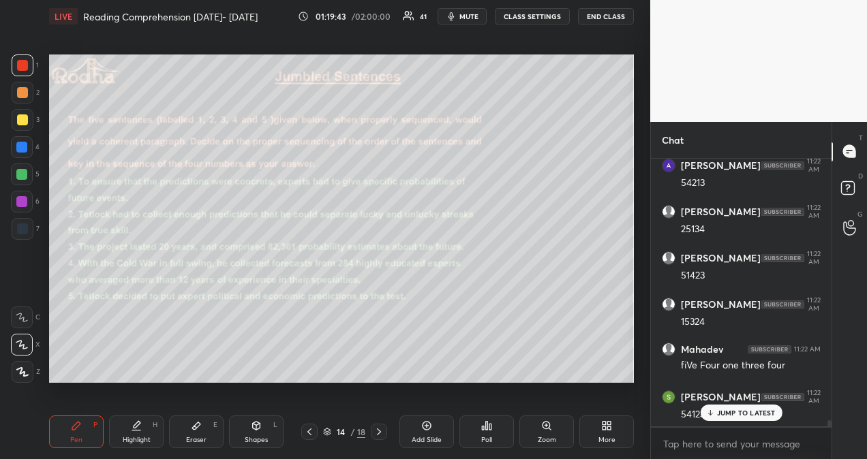
click at [760, 414] on p "JUMP TO LATEST" at bounding box center [746, 413] width 59 height 8
click at [764, 413] on p "JUMP TO LATEST" at bounding box center [746, 413] width 59 height 8
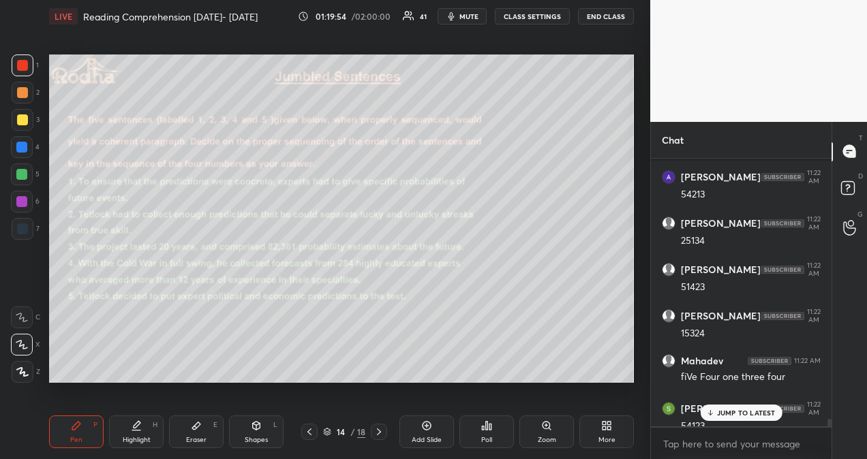
click at [762, 417] on p "JUMP TO LATEST" at bounding box center [746, 413] width 59 height 8
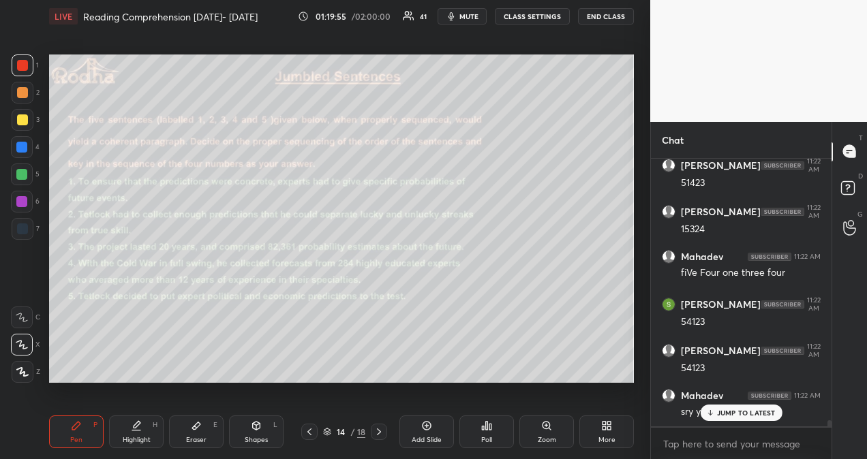
click at [763, 412] on p "JUMP TO LATEST" at bounding box center [746, 413] width 59 height 8
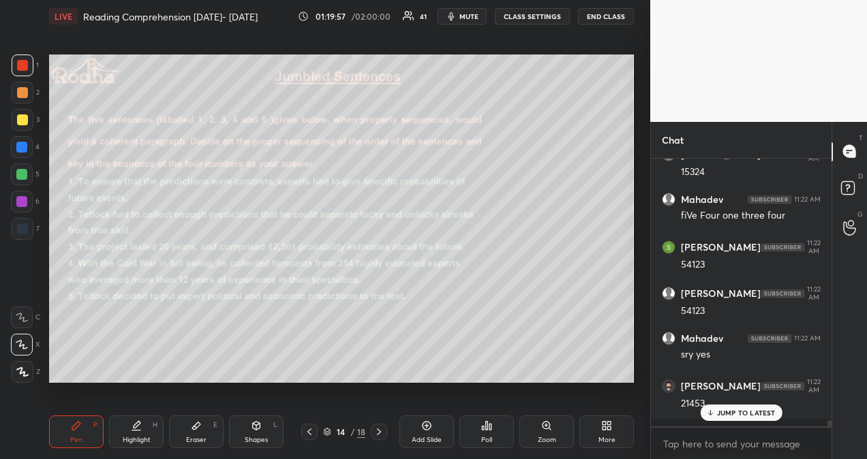
click at [754, 410] on p "JUMP TO LATEST" at bounding box center [746, 413] width 59 height 8
click at [755, 416] on p "JUMP TO LATEST" at bounding box center [746, 413] width 59 height 8
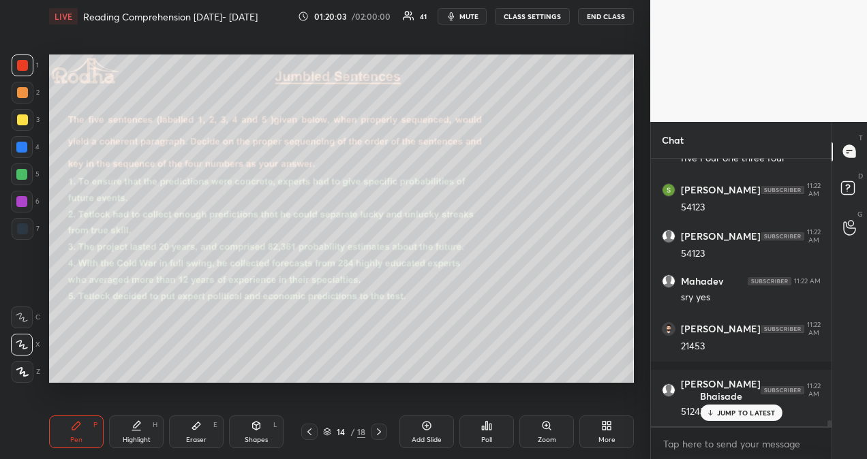
click at [742, 413] on p "JUMP TO LATEST" at bounding box center [746, 413] width 59 height 8
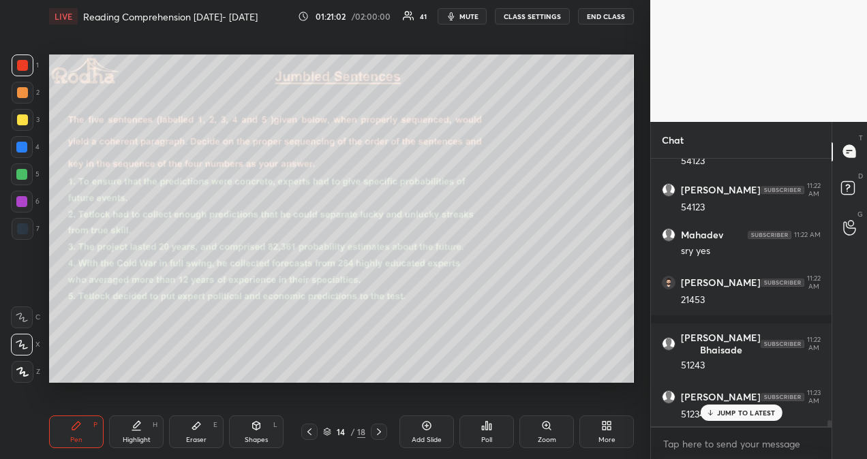
click at [745, 414] on p "JUMP TO LATEST" at bounding box center [746, 413] width 59 height 8
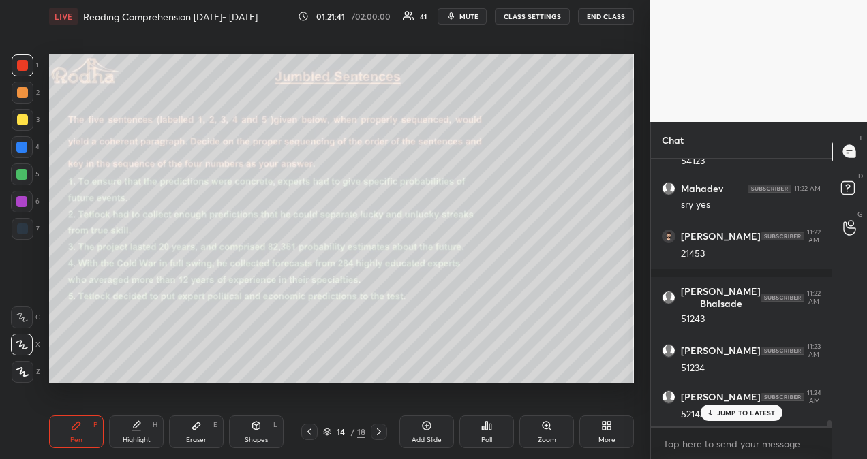
click at [742, 416] on p "JUMP TO LATEST" at bounding box center [746, 413] width 59 height 8
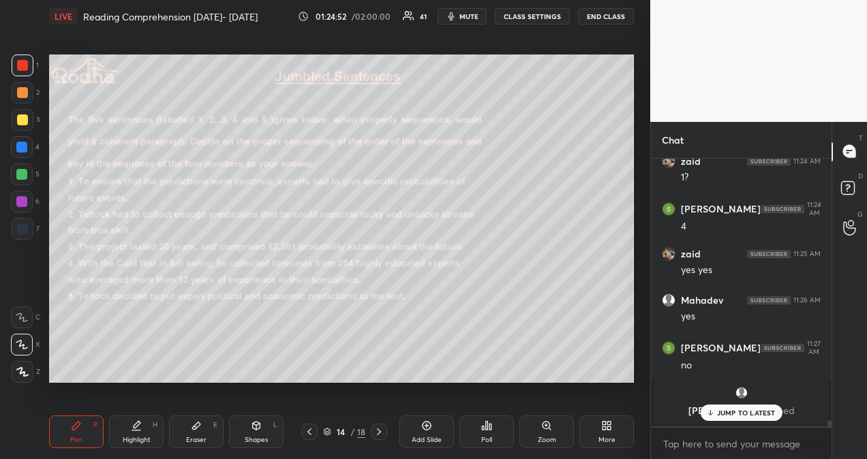
scroll to position [11906, 0]
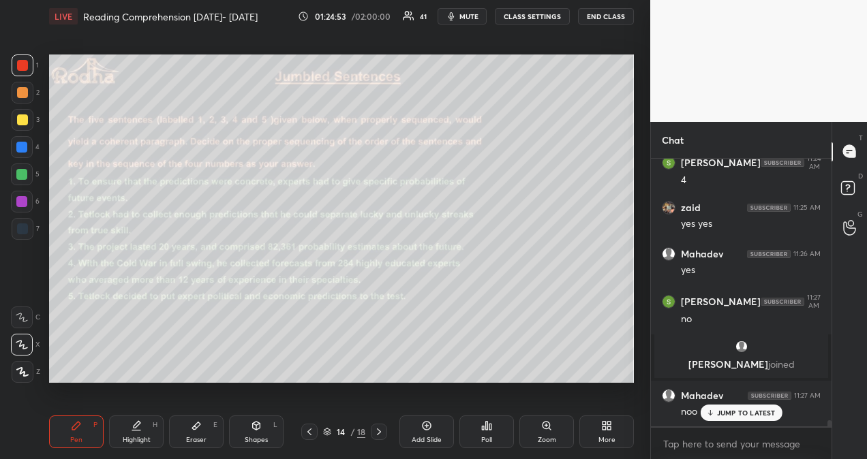
click at [743, 412] on p "JUMP TO LATEST" at bounding box center [746, 413] width 59 height 8
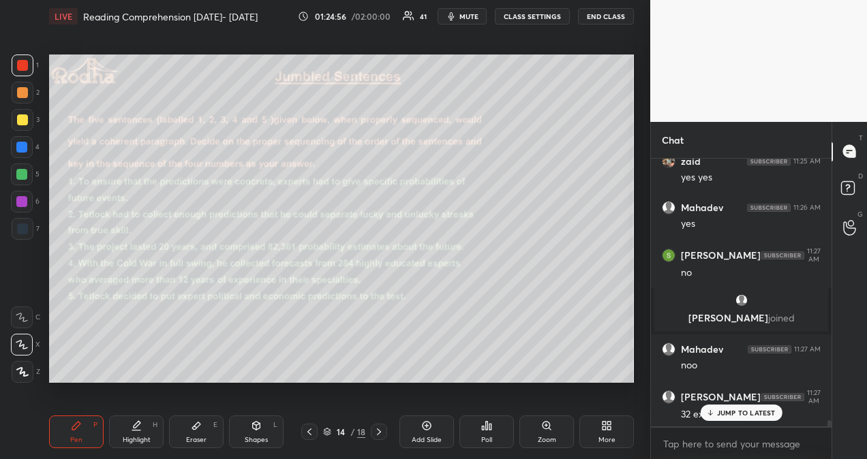
click at [751, 413] on p "JUMP TO LATEST" at bounding box center [746, 413] width 59 height 8
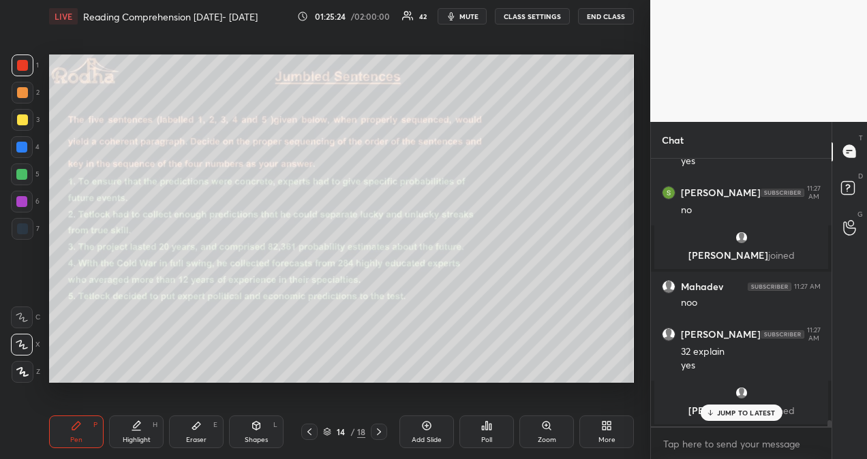
scroll to position [12072, 0]
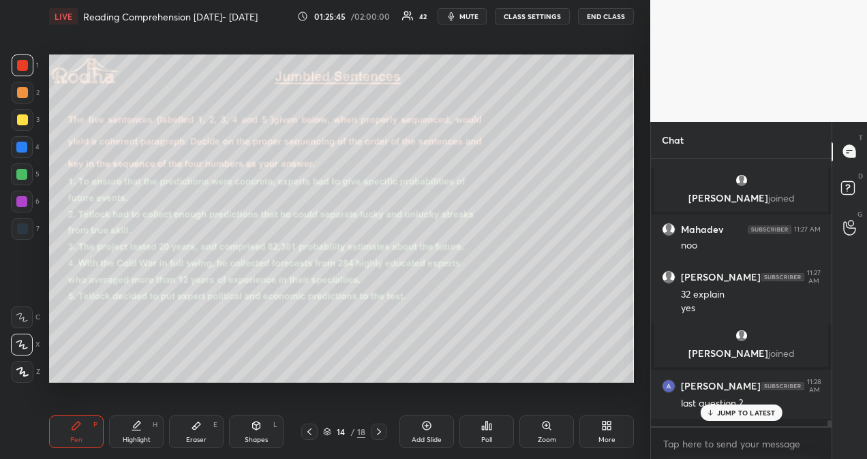
click at [751, 413] on p "JUMP TO LATEST" at bounding box center [746, 413] width 59 height 8
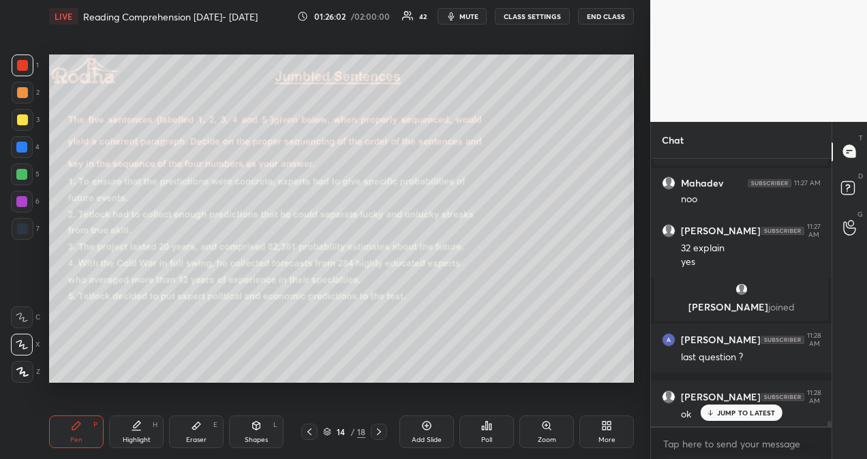
scroll to position [12165, 0]
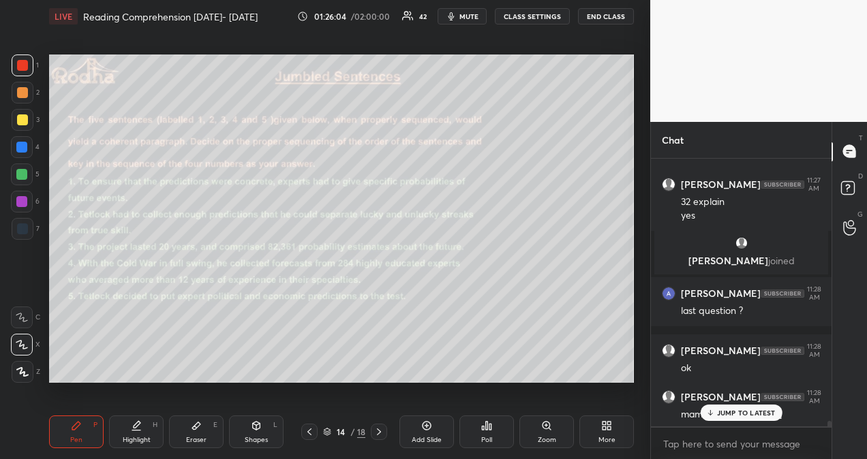
click at [743, 413] on p "JUMP TO LATEST" at bounding box center [746, 413] width 59 height 8
click at [311, 435] on icon at bounding box center [309, 432] width 4 height 7
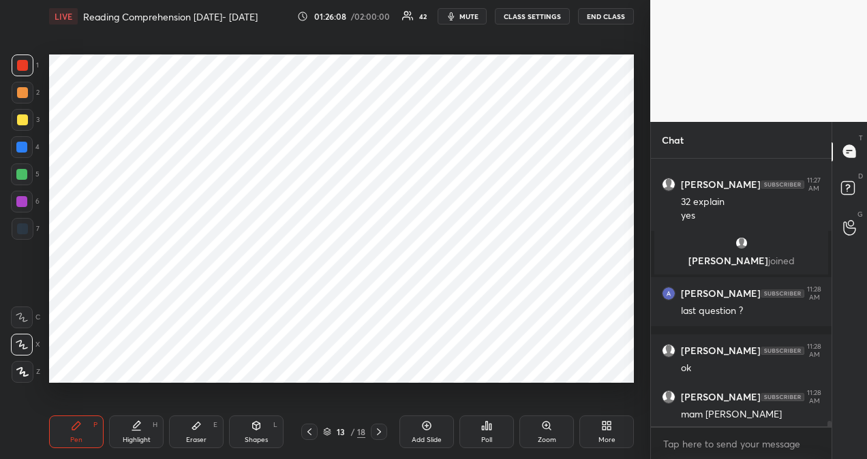
click at [311, 436] on icon at bounding box center [309, 432] width 11 height 11
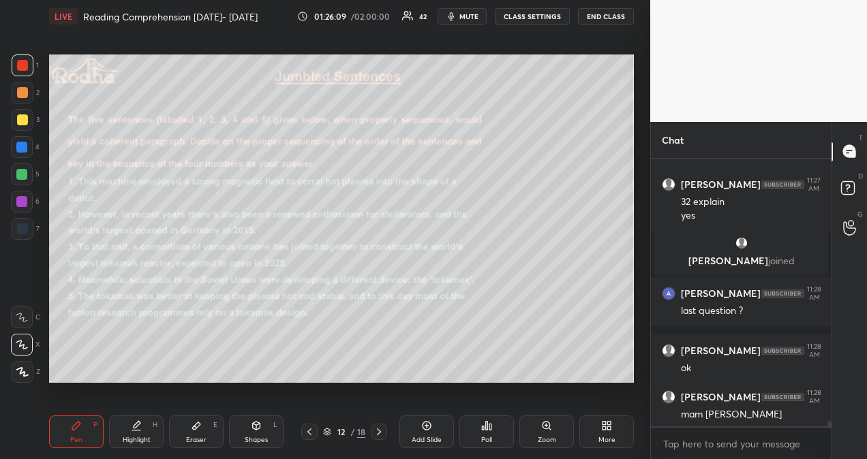
scroll to position [4, 4]
click at [309, 440] on div at bounding box center [309, 432] width 16 height 16
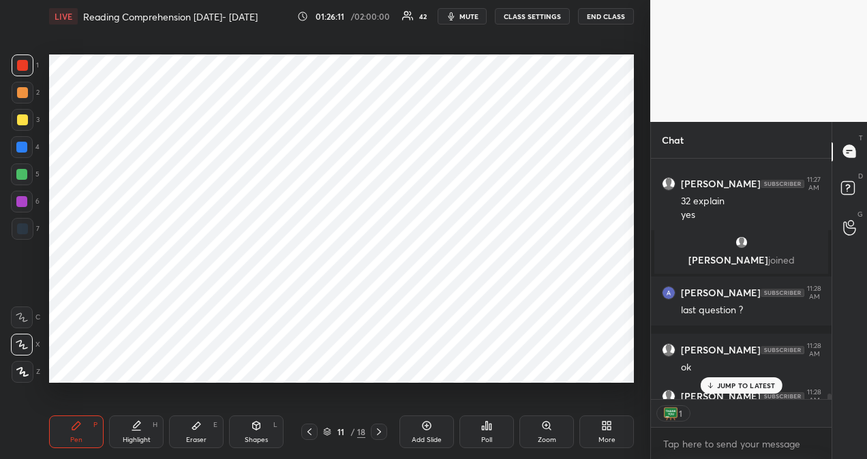
click at [308, 431] on icon at bounding box center [309, 432] width 4 height 7
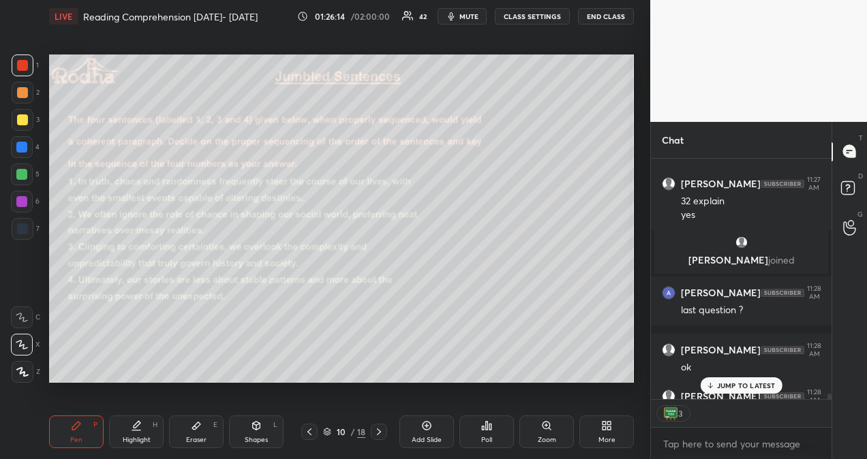
click at [310, 434] on icon at bounding box center [309, 432] width 4 height 7
click at [743, 385] on p "JUMP TO LATEST" at bounding box center [746, 386] width 59 height 8
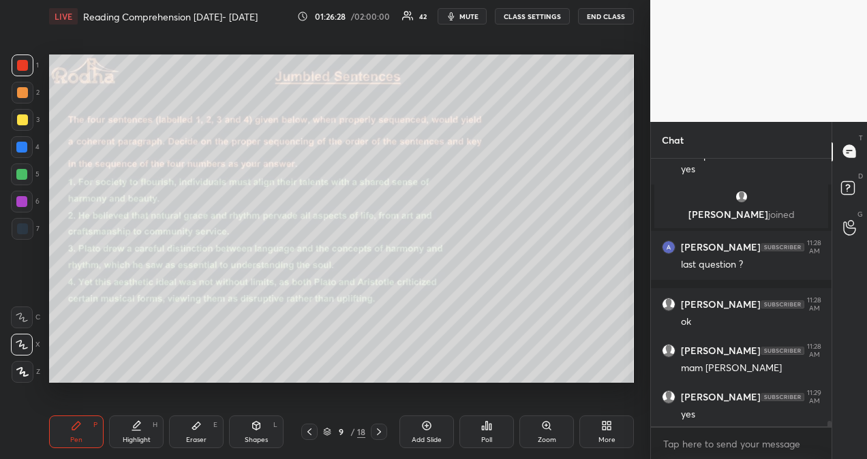
scroll to position [12225, 0]
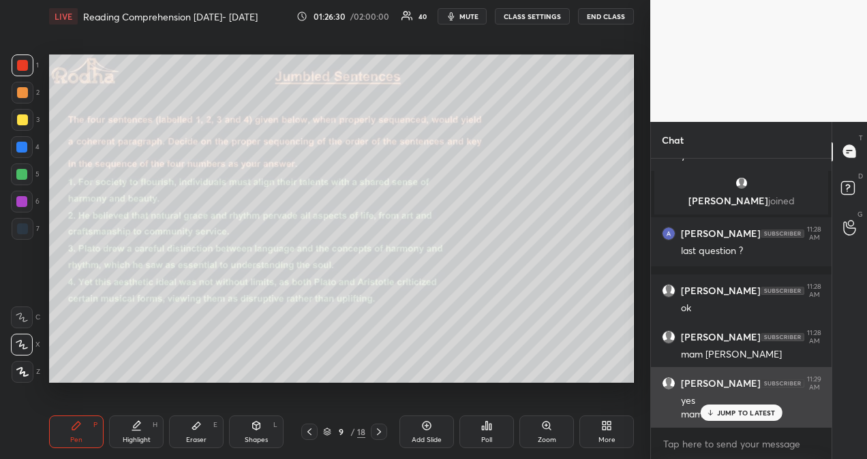
click at [752, 404] on div "yes" at bounding box center [751, 402] width 140 height 14
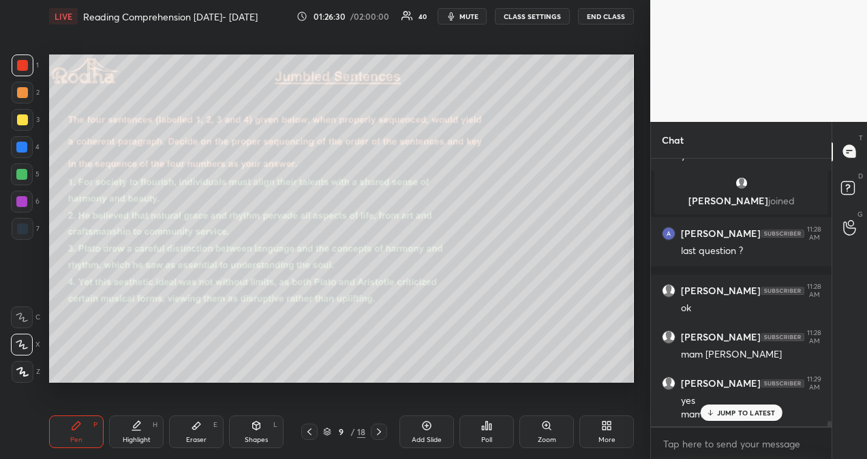
click at [752, 406] on div "JUMP TO LATEST" at bounding box center [741, 413] width 82 height 16
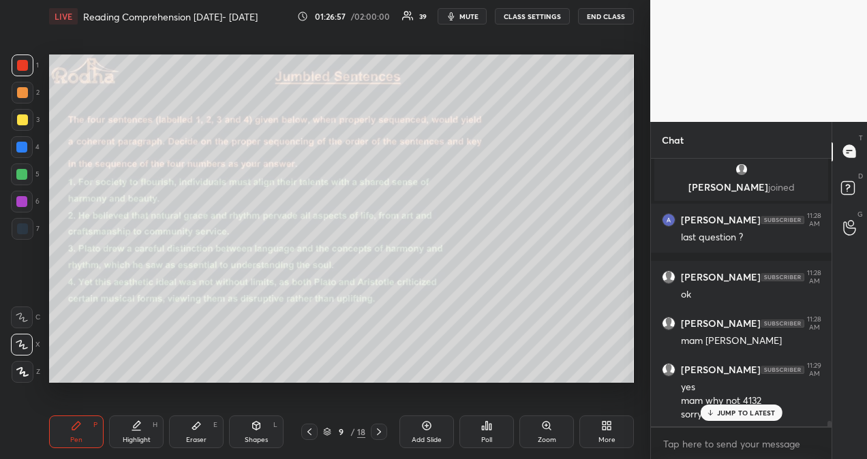
click at [746, 413] on p "JUMP TO LATEST" at bounding box center [746, 413] width 59 height 8
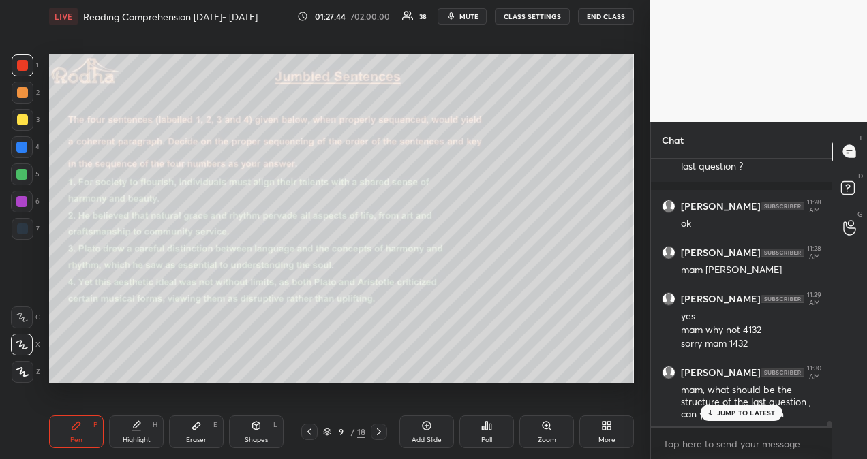
click at [755, 412] on p "JUMP TO LATEST" at bounding box center [746, 413] width 59 height 8
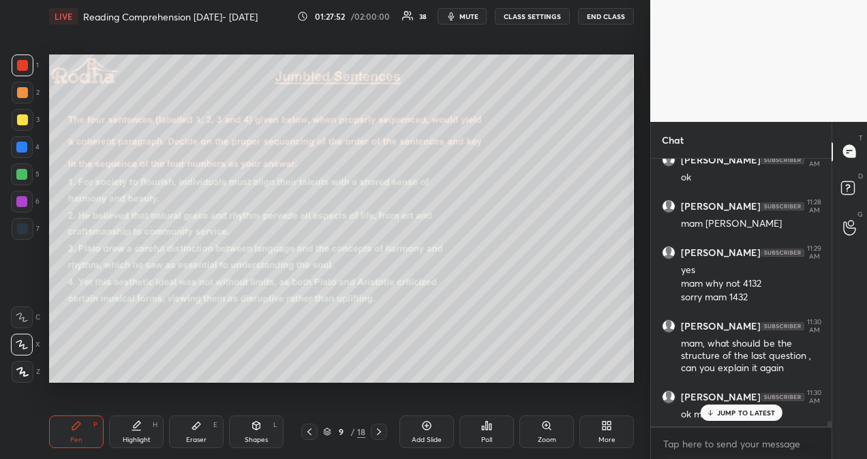
click at [747, 416] on p "JUMP TO LATEST" at bounding box center [746, 413] width 59 height 8
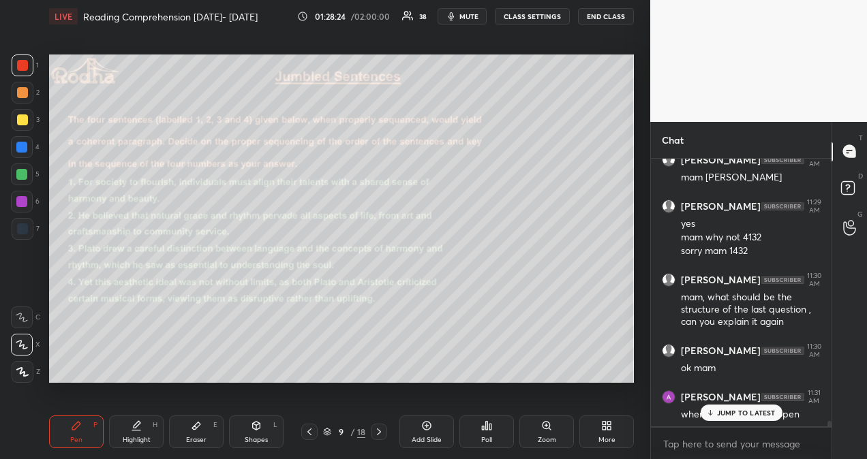
click at [753, 414] on p "JUMP TO LATEST" at bounding box center [746, 413] width 59 height 8
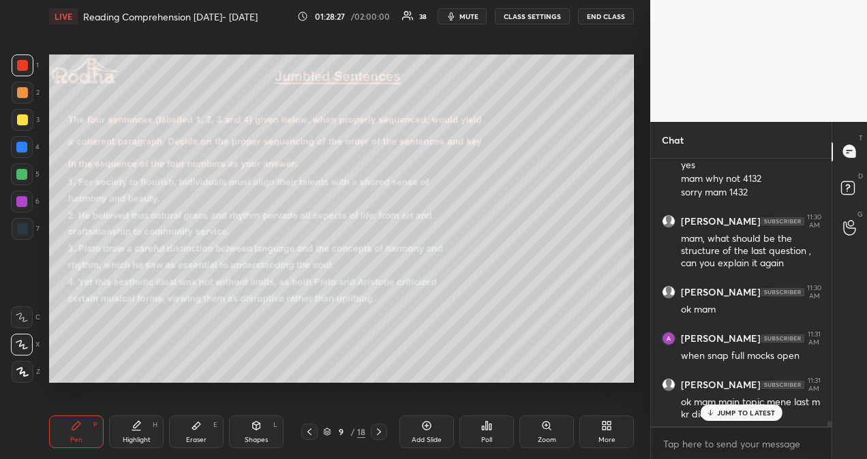
click at [759, 412] on p "JUMP TO LATEST" at bounding box center [746, 413] width 59 height 8
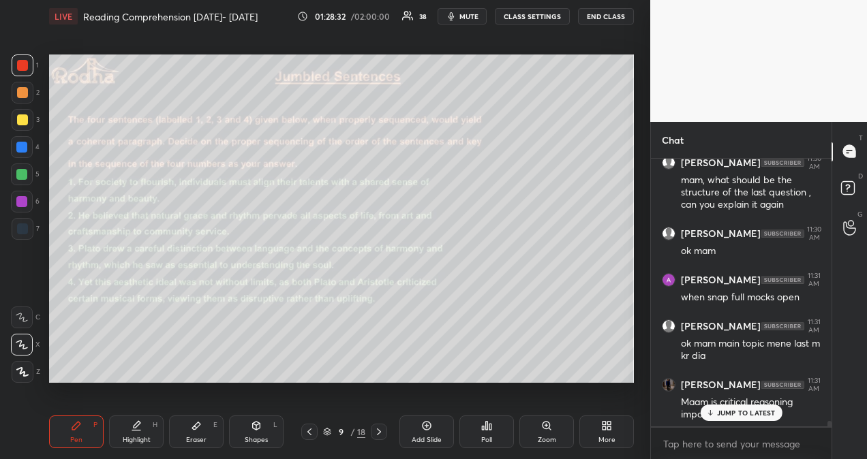
click at [755, 412] on p "JUMP TO LATEST" at bounding box center [746, 413] width 59 height 8
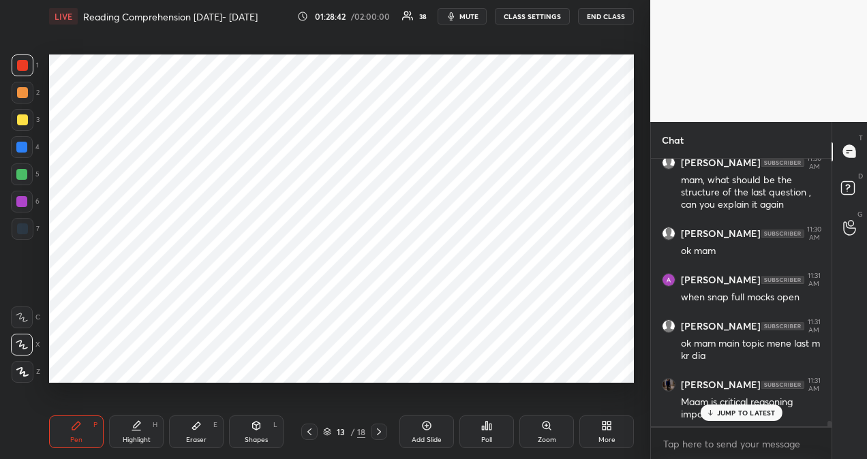
scroll to position [12566, 0]
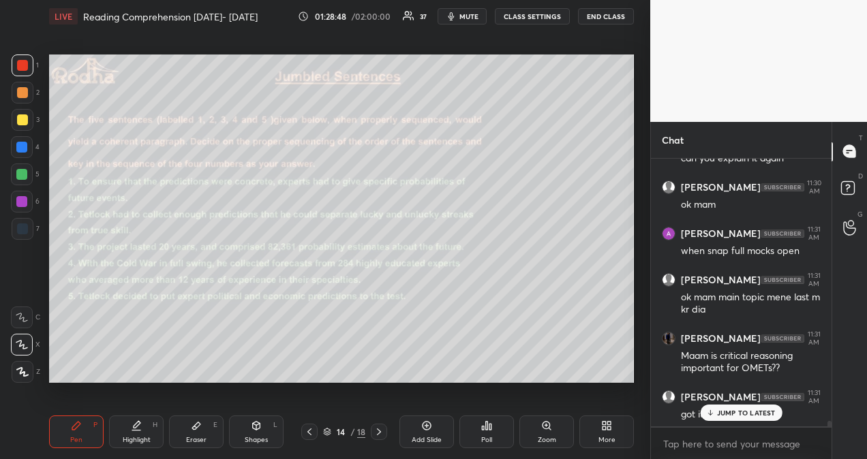
click at [751, 412] on p "JUMP TO LATEST" at bounding box center [746, 413] width 59 height 8
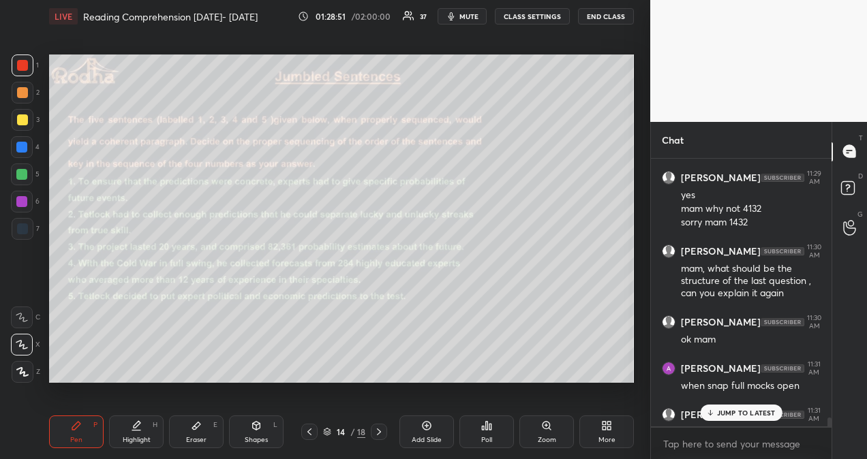
scroll to position [12405, 0]
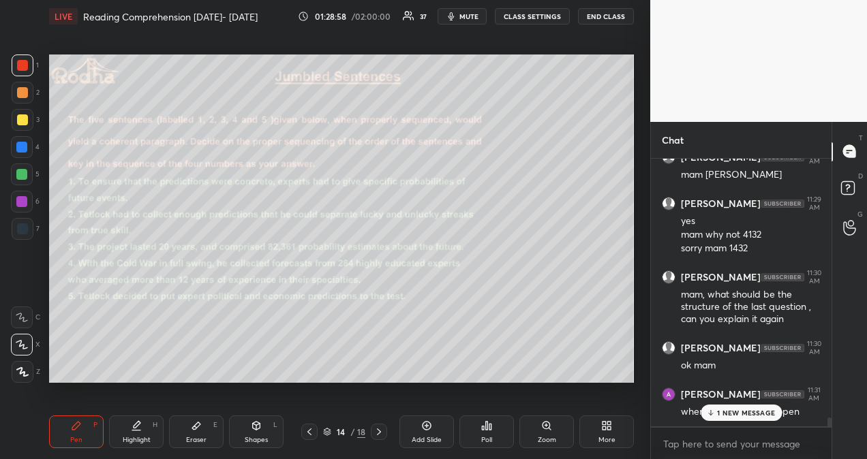
click at [761, 414] on p "1 NEW MESSAGE" at bounding box center [746, 413] width 58 height 8
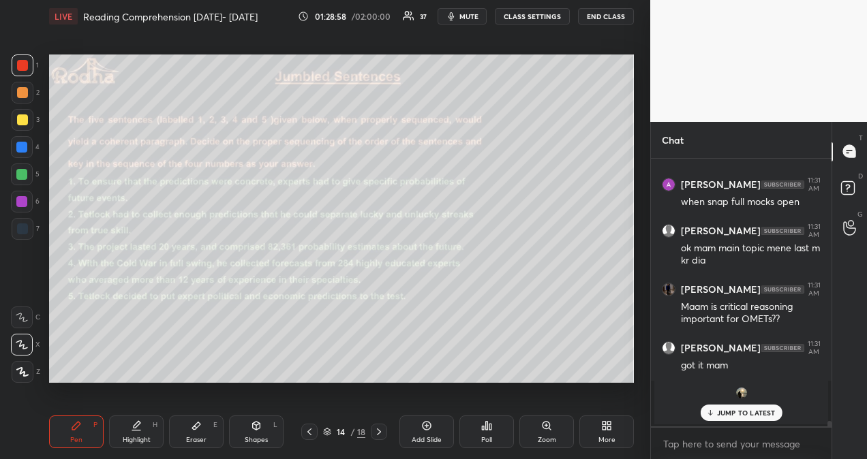
click at [757, 412] on p "JUMP TO LATEST" at bounding box center [746, 413] width 59 height 8
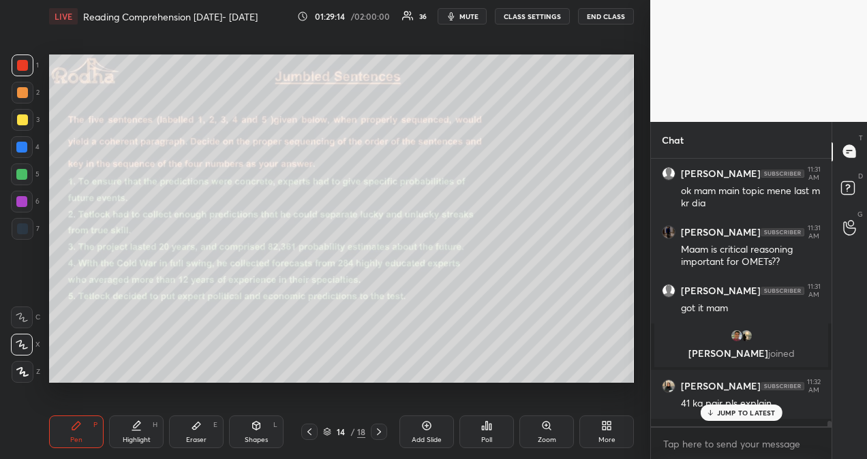
scroll to position [12729, 0]
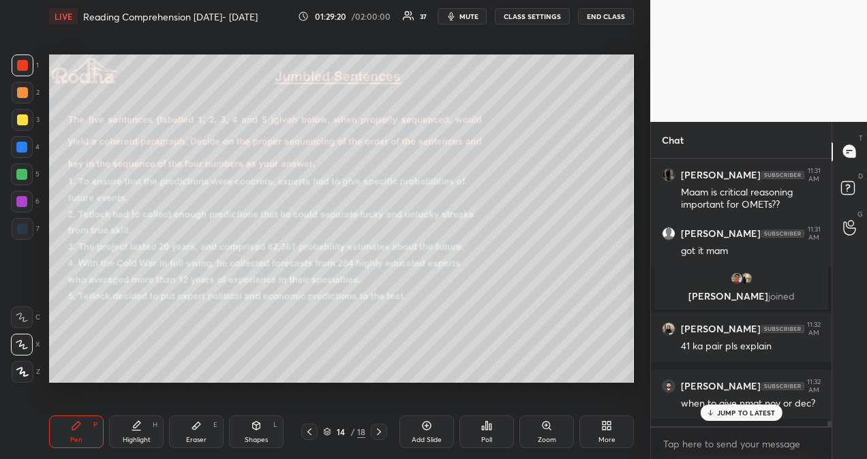
click at [744, 414] on p "JUMP TO LATEST" at bounding box center [746, 413] width 59 height 8
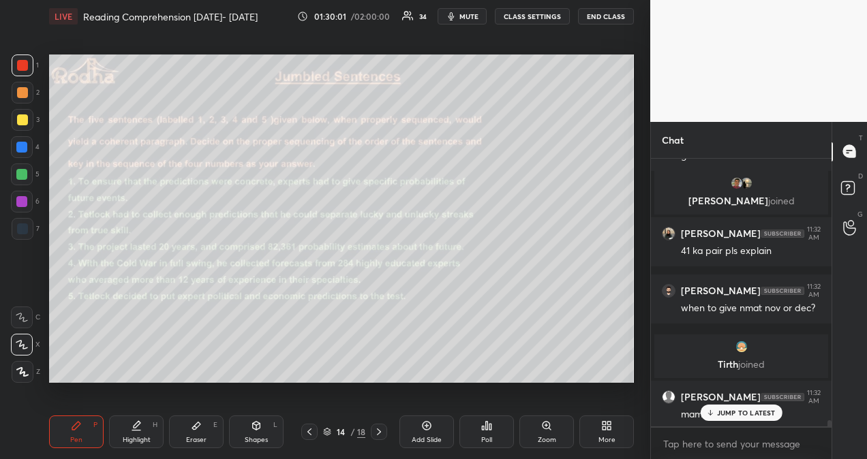
scroll to position [12092, 0]
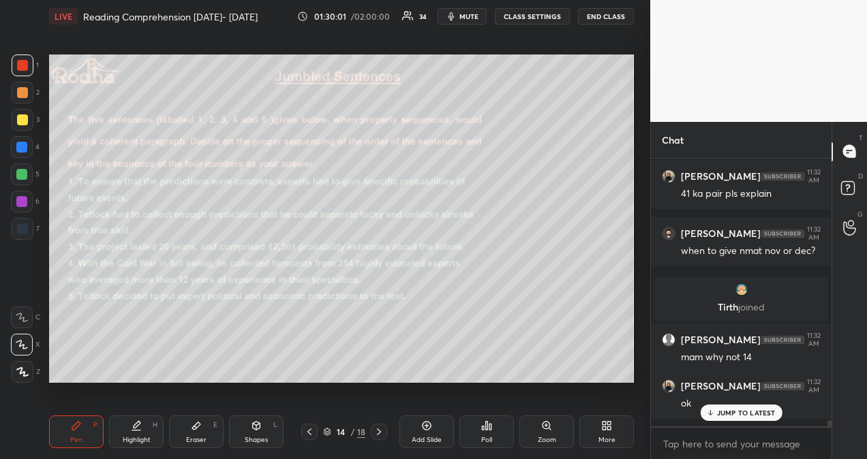
click at [744, 410] on p "JUMP TO LATEST" at bounding box center [746, 413] width 59 height 8
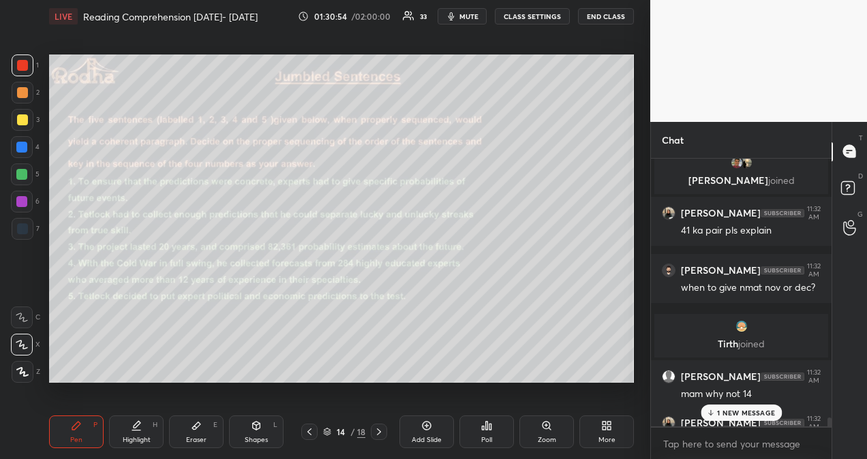
scroll to position [12009, 0]
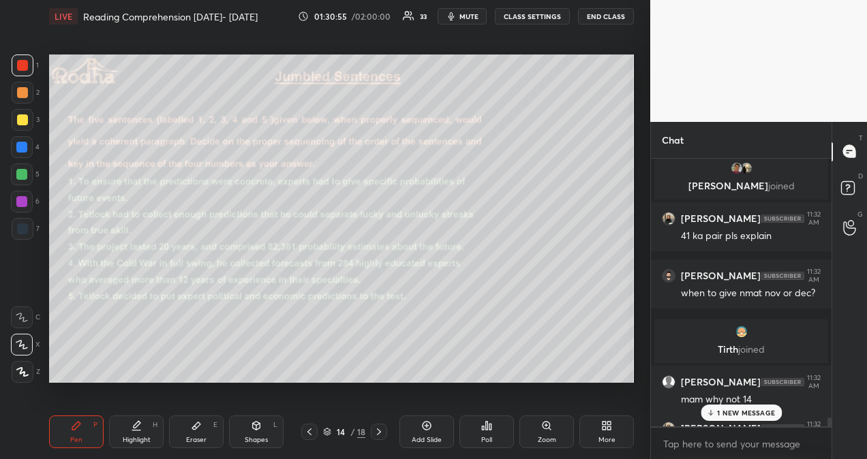
click at [761, 416] on p "1 NEW MESSAGE" at bounding box center [746, 413] width 58 height 8
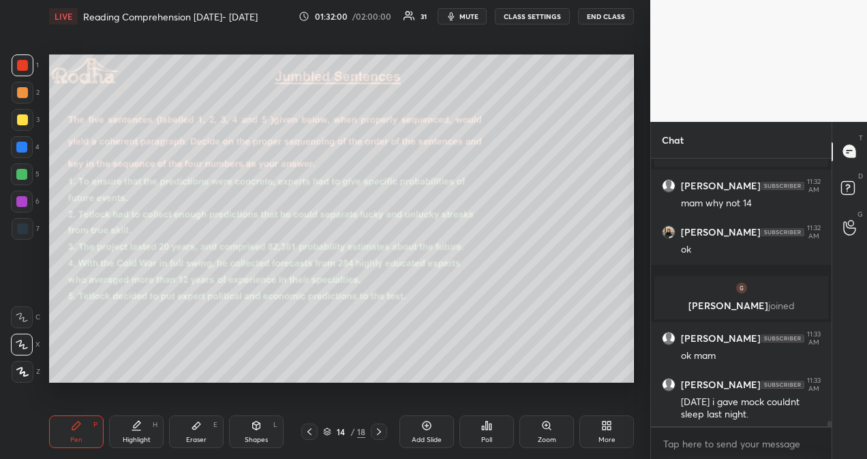
scroll to position [12255, 0]
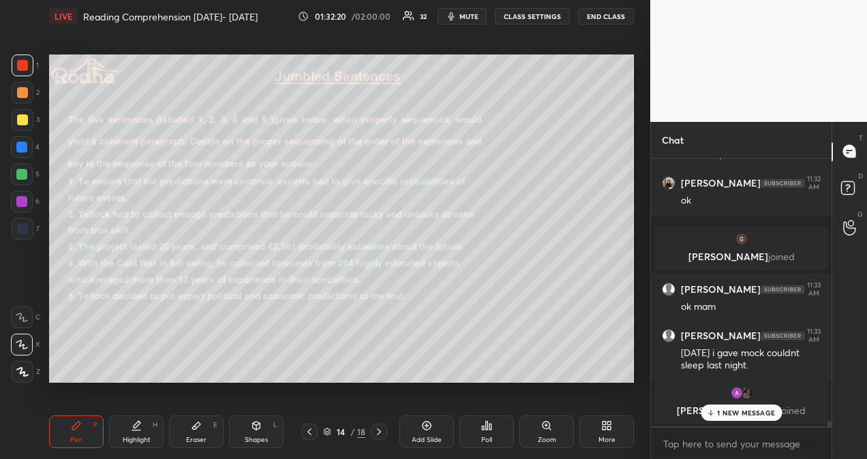
click at [752, 421] on div "[PERSON_NAME], [PERSON_NAME] joined" at bounding box center [741, 403] width 174 height 44
click at [738, 412] on p "1 NEW MESSAGE" at bounding box center [746, 413] width 58 height 8
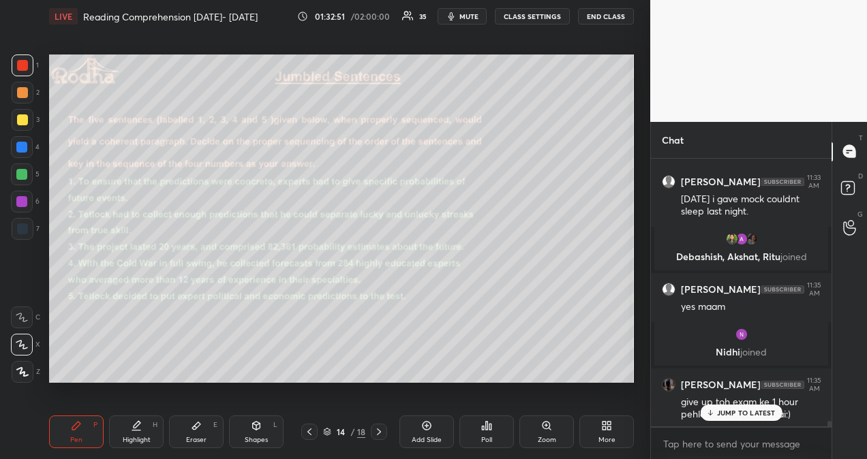
scroll to position [12331, 0]
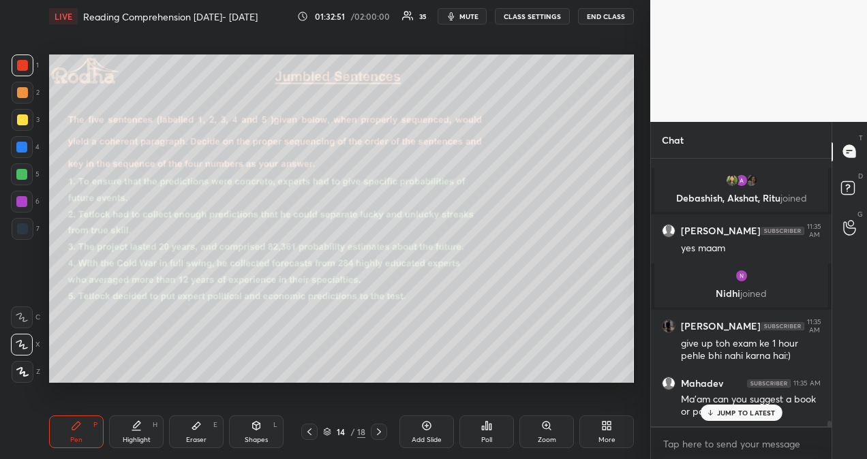
click at [764, 415] on p "JUMP TO LATEST" at bounding box center [746, 413] width 59 height 8
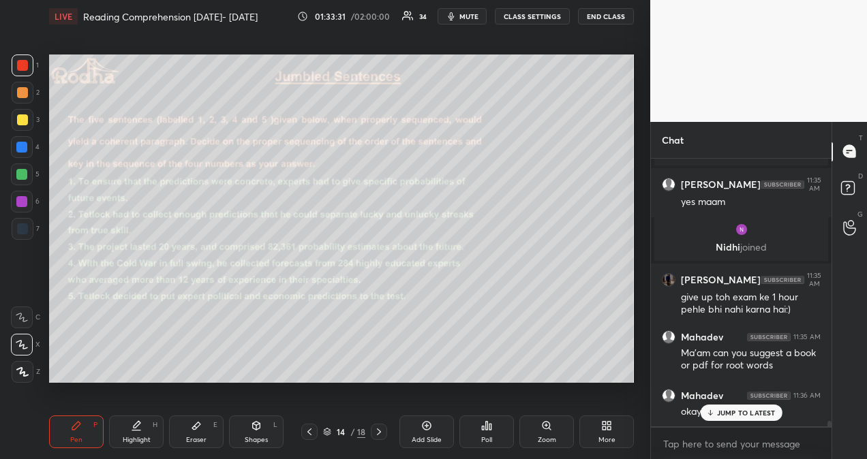
click at [751, 412] on p "JUMP TO LATEST" at bounding box center [746, 413] width 59 height 8
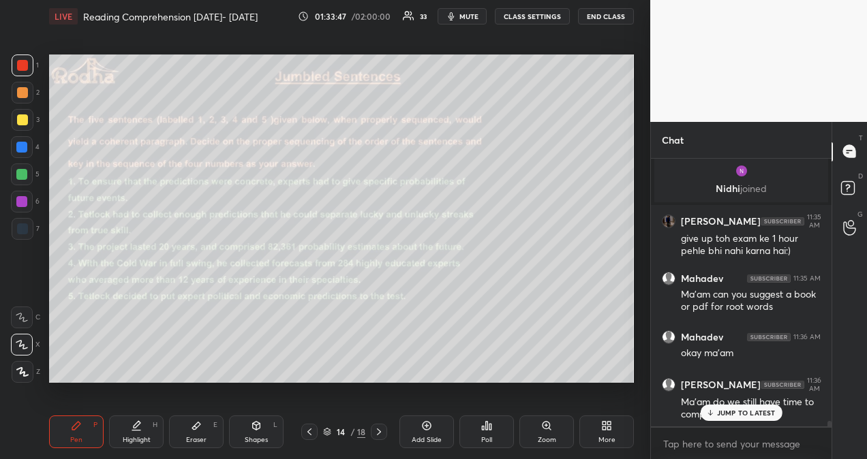
click at [731, 410] on p "JUMP TO LATEST" at bounding box center [746, 413] width 59 height 8
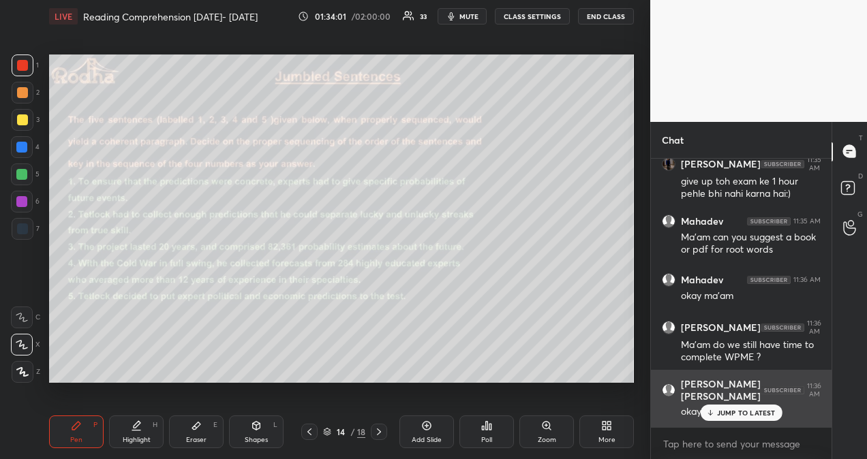
click at [747, 421] on div "[PERSON_NAME] [PERSON_NAME] 11:36 AM okay maam" at bounding box center [741, 398] width 181 height 57
click at [757, 416] on p "JUMP TO LATEST" at bounding box center [746, 413] width 59 height 8
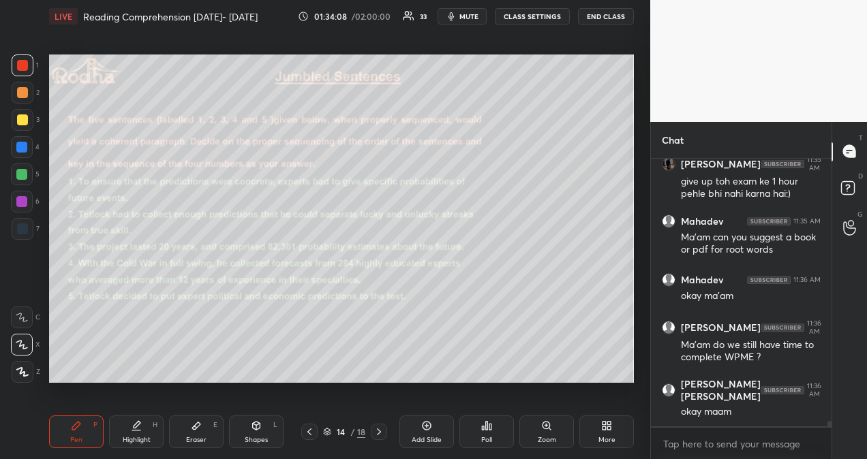
scroll to position [12564, 0]
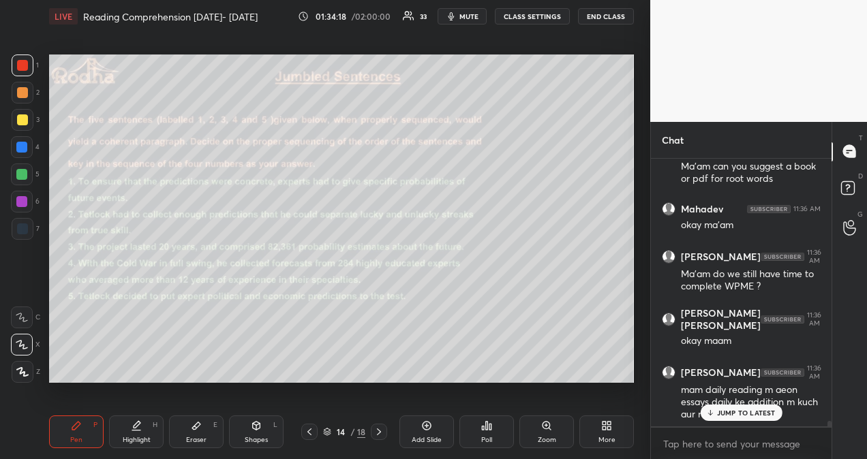
click at [748, 415] on p "JUMP TO LATEST" at bounding box center [746, 413] width 59 height 8
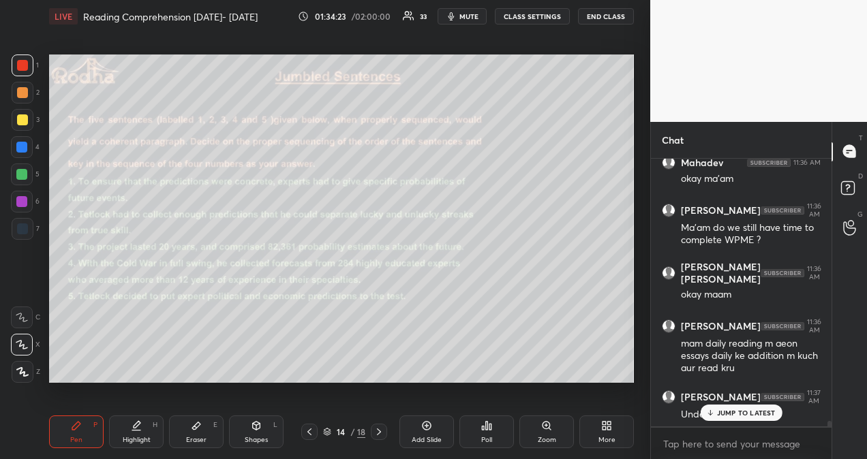
click at [732, 420] on div "JUMP TO LATEST" at bounding box center [741, 413] width 82 height 16
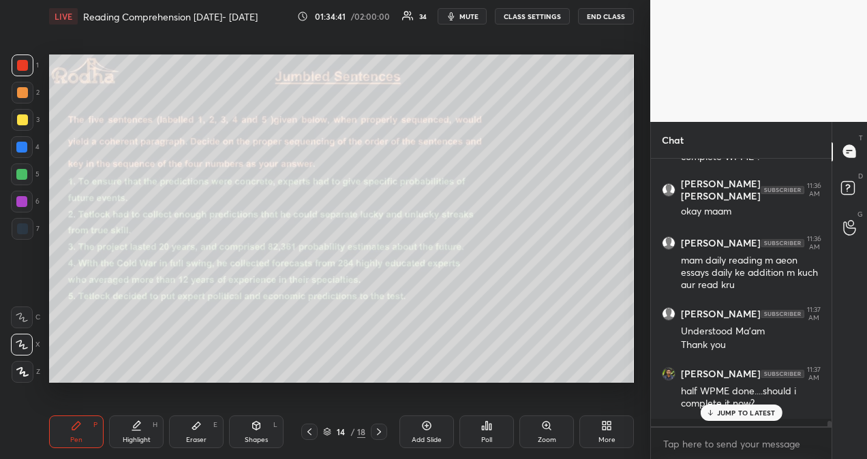
scroll to position [12740, 0]
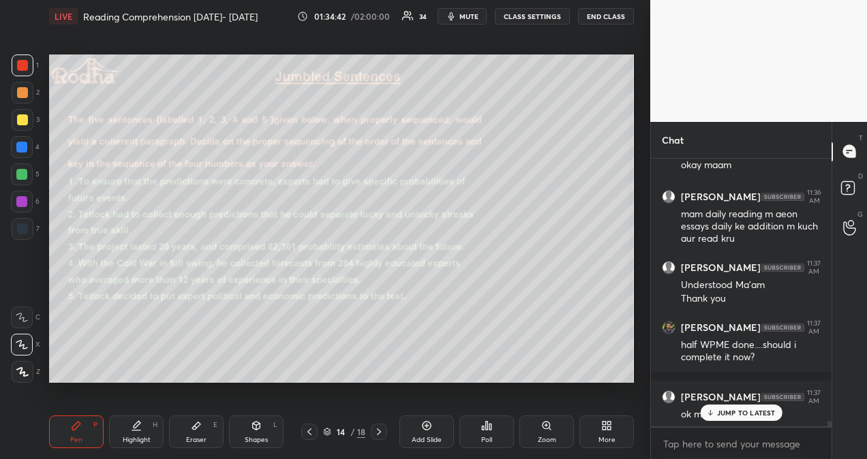
click at [717, 420] on div "JUMP TO LATEST" at bounding box center [741, 413] width 82 height 16
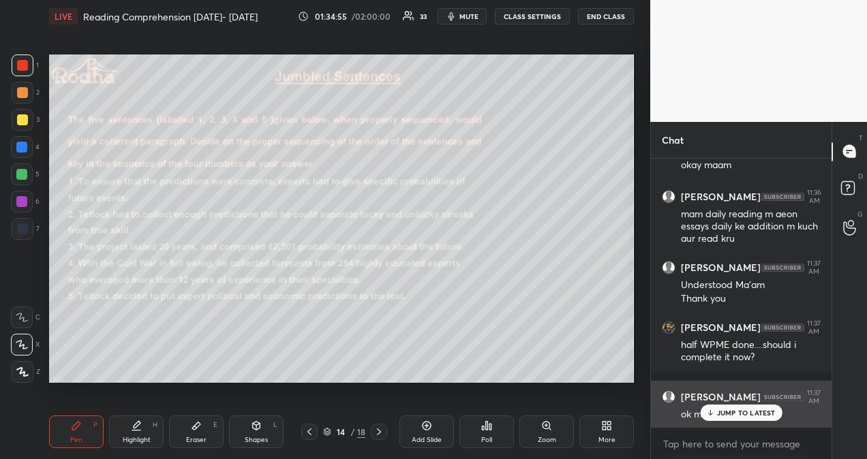
scroll to position [12786, 0]
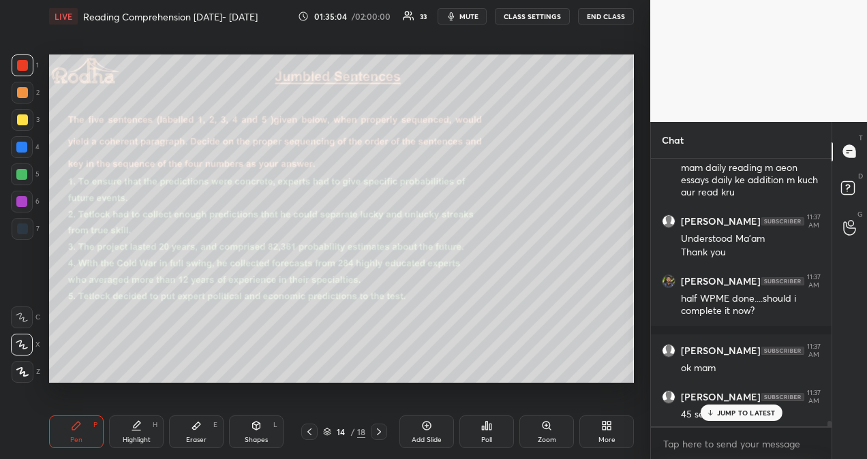
click at [761, 414] on p "JUMP TO LATEST" at bounding box center [746, 413] width 59 height 8
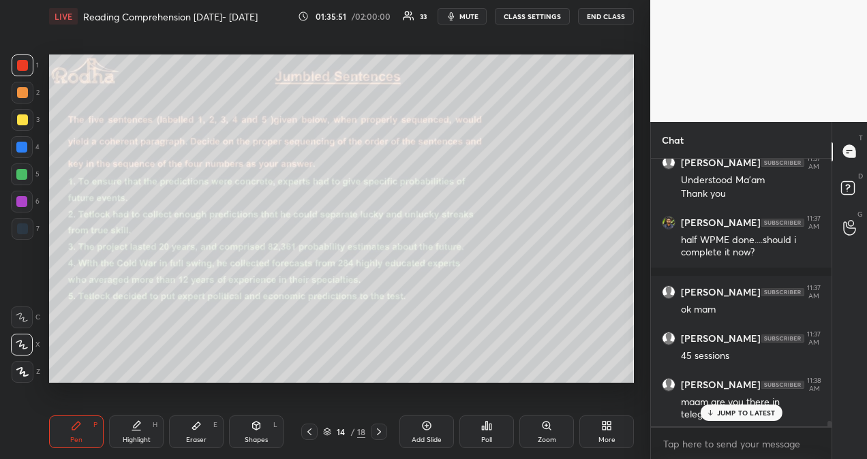
click at [761, 412] on p "JUMP TO LATEST" at bounding box center [746, 413] width 59 height 8
click at [753, 384] on p "JUMP TO LATEST" at bounding box center [746, 386] width 59 height 8
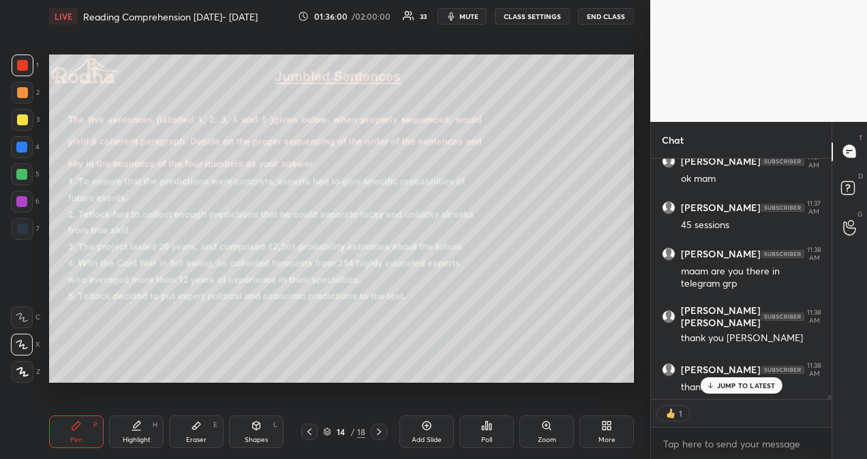
scroll to position [13033, 0]
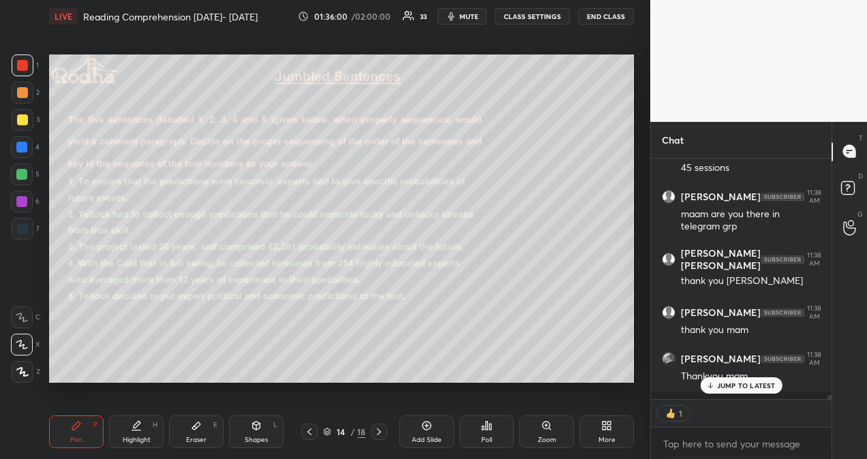
click at [588, 16] on button "END CLASS" at bounding box center [606, 16] width 56 height 16
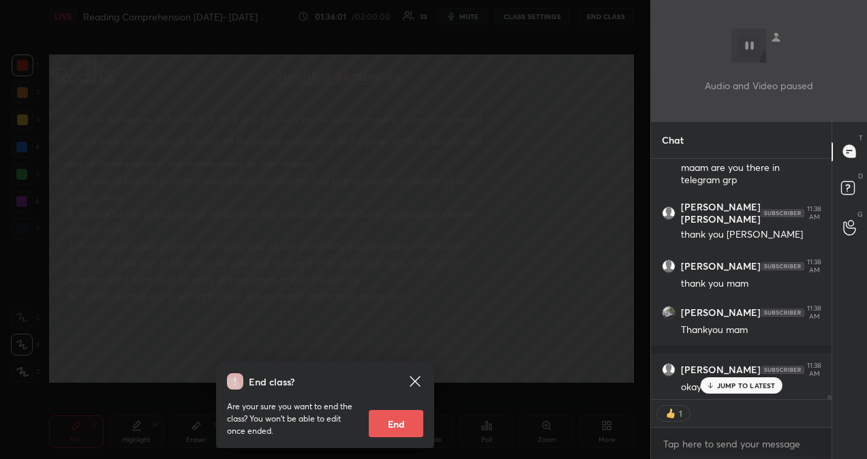
scroll to position [13126, 0]
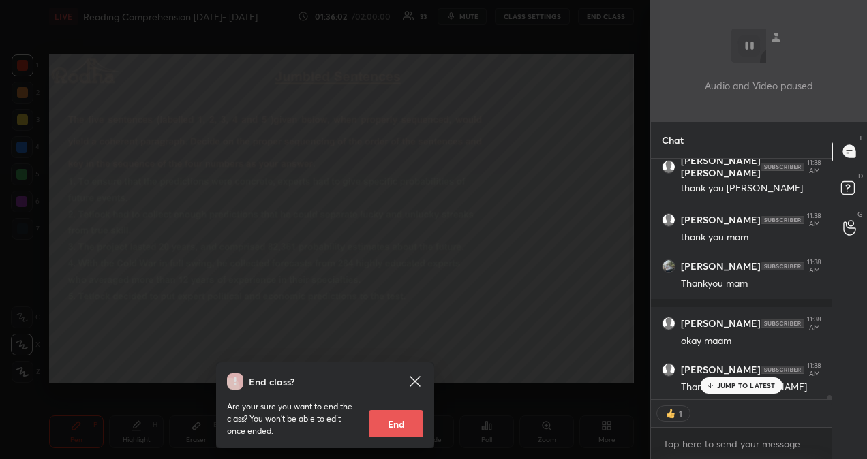
click at [393, 427] on button "End" at bounding box center [396, 423] width 55 height 27
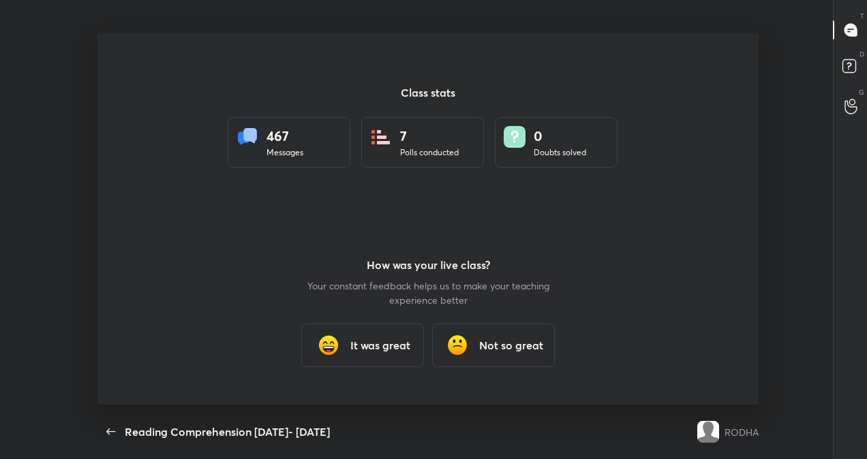
scroll to position [0, 0]
type textarea "x"
